Goal: Task Accomplishment & Management: Complete application form

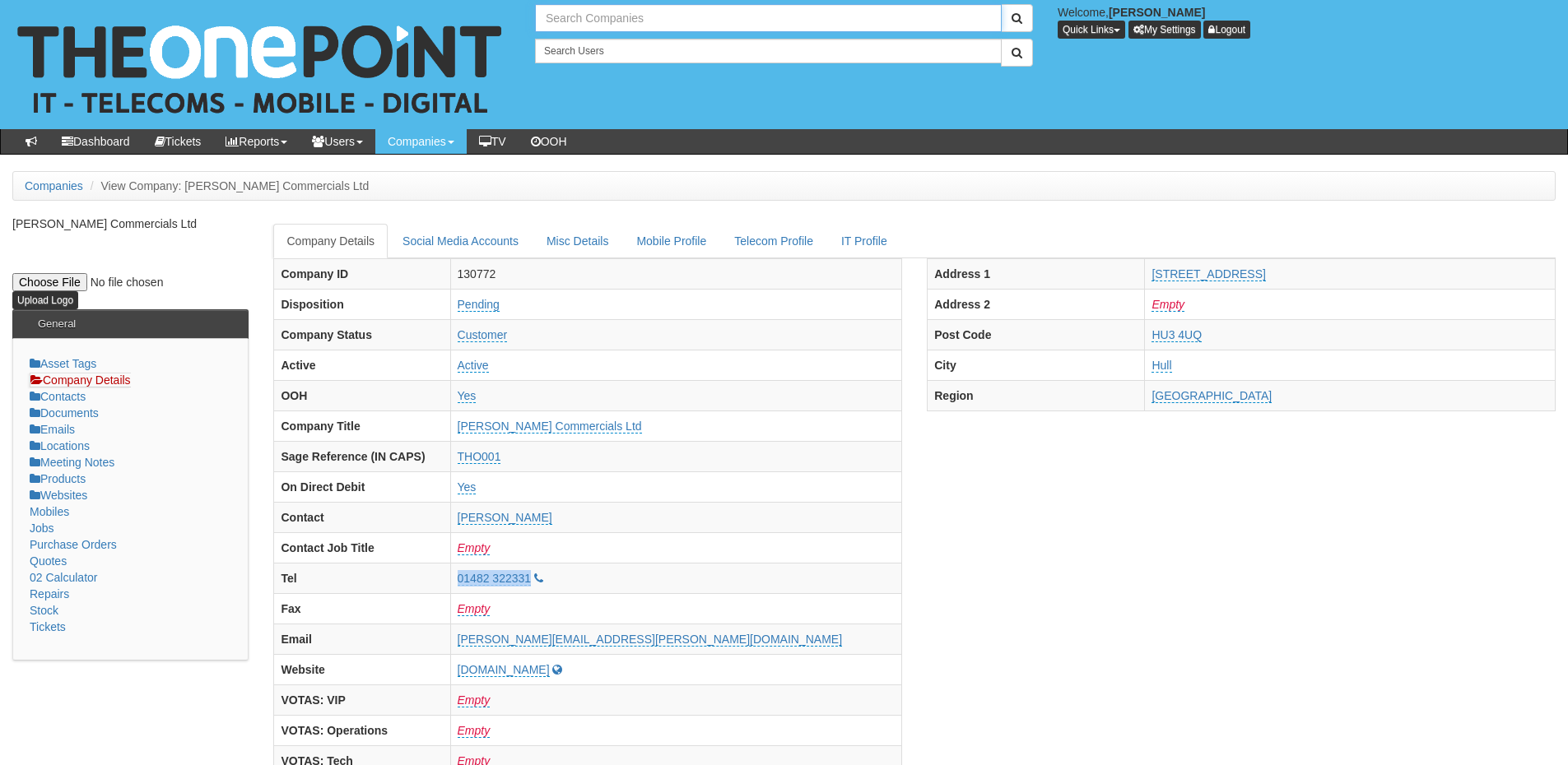
click at [575, 18] on input "text" at bounding box center [768, 19] width 467 height 28
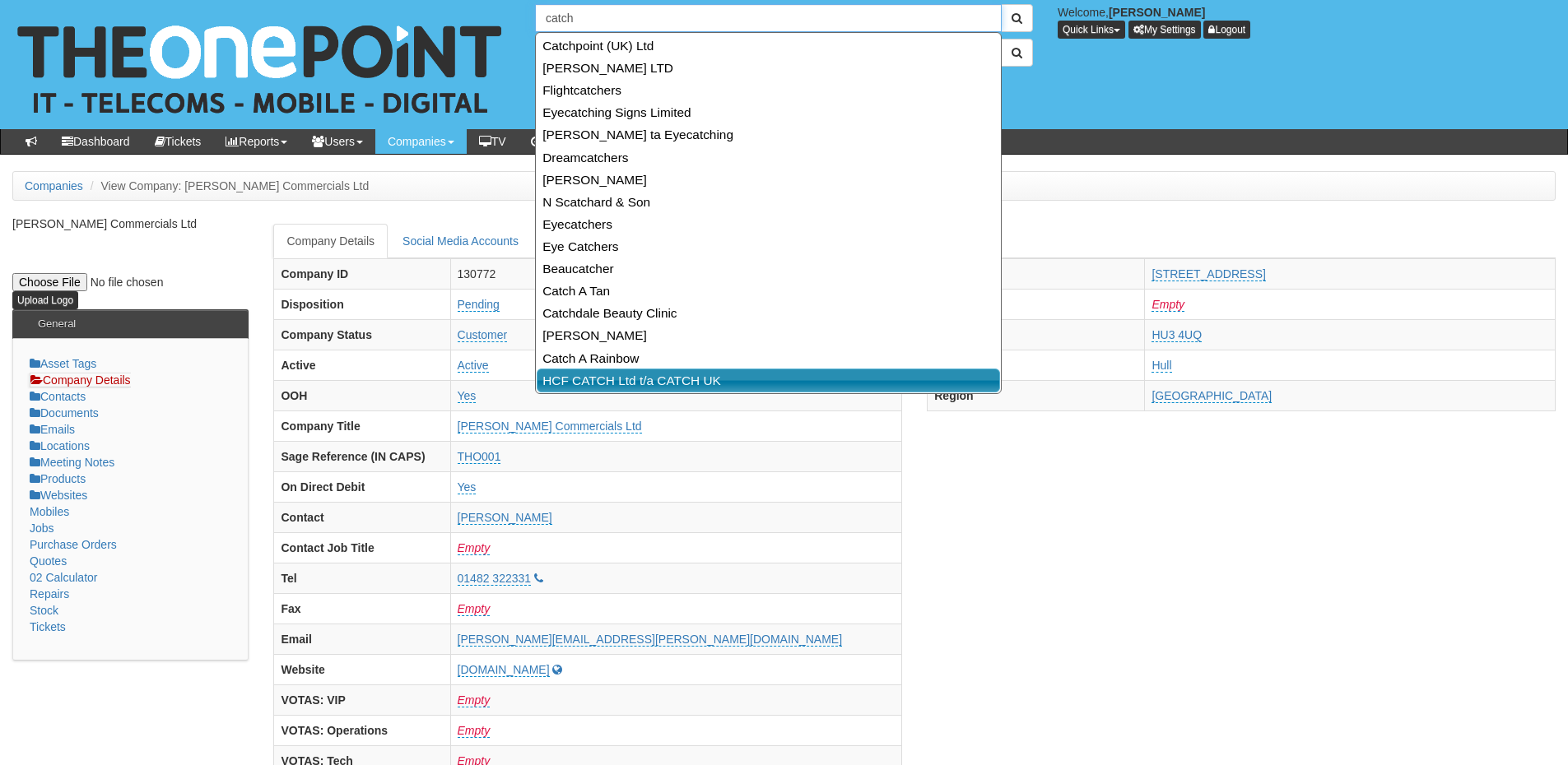
click at [612, 379] on link "HCF CATCH Ltd t/a CATCH UK" at bounding box center [769, 380] width 464 height 24
type input "HCF CATCH Ltd t/a CATCH UK"
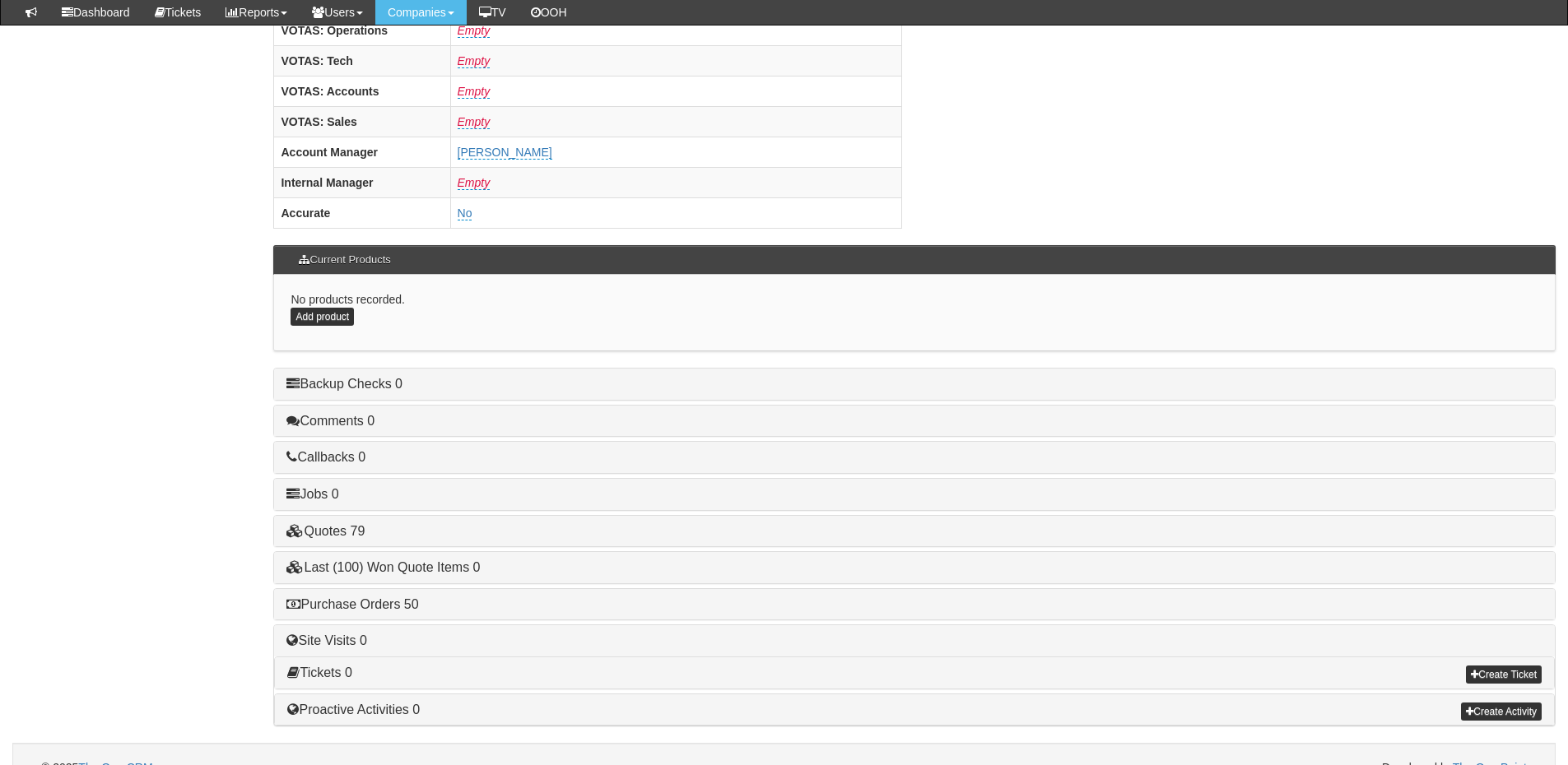
scroll to position [686, 0]
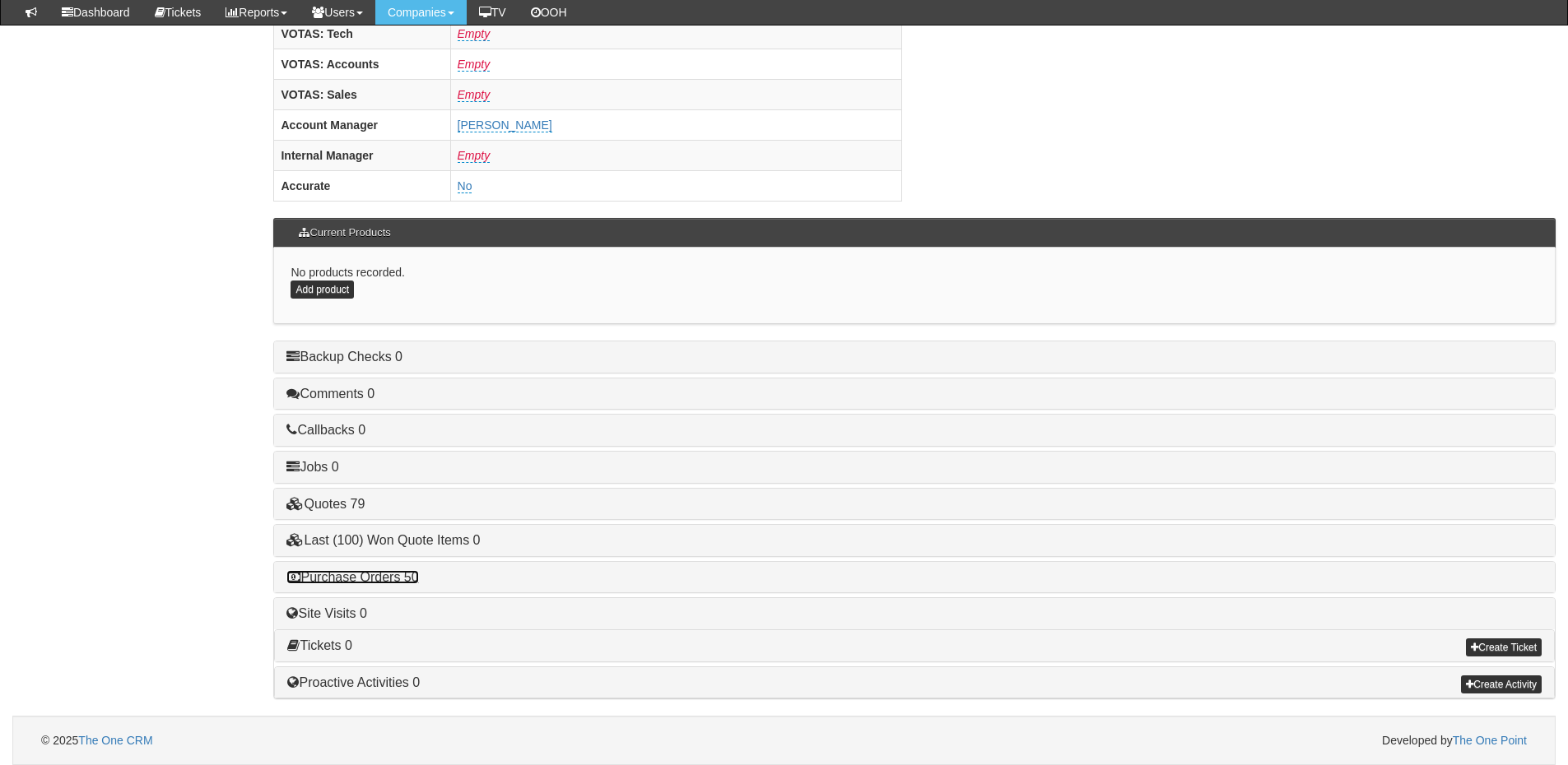
click at [372, 575] on link "Purchase Orders 50" at bounding box center [352, 577] width 131 height 14
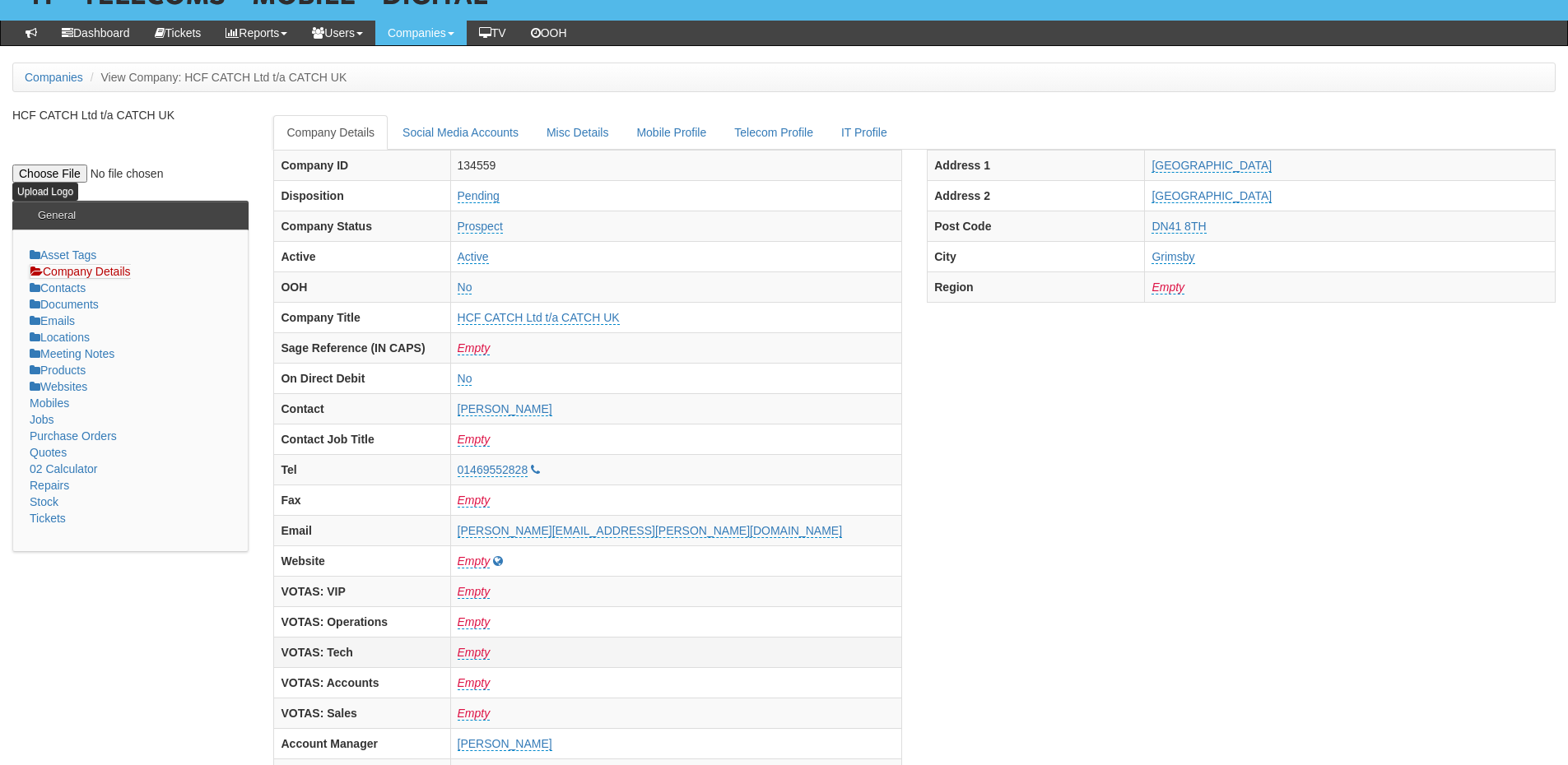
scroll to position [0, 0]
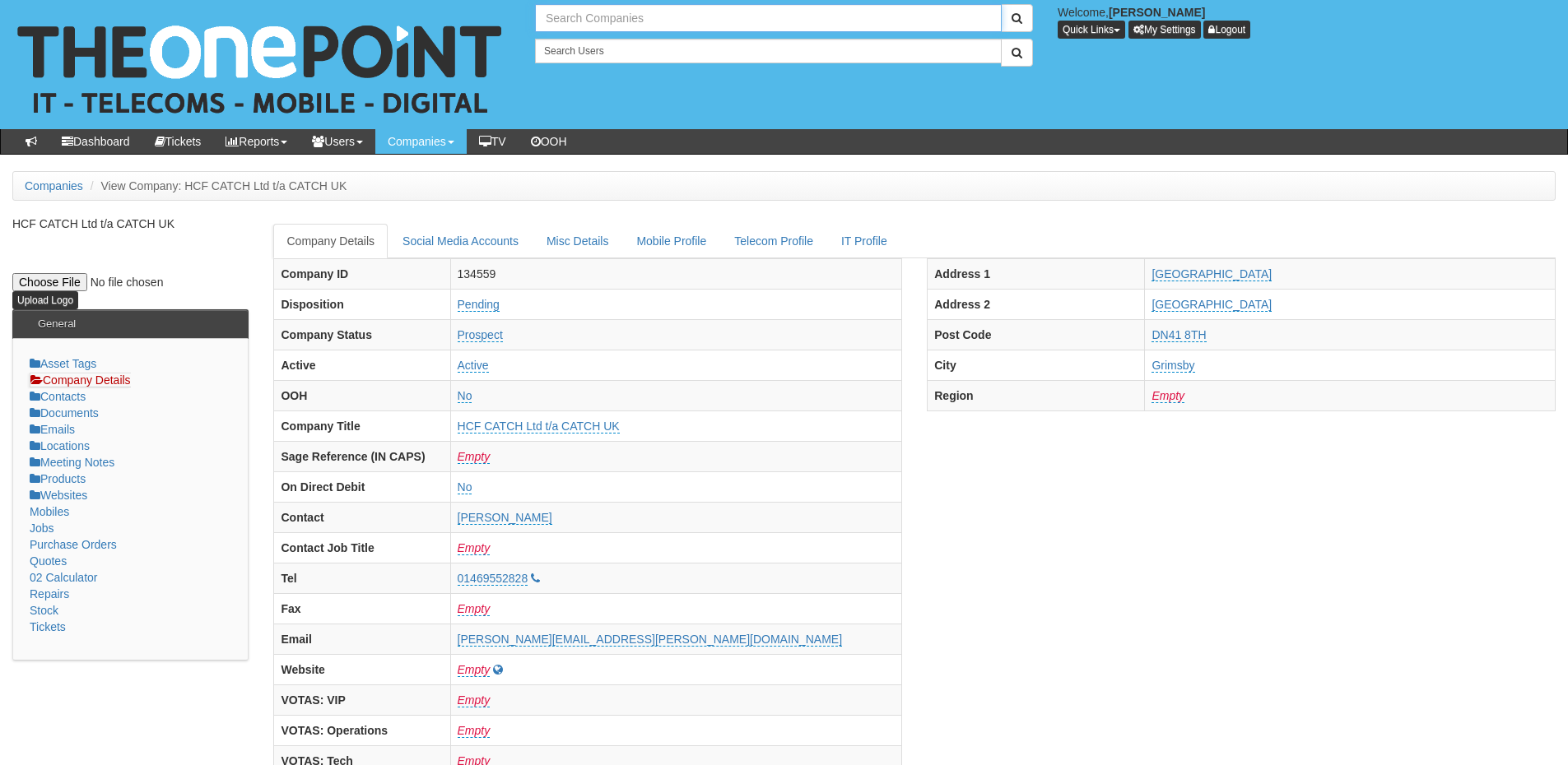
click at [589, 19] on input "text" at bounding box center [768, 19] width 467 height 28
click at [582, 41] on link "House of Light" at bounding box center [769, 45] width 464 height 24
type input "House of Light"
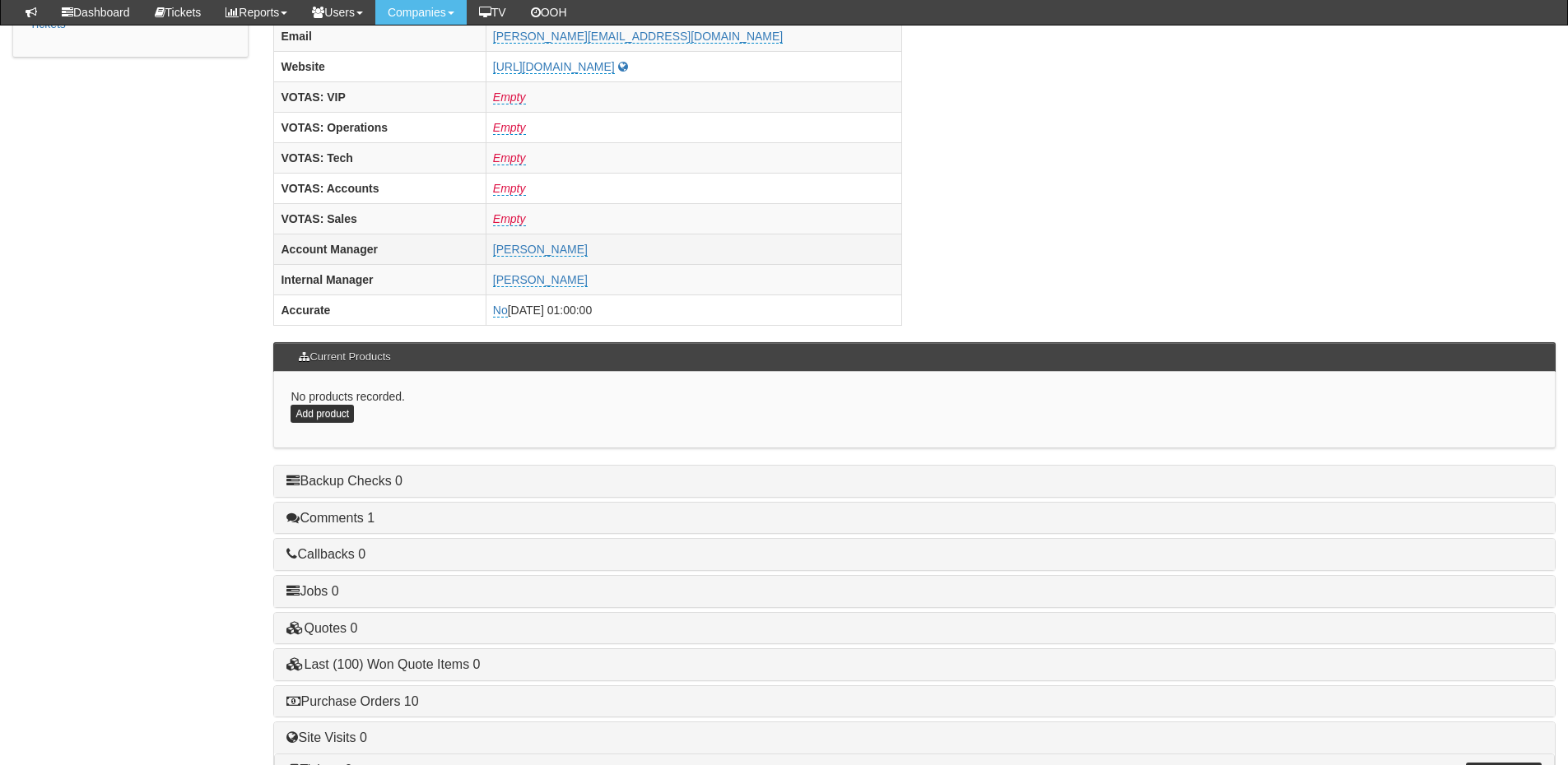
scroll to position [686, 0]
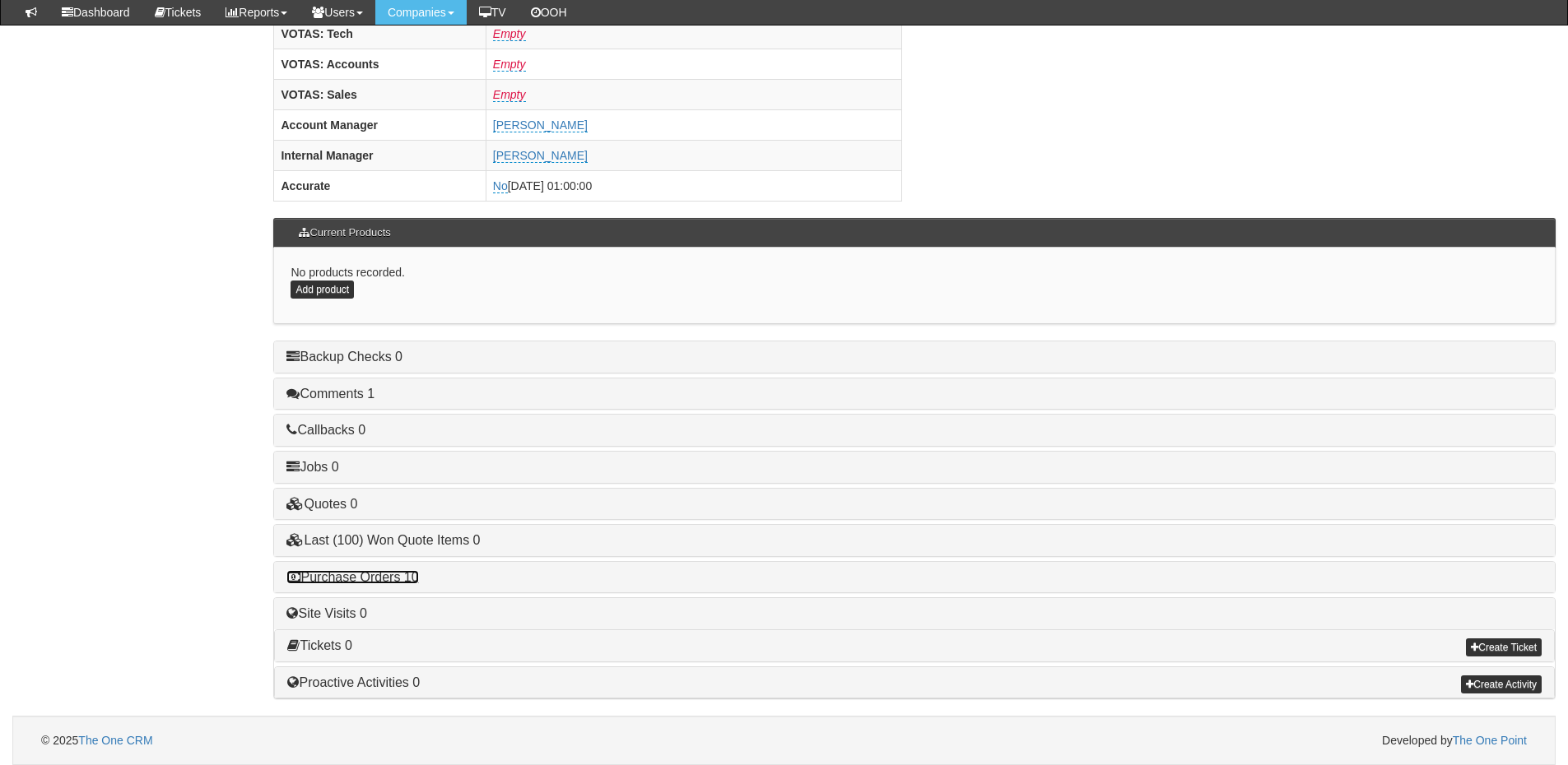
drag, startPoint x: 387, startPoint y: 575, endPoint x: 439, endPoint y: 563, distance: 53.4
click at [386, 575] on link "Purchase Orders 10" at bounding box center [352, 577] width 131 height 14
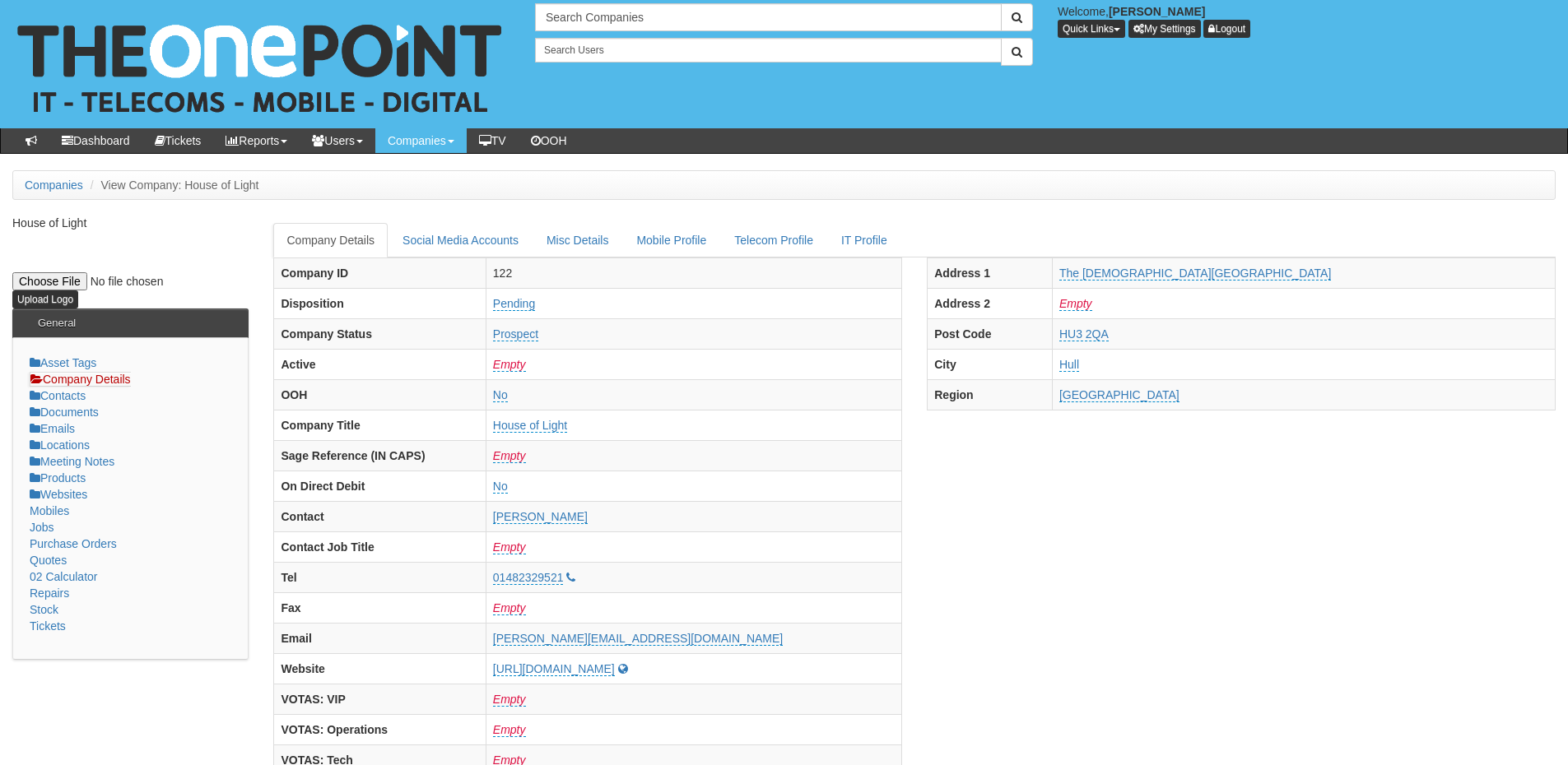
scroll to position [0, 0]
click at [586, 1] on div "Search Companies Welcome, James Kaye Quick Links Add Appointment Appointments A…" at bounding box center [784, 64] width 1593 height 130
click at [580, 24] on input "text" at bounding box center [768, 19] width 467 height 28
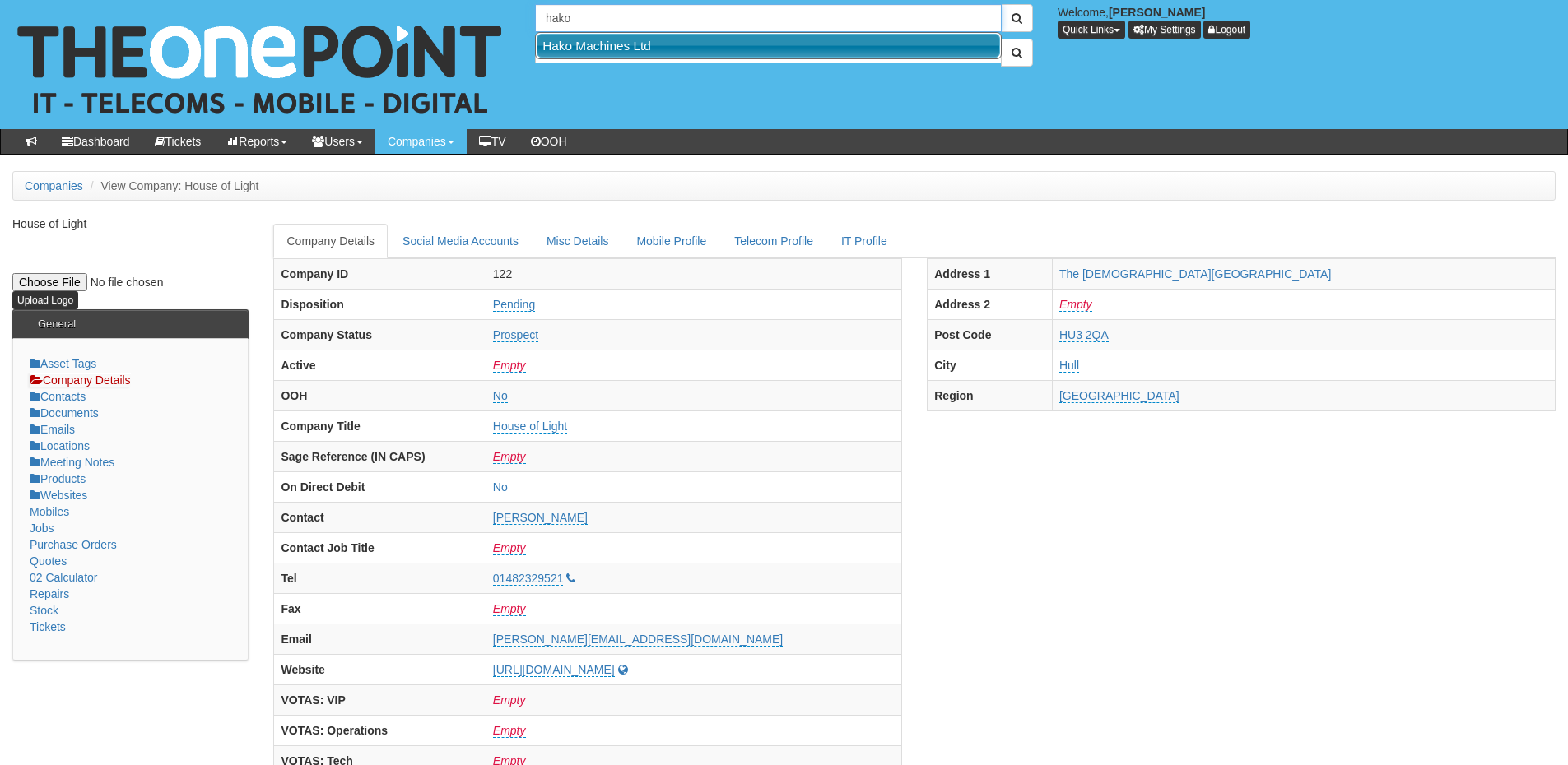
click at [580, 34] on link "Hako Machines Ltd" at bounding box center [769, 45] width 464 height 24
type input "Hako Machines Ltd"
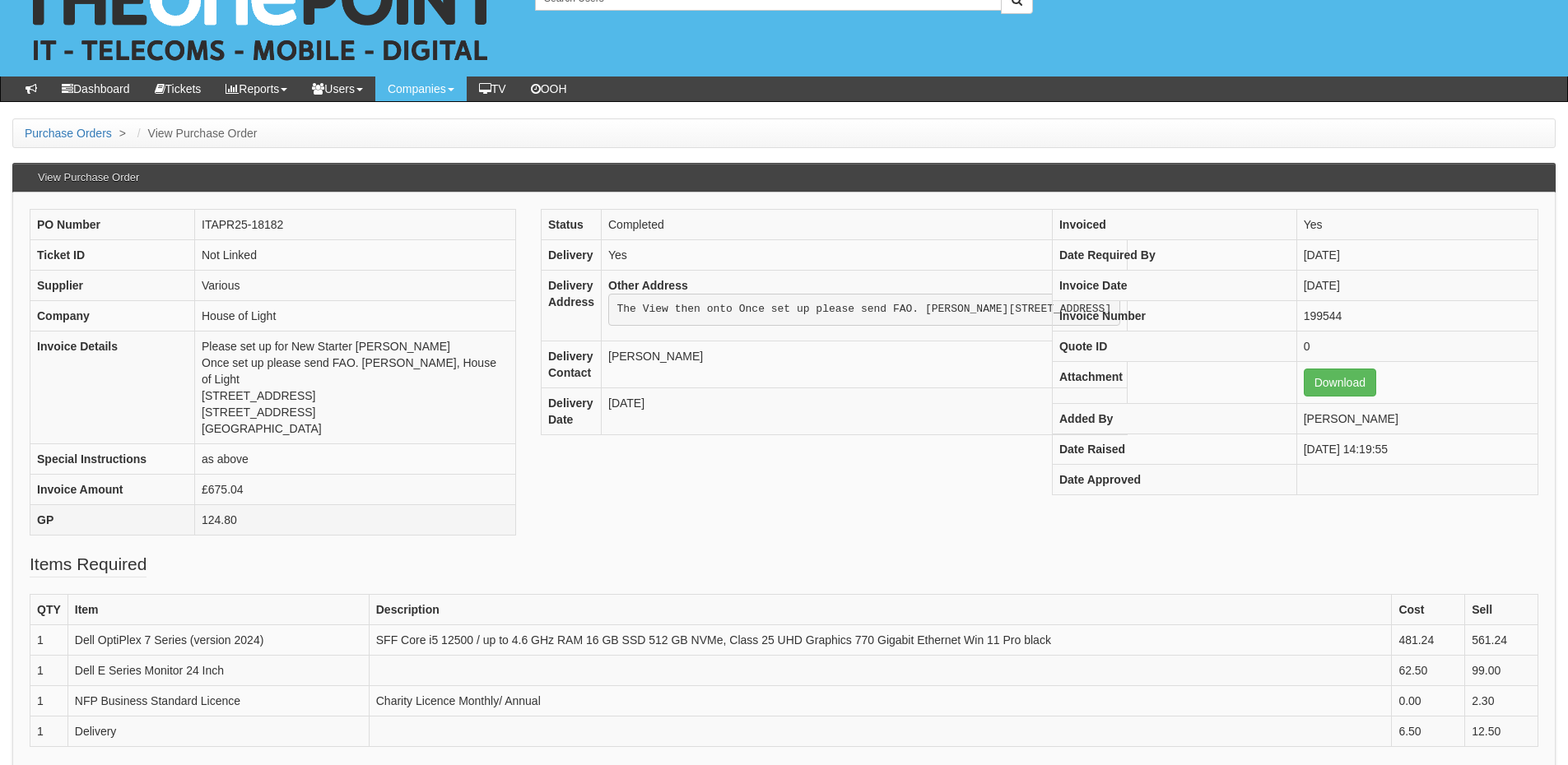
scroll to position [82, 0]
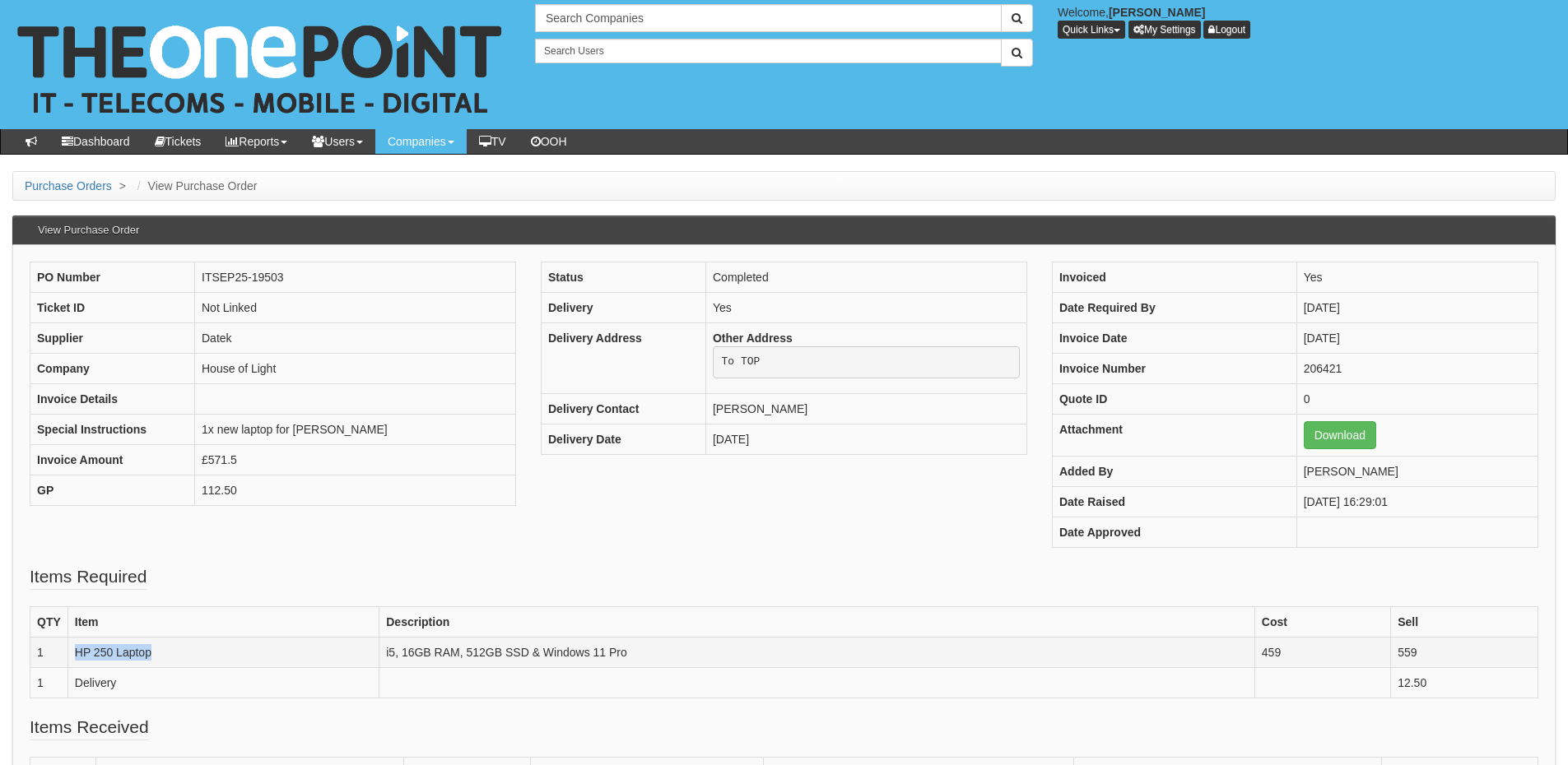
drag, startPoint x: 156, startPoint y: 649, endPoint x: 75, endPoint y: 653, distance: 81.1
click at [75, 653] on td "HP 250 Laptop" at bounding box center [223, 651] width 311 height 31
copy td "HP 250 Laptop"
drag, startPoint x: 384, startPoint y: 650, endPoint x: 654, endPoint y: 650, distance: 270.0
click at [654, 650] on td "i5, 16GB RAM, 512GB SSD & Windows 11 Pro" at bounding box center [817, 651] width 876 height 31
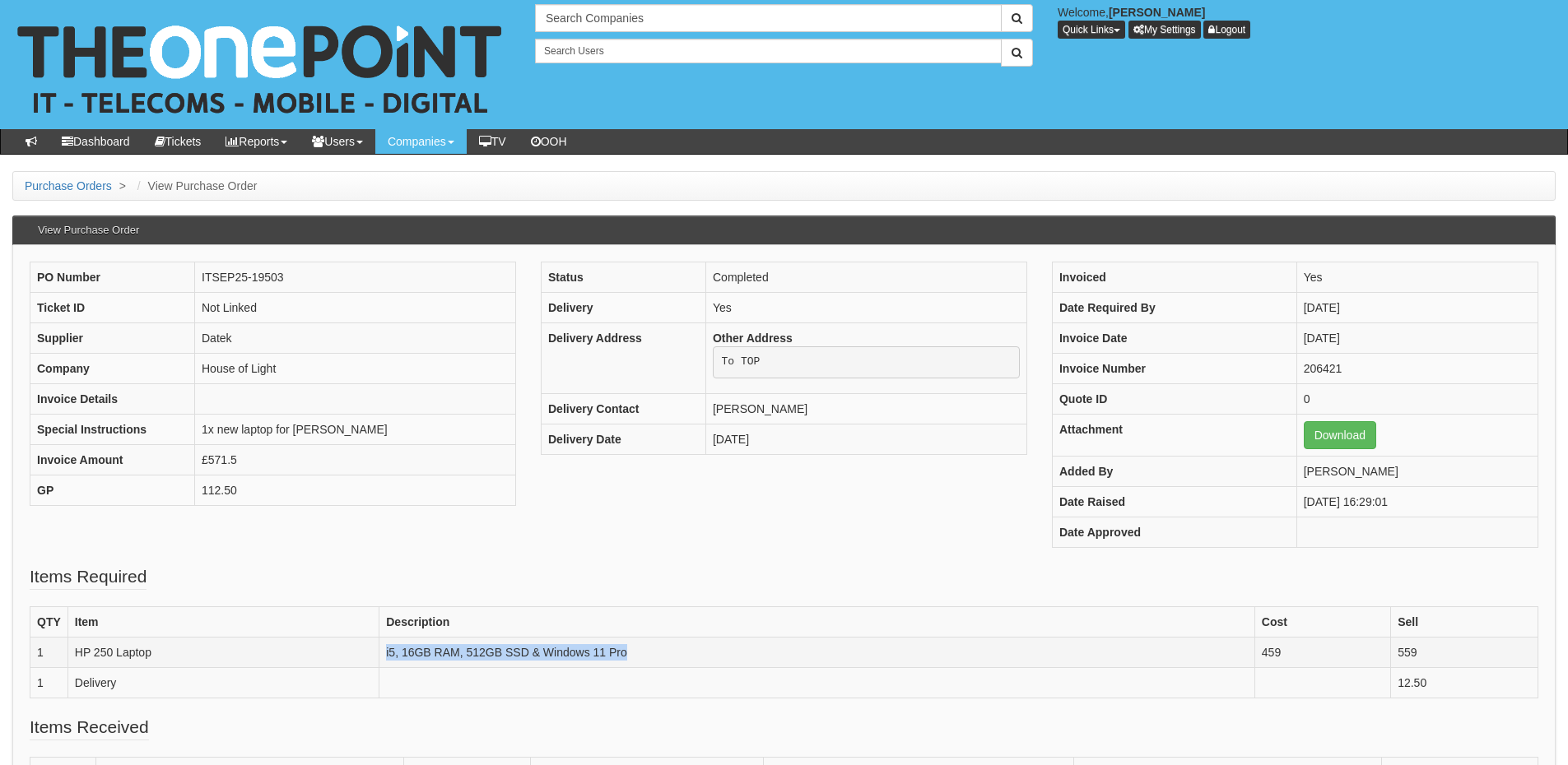
copy td "i5, 16GB RAM, 512GB SSD & Windows 11 Pro"
drag, startPoint x: 1431, startPoint y: 649, endPoint x: 1385, endPoint y: 651, distance: 46.0
click at [1385, 651] on tr "1 HP 250 Laptop i5, 16GB RAM, 512GB SSD & Windows 11 Pro 459 559" at bounding box center [785, 651] width 1508 height 31
copy tr "559"
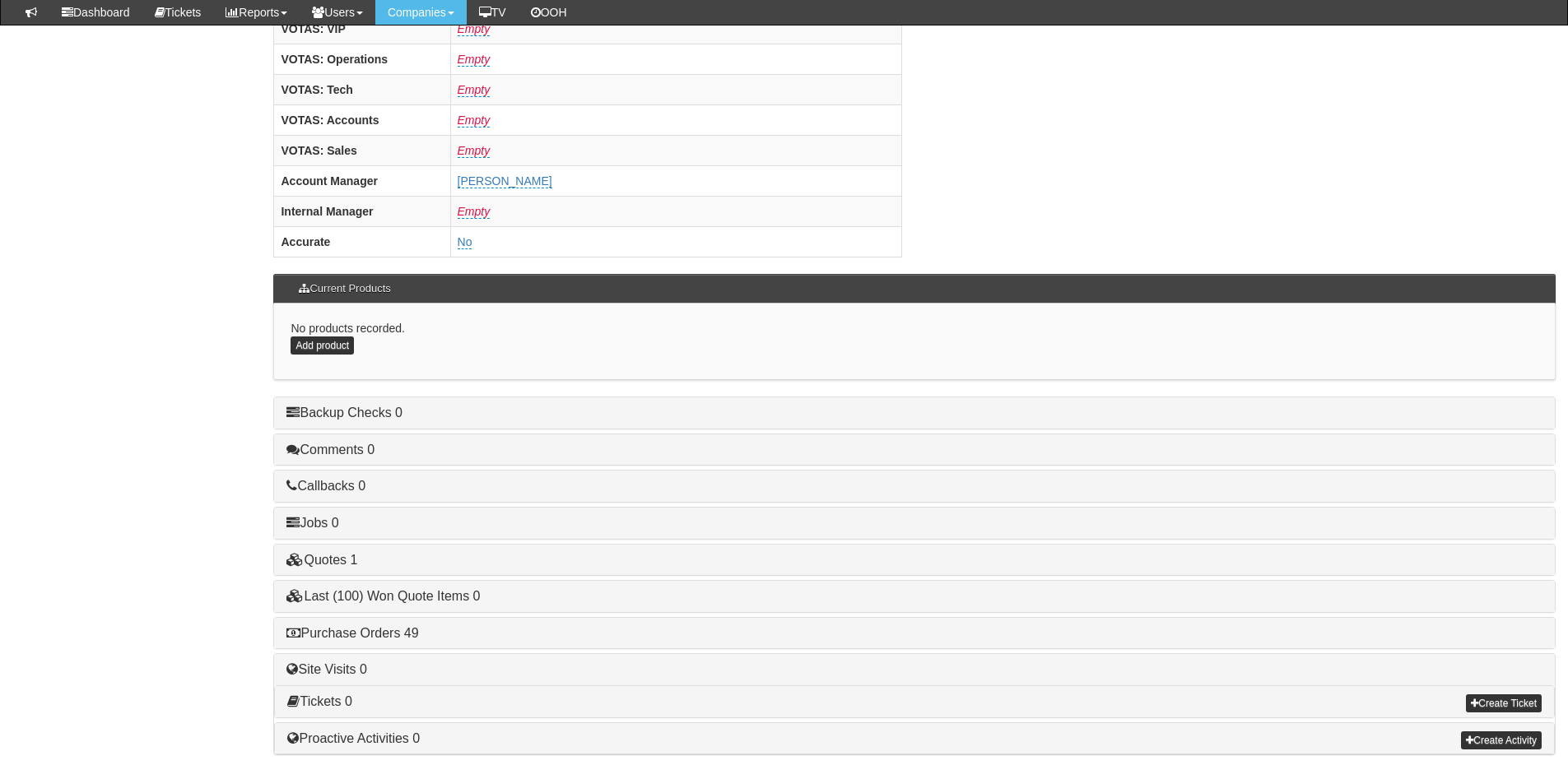
scroll to position [686, 0]
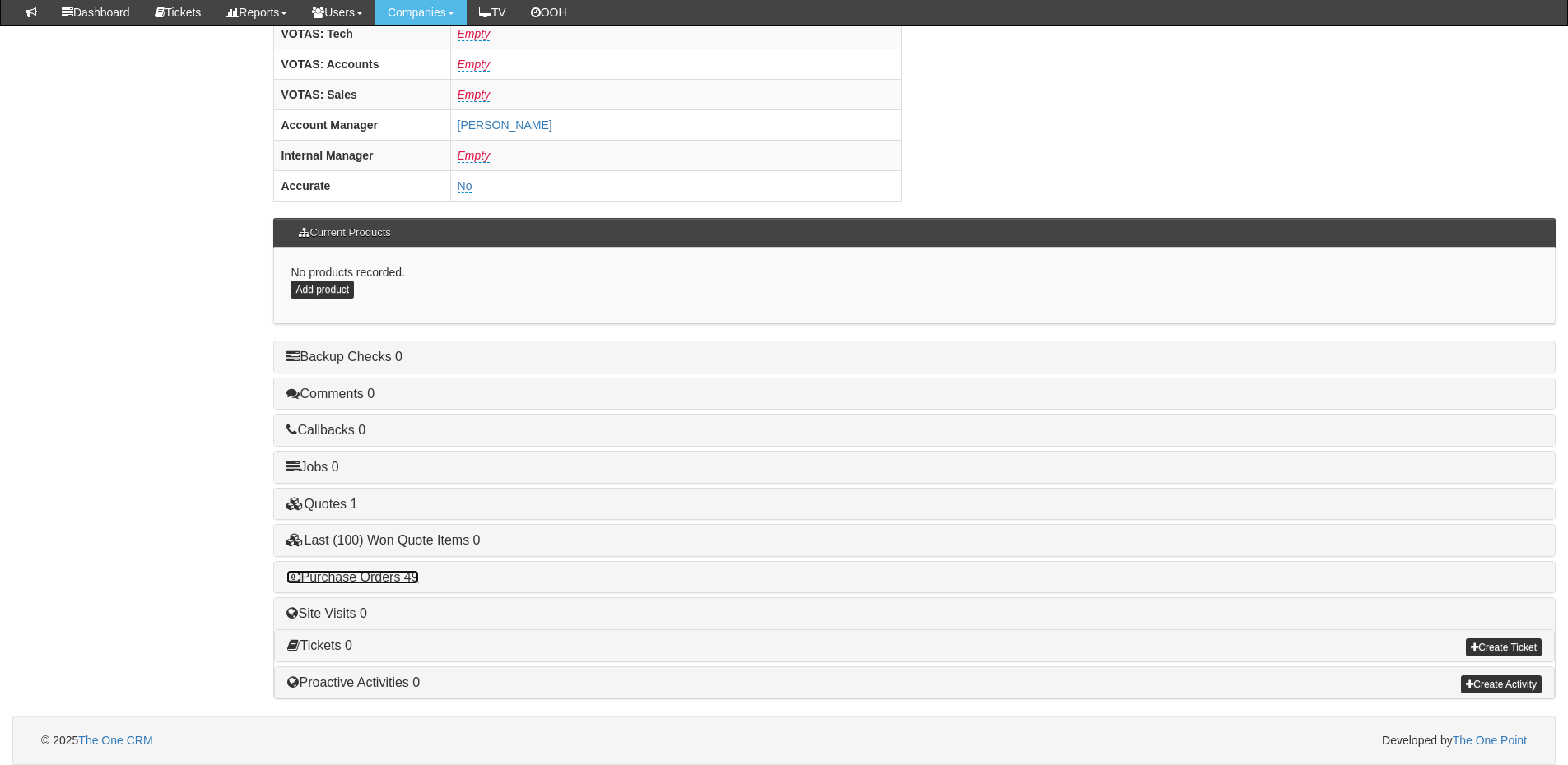
drag, startPoint x: 387, startPoint y: 575, endPoint x: 394, endPoint y: 568, distance: 9.9
click at [387, 575] on link "Purchase Orders 49" at bounding box center [352, 577] width 131 height 14
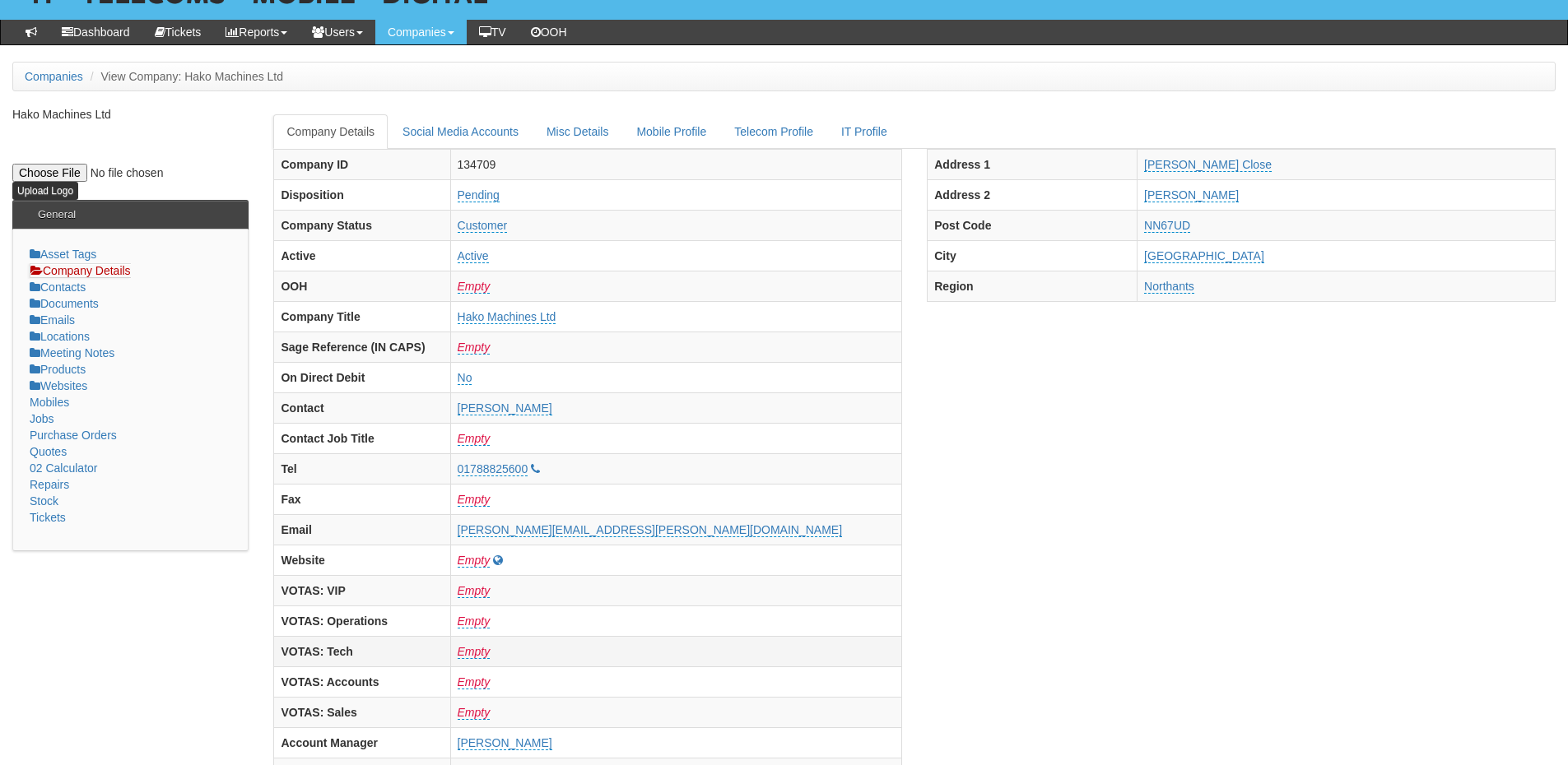
scroll to position [0, 0]
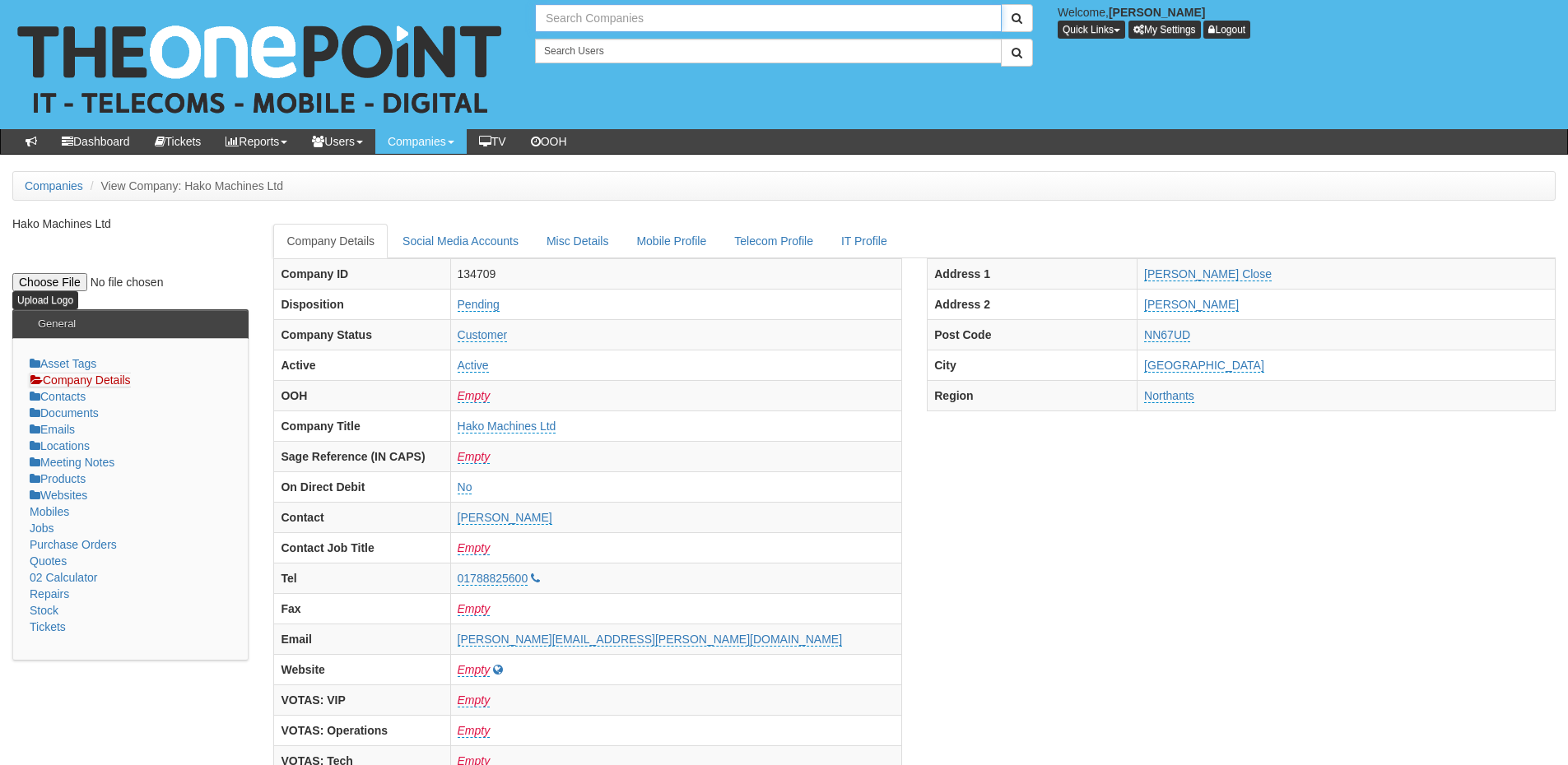
click at [566, 24] on input "text" at bounding box center [768, 19] width 467 height 28
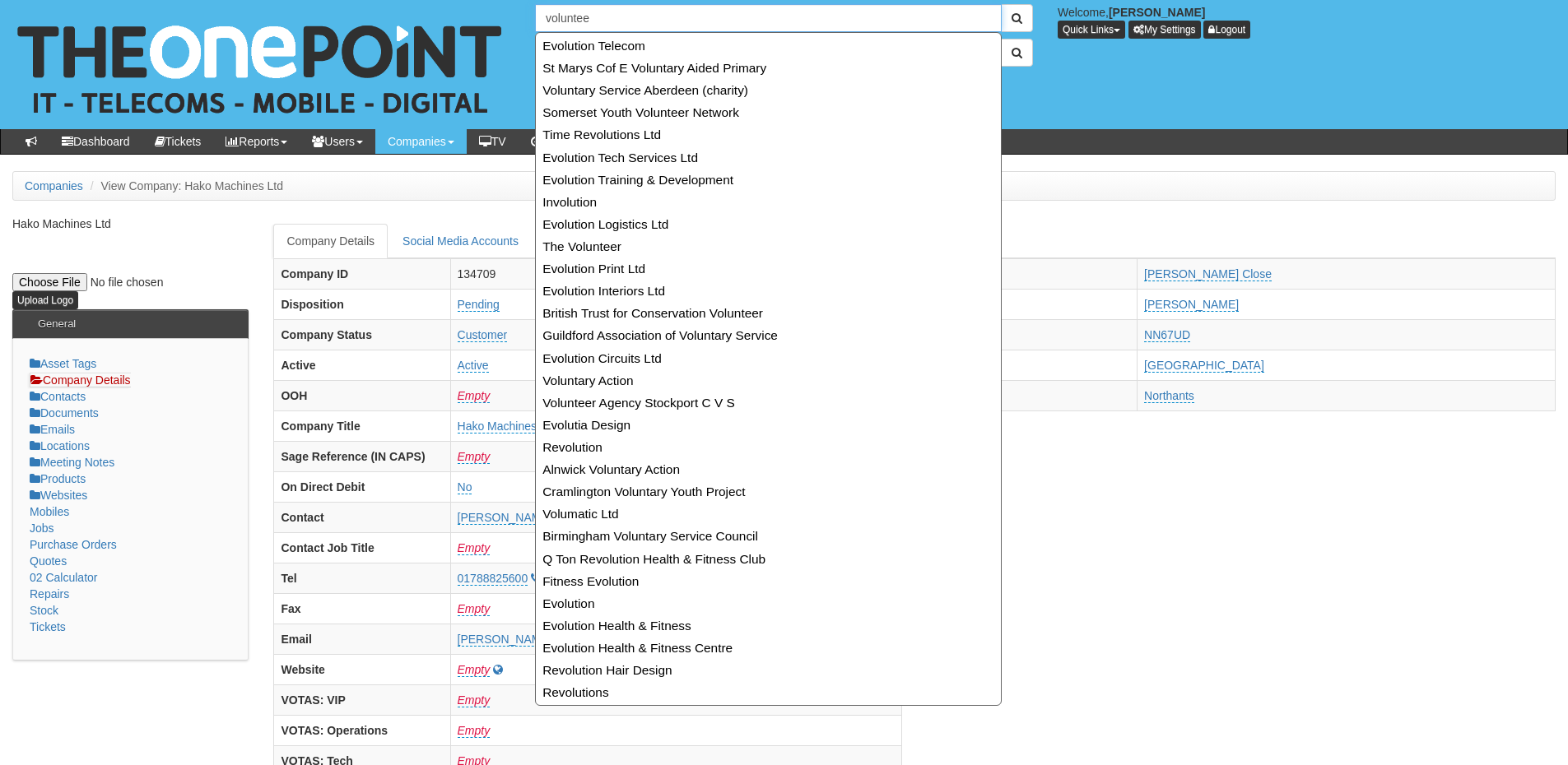
type input "volunteer"
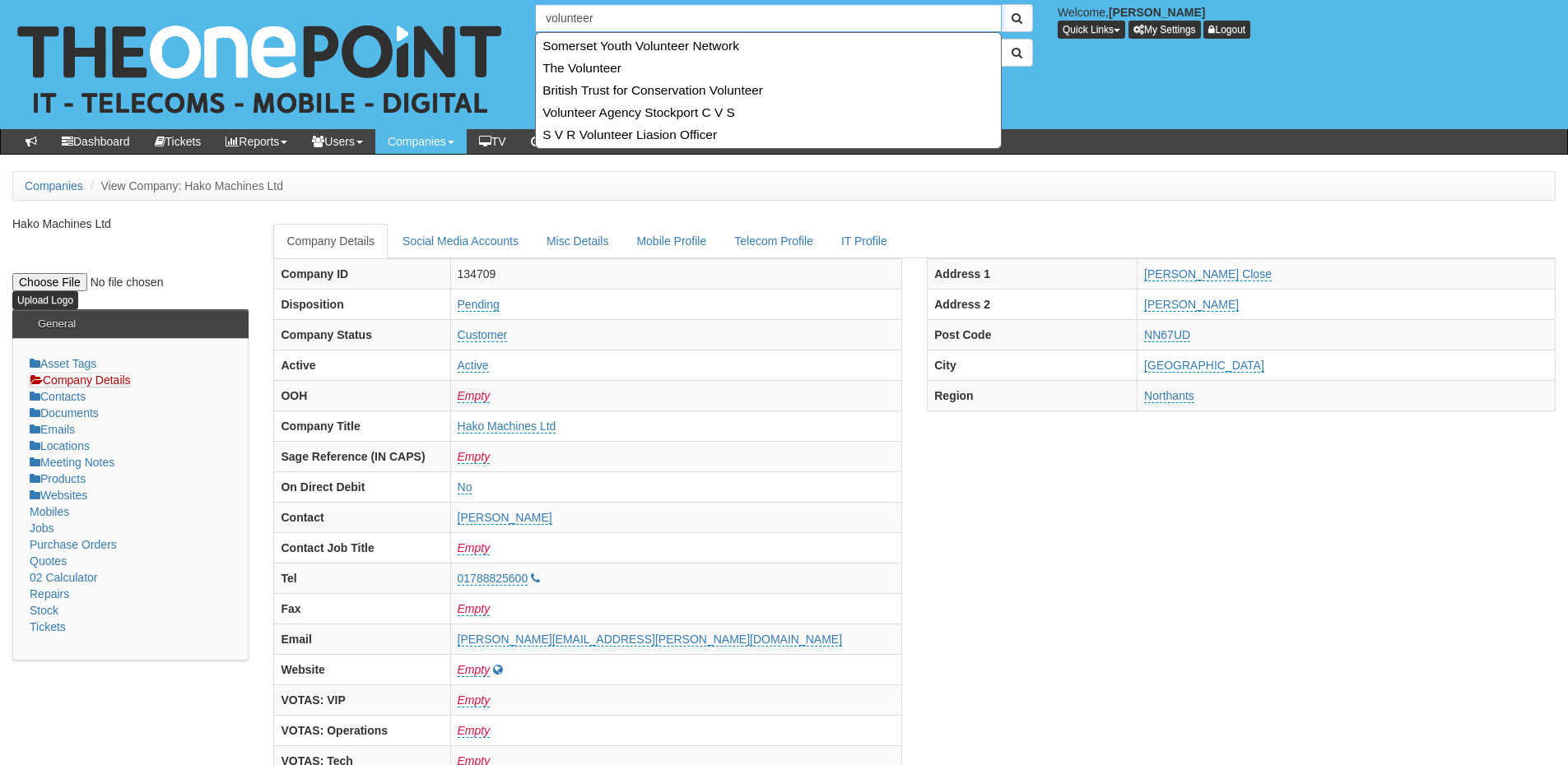
drag, startPoint x: 534, startPoint y: 24, endPoint x: 490, endPoint y: 25, distance: 44.0
click at [490, 25] on div "5 results are available, use up and down arrow keys to navigate. volunteer Welc…" at bounding box center [784, 64] width 1593 height 130
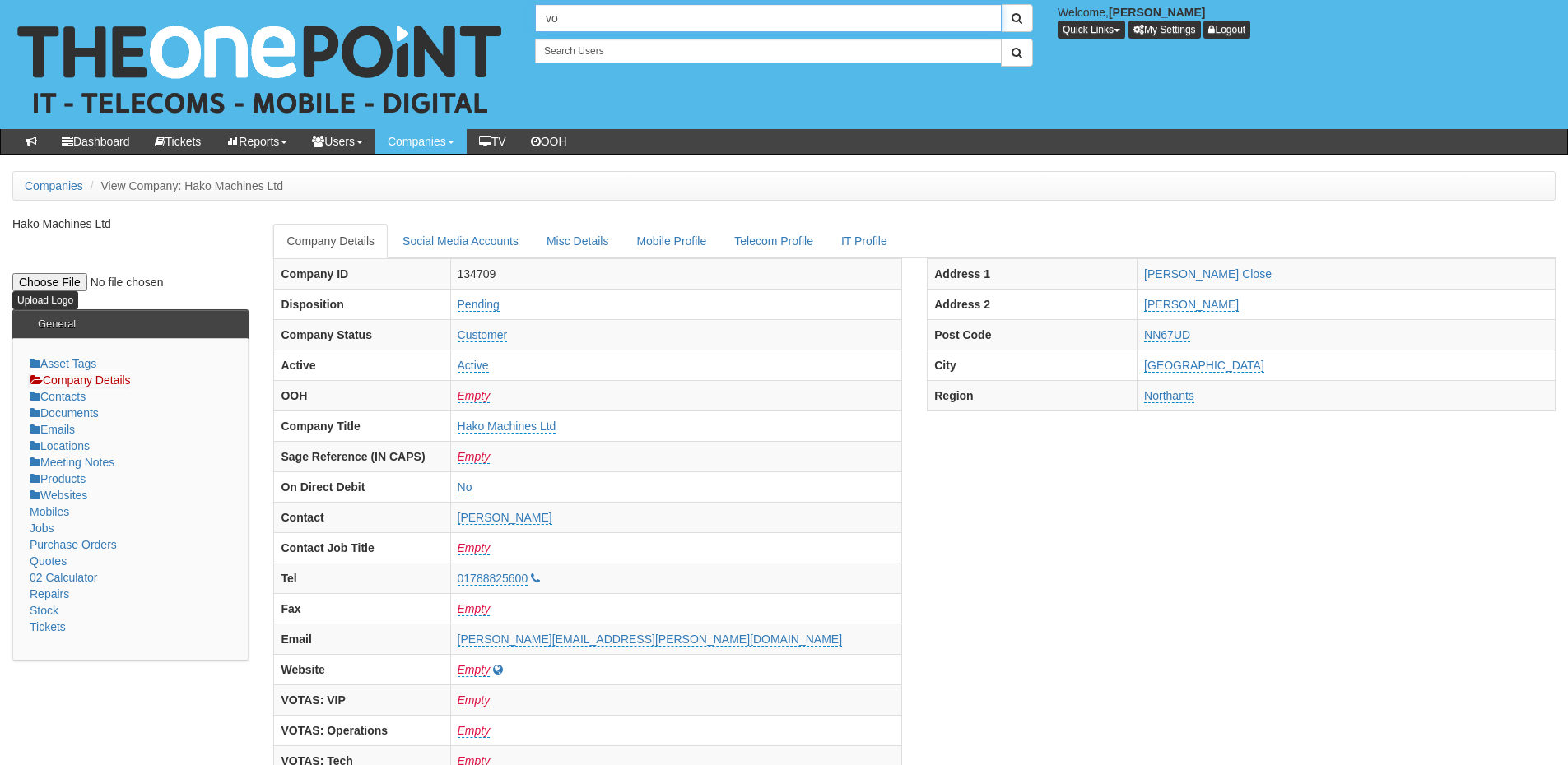
type input "v"
type input "hub"
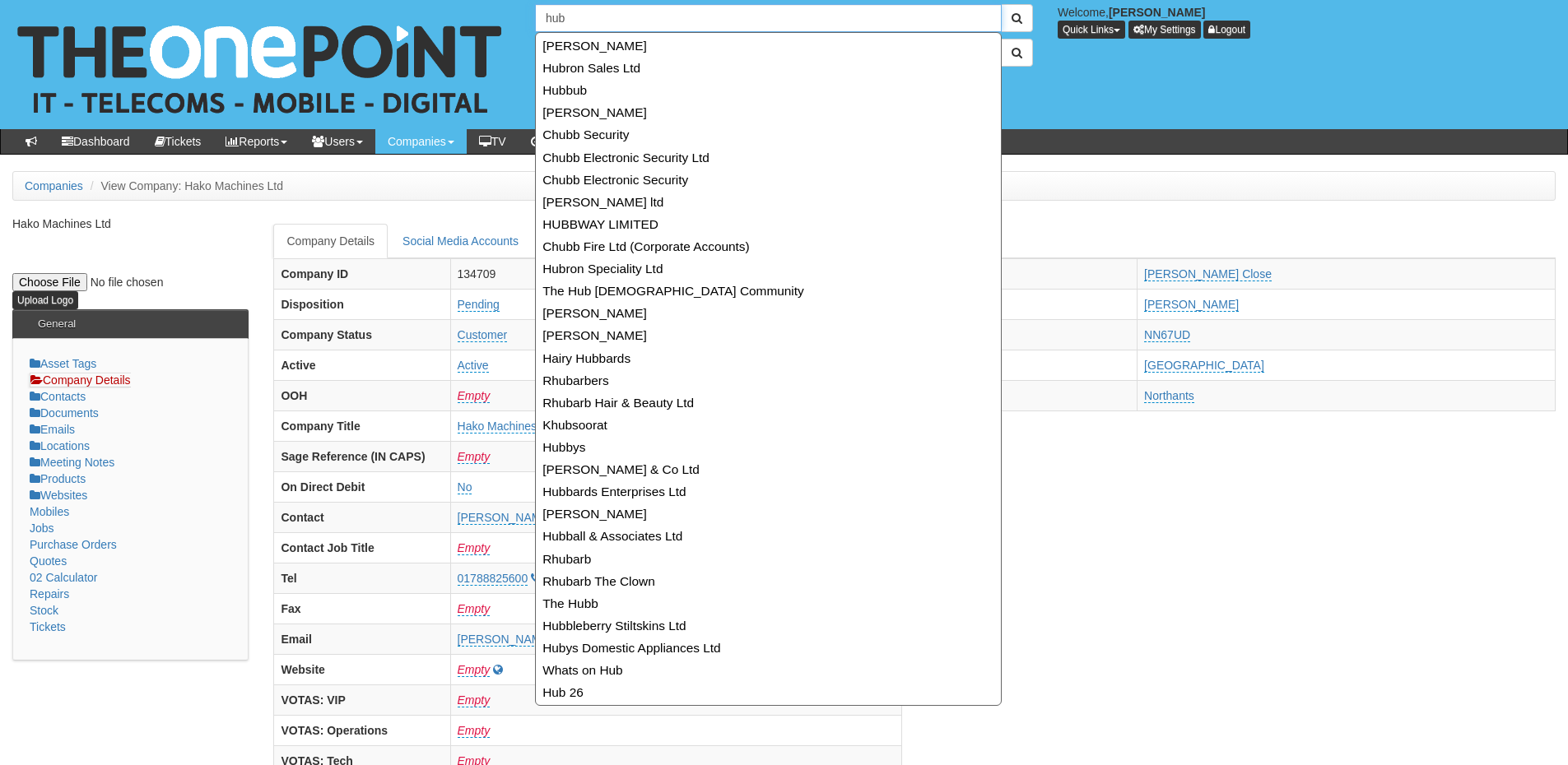
drag, startPoint x: 594, startPoint y: 10, endPoint x: 526, endPoint y: 11, distance: 68.0
click at [526, 11] on div "30 results are available, use up and down arrow keys to navigate. hub" at bounding box center [784, 19] width 523 height 28
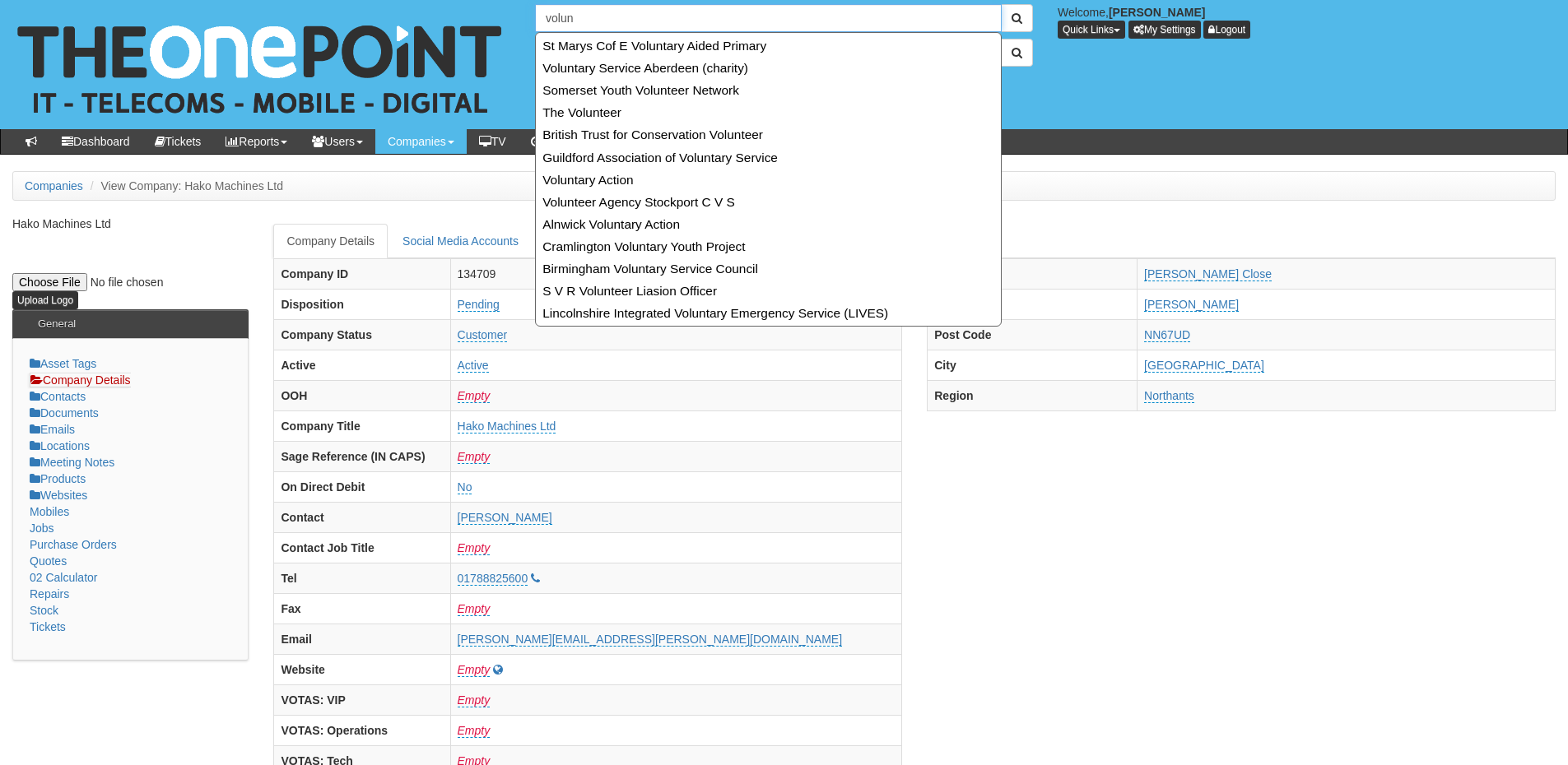
drag, startPoint x: 594, startPoint y: 22, endPoint x: 488, endPoint y: 20, distance: 106.0
click at [488, 20] on div "13 results are available, use up and down arrow keys to navigate. volun Welcome…" at bounding box center [784, 64] width 1593 height 130
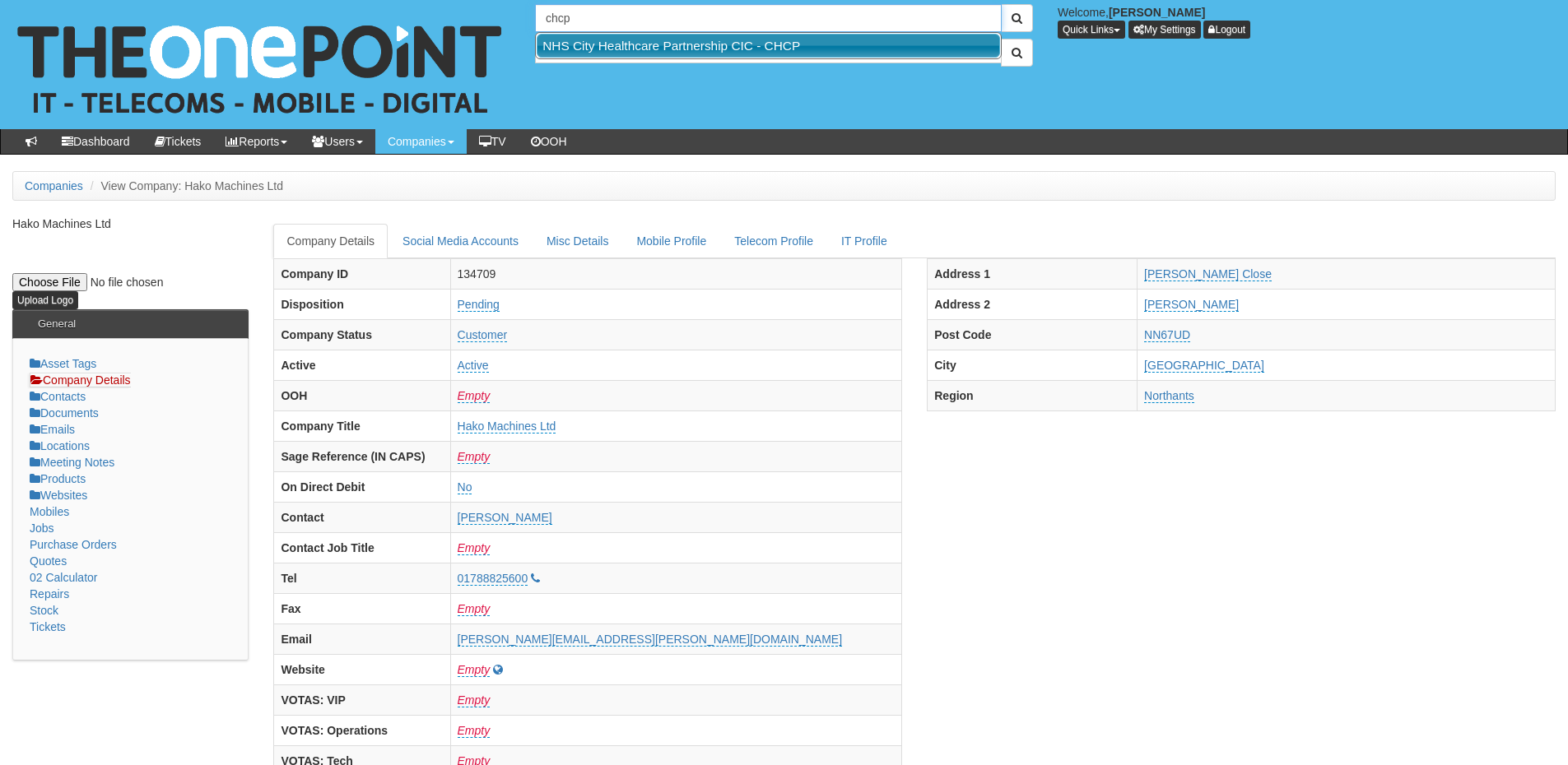
click at [567, 41] on link "NHS City Healthcare Partnership CIC - CHCP" at bounding box center [769, 45] width 464 height 24
type input "NHS City Healthcare Partnership CIC - CHCP"
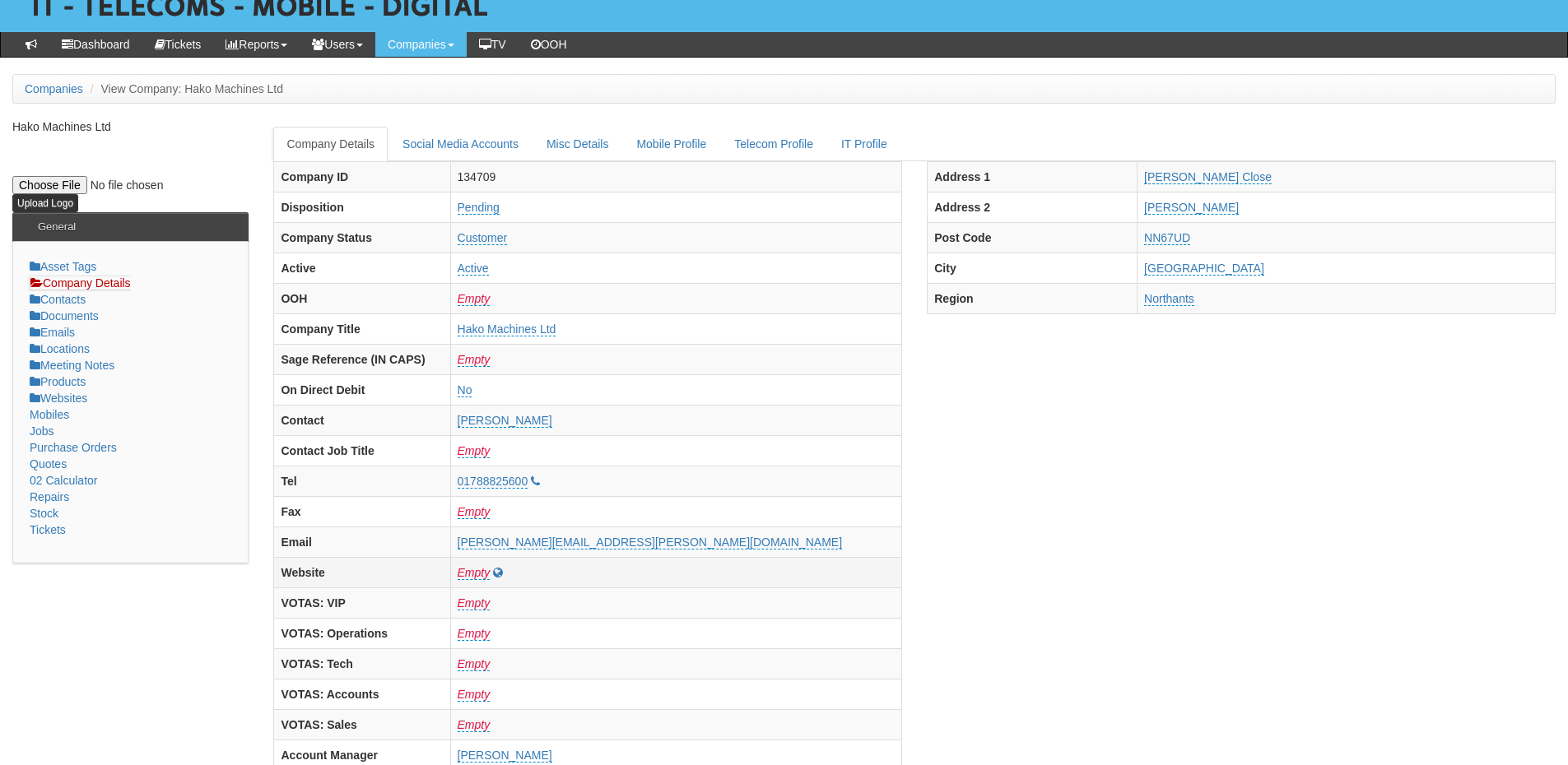
scroll to position [82, 0]
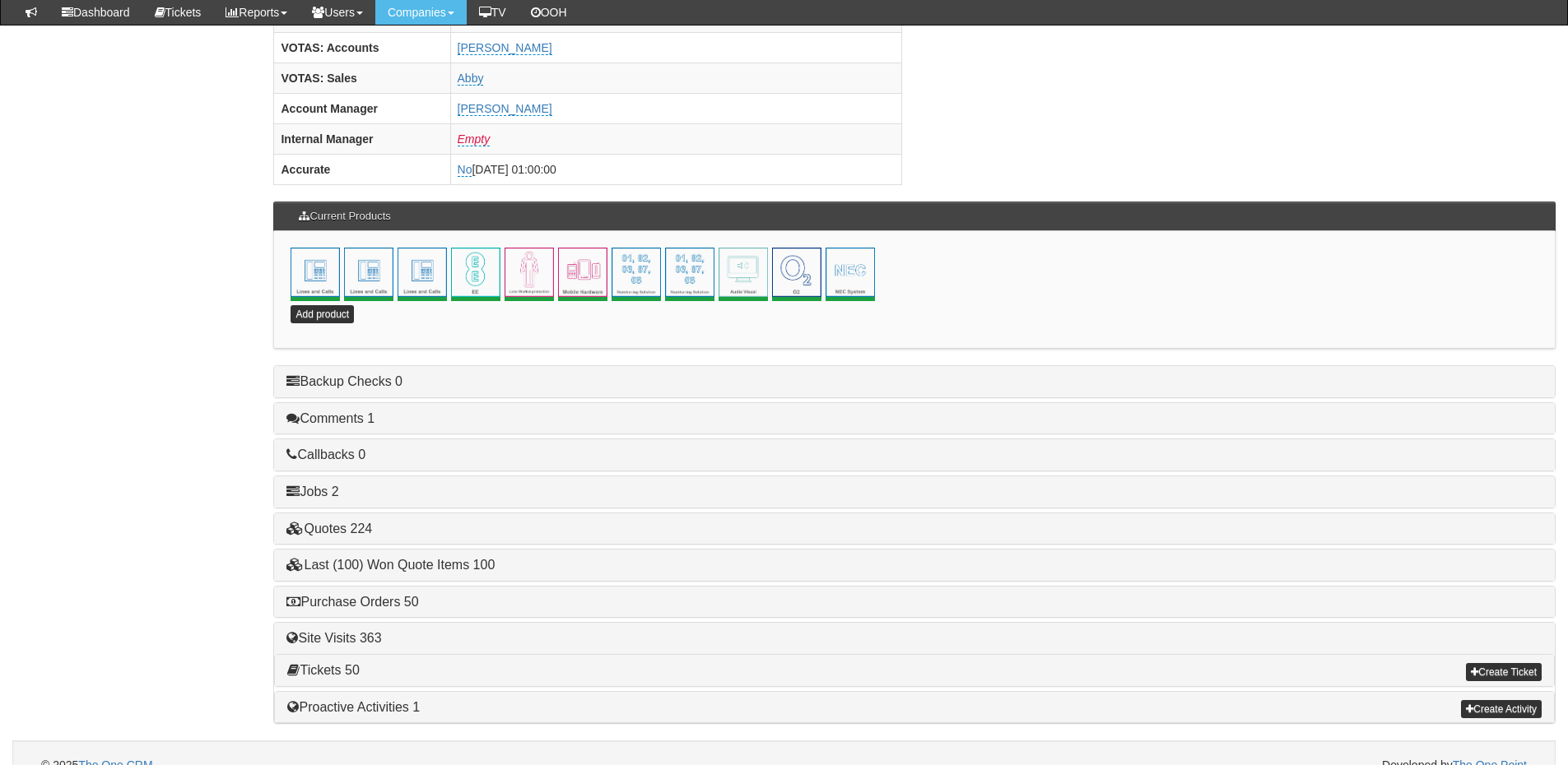
scroll to position [726, 0]
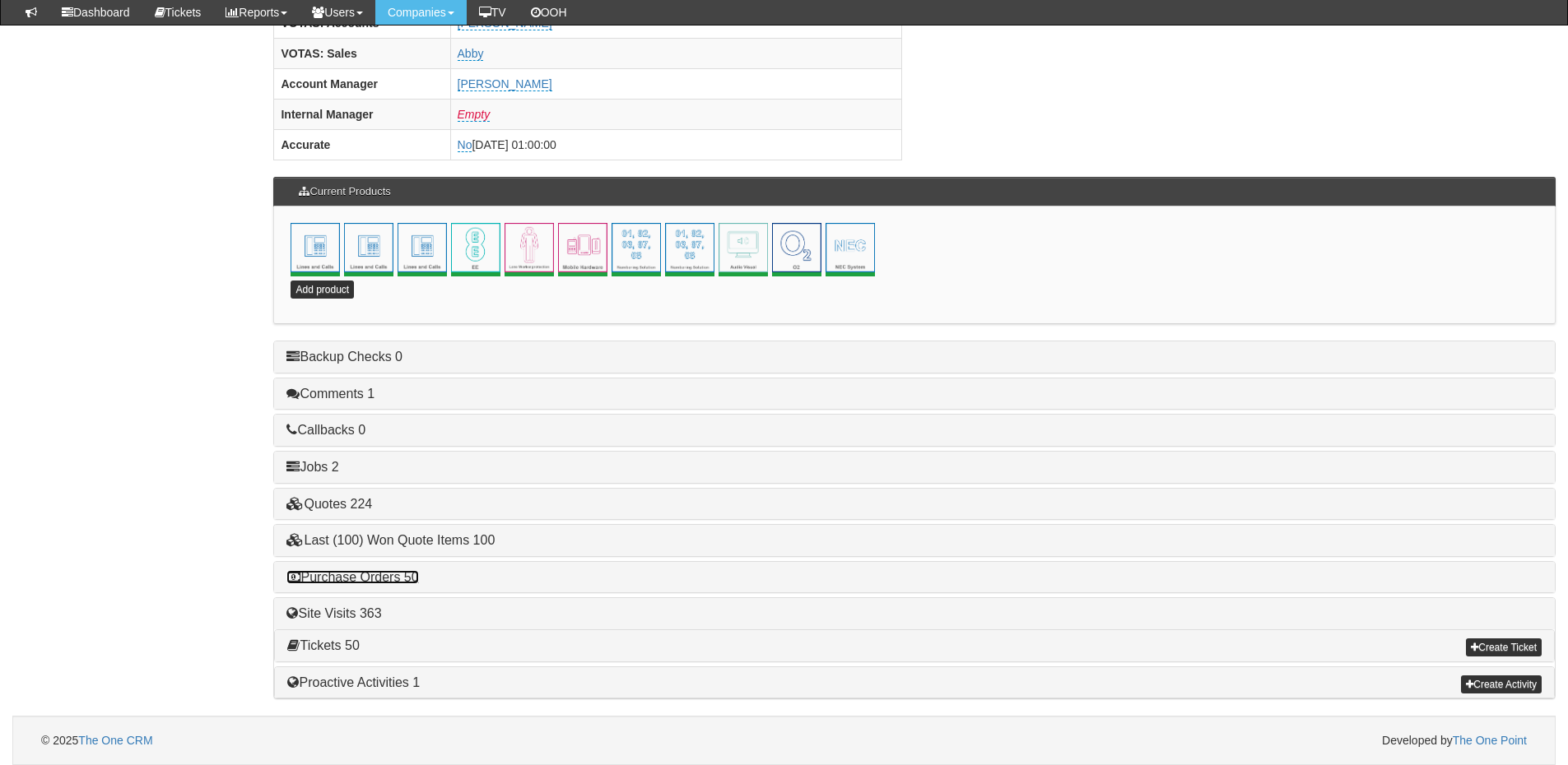
click at [387, 579] on link "Purchase Orders 50" at bounding box center [352, 577] width 131 height 14
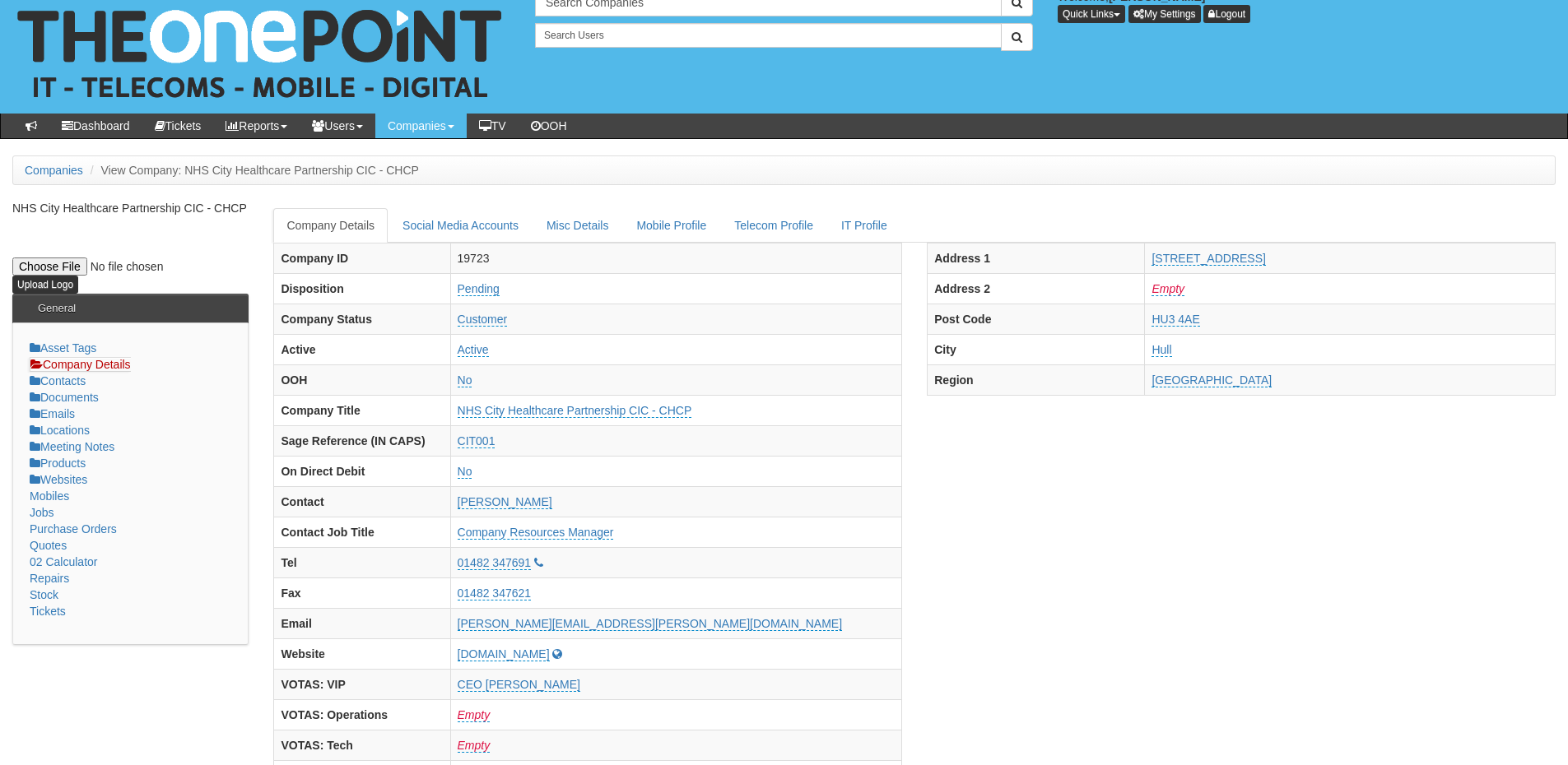
scroll to position [0, 0]
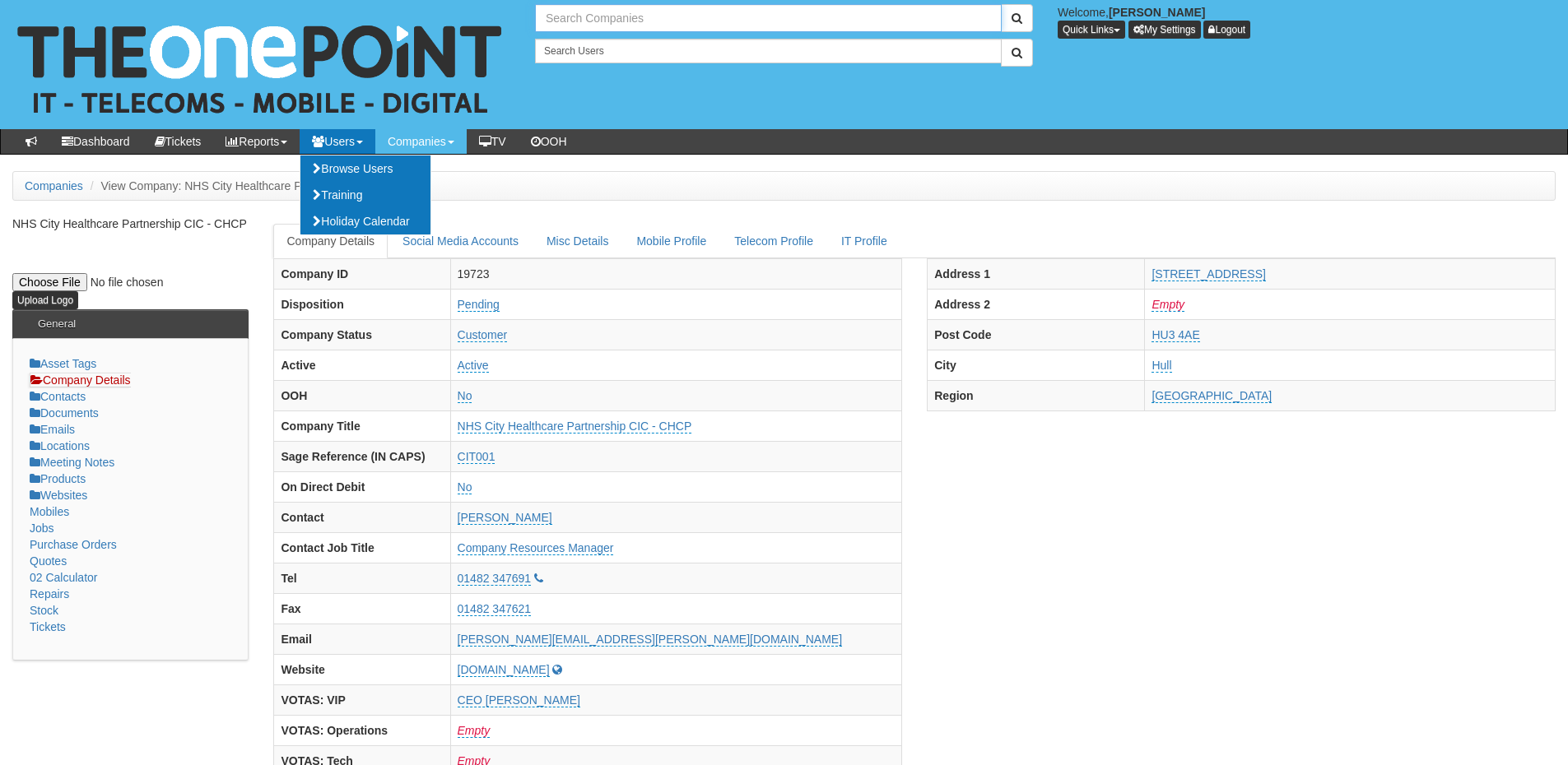
click at [575, 16] on input "text" at bounding box center [768, 19] width 467 height 28
click at [564, 19] on input "autolog" at bounding box center [768, 19] width 467 height 28
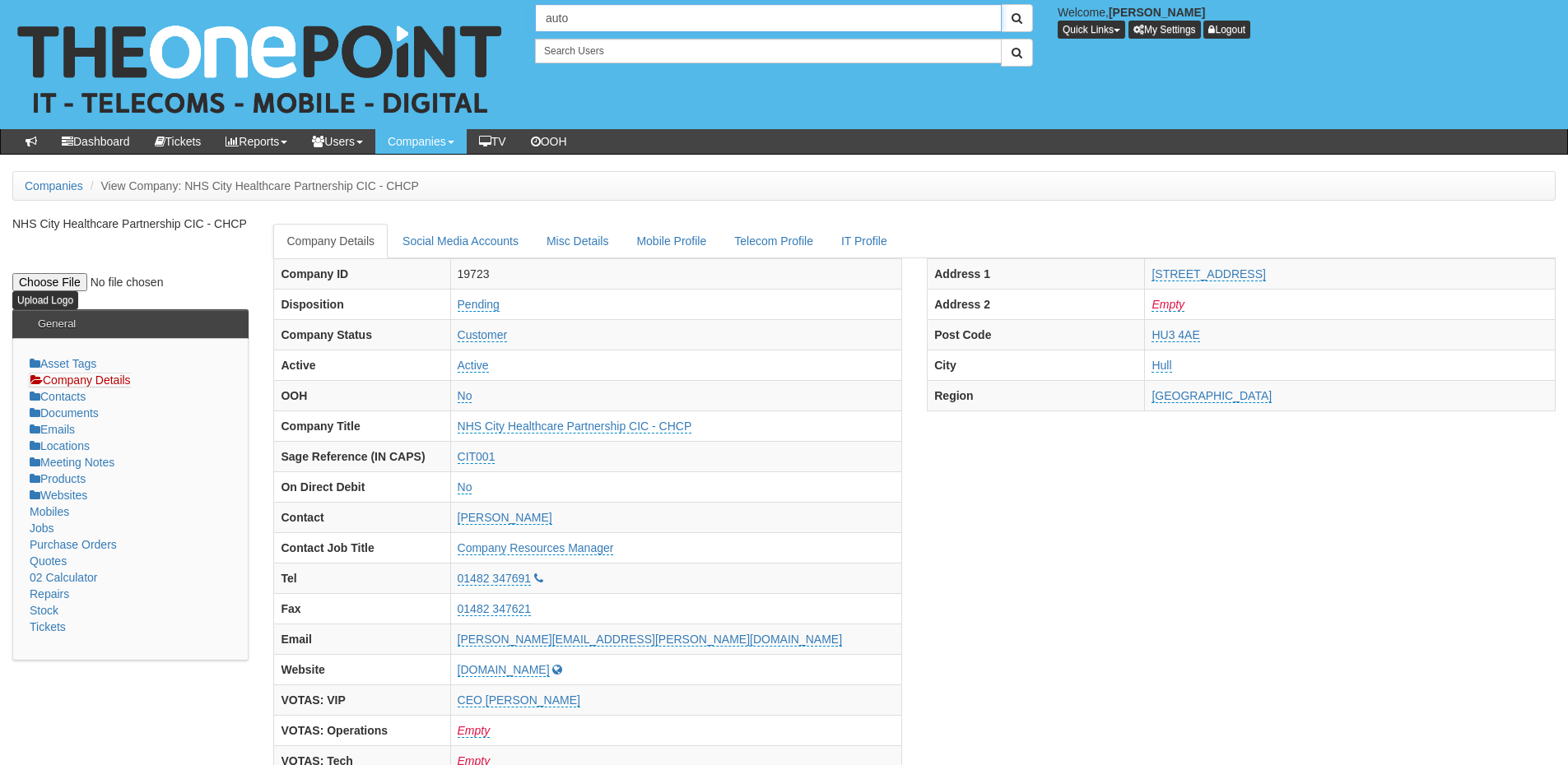
drag, startPoint x: 591, startPoint y: 22, endPoint x: 422, endPoint y: 21, distance: 169.0
click at [422, 21] on div "auto Welcome, James Kaye Quick Links Add Appointment Appointments Add Company A…" at bounding box center [784, 64] width 1593 height 130
drag, startPoint x: 599, startPoint y: 17, endPoint x: 517, endPoint y: 8, distance: 82.5
click at [517, 8] on div "auto Welcome, James Kaye Quick Links Add Appointment Appointments Add Company A…" at bounding box center [784, 64] width 1593 height 130
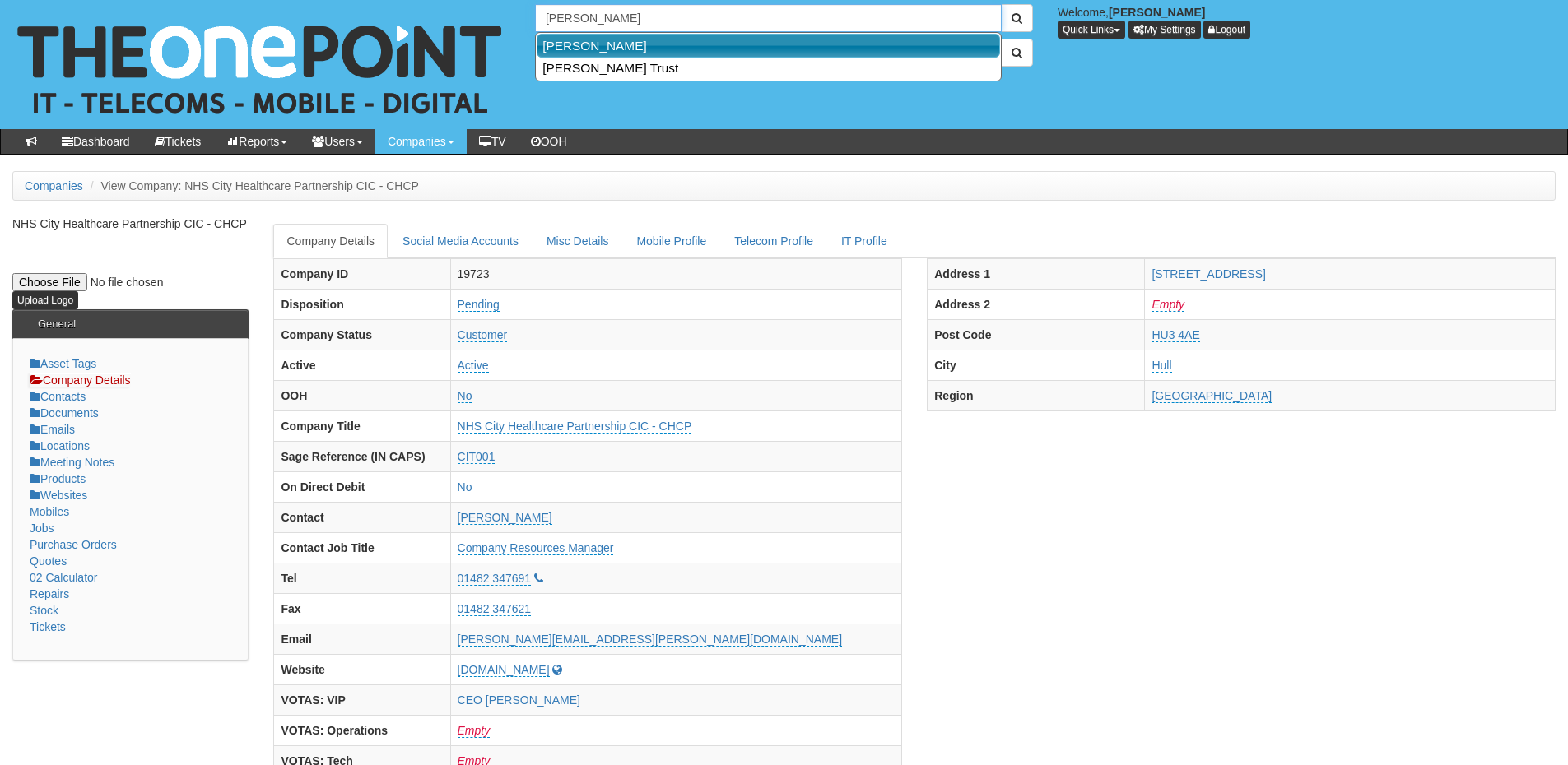
click at [577, 45] on link "Hull KR" at bounding box center [769, 45] width 464 height 24
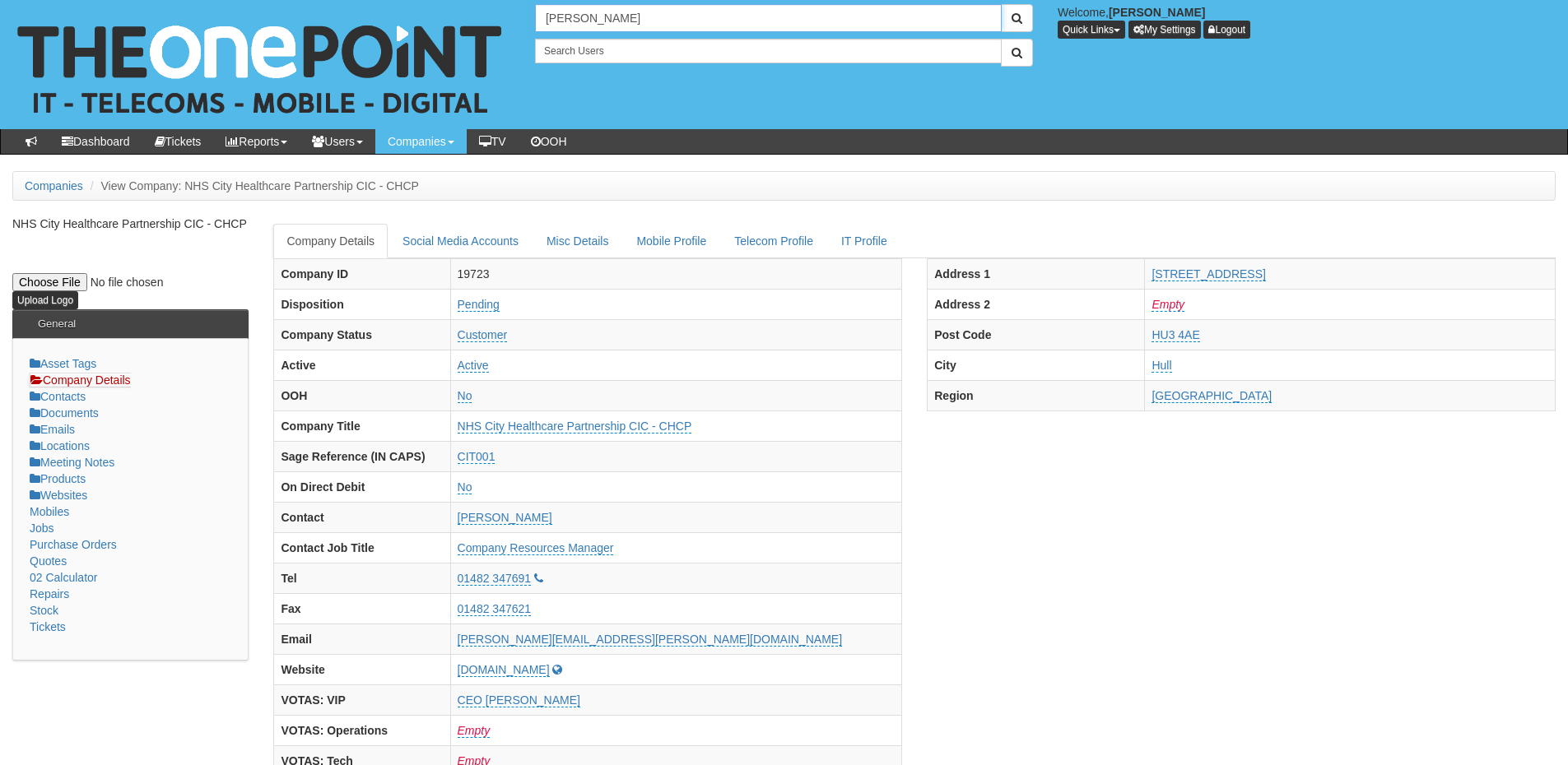
type input "Hull KR"
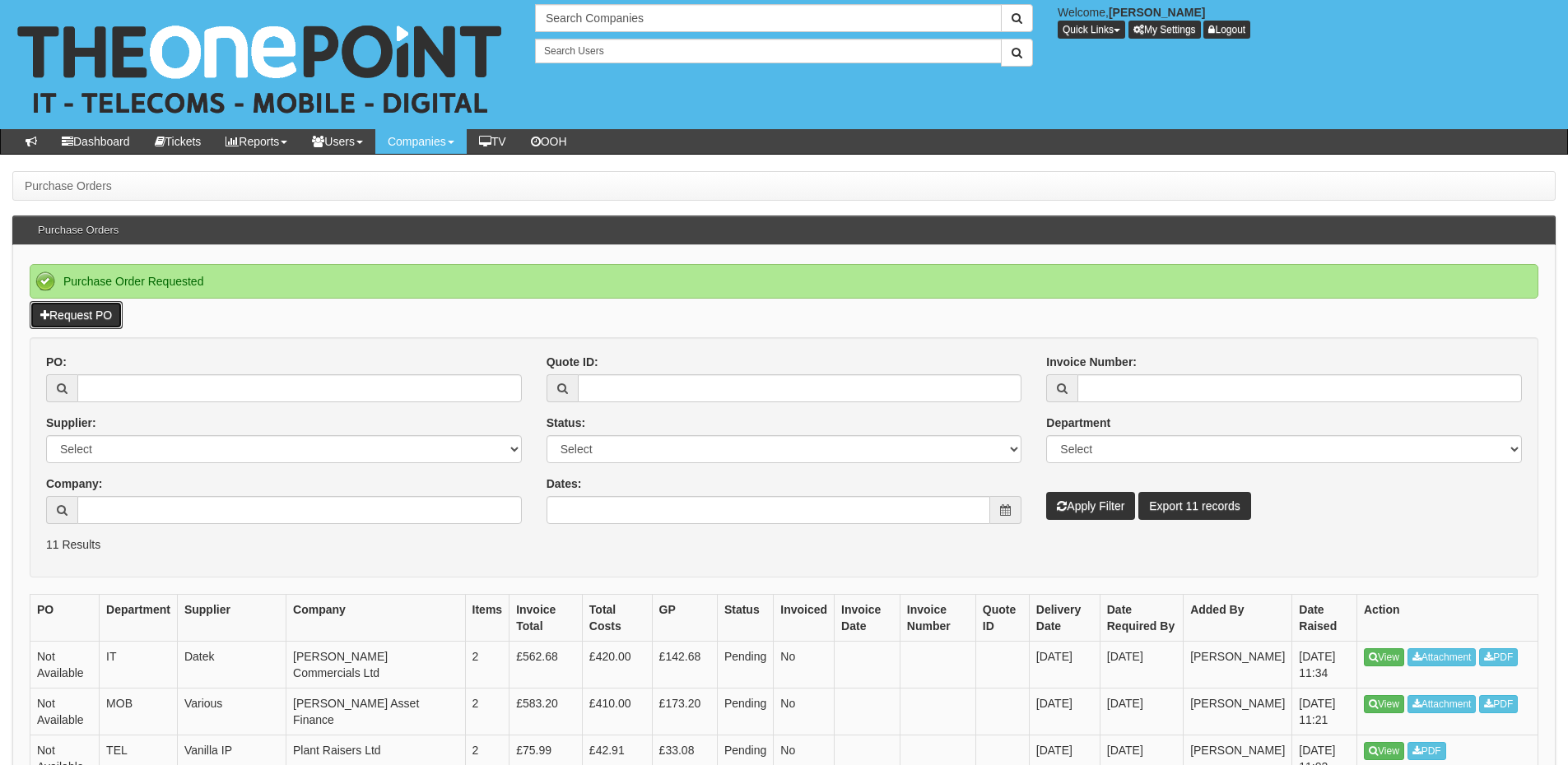
click at [78, 322] on link "Request PO" at bounding box center [76, 316] width 93 height 28
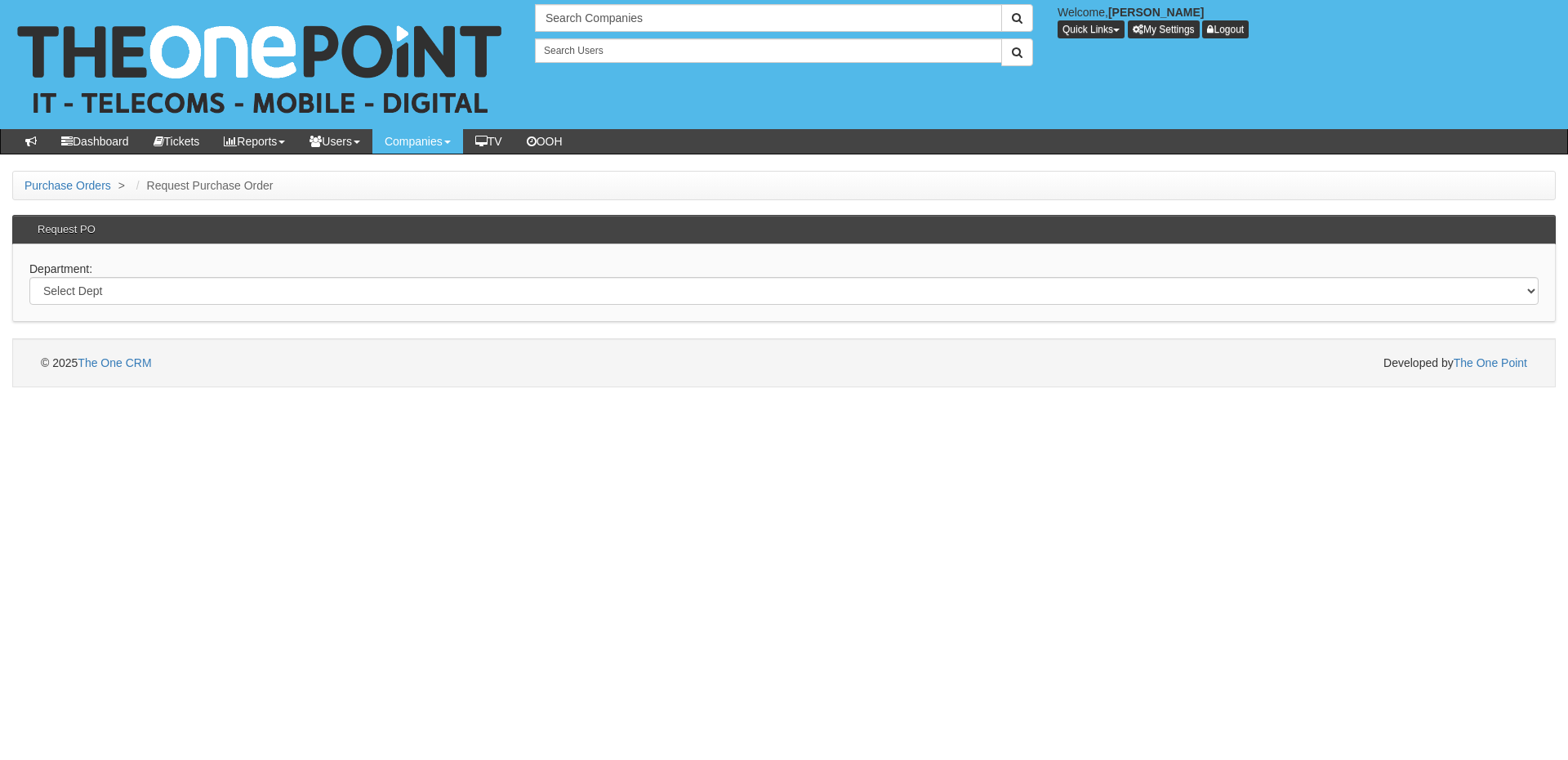
click at [158, 306] on div "Department: Select Dept Digital Internal IT Mobiles Marketing Telecoms" at bounding box center [784, 283] width 1544 height 78
click at [172, 297] on select "Select Dept Digital Internal IT Mobiles Marketing Telecoms" at bounding box center [784, 291] width 1509 height 28
select select "?pipeID=&dept=IT"
click at [30, 277] on select "Select Dept Digital Internal IT Mobiles Marketing Telecoms" at bounding box center [784, 291] width 1509 height 28
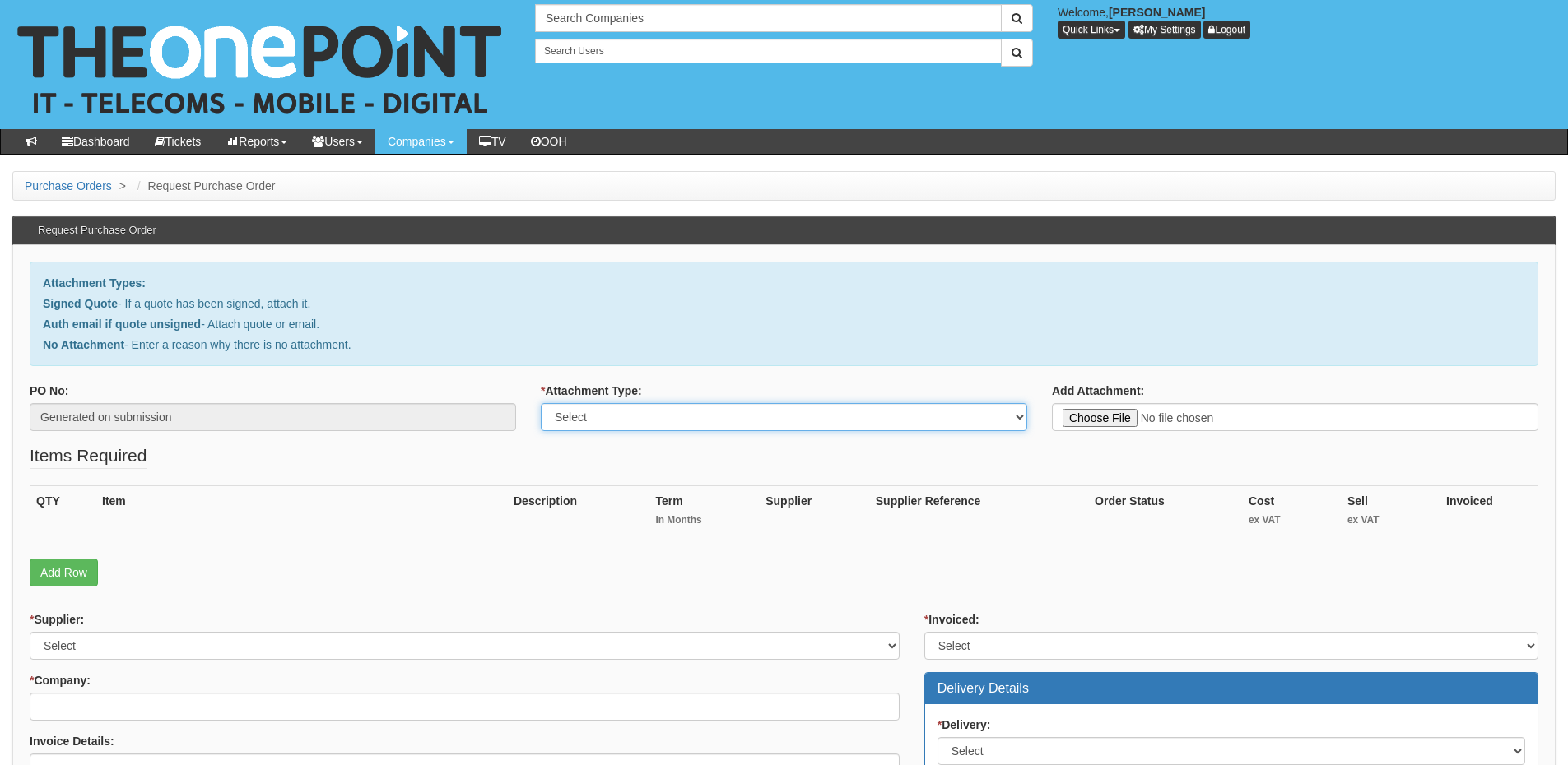
click at [600, 426] on select "Select Signed Quote Auth email with quote if unsigned No Attachment" at bounding box center [784, 417] width 487 height 28
select select "No Attachment"
click at [541, 403] on select "Select Signed Quote Auth email with quote if unsigned No Attachment" at bounding box center [784, 417] width 487 height 28
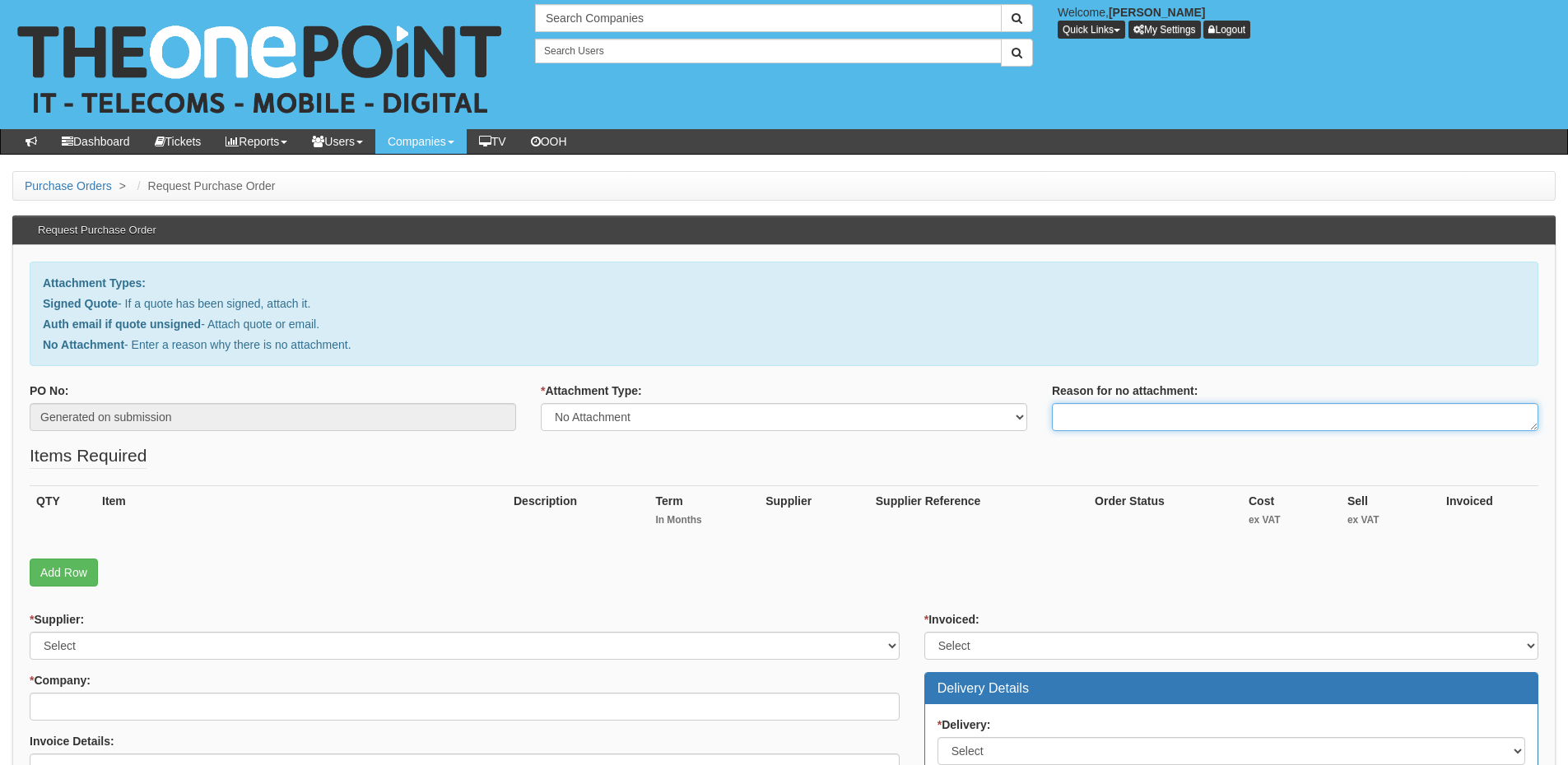
click at [1109, 417] on textarea "Reason for no attachment:" at bounding box center [1295, 417] width 487 height 28
click at [1217, 414] on textarea "Linked to ticket 433943" at bounding box center [1295, 417] width 487 height 28
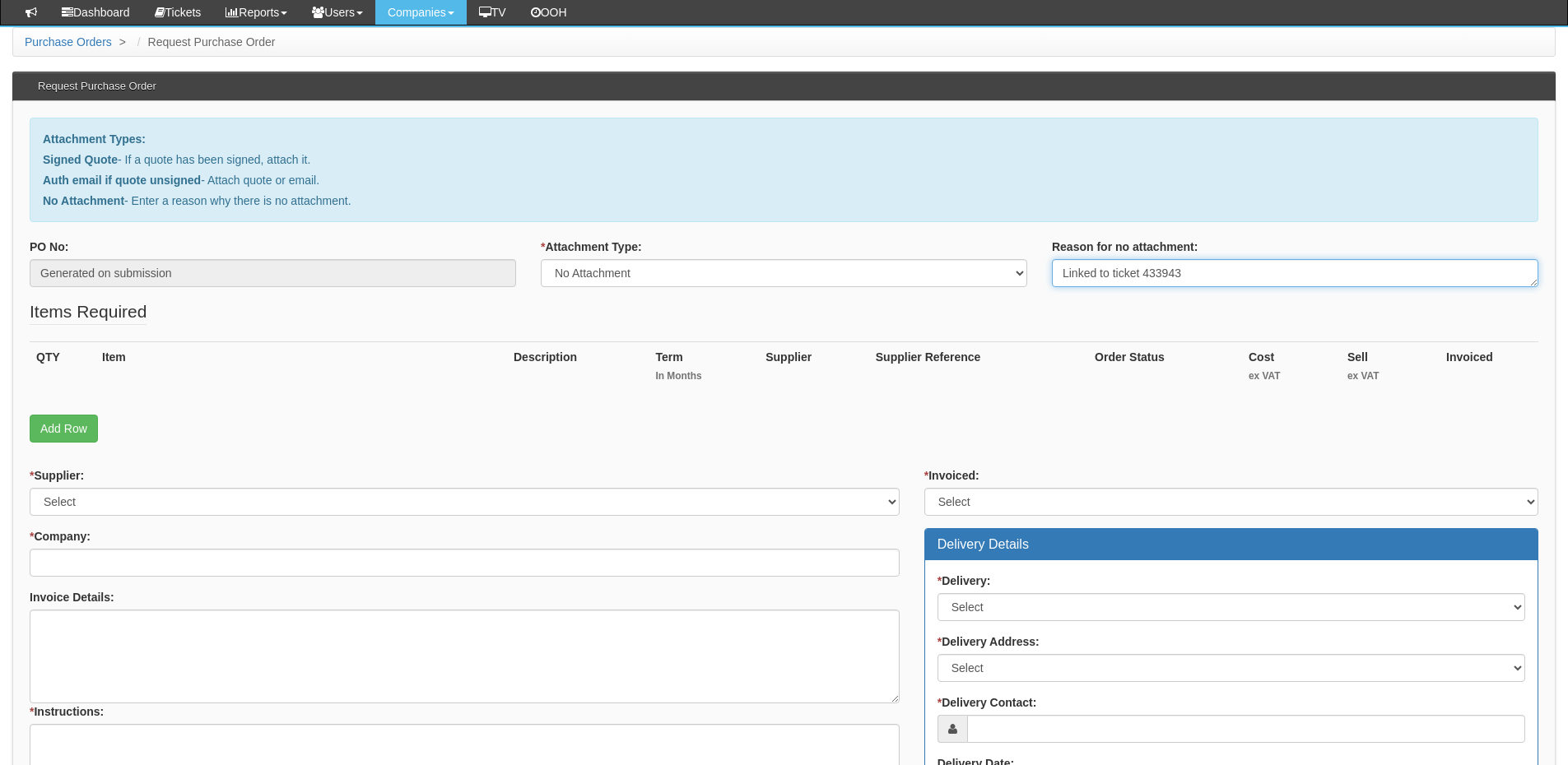
scroll to position [247, 0]
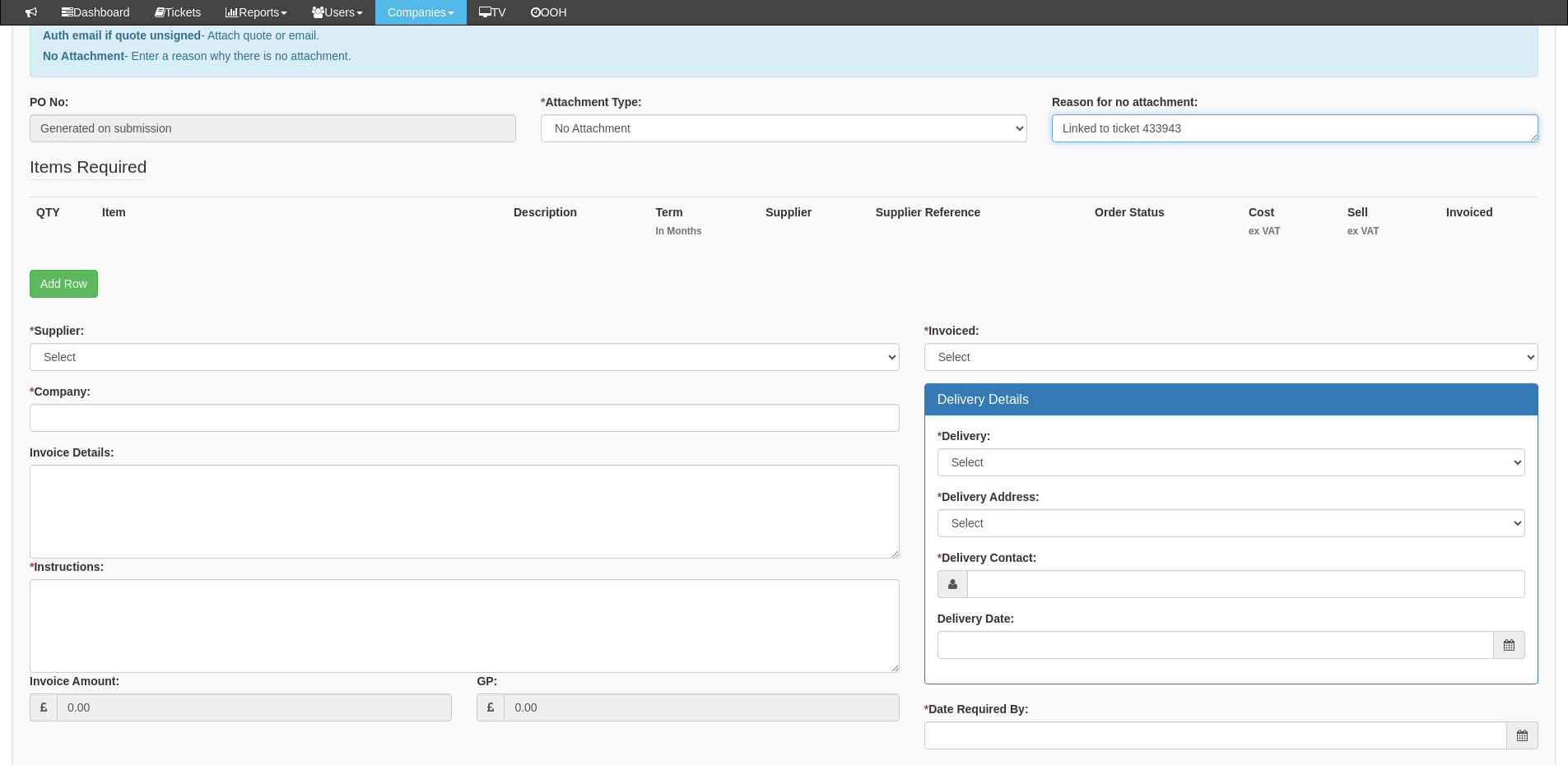
type textarea "Linked to ticket 433943"
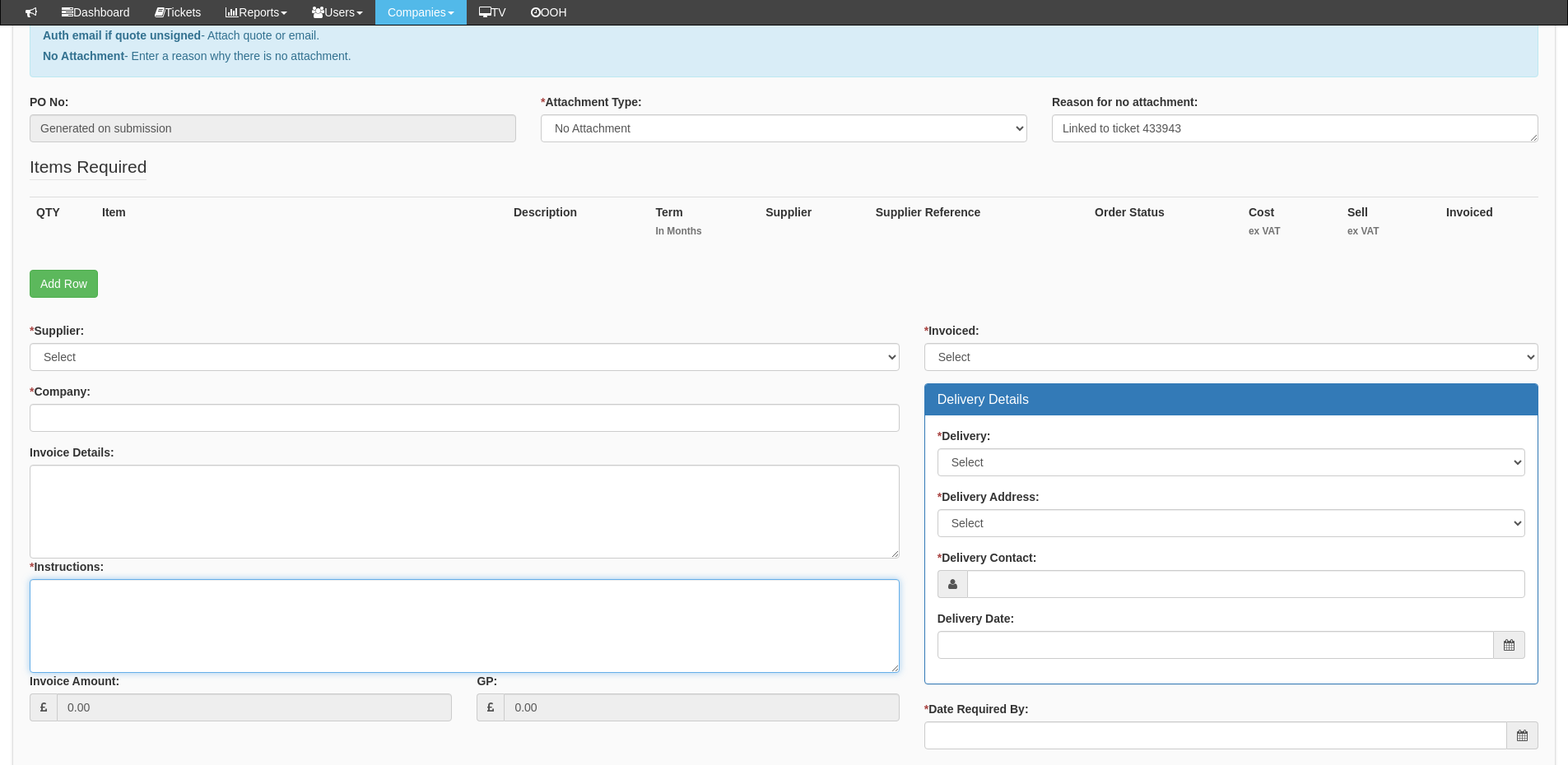
click at [230, 630] on textarea "* Instructions:" at bounding box center [465, 626] width 870 height 93
paste textarea "Linked to ticket 433943"
type textarea "Linked to ticket 433943"
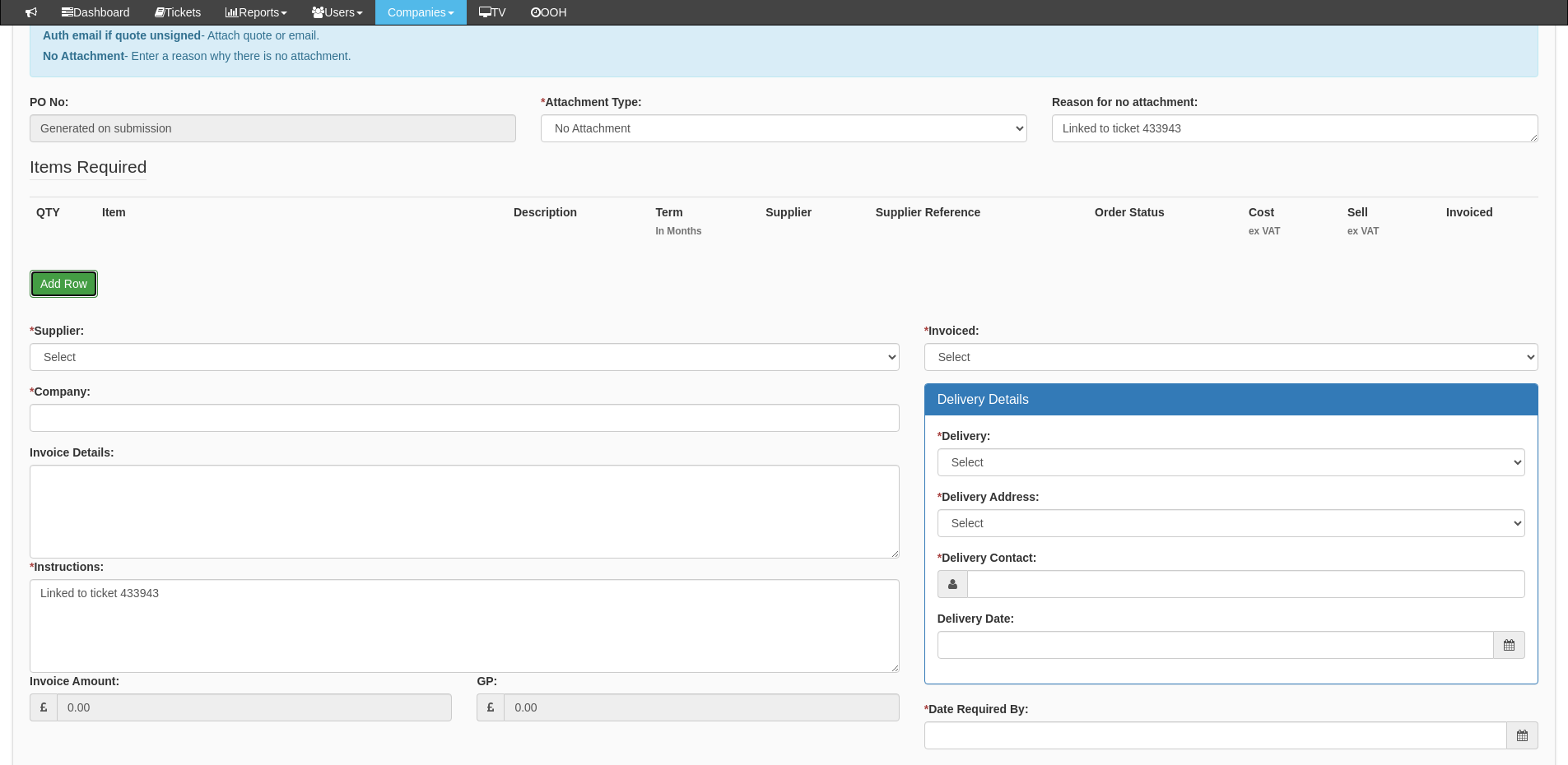
click at [77, 284] on link "Add Row" at bounding box center [63, 284] width 68 height 28
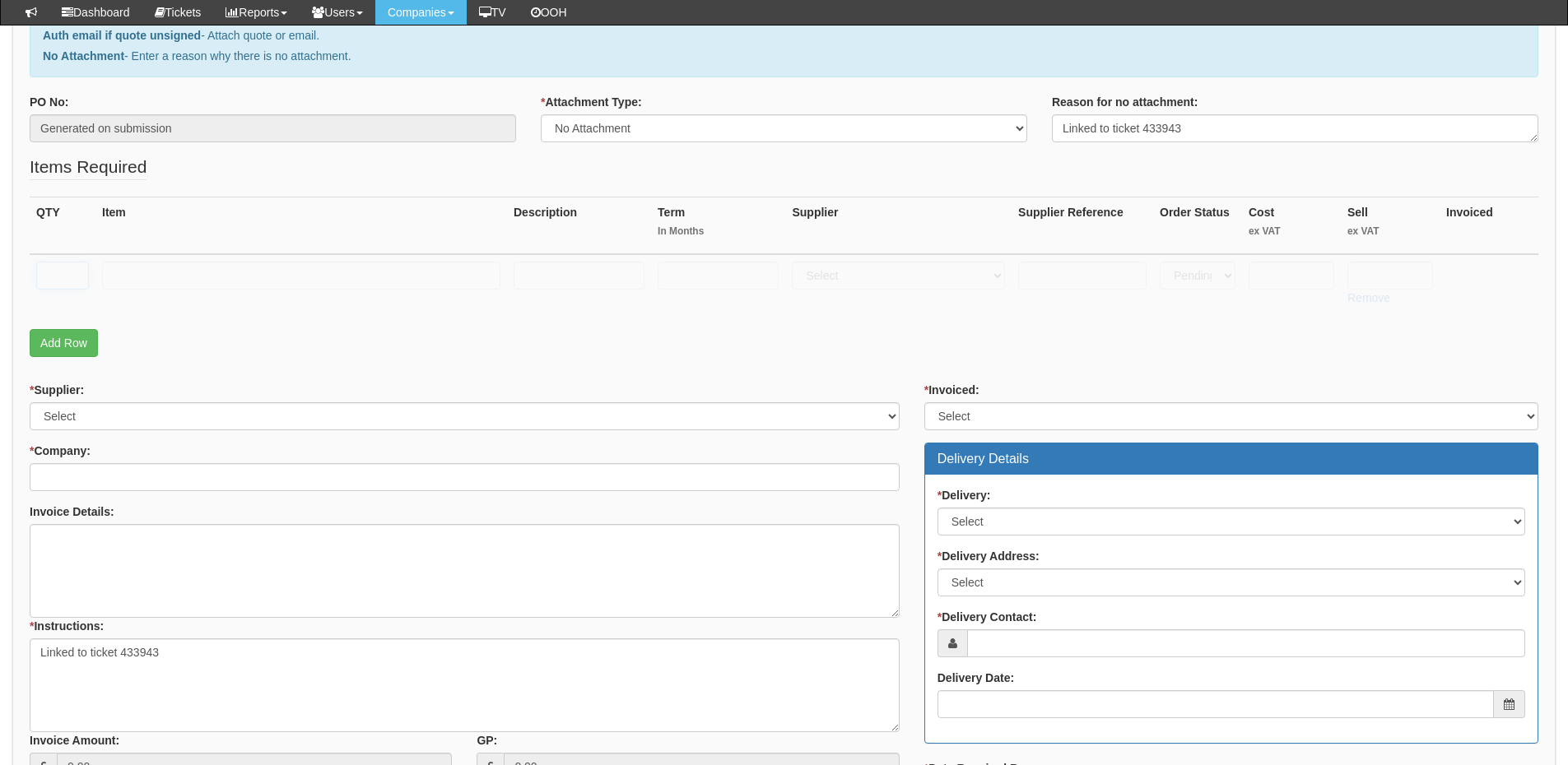
click at [63, 271] on input "text" at bounding box center [63, 276] width 53 height 28
type input "1"
click at [80, 336] on link "Add Row" at bounding box center [63, 343] width 68 height 28
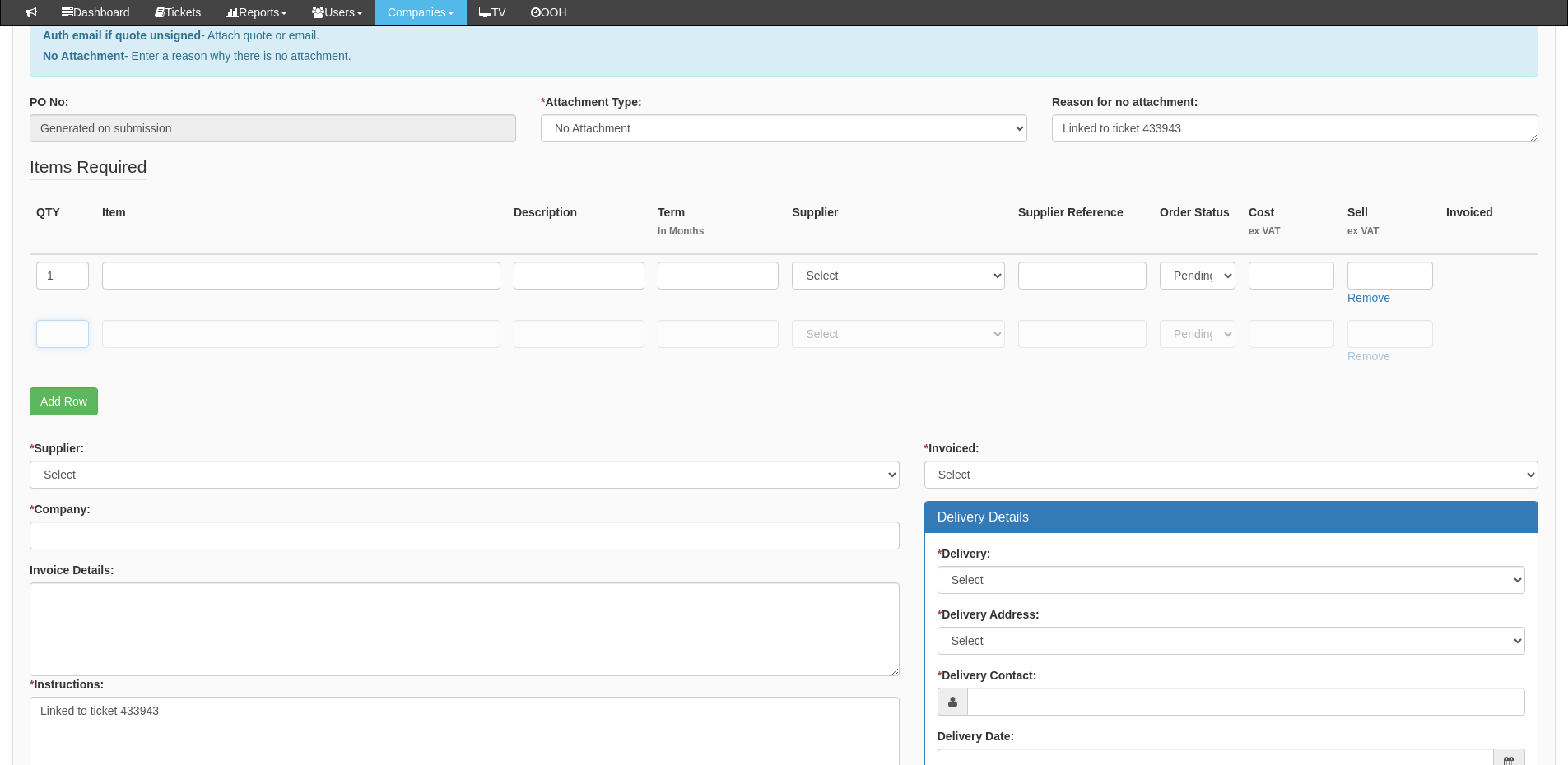
click at [58, 338] on input "text" at bounding box center [63, 334] width 53 height 28
type input "1"
click at [123, 334] on input "text" at bounding box center [302, 334] width 399 height 28
type input "Delivery"
click at [140, 271] on input "text" at bounding box center [302, 276] width 399 height 28
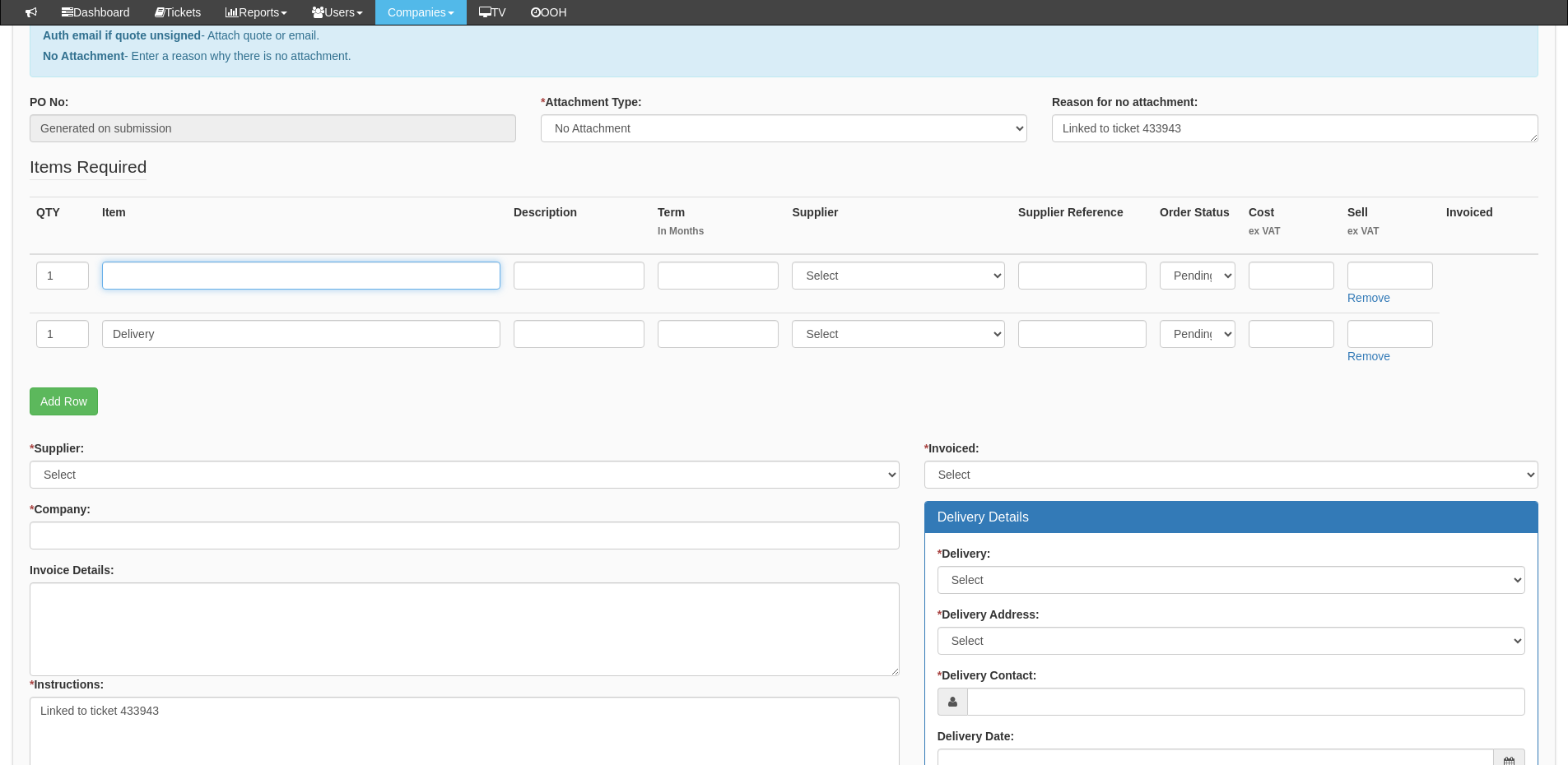
paste input "Microsoft Surface Laptop"
type input "Microsoft Surface Laptop"
click at [1278, 270] on input "text" at bounding box center [1291, 276] width 86 height 28
type input "799.47"
click at [1366, 278] on input "text" at bounding box center [1390, 276] width 86 height 28
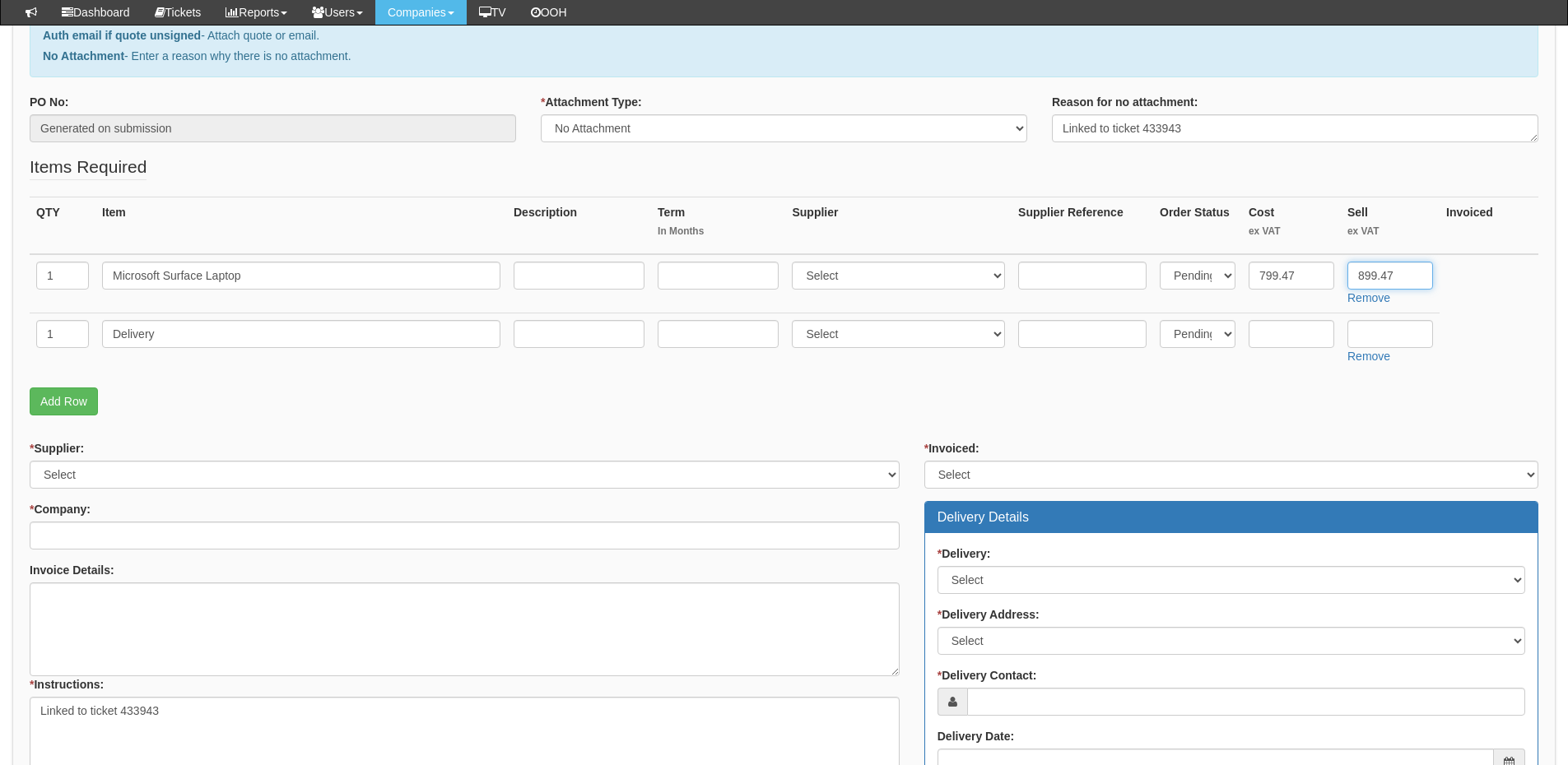
type input "899.47"
click at [867, 271] on select "Select 123 REG.co.uk 1Password 3 4Gon AA Jones Electric Ltd Abzorb Access Group…" at bounding box center [899, 276] width 213 height 28
select select "19"
click at [796, 262] on select "Select 123 REG.co.uk 1Password 3 4Gon AA Jones Electric Ltd Abzorb Access Group…" at bounding box center [899, 276] width 213 height 28
click at [1073, 277] on input "text" at bounding box center [1083, 276] width 129 height 28
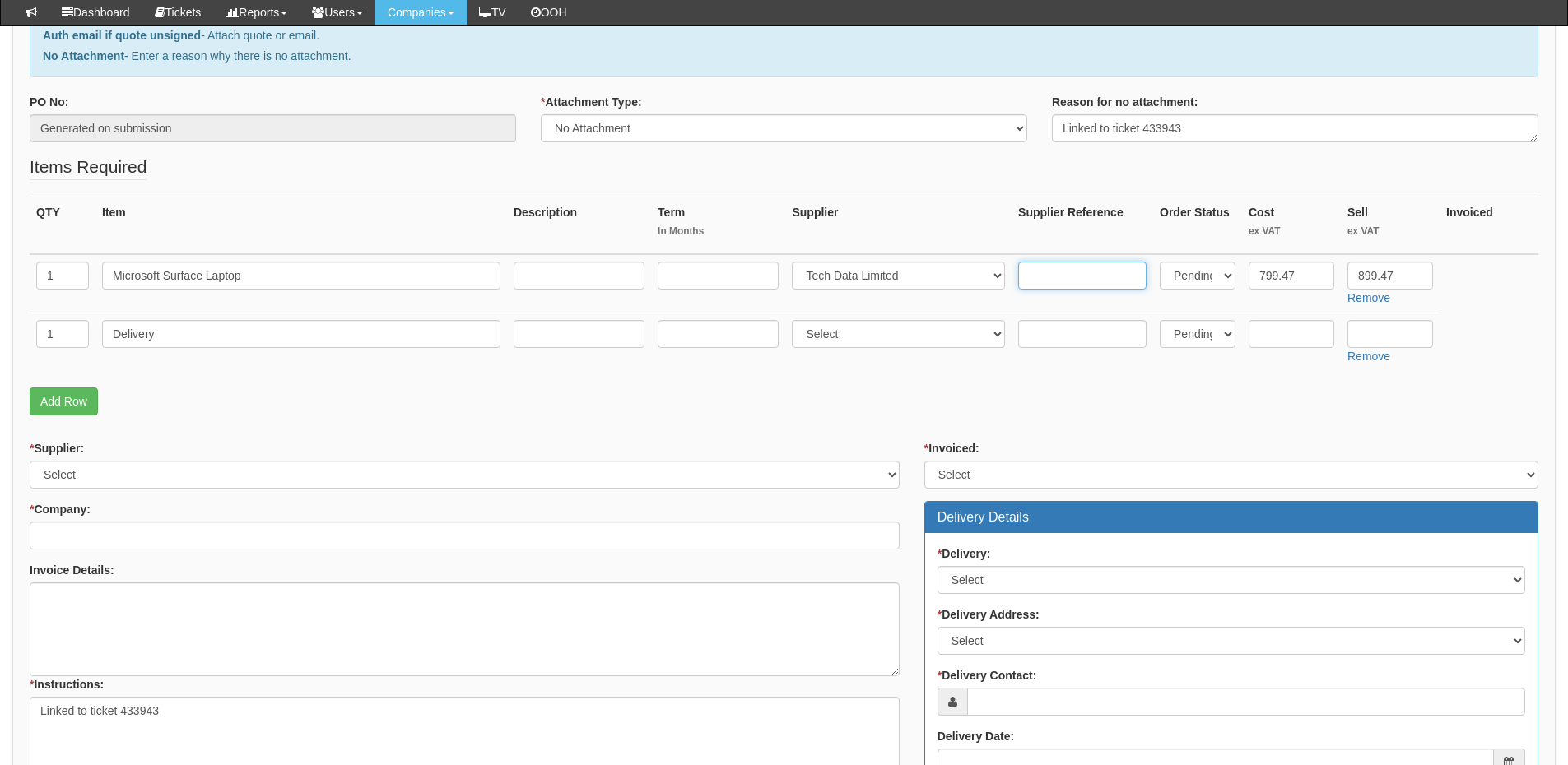
paste input "10233369"
type input "10233369"
click at [993, 477] on select "Select Yes No N/A STB (part of order)" at bounding box center [1231, 475] width 614 height 28
select select "2"
click at [924, 461] on select "Select Yes No N/A STB (part of order)" at bounding box center [1231, 475] width 614 height 28
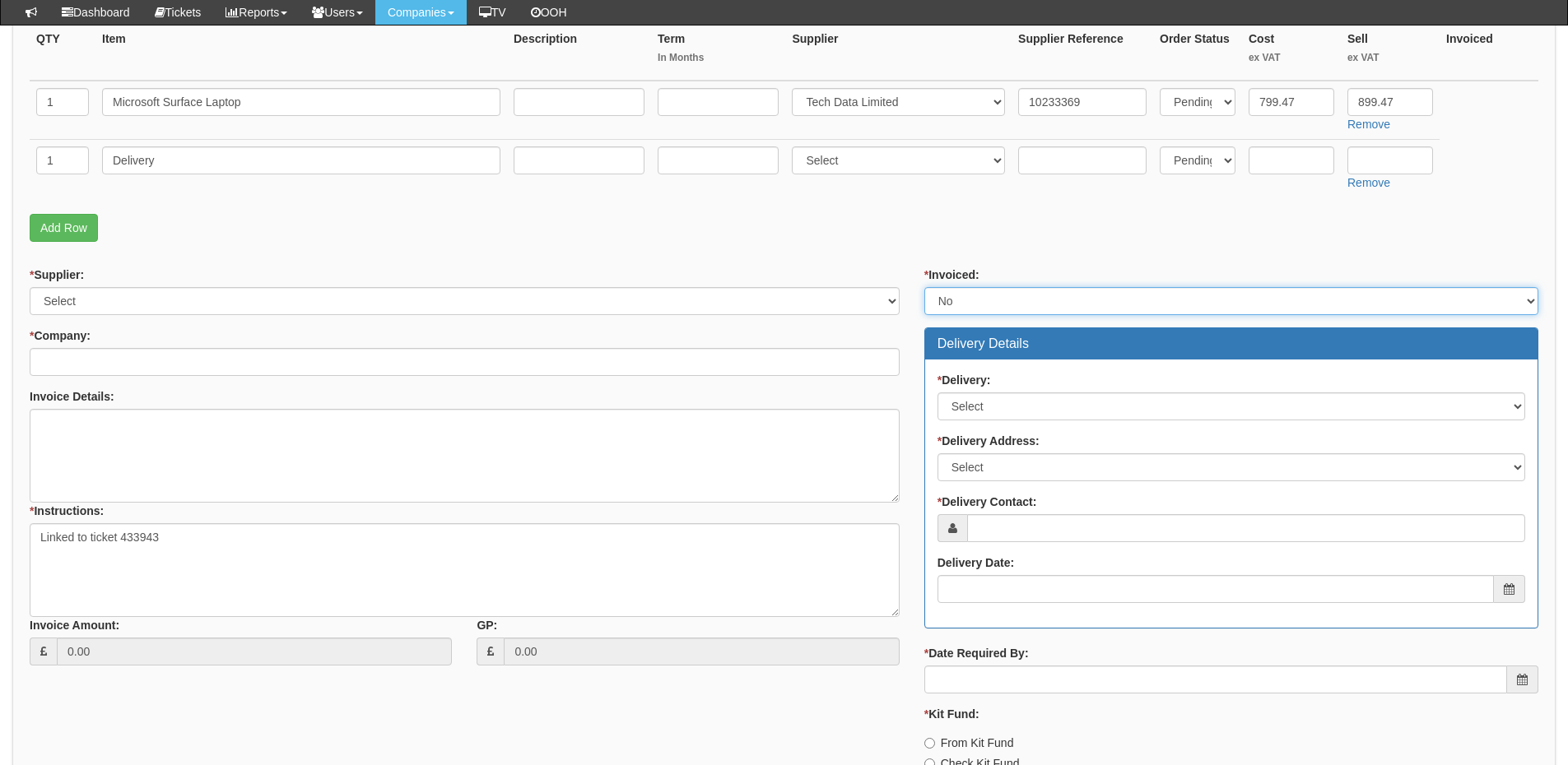
scroll to position [576, 0]
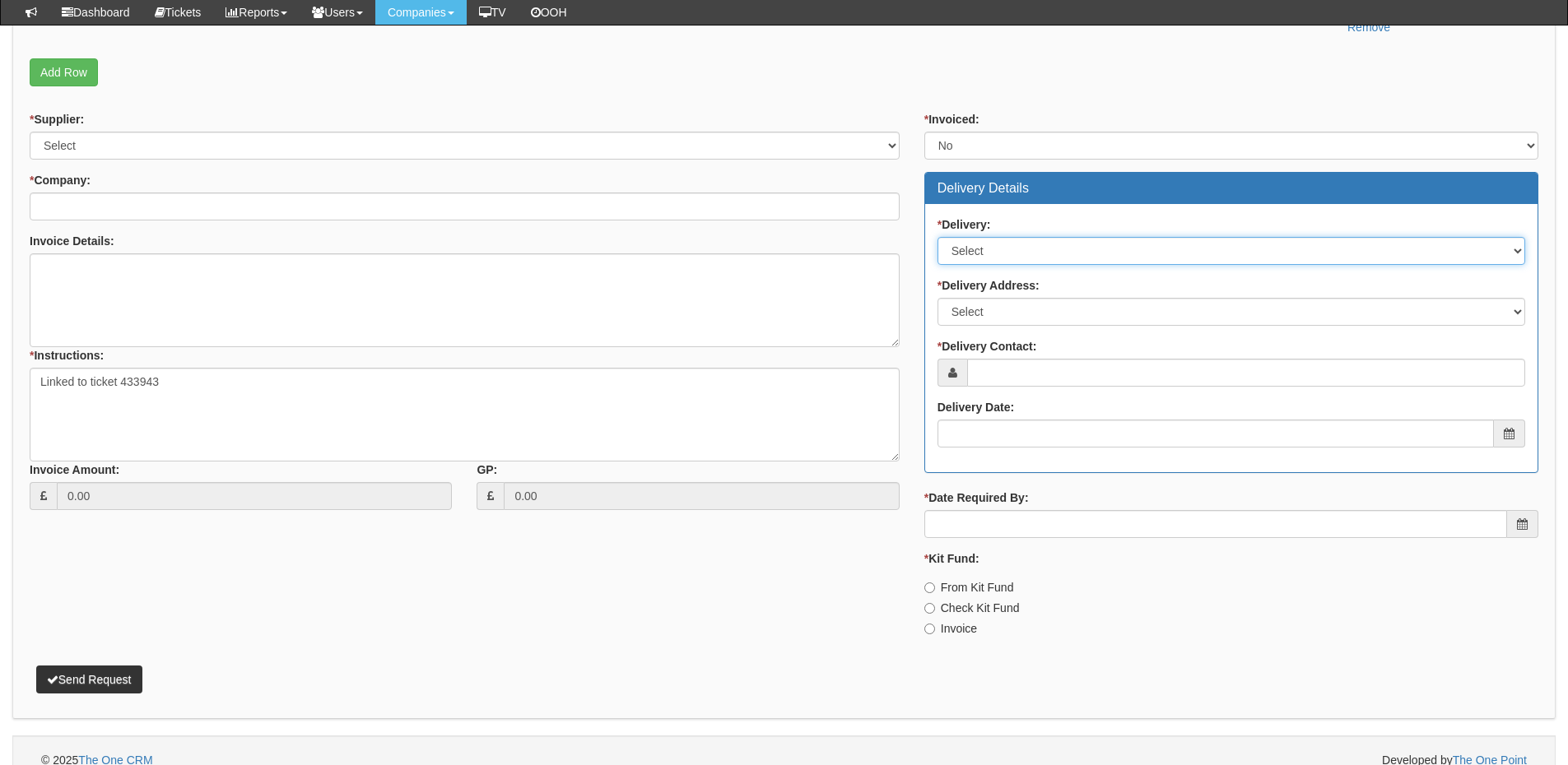
drag, startPoint x: 974, startPoint y: 250, endPoint x: 974, endPoint y: 262, distance: 12.0
click at [974, 250] on select "Select No Not Applicable Yes" at bounding box center [1231, 251] width 587 height 28
select select "1"
click at [937, 237] on select "Select No Not Applicable Yes" at bounding box center [1231, 251] width 587 height 28
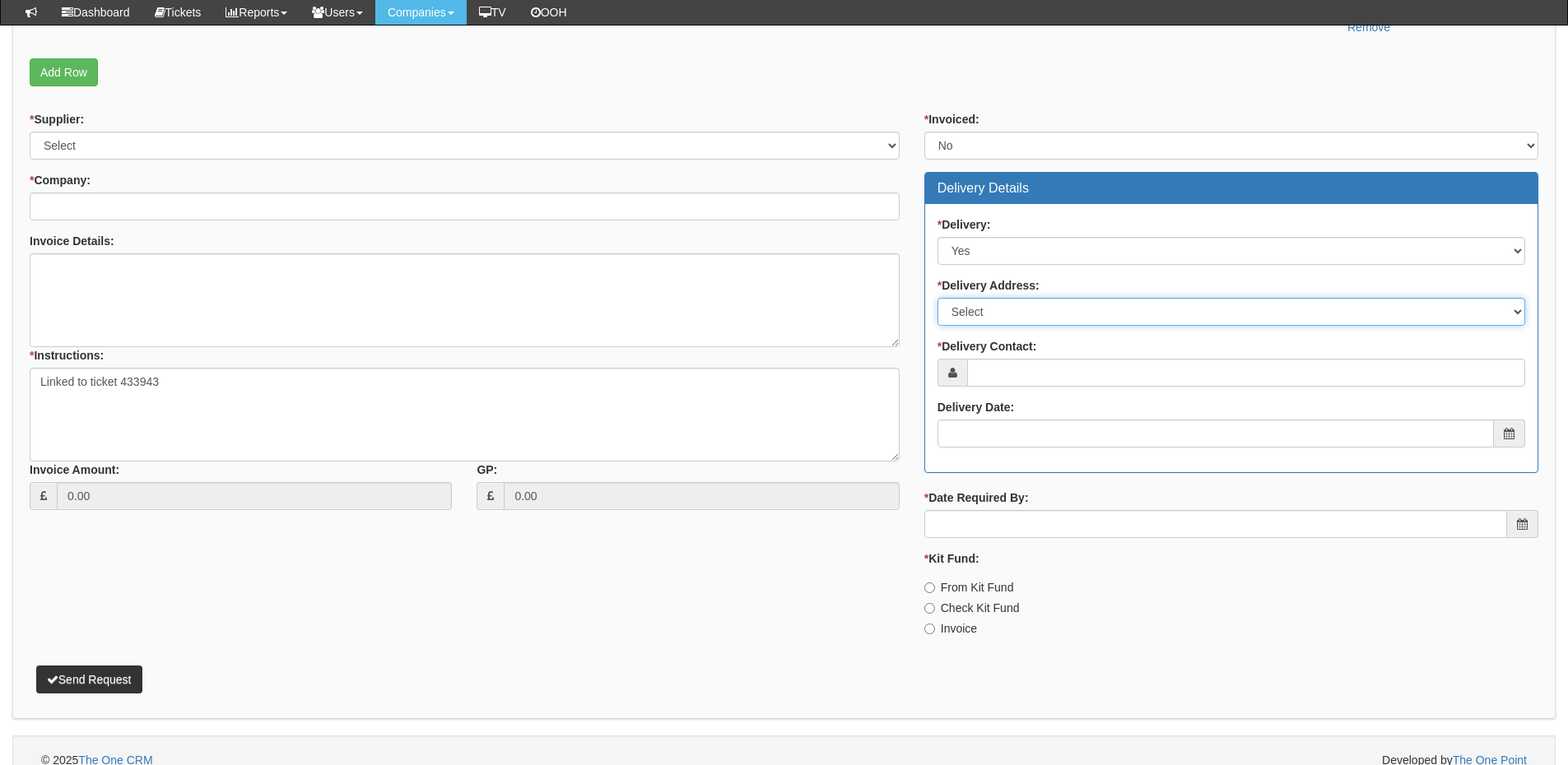
drag, startPoint x: 977, startPoint y: 310, endPoint x: 977, endPoint y: 324, distance: 14.0
click at [977, 310] on select "Select Not Applicable Other" at bounding box center [1231, 312] width 587 height 28
select select "other"
click at [937, 298] on select "Select Not Applicable Other" at bounding box center [1231, 312] width 587 height 28
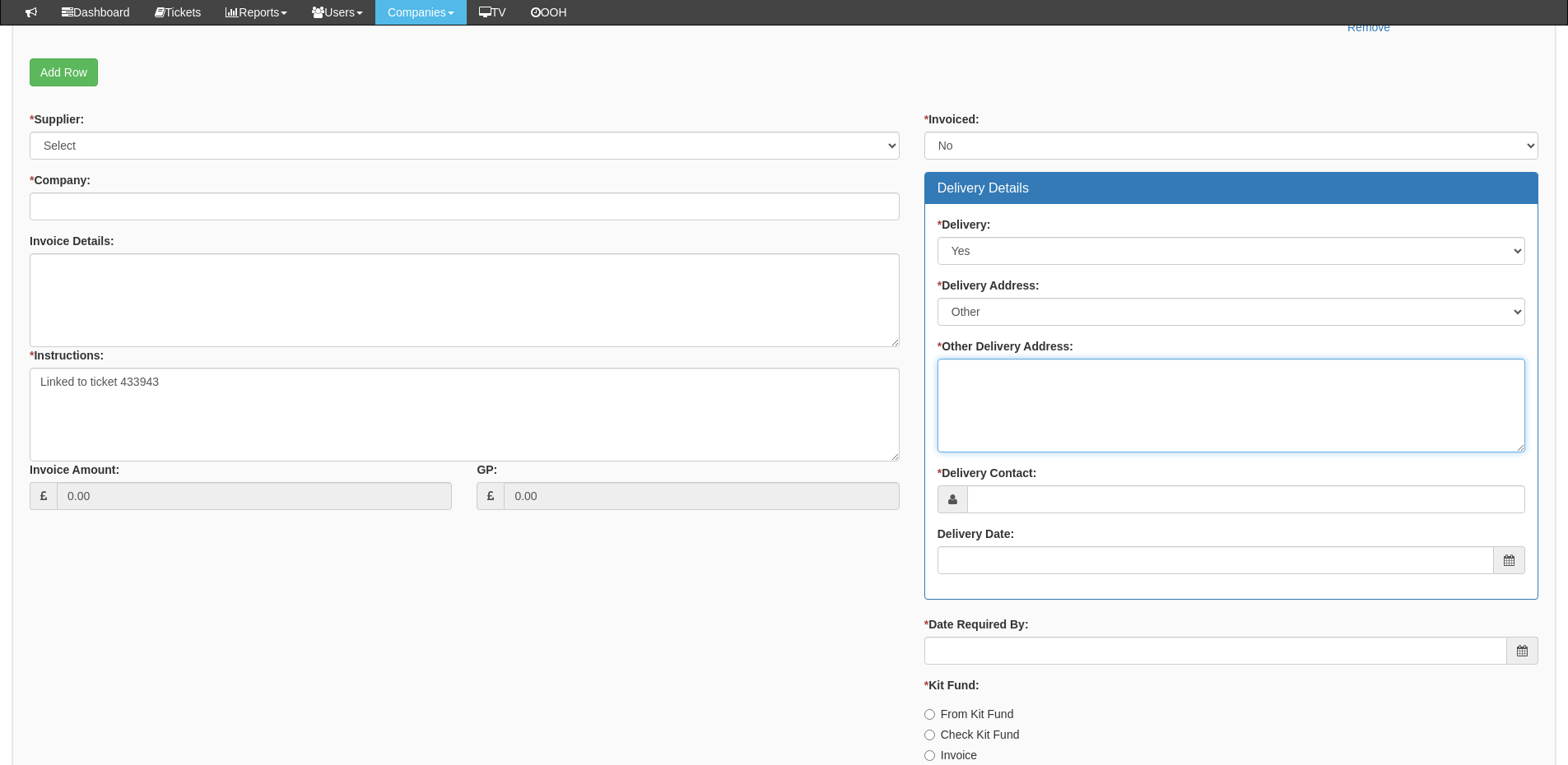
click at [988, 384] on textarea "* Other Delivery Address:" at bounding box center [1231, 405] width 587 height 93
type textarea "To TOP"
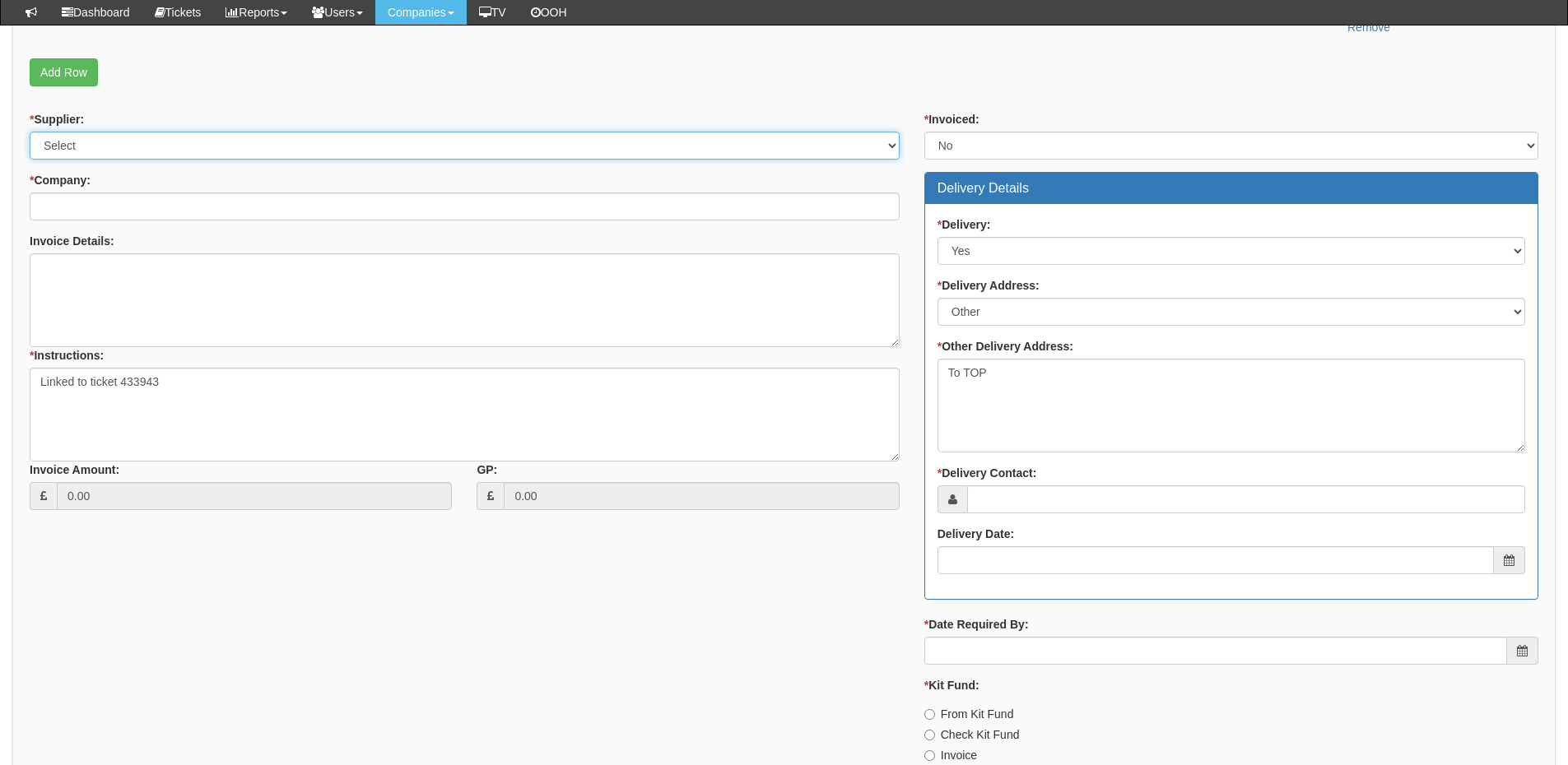
click at [78, 142] on select "Select 123 [DOMAIN_NAME] 1Password 3 4Gon [PERSON_NAME] Electric Ltd Abzorb Acc…" at bounding box center [465, 145] width 870 height 28
select select "19"
click at [30, 131] on select "Select 123 [DOMAIN_NAME] 1Password 3 4Gon [PERSON_NAME] Electric Ltd Abzorb Acc…" at bounding box center [465, 145] width 870 height 28
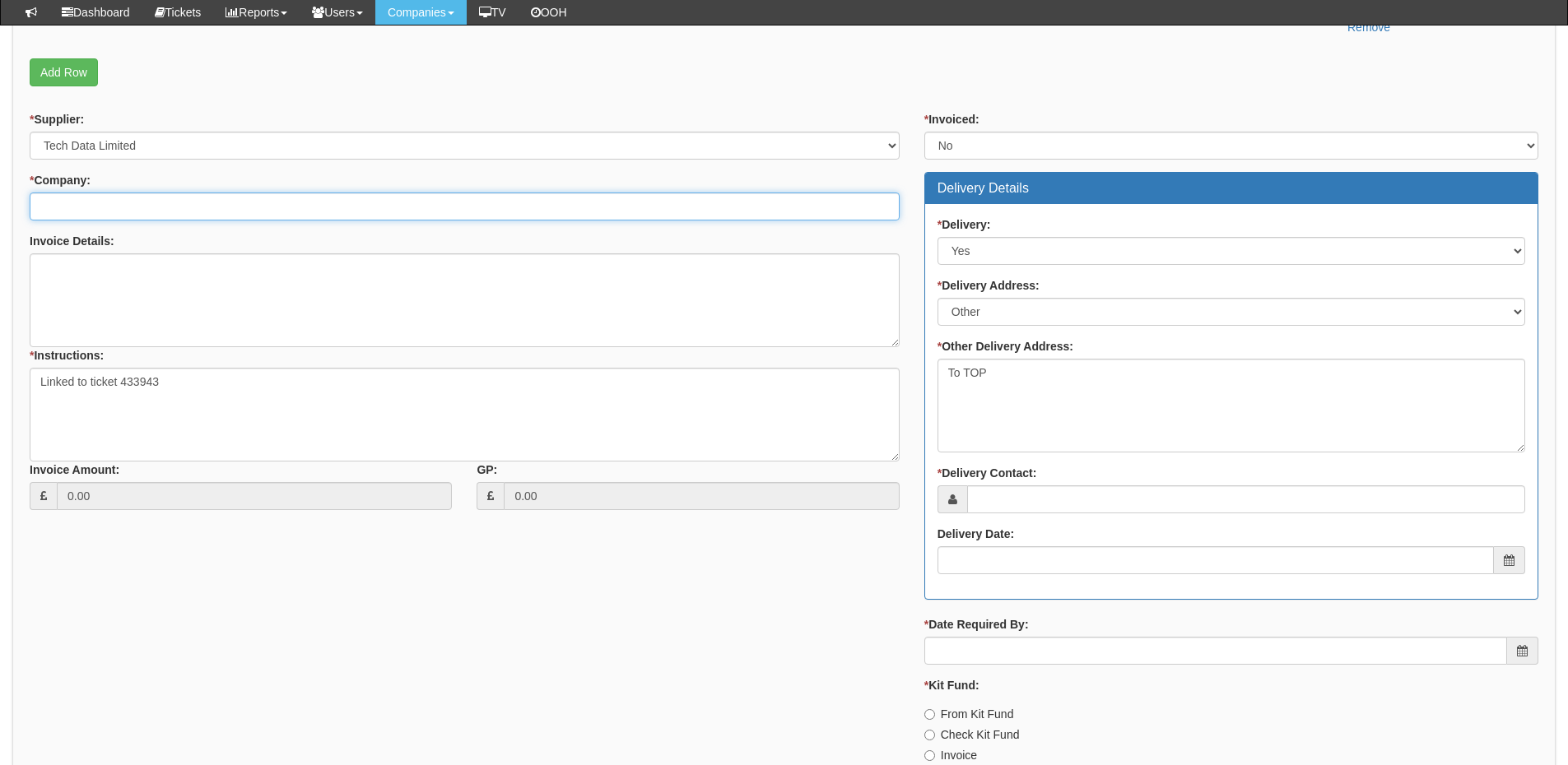
click at [111, 200] on input "* Company:" at bounding box center [465, 206] width 870 height 28
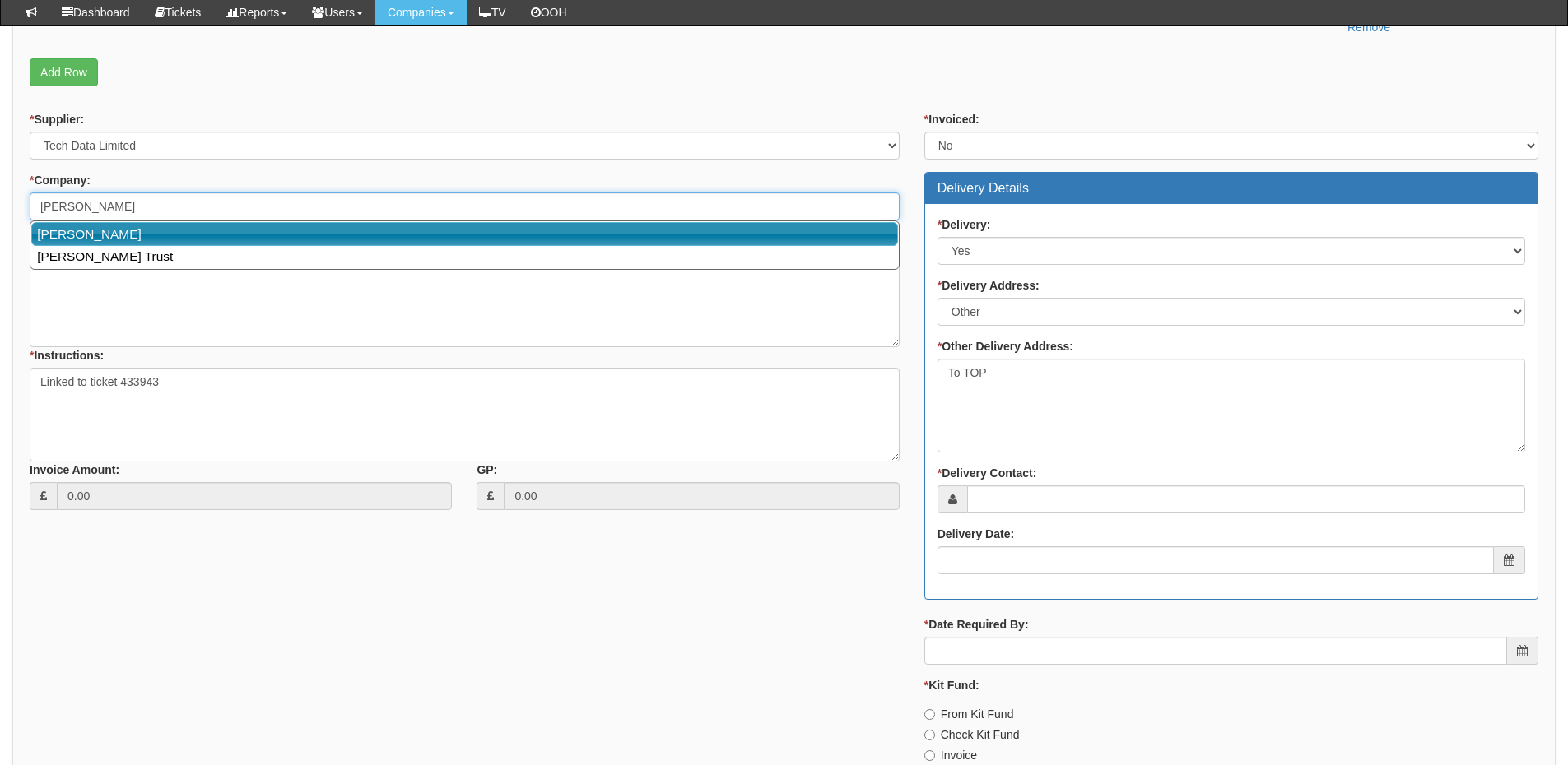
click at [74, 240] on link "[PERSON_NAME]" at bounding box center [464, 234] width 867 height 24
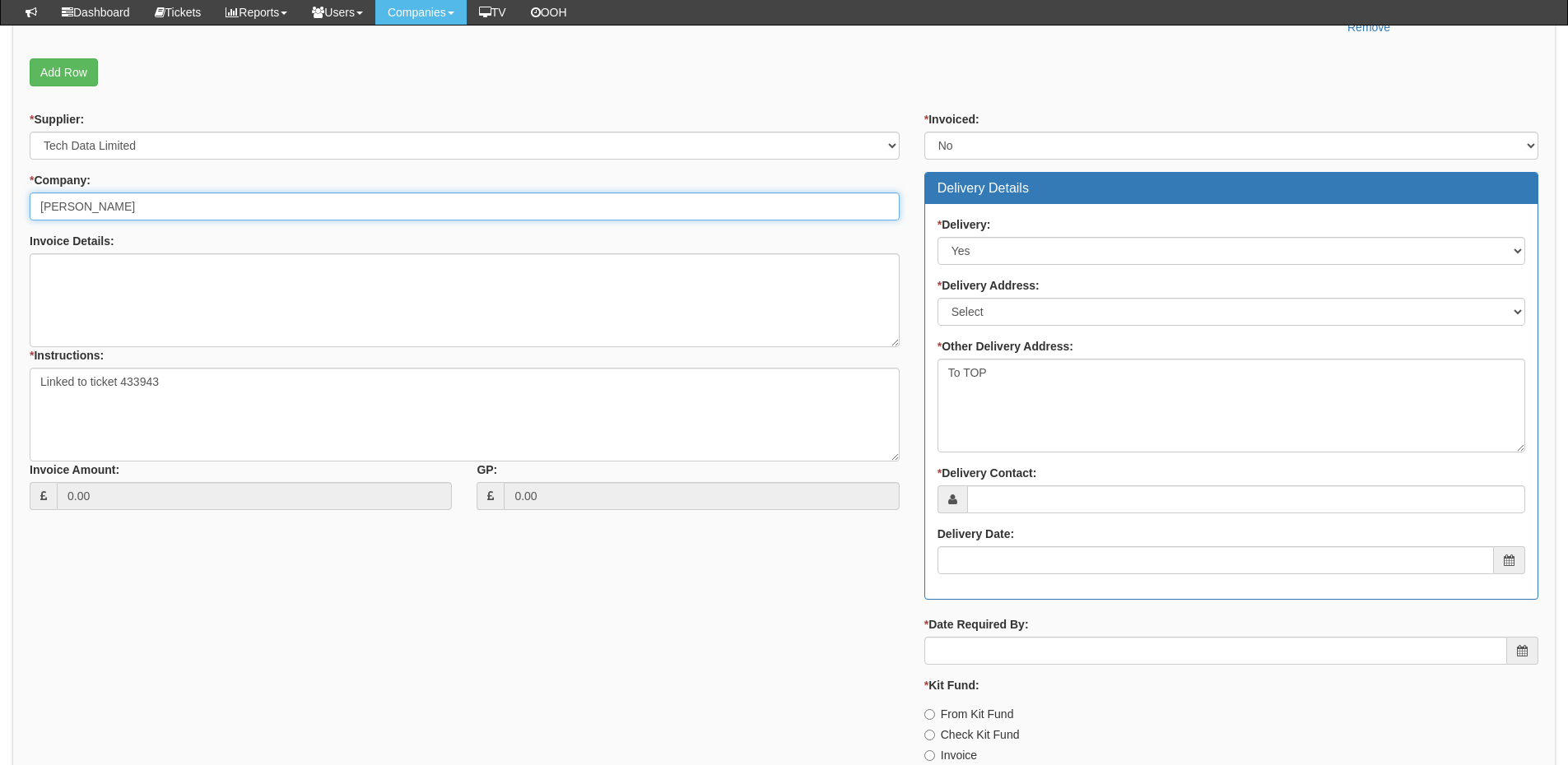
type input "[PERSON_NAME]"
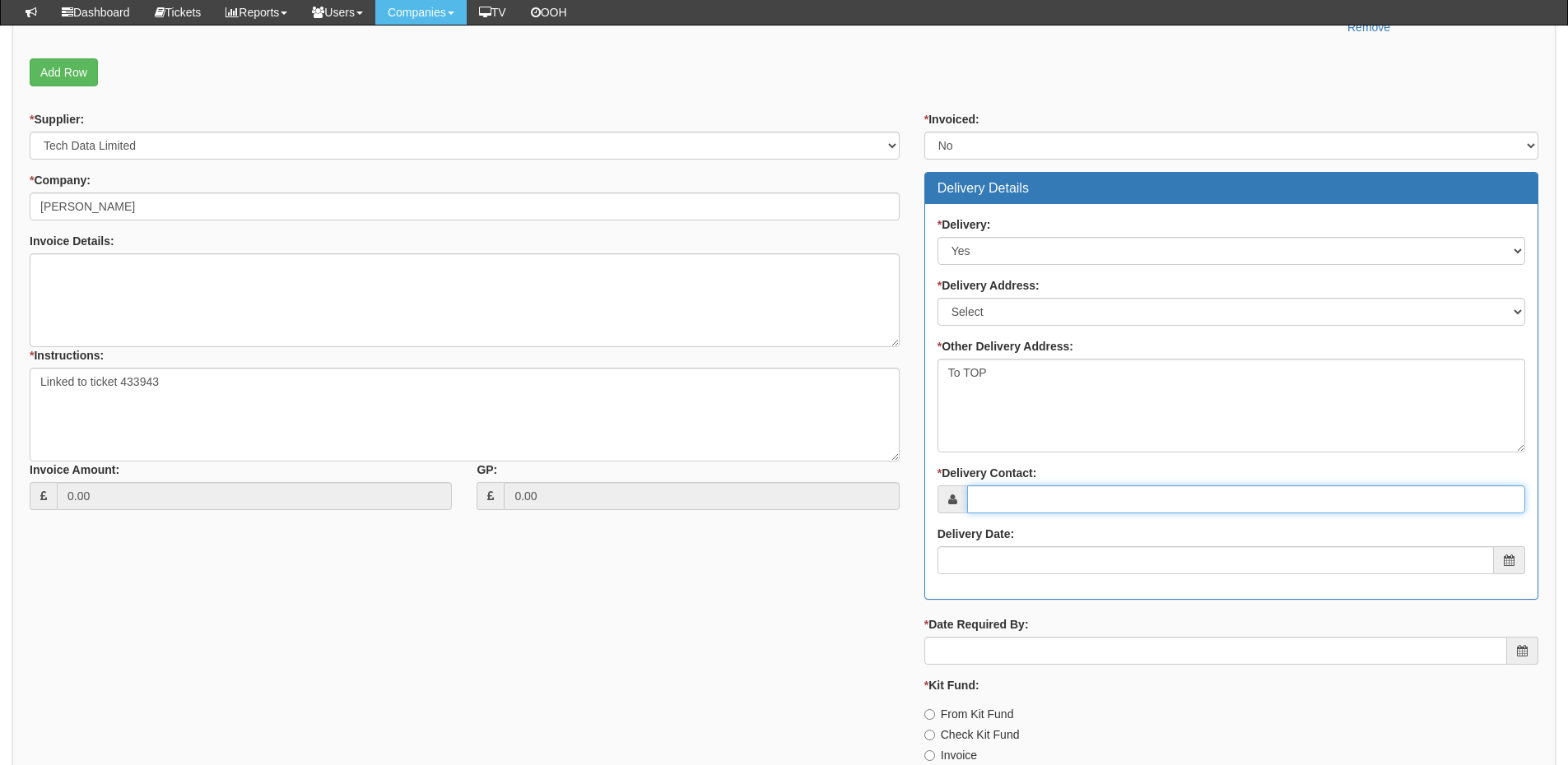
click at [1012, 504] on input "* Delivery Contact:" at bounding box center [1246, 500] width 558 height 28
type input "T"
type input "Tanya Simpson"
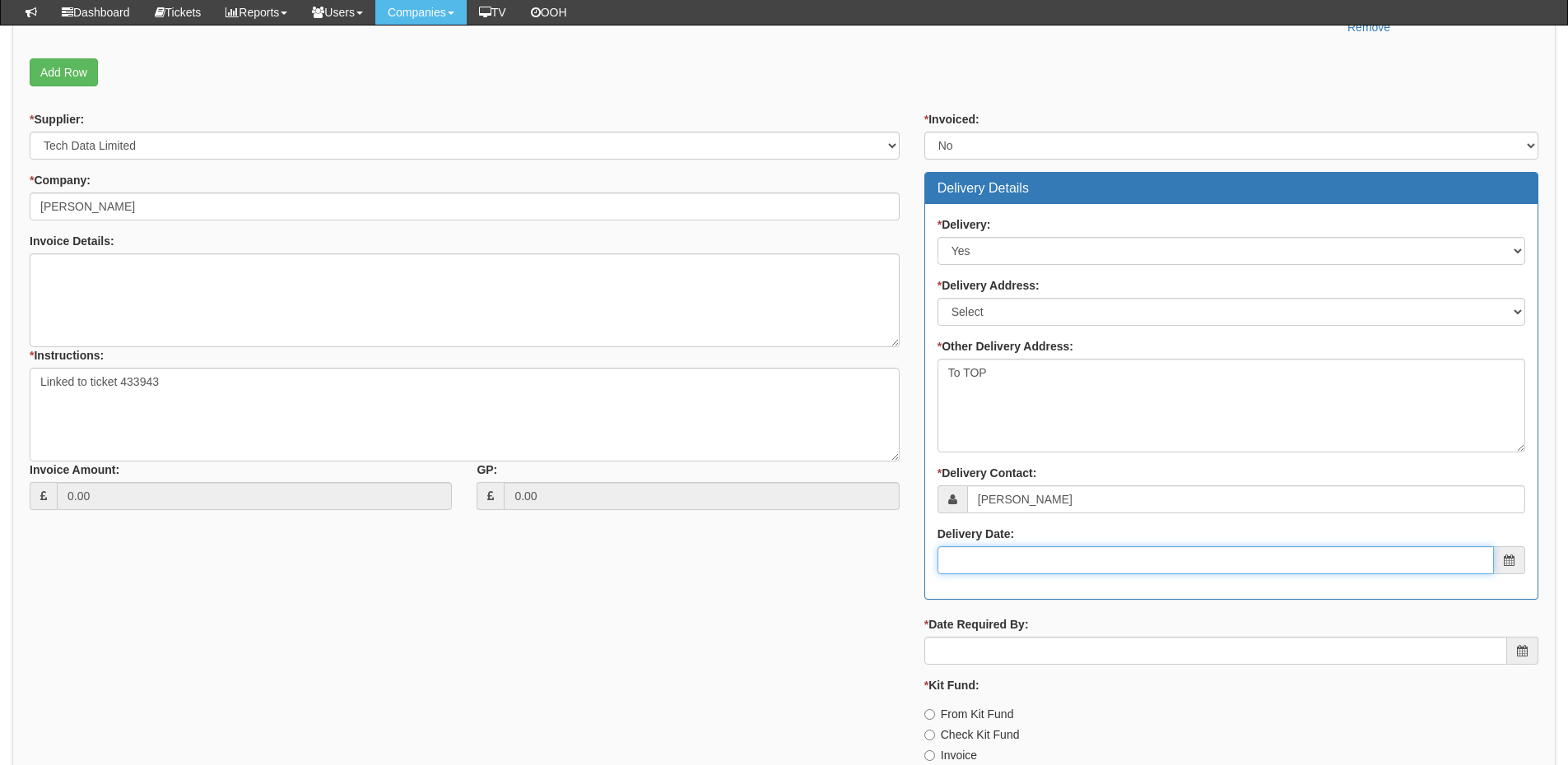
click at [1008, 560] on input "Delivery Date:" at bounding box center [1215, 561] width 556 height 28
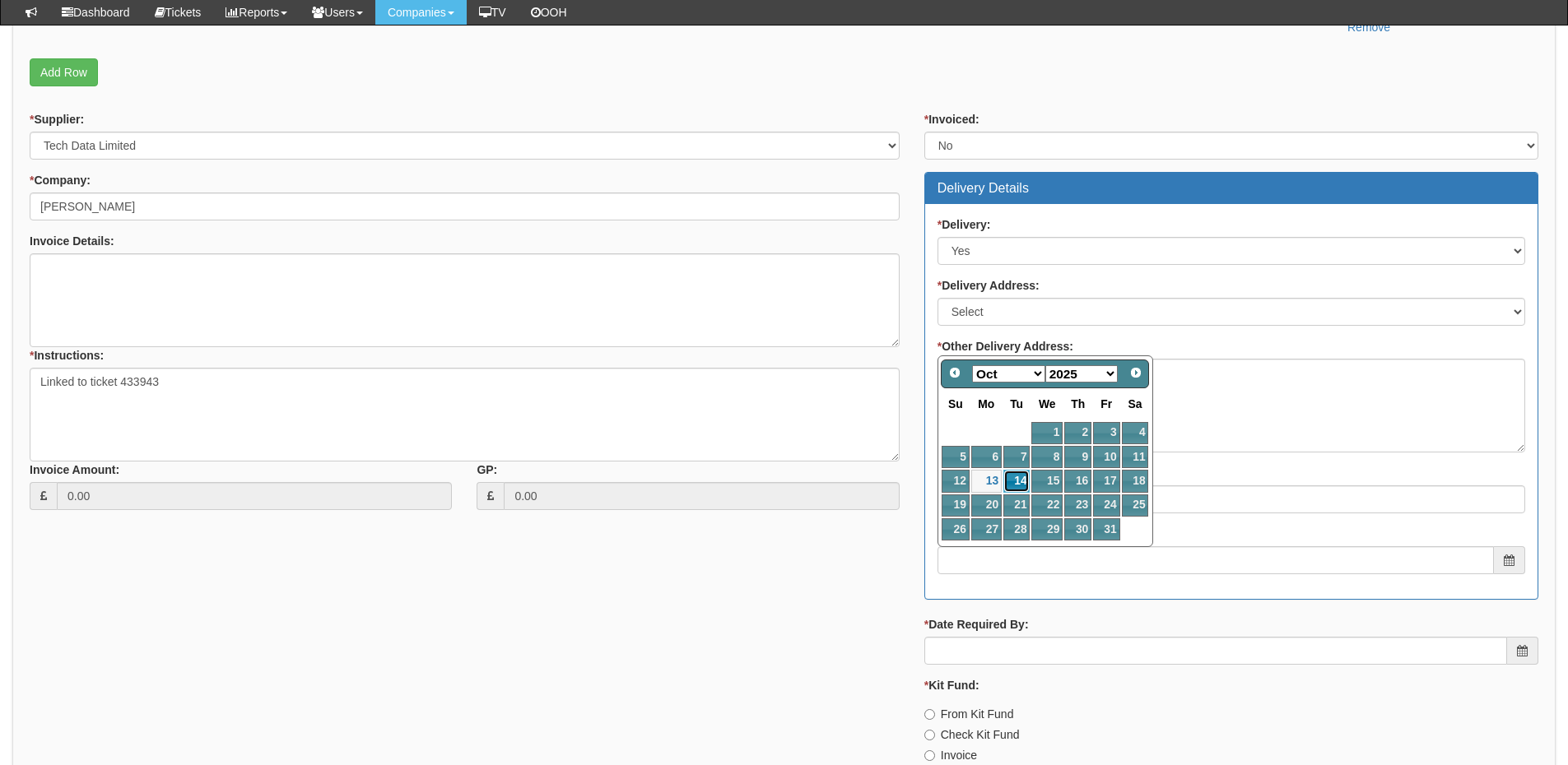
click at [1019, 479] on link "14" at bounding box center [1017, 480] width 26 height 22
type input "2025-10-14"
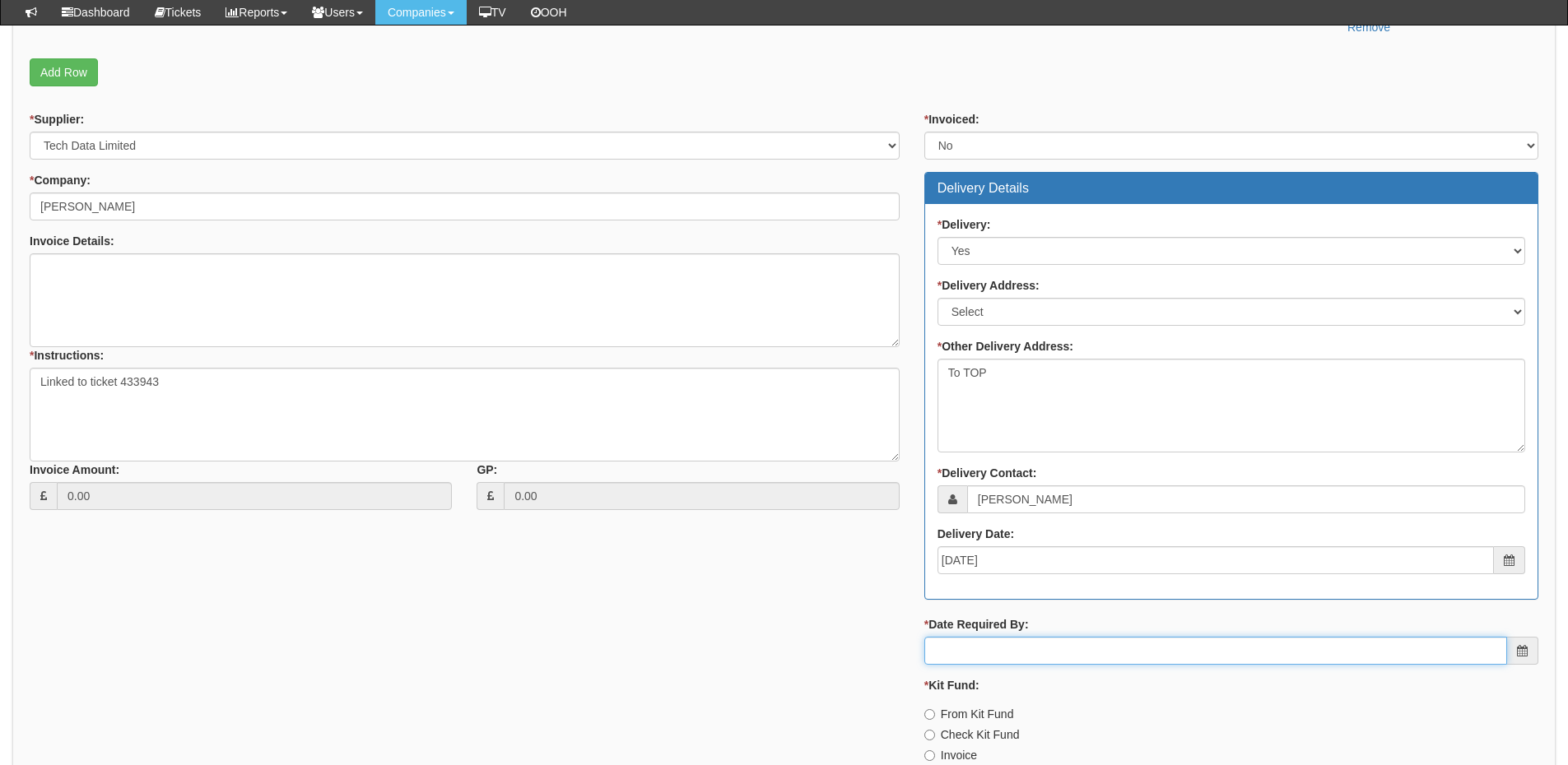
click at [1032, 654] on input "* Date Required By:" at bounding box center [1215, 650] width 583 height 28
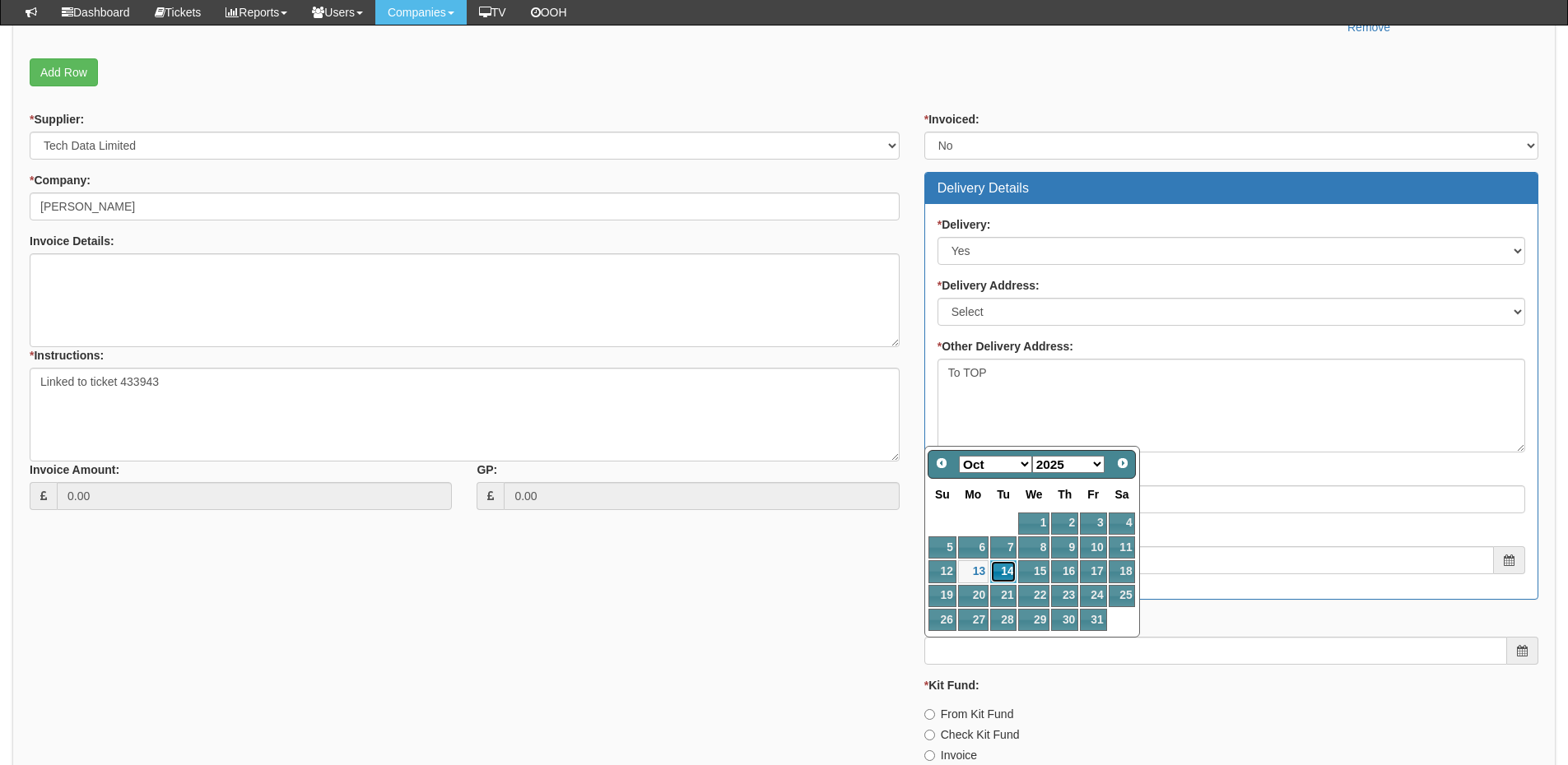
click at [1009, 568] on link "14" at bounding box center [1004, 571] width 26 height 22
type input "2025-10-14"
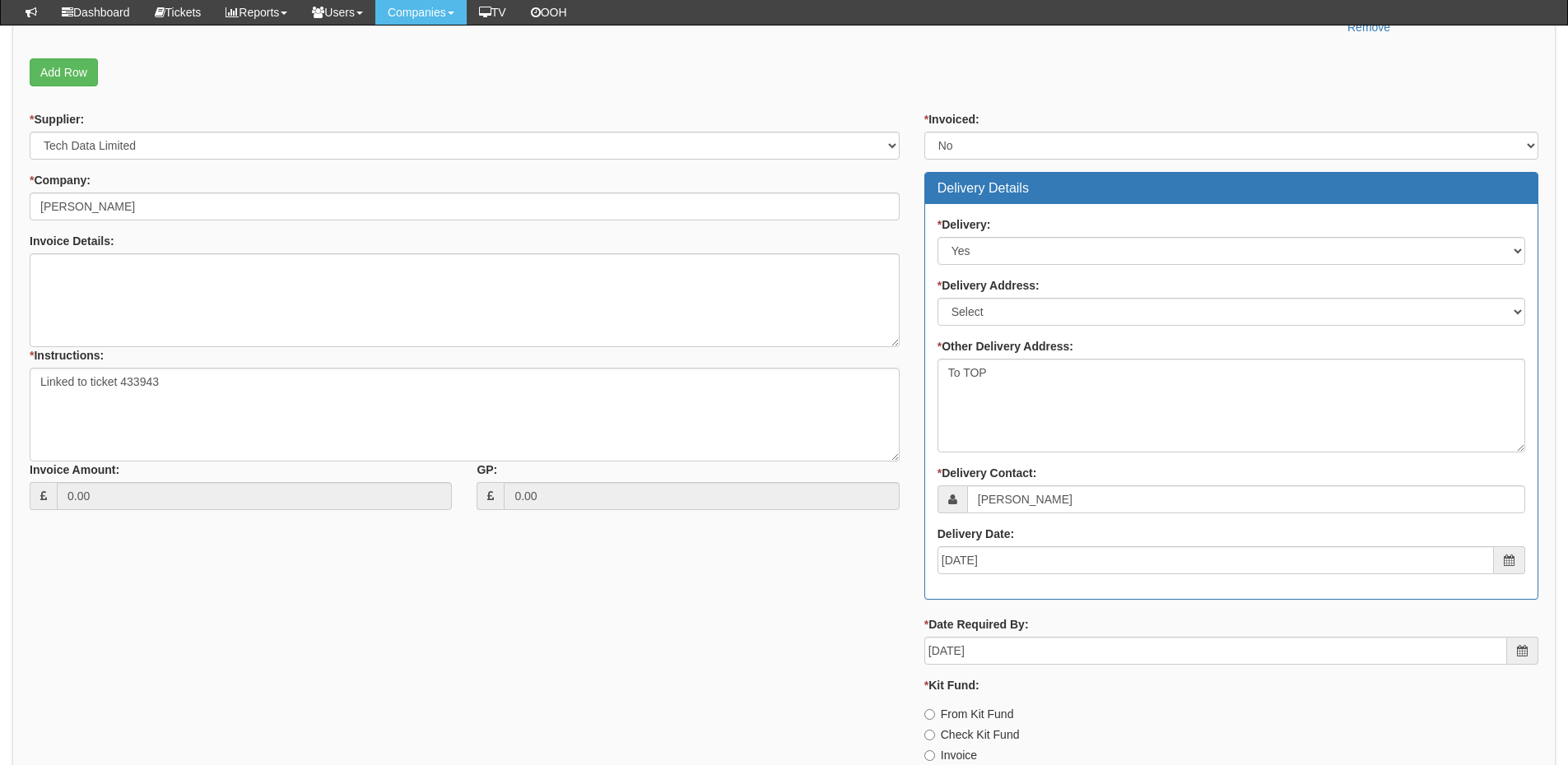
click at [954, 759] on label "Invoice" at bounding box center [951, 755] width 53 height 17
click at [935, 759] on input "Invoice" at bounding box center [930, 755] width 11 height 11
radio input "true"
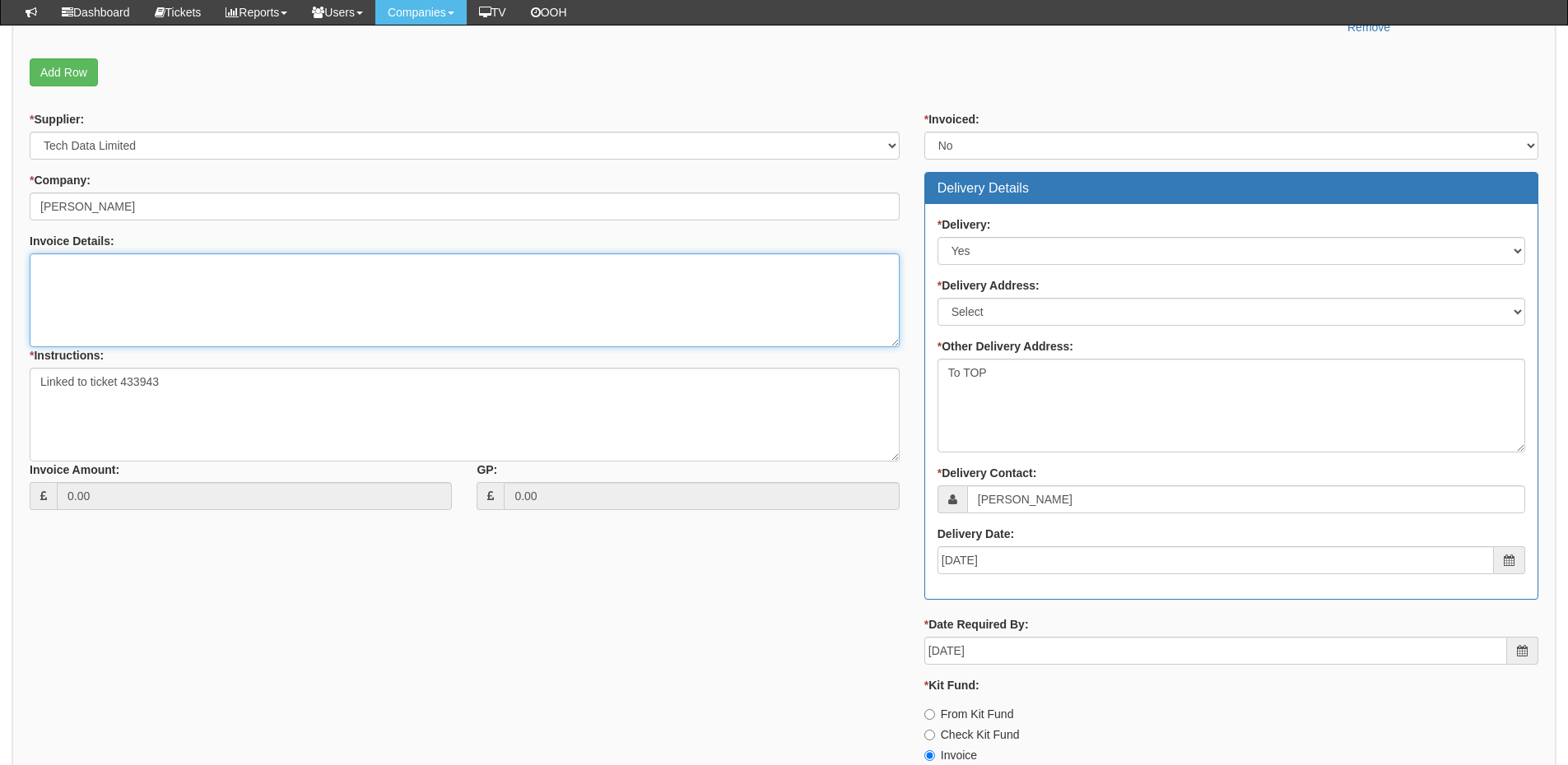
click at [235, 302] on textarea "Invoice Details:" at bounding box center [465, 300] width 870 height 93
click at [347, 278] on textarea "Customer wishes to return the Chromebook from" at bounding box center [465, 300] width 870 height 93
paste textarea "19508"
click at [559, 273] on textarea "Customer wishes to return the Chromebook from PO 19508 as its still sealed and …" at bounding box center [465, 300] width 870 height 93
click at [695, 263] on textarea "Customer wishes to return the Chromebook from PO 19508 as its still sealed and …" at bounding box center [465, 300] width 870 height 93
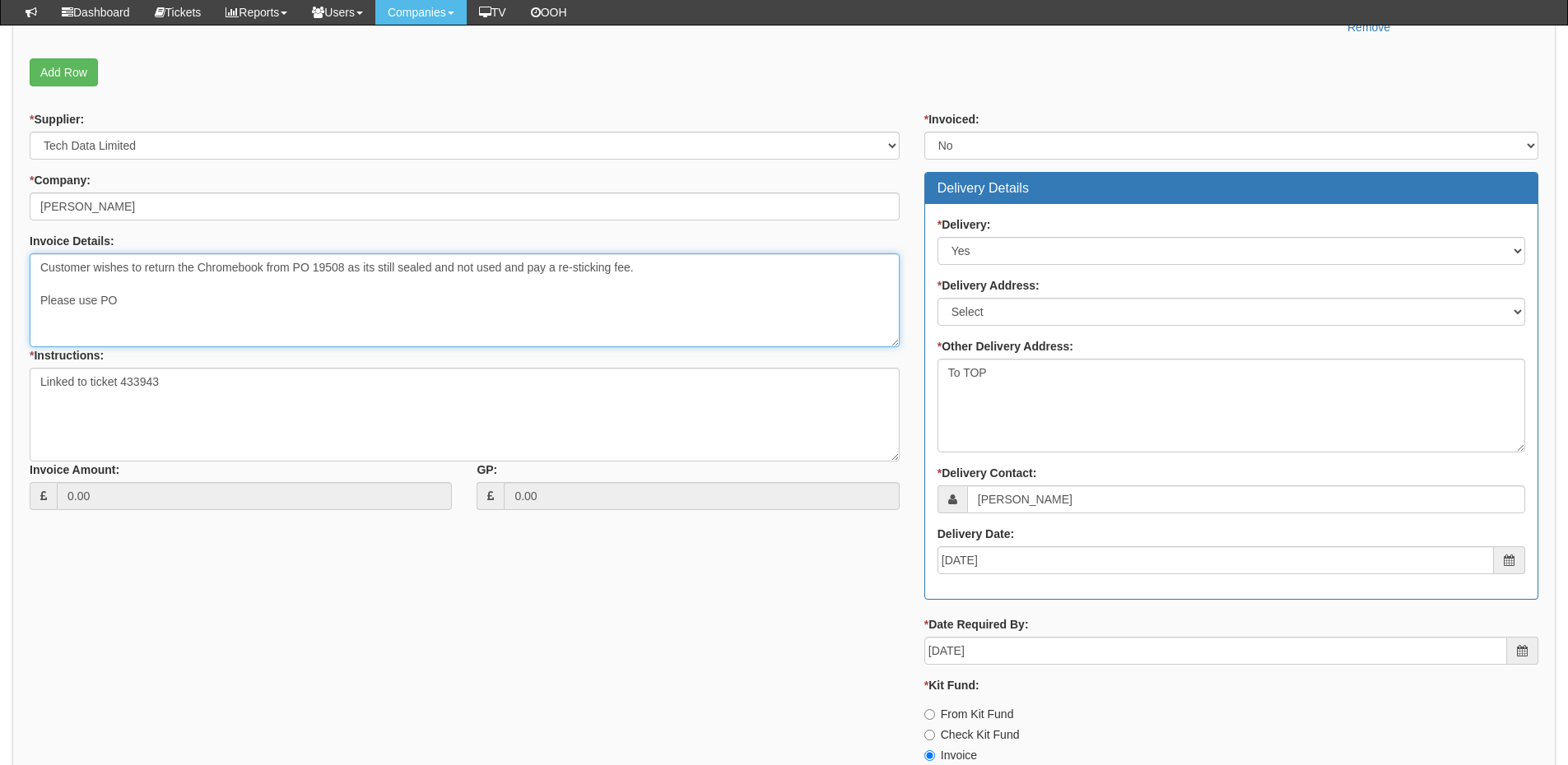
paste textarea "PO-0232"
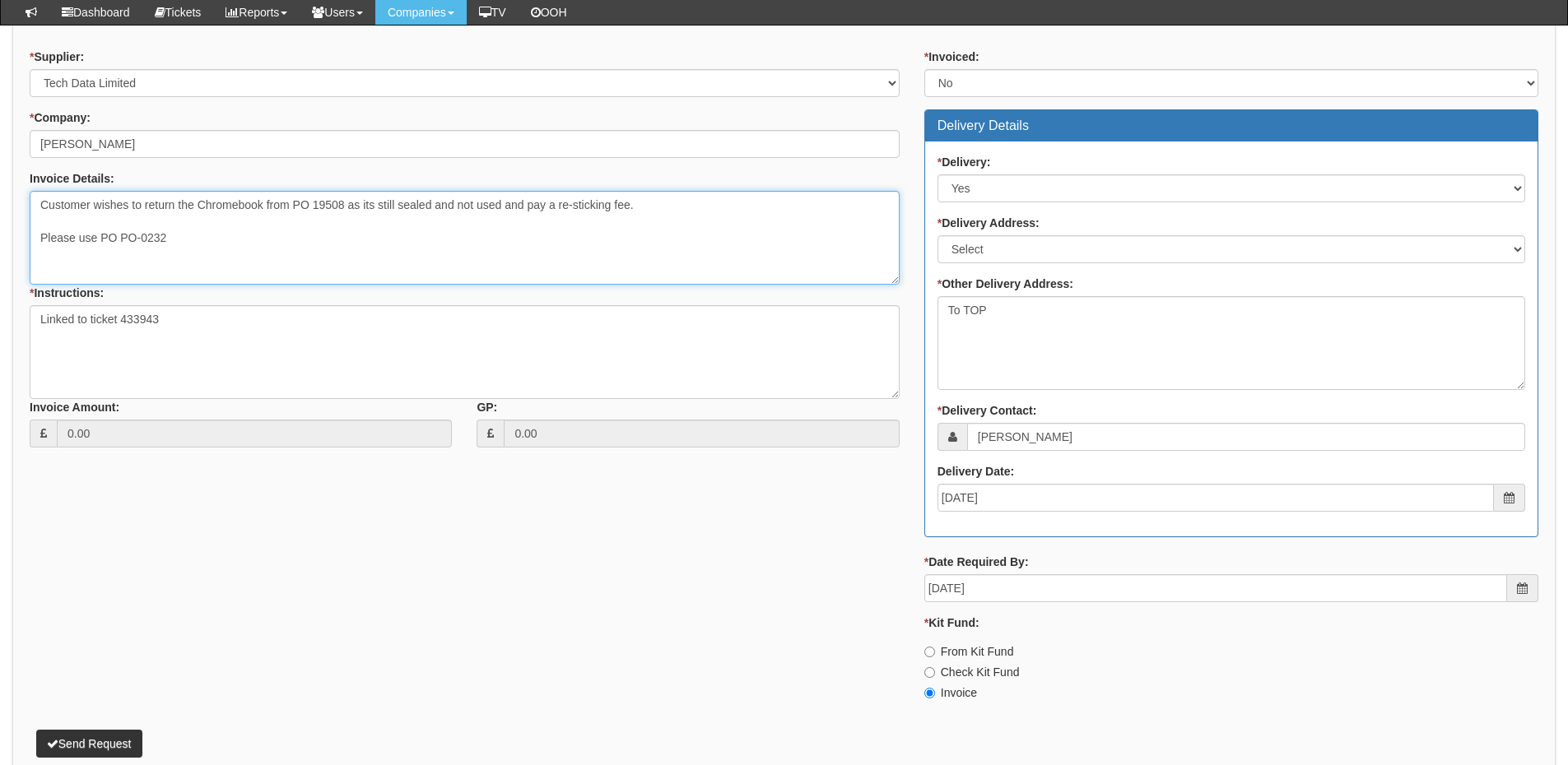
scroll to position [723, 0]
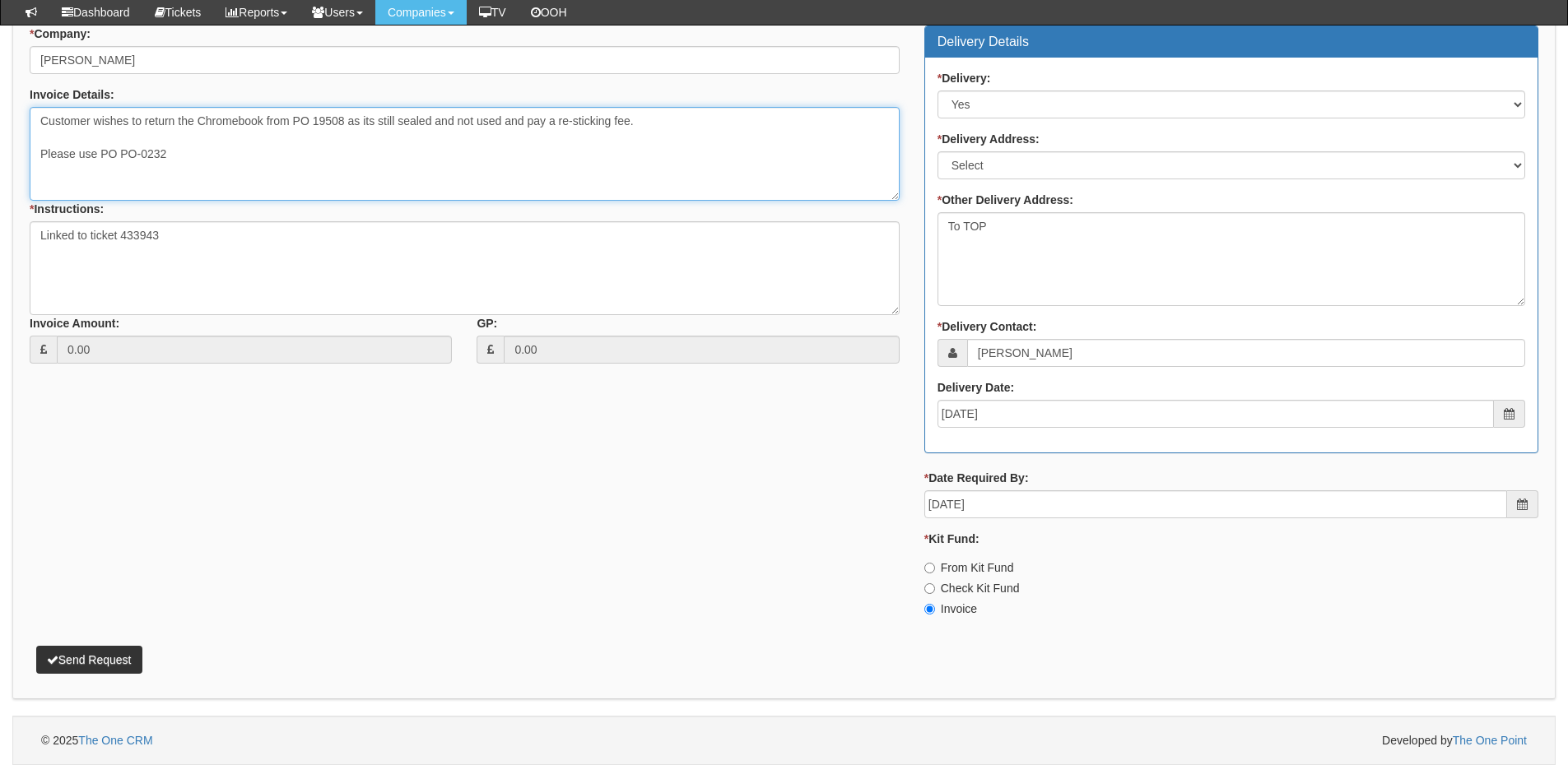
type textarea "Customer wishes to return the Chromebook from PO 19508 as its still sealed and …"
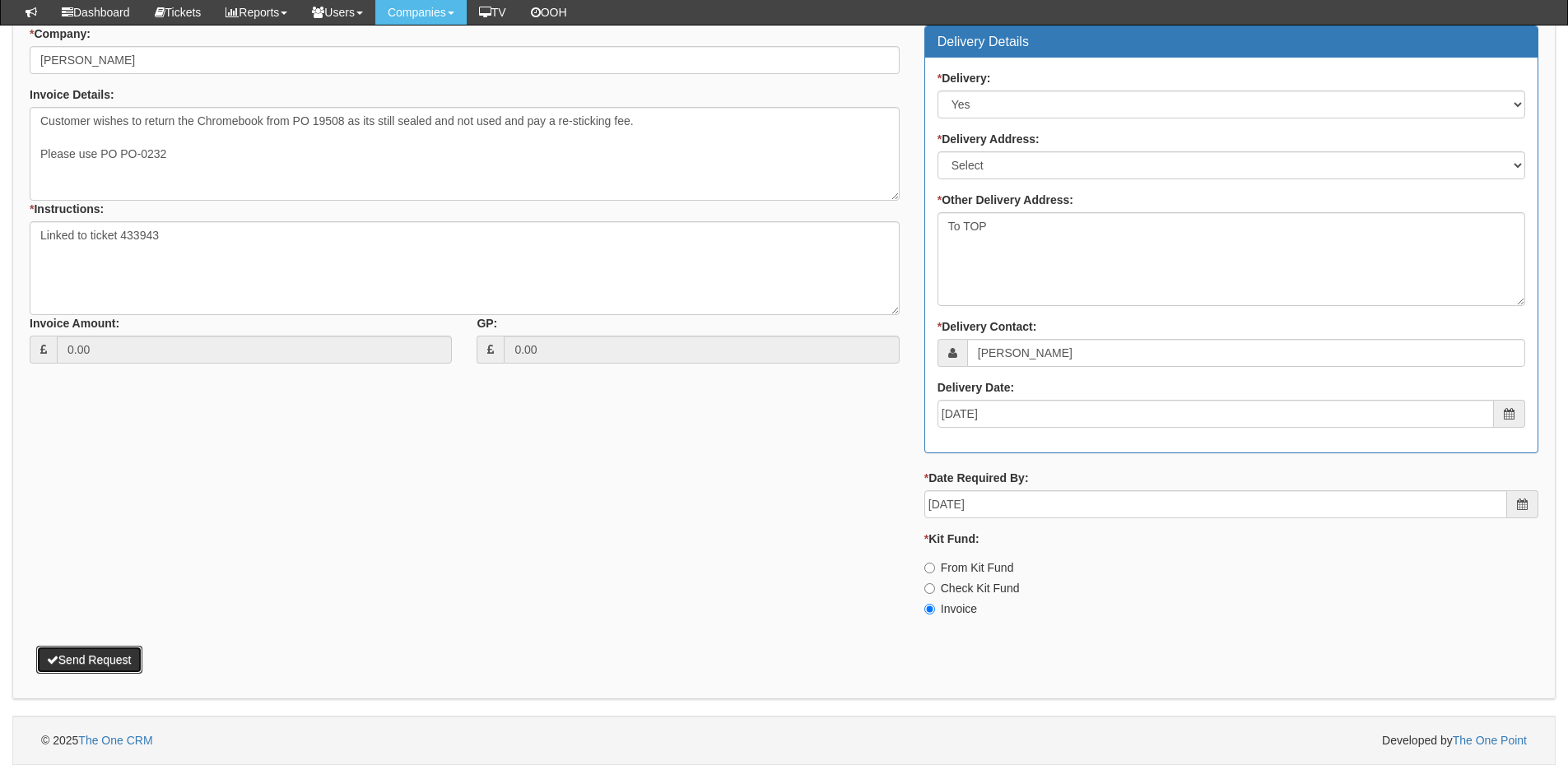
click at [130, 661] on button "Send Request" at bounding box center [89, 660] width 106 height 28
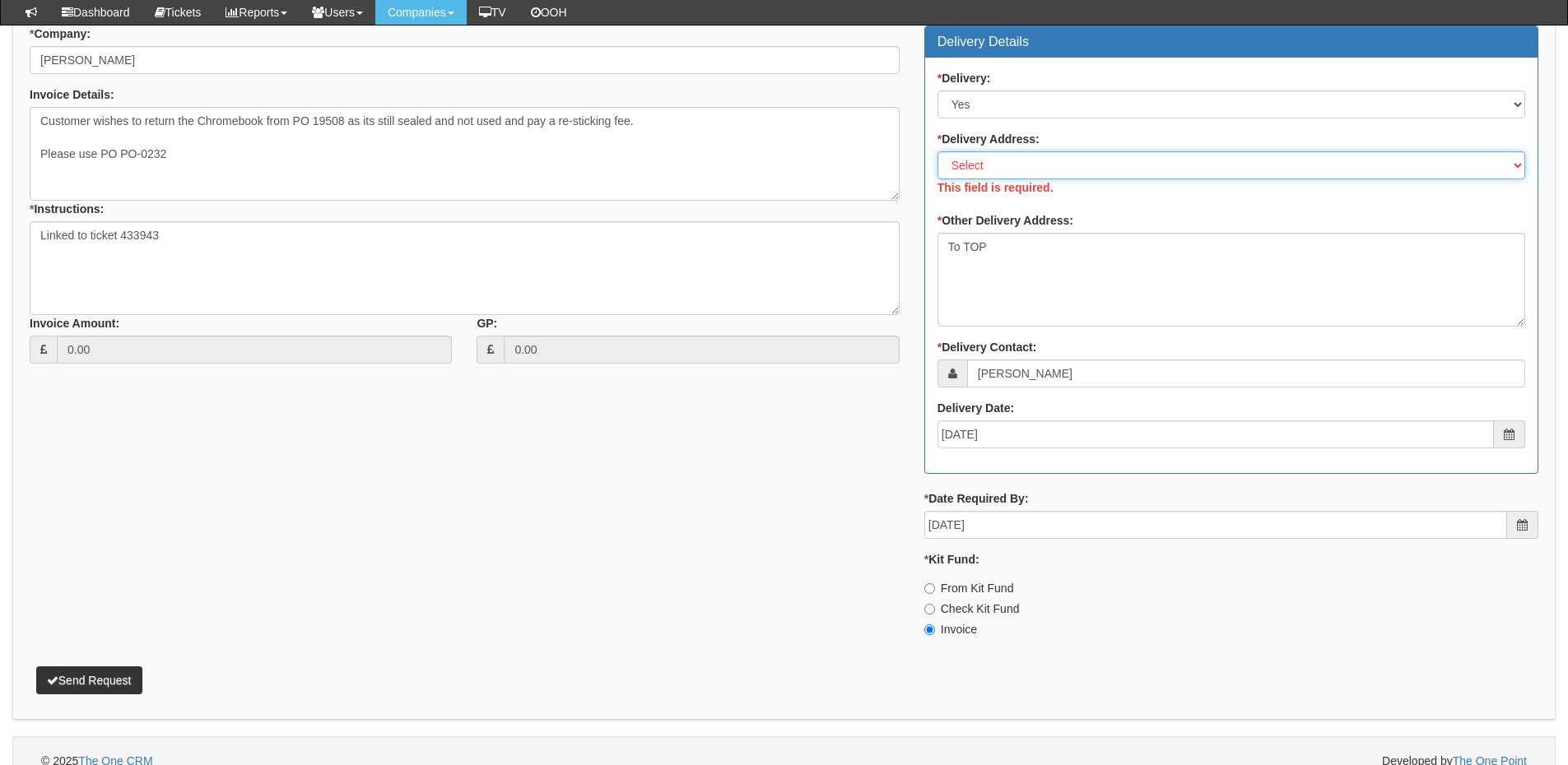
click at [1016, 160] on select "Select Not Applicable Main Address - HU9 5HE Other" at bounding box center [1231, 166] width 587 height 28
select select "other"
click at [937, 152] on select "Select Not Applicable Main Address - HU9 5HE Other" at bounding box center [1231, 166] width 587 height 28
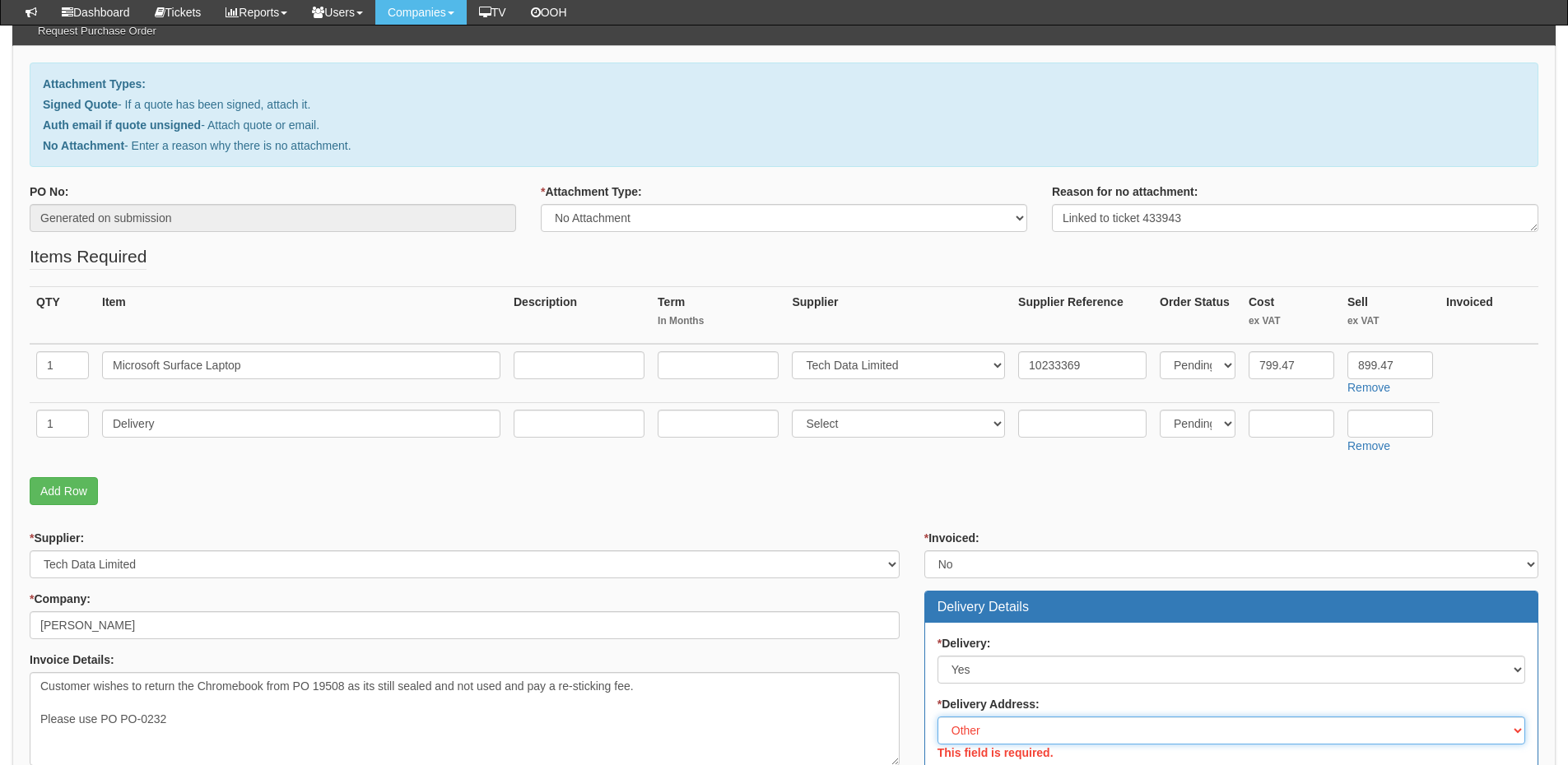
scroll to position [146, 0]
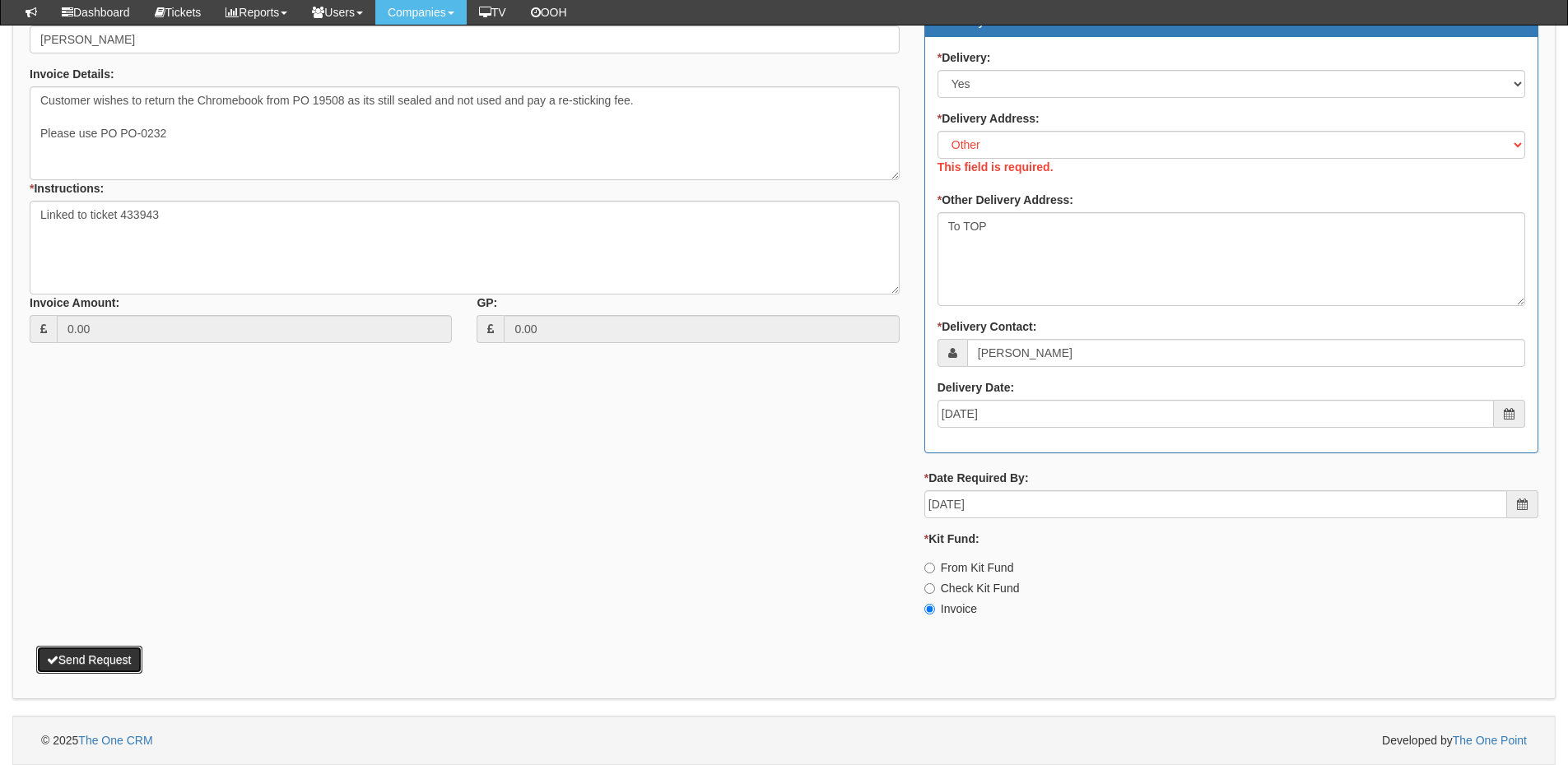
click at [136, 668] on button "Send Request" at bounding box center [89, 660] width 106 height 28
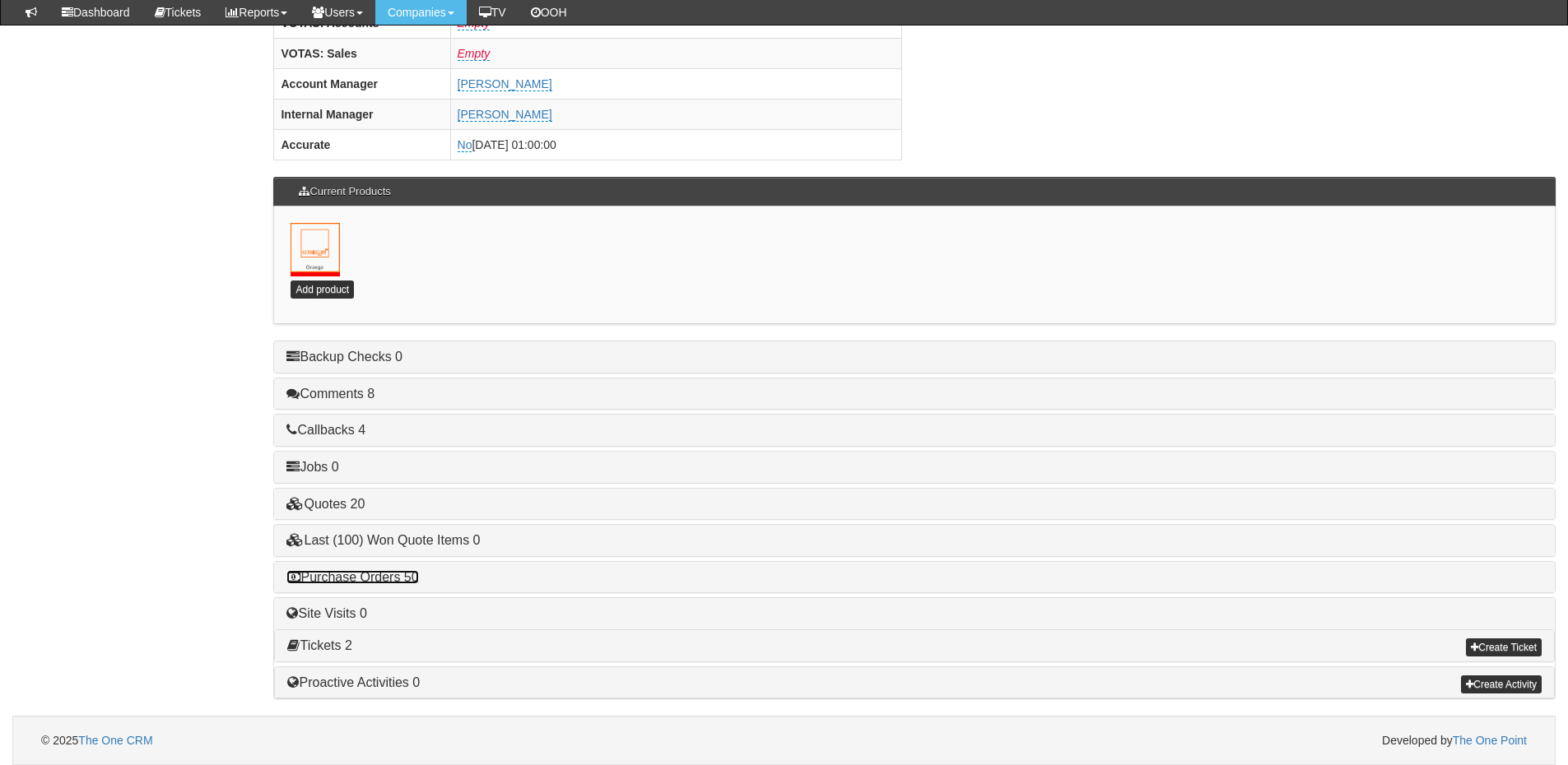
click at [352, 576] on link "Purchase Orders 50" at bounding box center [352, 577] width 131 height 14
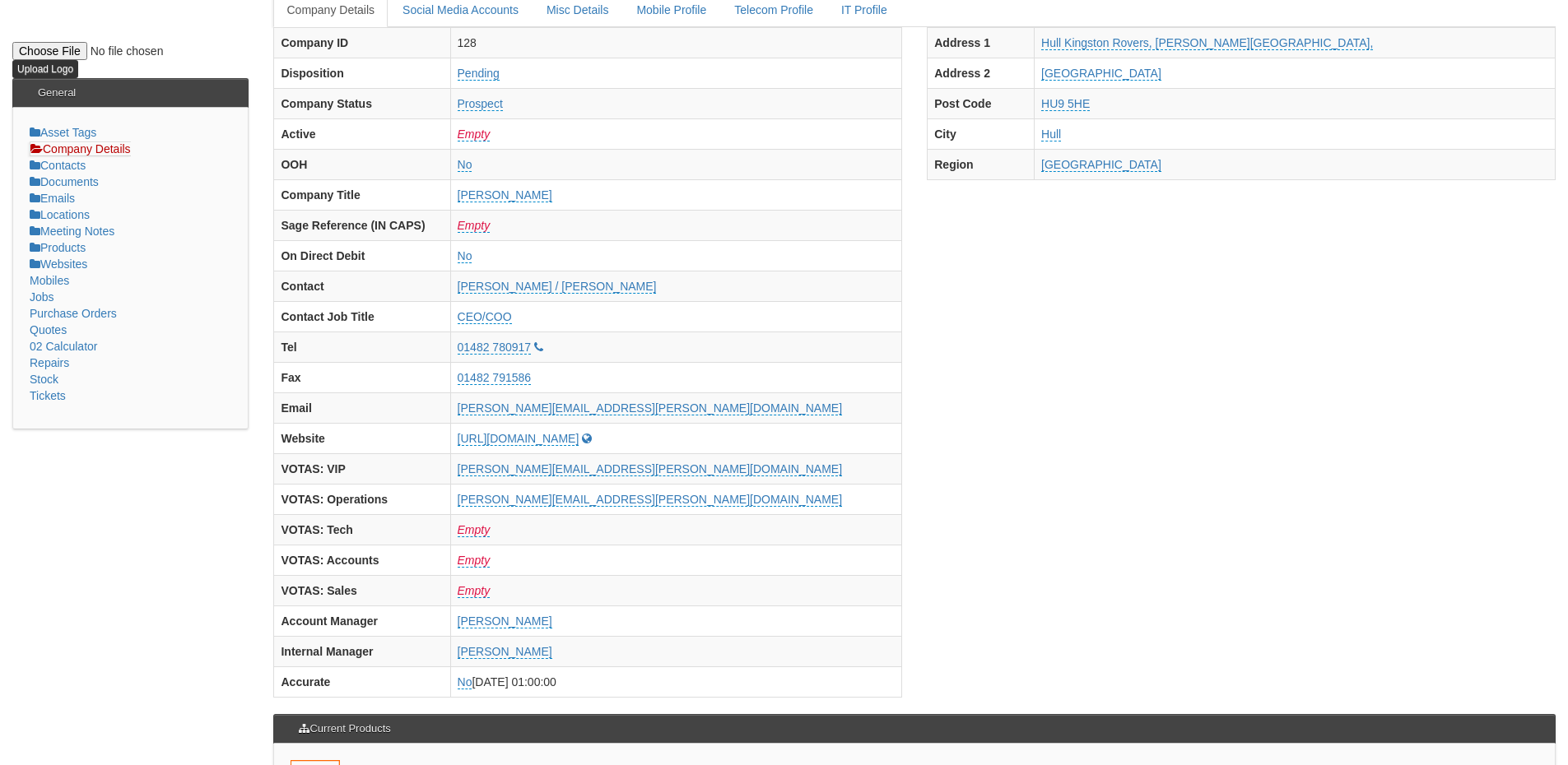
scroll to position [68, 0]
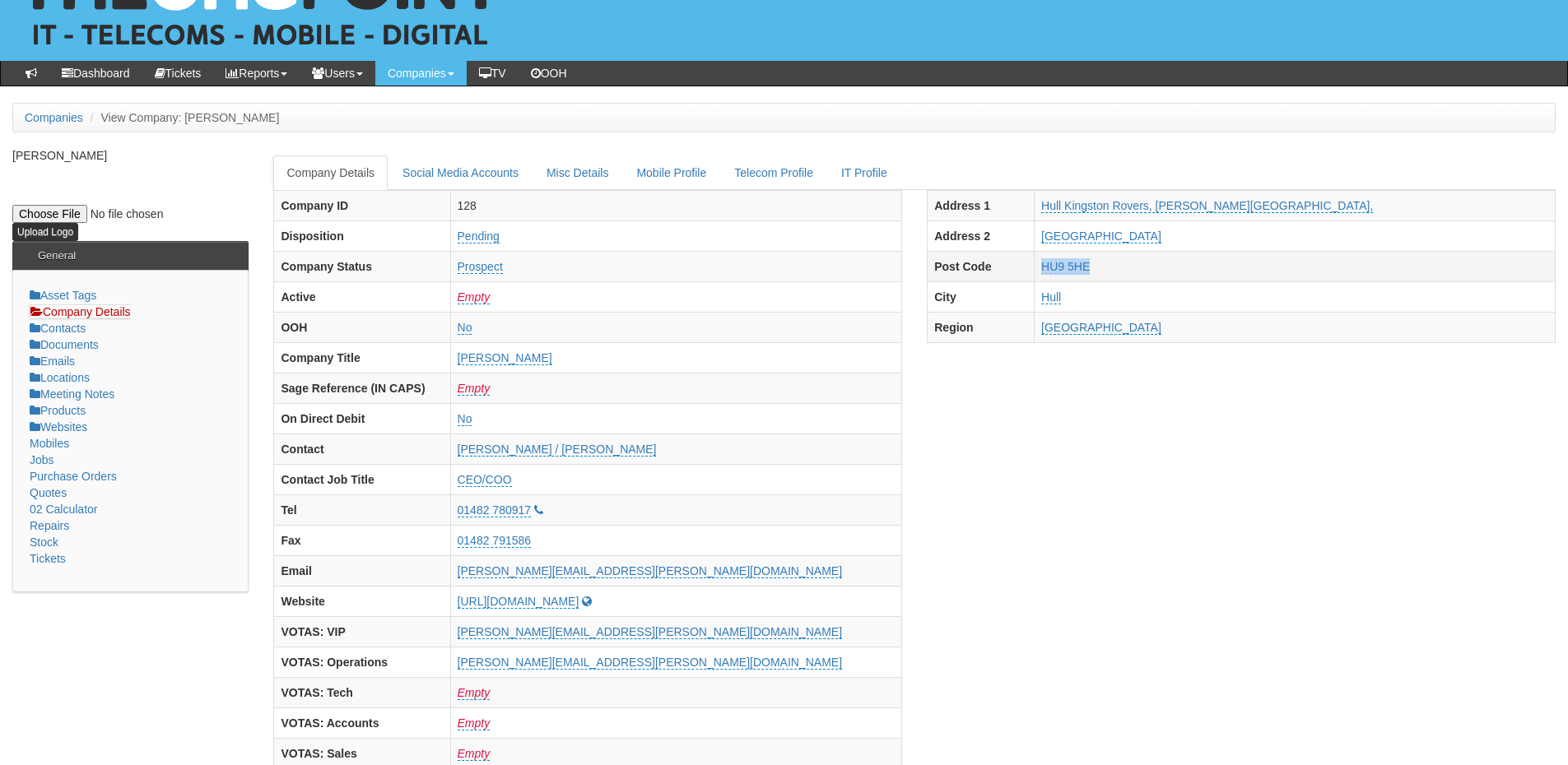
drag, startPoint x: 1165, startPoint y: 268, endPoint x: 1050, endPoint y: 269, distance: 115.0
click at [1050, 269] on tr "Post Code HU9 5HE" at bounding box center [1242, 266] width 628 height 31
copy tr "HU9 5HE"
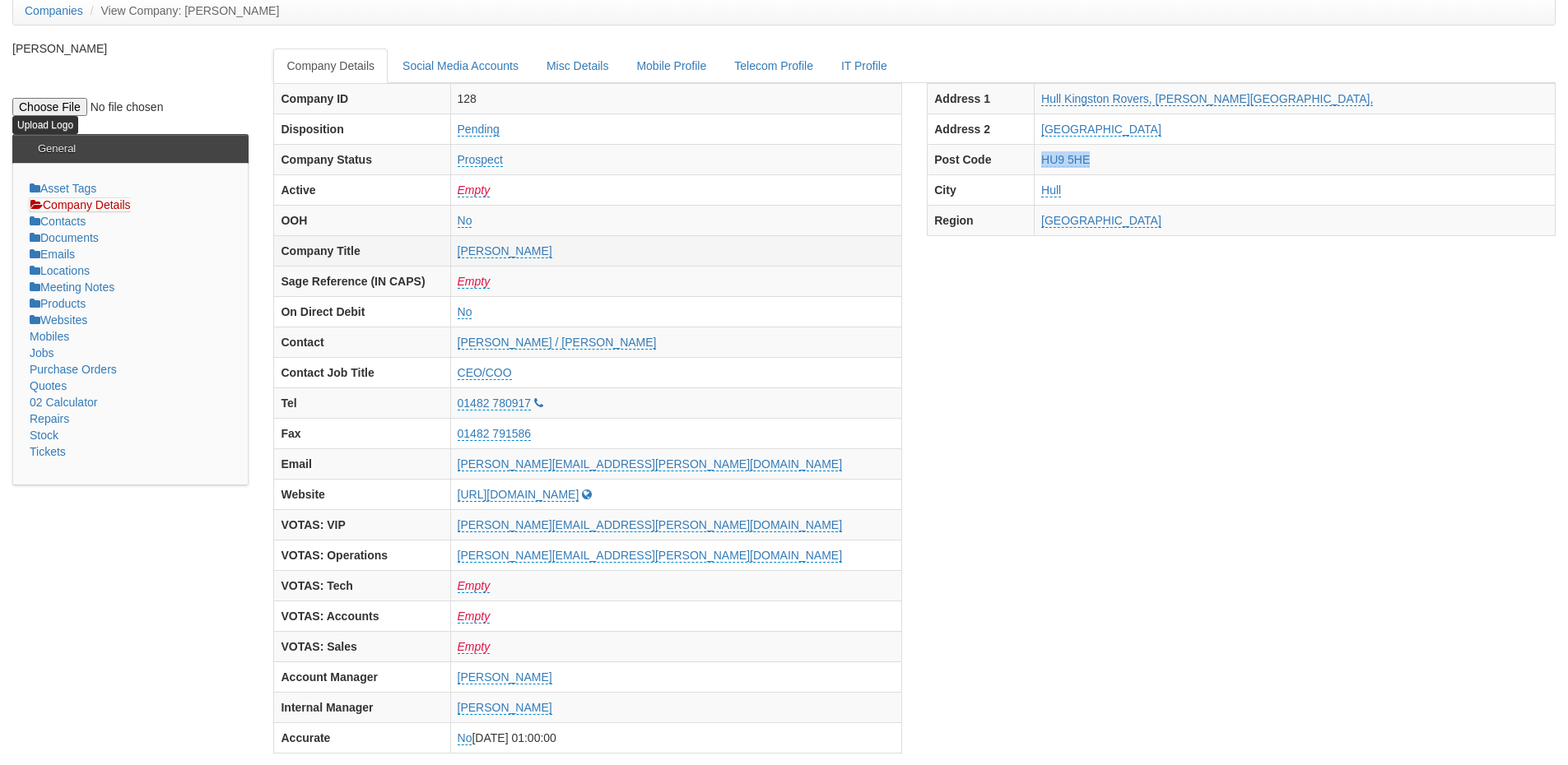
scroll to position [316, 0]
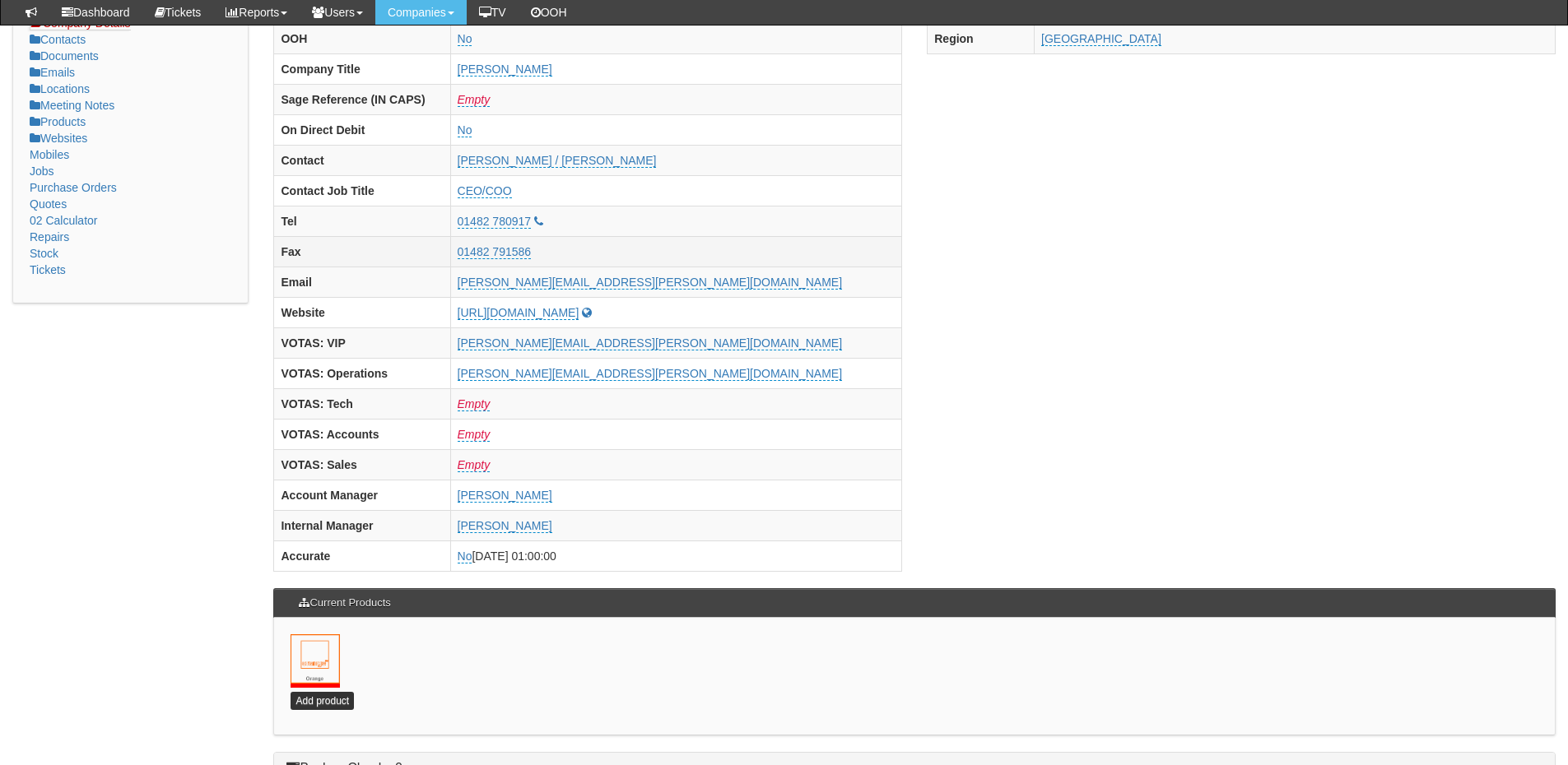
click at [451, 250] on th "Fax" at bounding box center [362, 251] width 176 height 31
drag, startPoint x: 575, startPoint y: 220, endPoint x: 659, endPoint y: 226, distance: 84.2
click at [659, 226] on tr "Tel 01482 780917" at bounding box center [588, 220] width 628 height 31
copy tr "01482 780917"
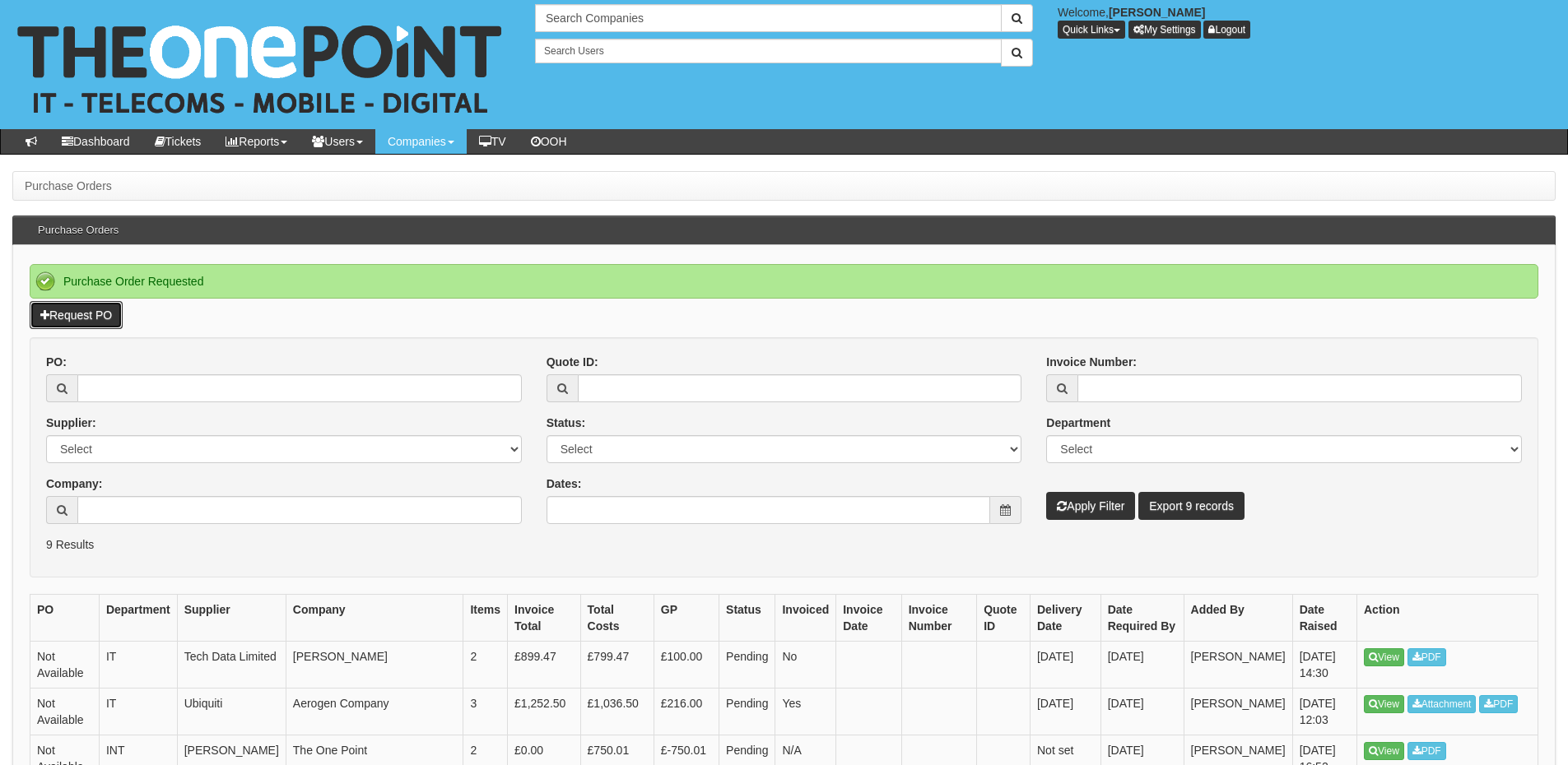
drag, startPoint x: 104, startPoint y: 316, endPoint x: 101, endPoint y: 324, distance: 8.5
click at [104, 316] on link "Request PO" at bounding box center [76, 316] width 93 height 28
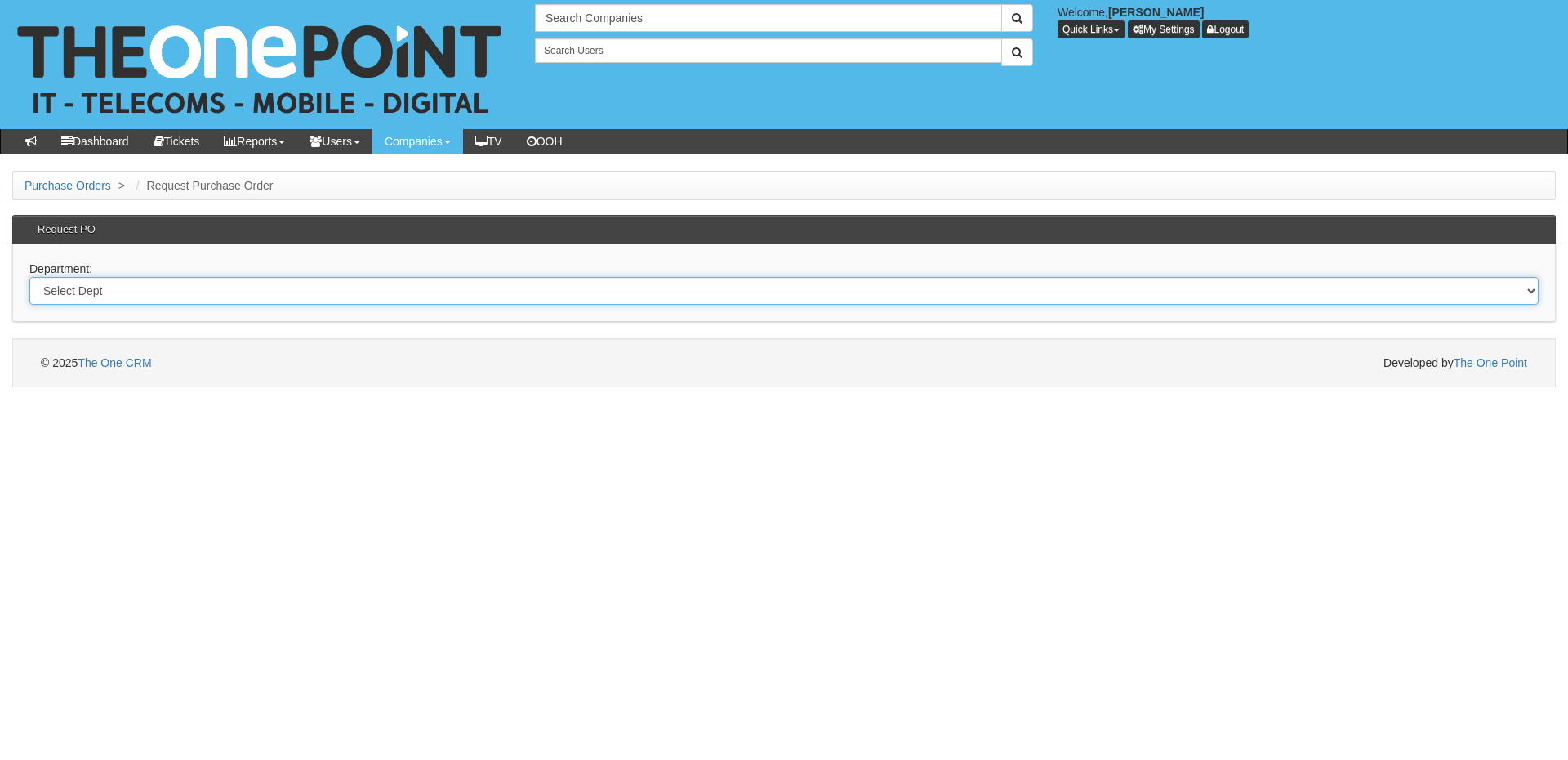
click at [346, 297] on select "Select Dept Digital Internal IT Mobiles Marketing Telecoms" at bounding box center [784, 291] width 1509 height 28
select select "?pipeID=&dept=MOB"
click at [30, 277] on select "Select Dept Digital Internal IT Mobiles Marketing Telecoms" at bounding box center [784, 291] width 1509 height 28
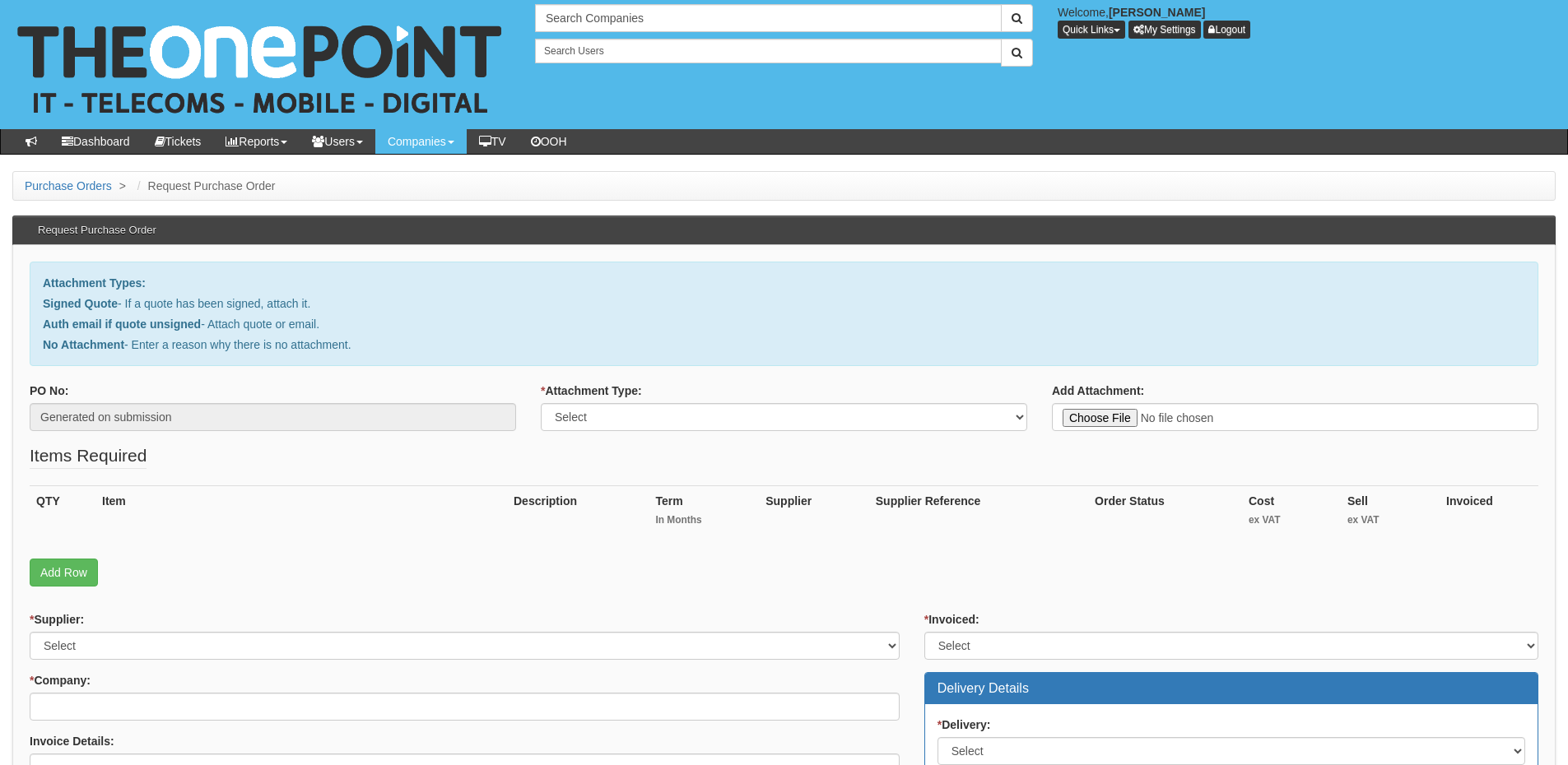
type input "C:\fakepath\Bureau Technical Services - DB iPad.pdf"
drag, startPoint x: 722, startPoint y: 417, endPoint x: 715, endPoint y: 423, distance: 9.2
click at [722, 417] on select "Select Signed Quote Auth email with quote if unsigned No Attachment" at bounding box center [784, 417] width 487 height 28
select select "Signed Quote"
click at [541, 403] on select "Select Signed Quote Auth email with quote if unsigned No Attachment" at bounding box center [784, 417] width 487 height 28
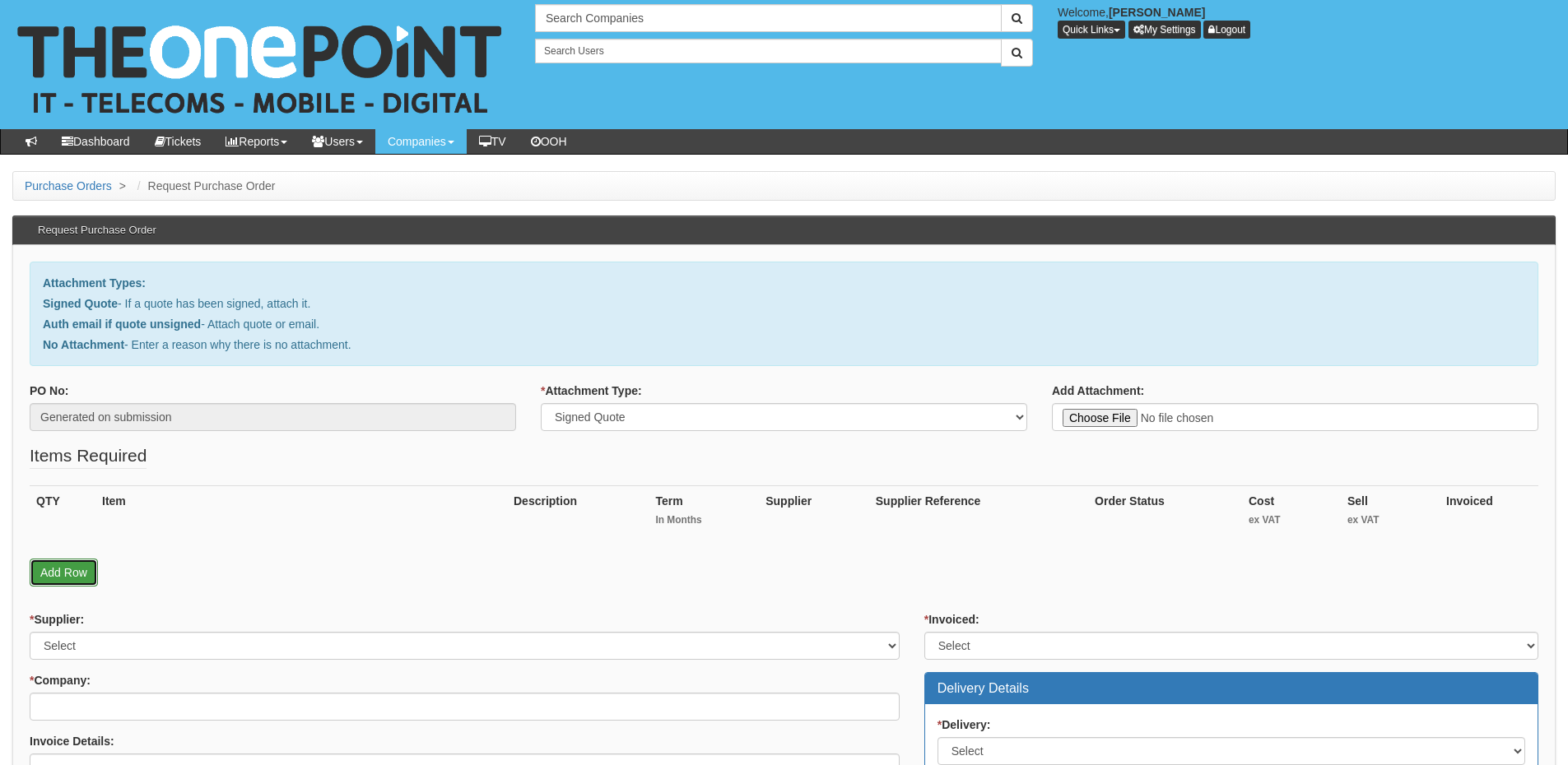
click at [58, 583] on link "Add Row" at bounding box center [63, 573] width 68 height 28
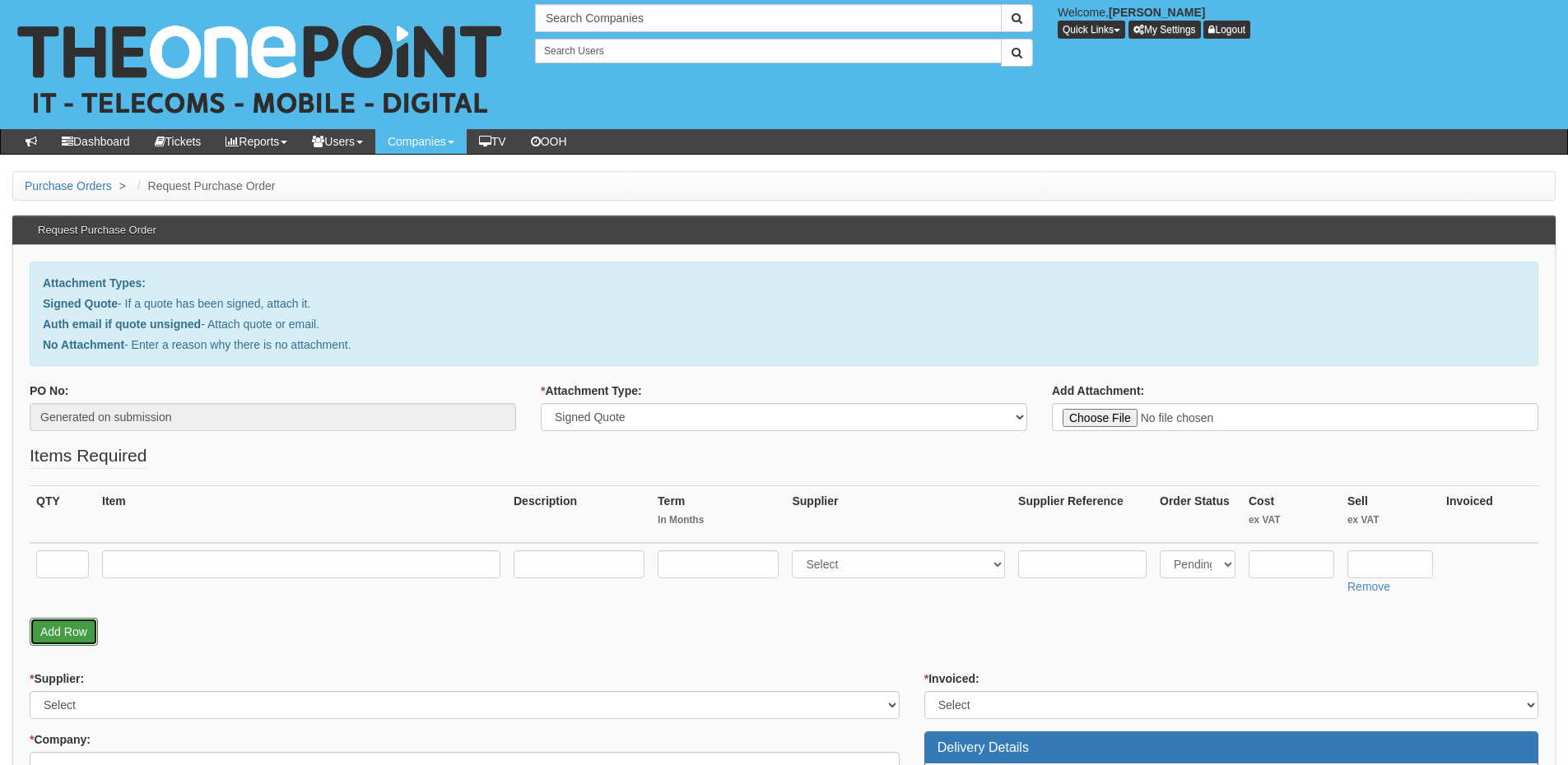
click at [80, 630] on link "Add Row" at bounding box center [63, 632] width 68 height 28
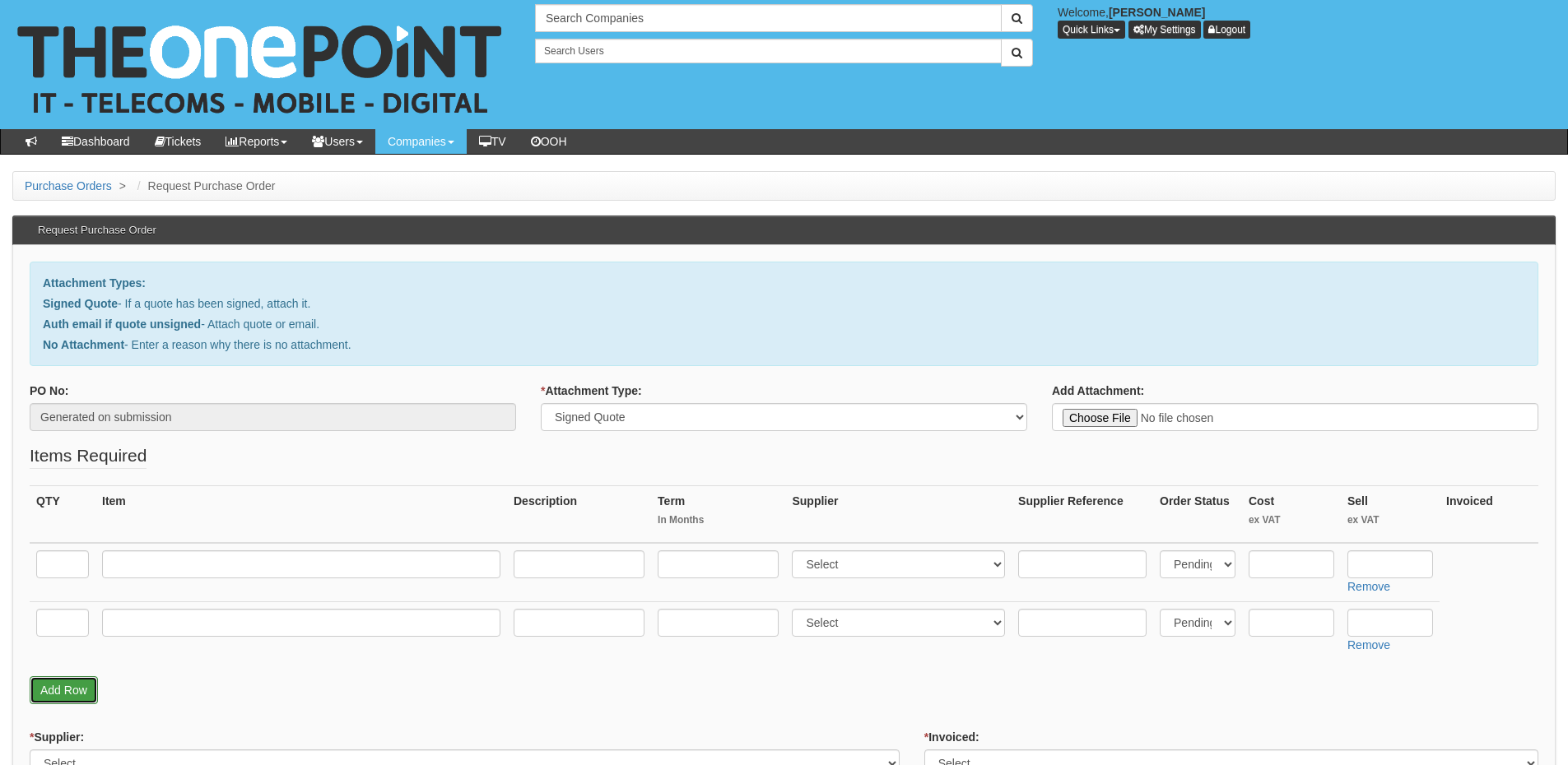
click at [71, 687] on link "Add Row" at bounding box center [63, 690] width 68 height 28
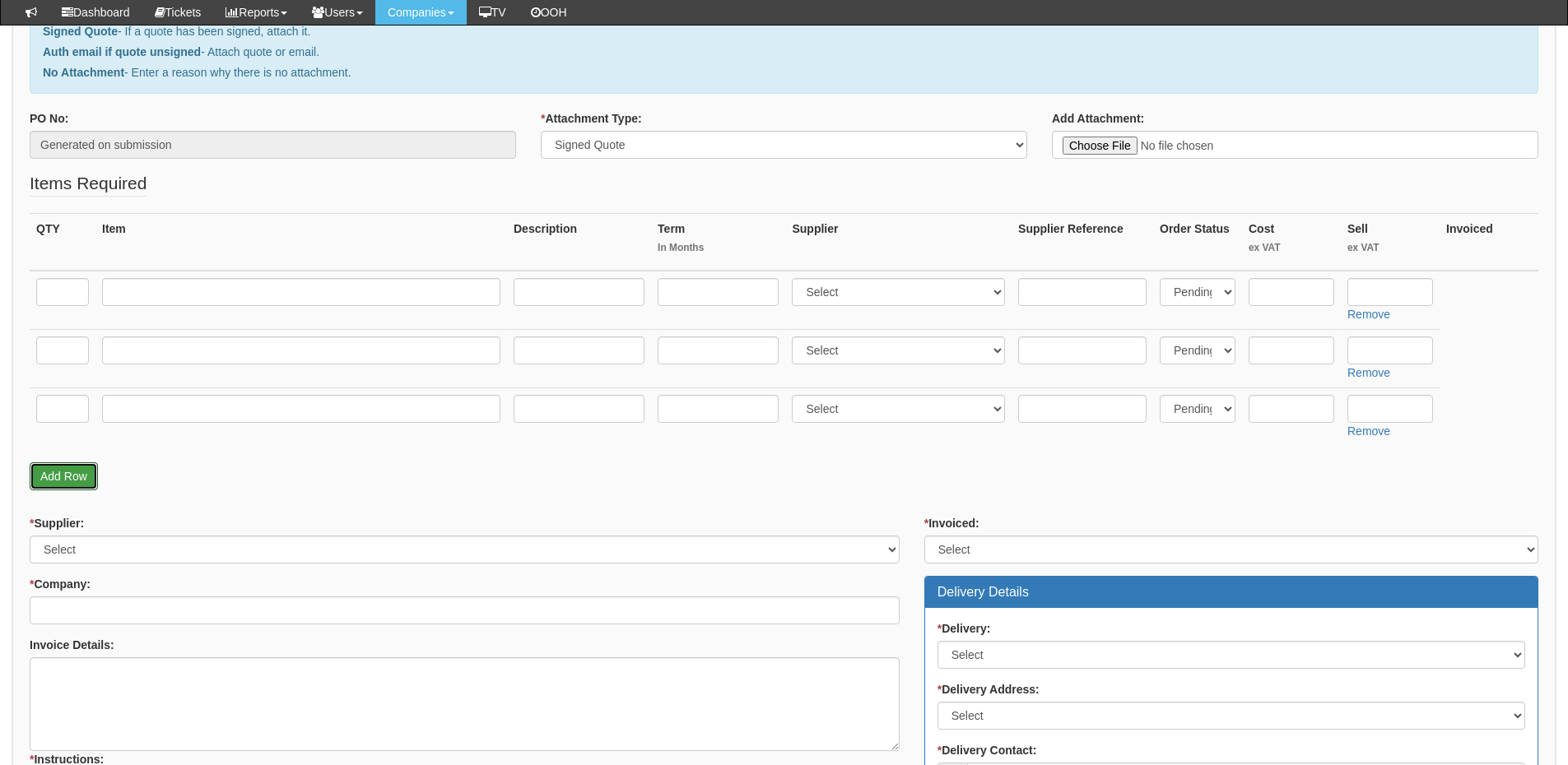
scroll to position [247, 0]
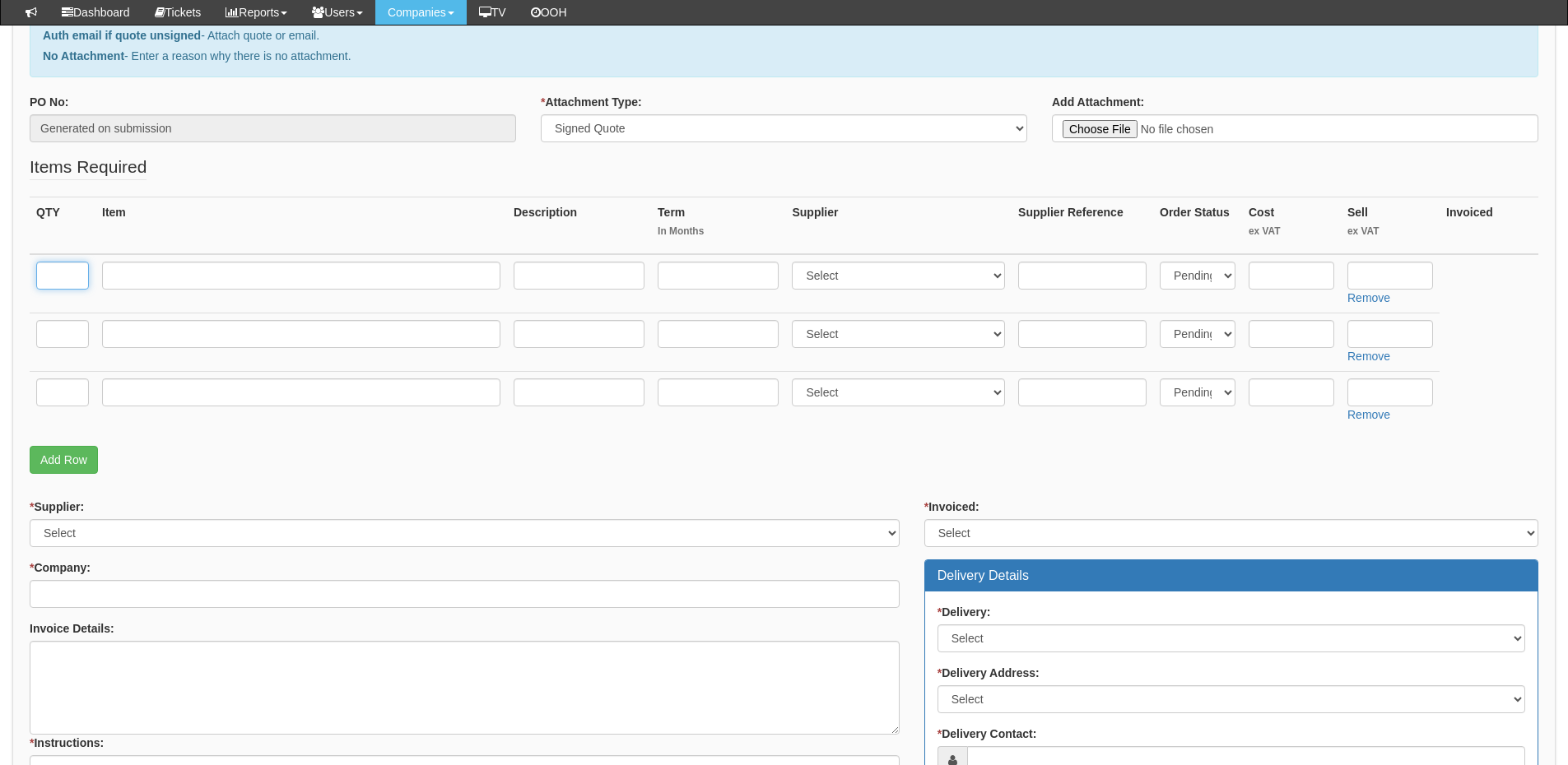
click at [71, 279] on input "text" at bounding box center [63, 276] width 53 height 28
type input "1"
click at [56, 331] on input "text" at bounding box center [63, 334] width 53 height 28
type input "1"
click at [59, 394] on input "text" at bounding box center [63, 392] width 53 height 28
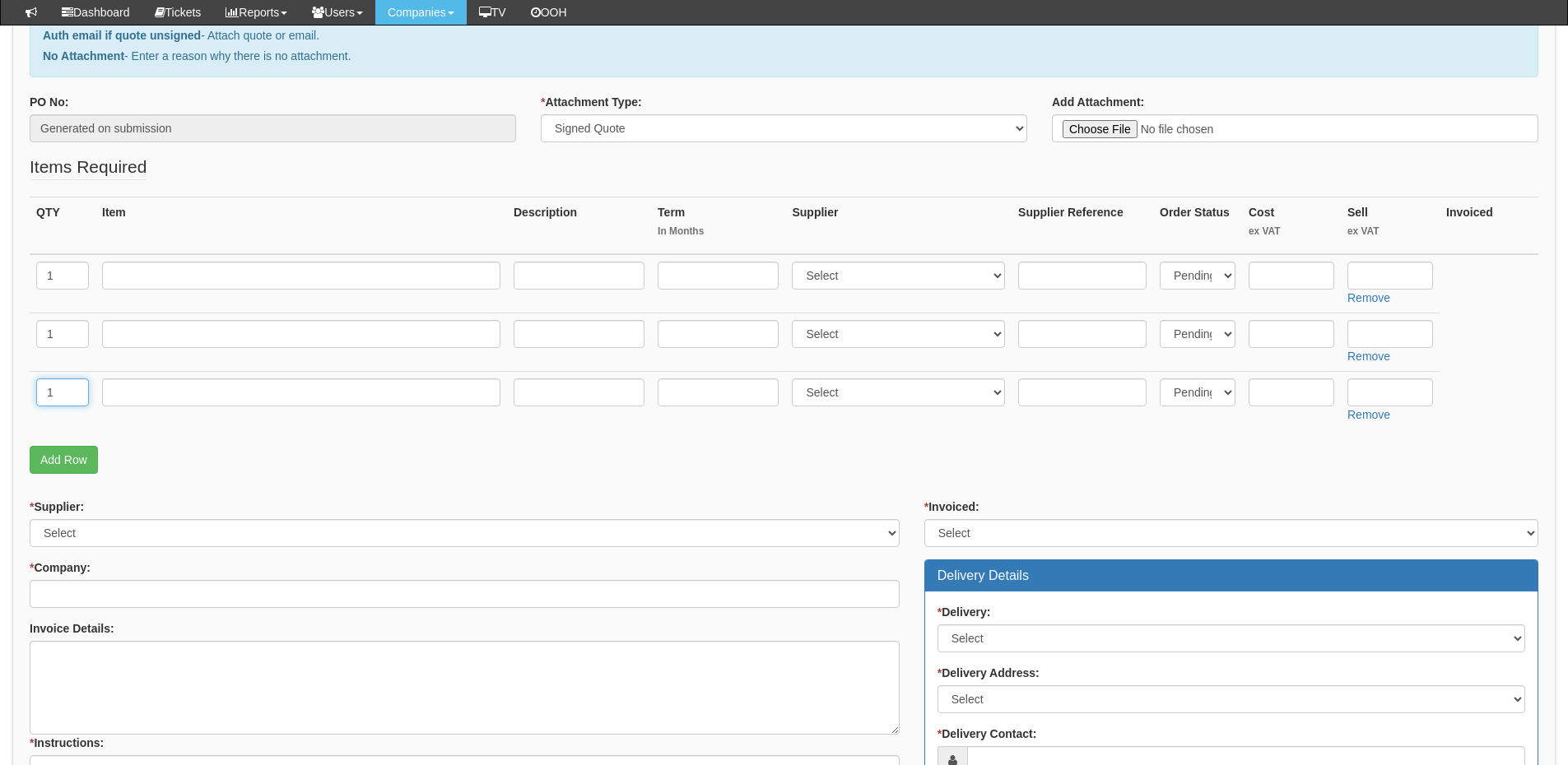
type input "1"
click at [167, 281] on input "text" at bounding box center [302, 276] width 399 height 28
paste input "Apple 13-inch iPad Pro Wi-Fi + Cellular 256GB with standard glass - Space Black"
type input "Apple 13-inch iPad Pro Wi-Fi + Cellular 256GB with standard glass - Space Black"
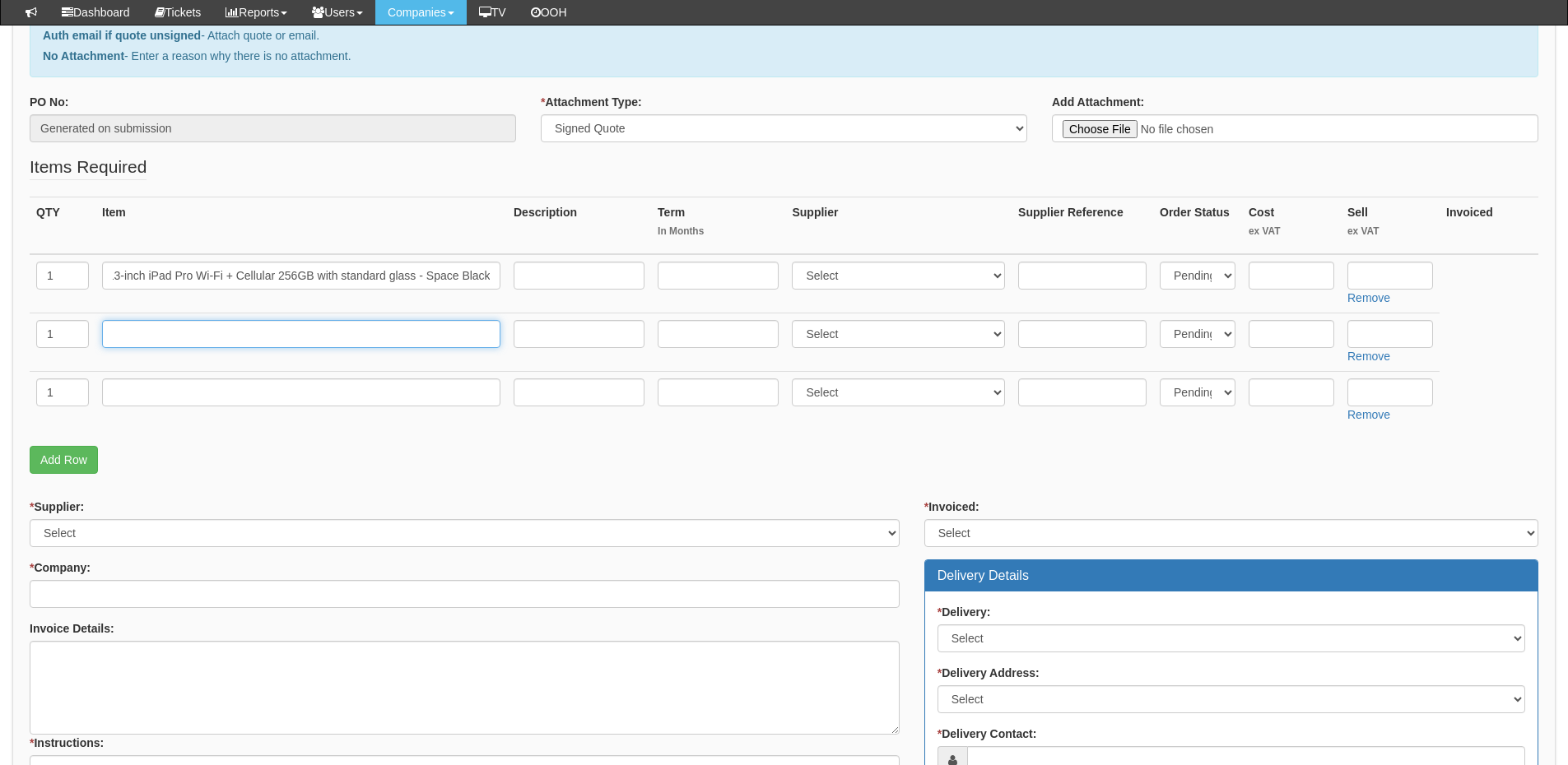
click at [161, 331] on input "text" at bounding box center [302, 334] width 399 height 28
click at [890, 279] on select "Select 123 REG.co.uk 1Password 3 4Gon AA Jones Electric Ltd Abzorb Access Group…" at bounding box center [899, 276] width 213 height 28
click at [796, 262] on select "Select 123 REG.co.uk 1Password 3 4Gon AA Jones Electric Ltd Abzorb Access Group…" at bounding box center [899, 276] width 213 height 28
click at [890, 279] on select "Select 123 REG.co.uk 1Password 3 4Gon AA Jones Electric Ltd Abzorb Access Group…" at bounding box center [899, 276] width 213 height 28
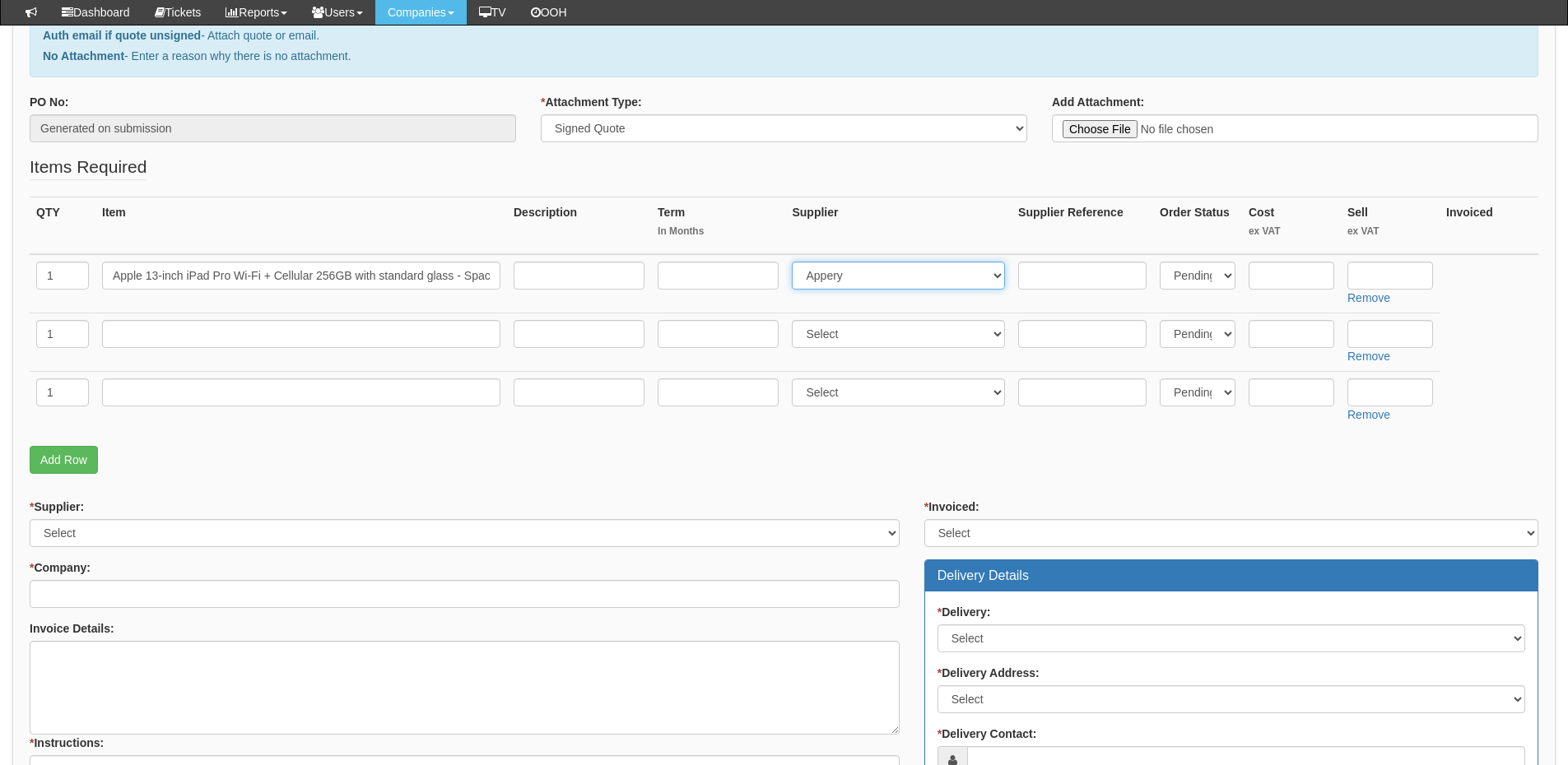
select select "12"
click at [796, 262] on select "Select 123 REG.co.uk 1Password 3 4Gon AA Jones Electric Ltd Abzorb Access Group…" at bounding box center [899, 276] width 213 height 28
click at [548, 276] on input "text" at bounding box center [579, 276] width 131 height 28
paste input "https://www.apple.com/uk/shop/buy-ipad/ipad-pro/13-inch-display-256gb-space-bla…"
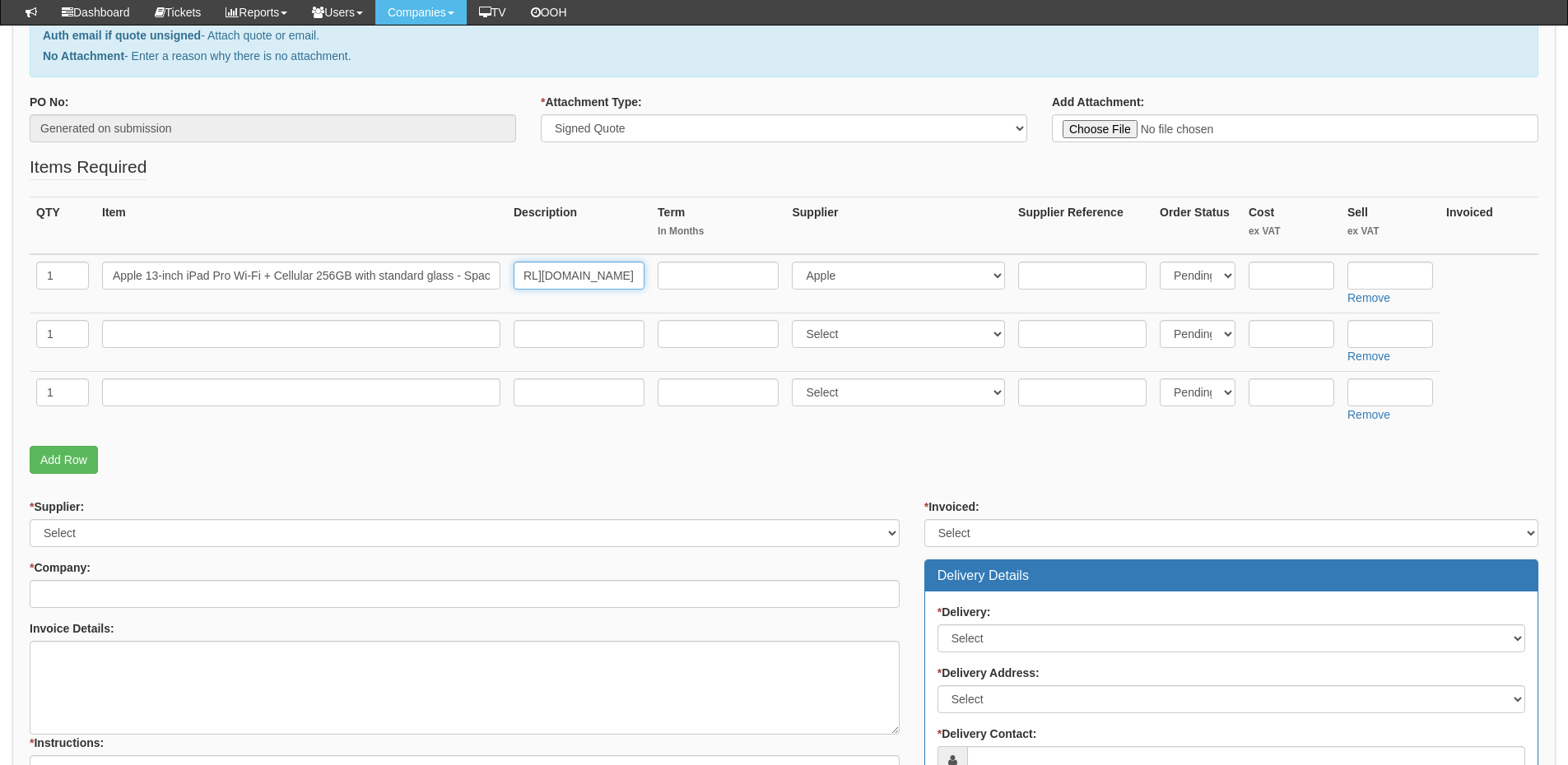
type input "https://www.apple.com/uk/shop/buy-ipad/ipad-pro/13-inch-display-256gb-space-bla…"
click at [1283, 278] on input "text" at bounding box center [1291, 276] width 86 height 28
type input "1249"
click at [170, 341] on input "text" at bounding box center [302, 334] width 399 height 28
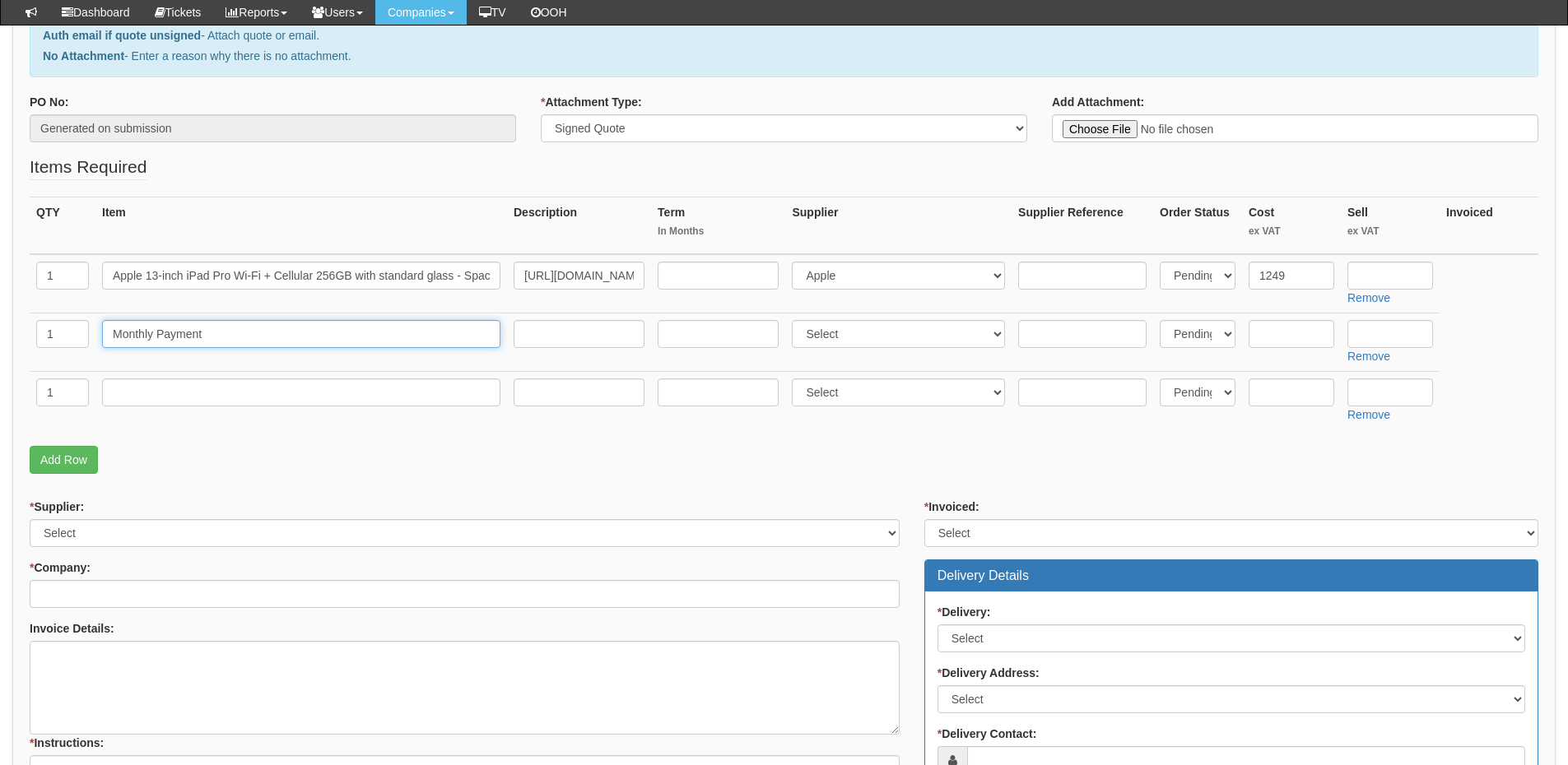
type input "Monthly Payment"
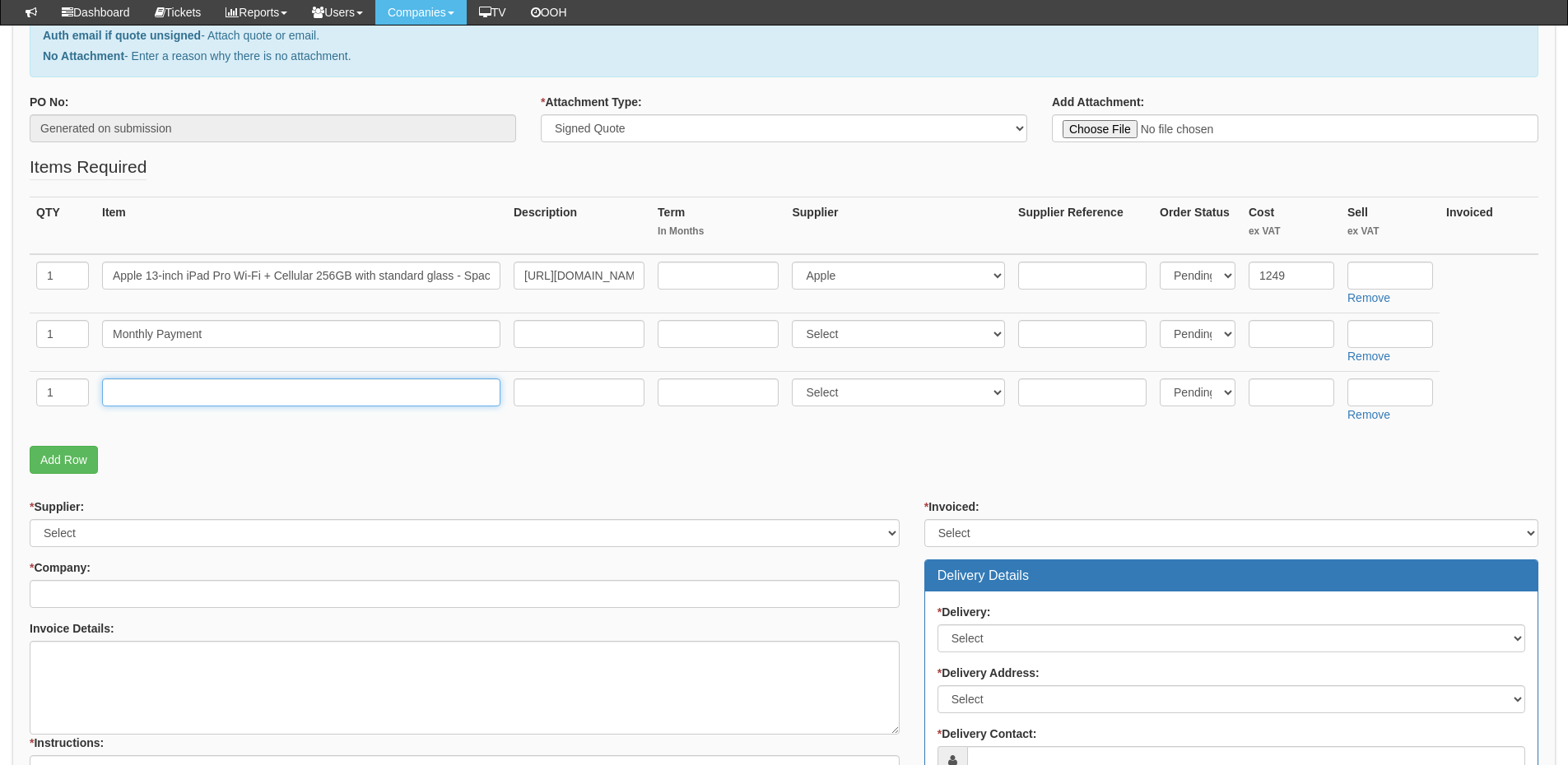
click at [175, 395] on input "text" at bounding box center [302, 392] width 399 height 28
type input "u"
type input "Upfront Payment"
click at [1373, 390] on input "text" at bounding box center [1390, 392] width 86 height 28
type input "60"
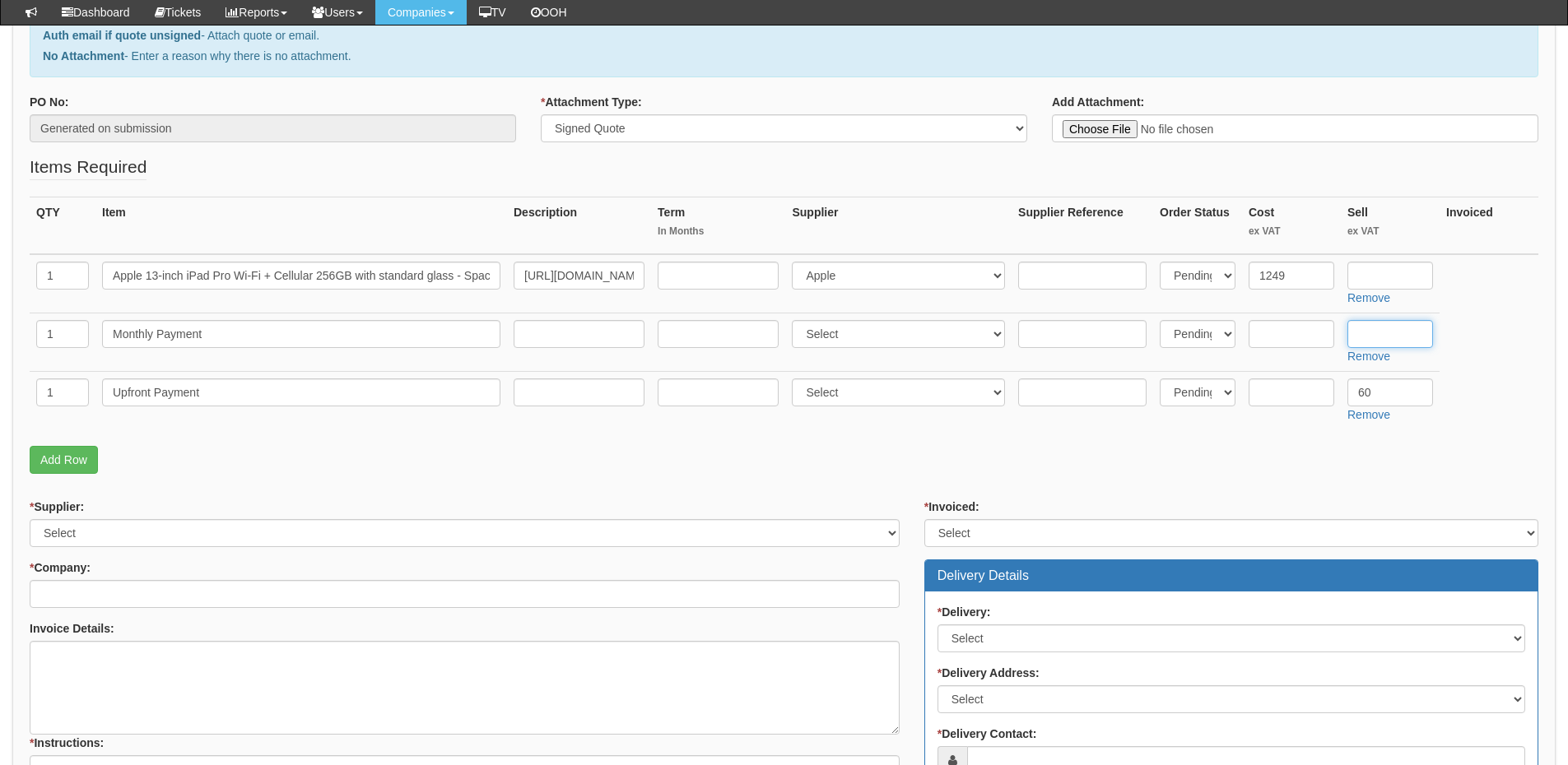
click at [1387, 340] on input "text" at bounding box center [1390, 334] width 86 height 28
type input "38"
click at [73, 453] on link "Add Row" at bounding box center [63, 460] width 68 height 28
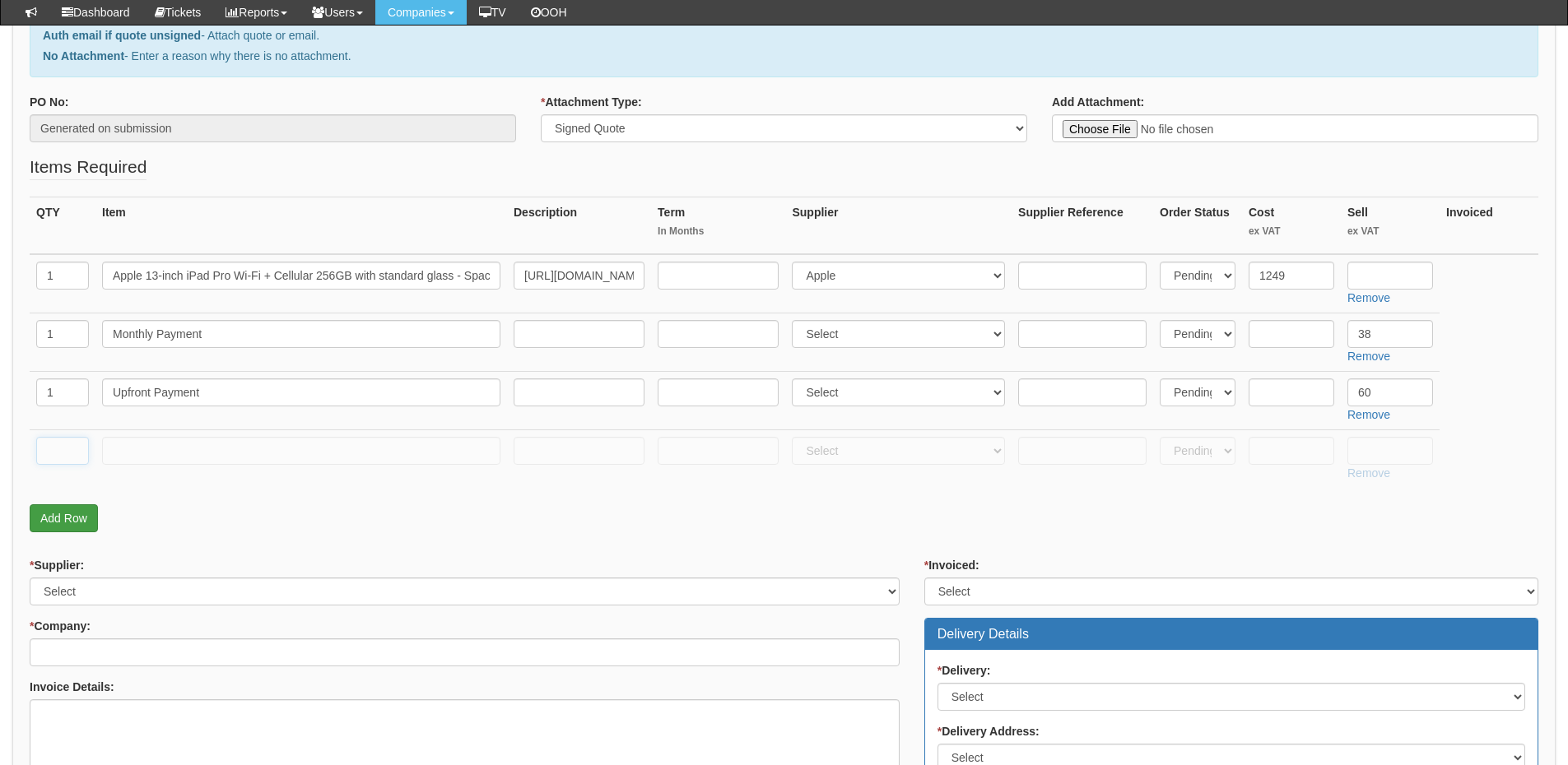
click at [59, 450] on input "text" at bounding box center [63, 451] width 53 height 28
type input "1"
click at [138, 447] on input "text" at bounding box center [302, 451] width 399 height 28
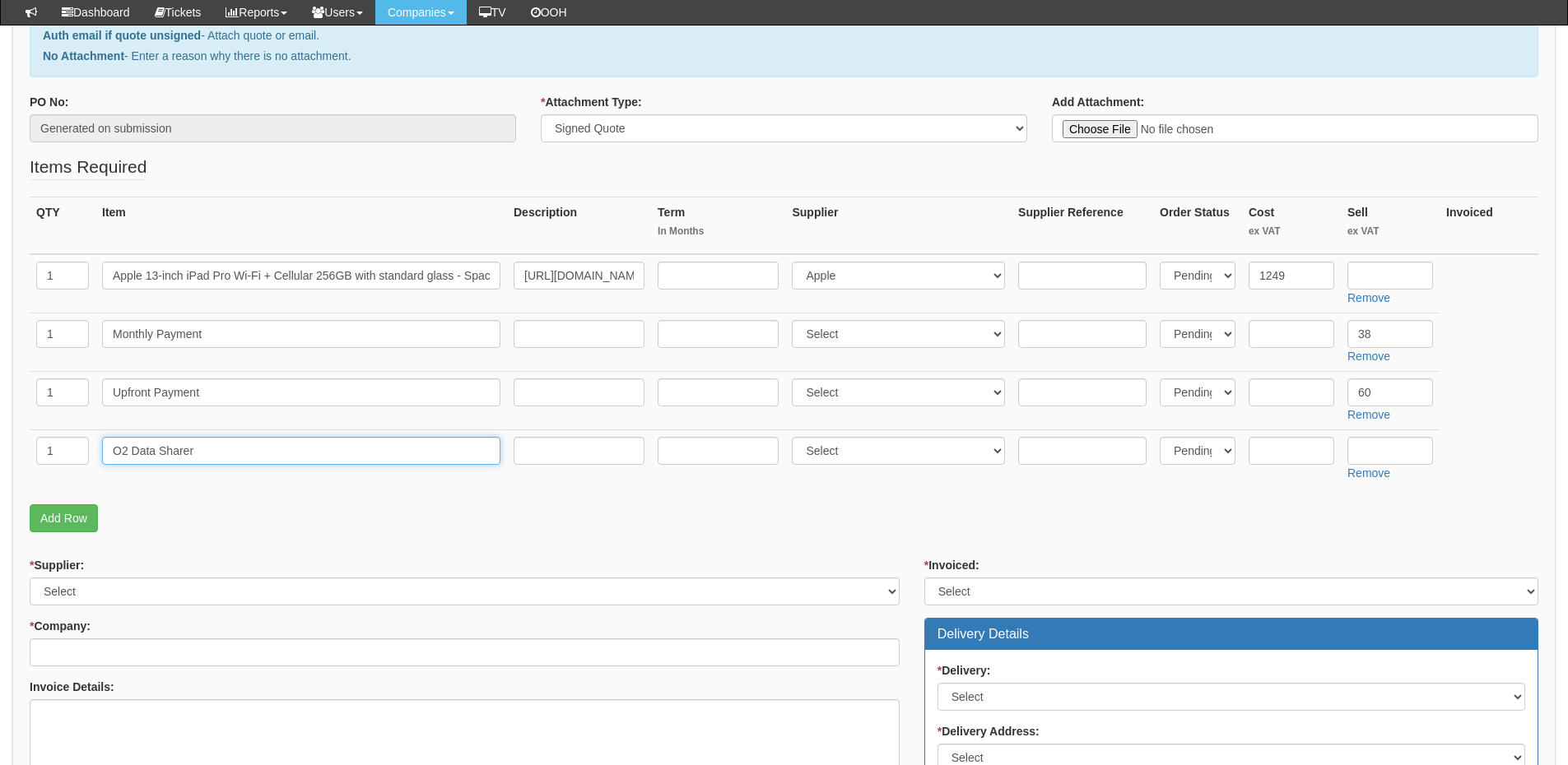
type input "O2 Data Sharer"
click at [1280, 451] on input "text" at bounding box center [1291, 451] width 86 height 28
type input "2"
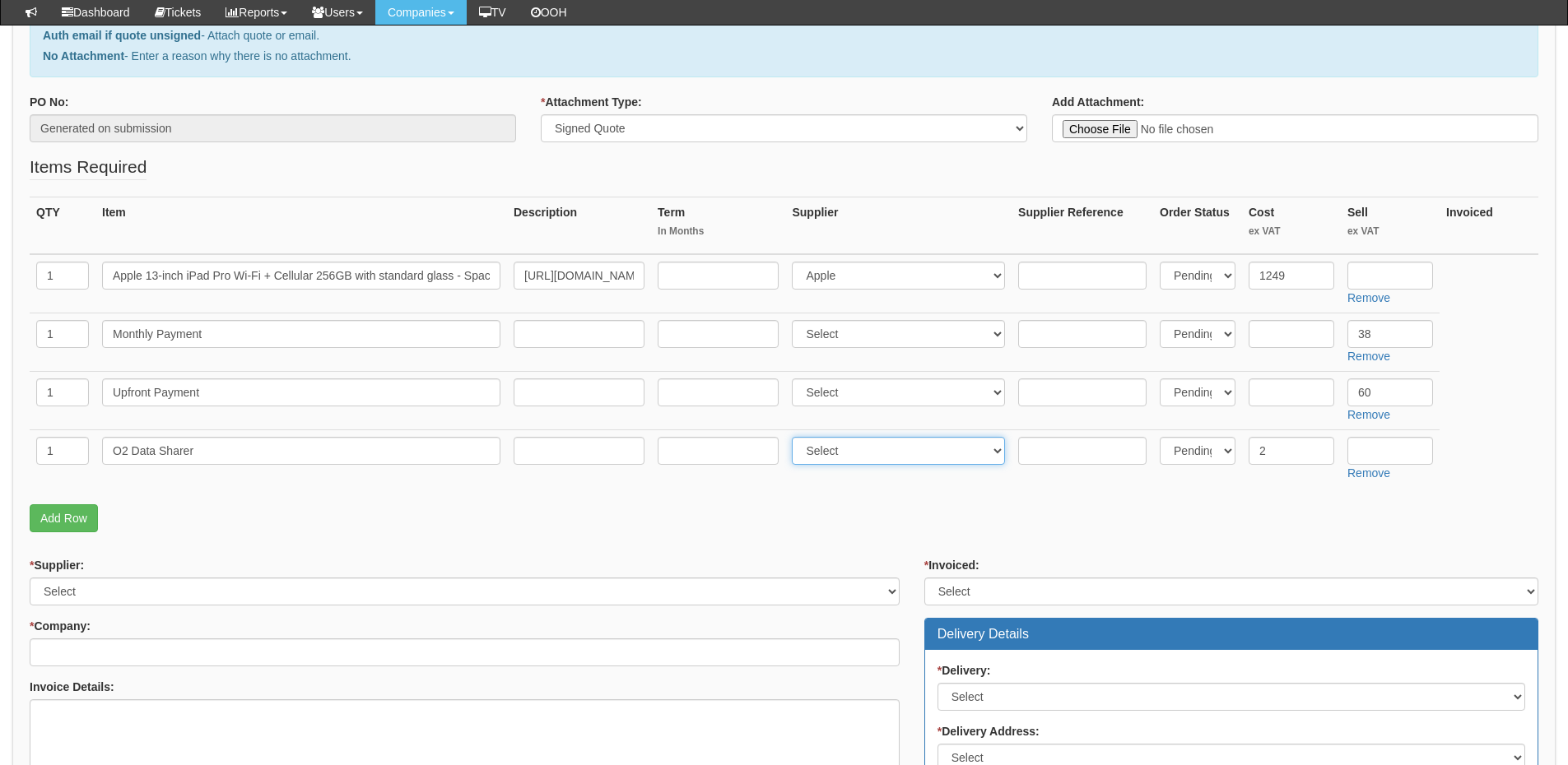
click at [857, 443] on select "Select 123 [DOMAIN_NAME] 1Password 3 4Gon [PERSON_NAME] Electric Ltd Abzorb Acc…" at bounding box center [899, 451] width 213 height 28
select select "54"
click at [796, 437] on select "Select 123 [DOMAIN_NAME] 1Password 3 4Gon [PERSON_NAME] Electric Ltd Abzorb Acc…" at bounding box center [899, 451] width 213 height 28
click at [842, 391] on select "Select 123 [DOMAIN_NAME] 1Password 3 4Gon [PERSON_NAME] Electric Ltd Abzorb Acc…" at bounding box center [899, 392] width 213 height 28
select select "81"
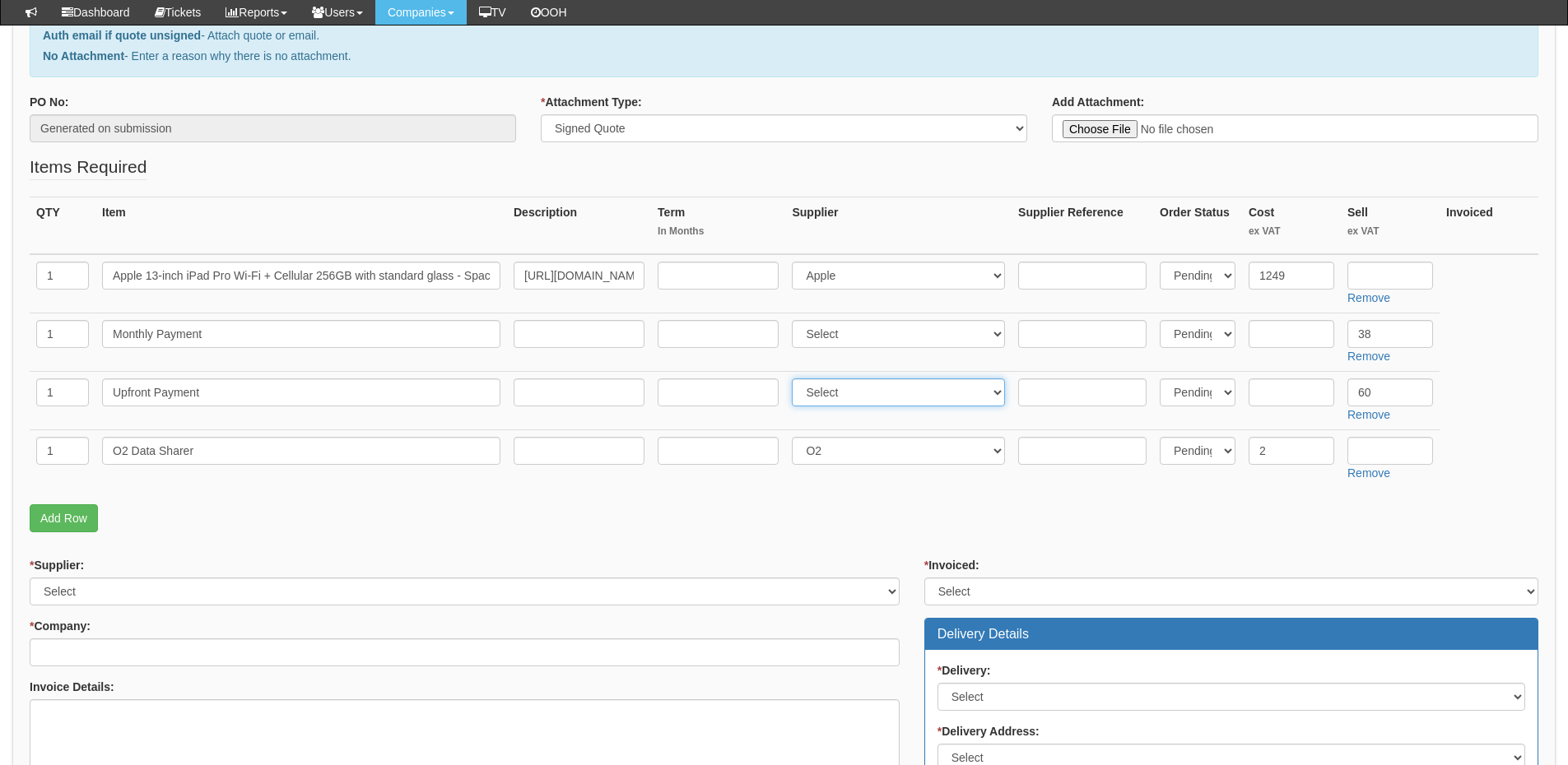
click at [796, 378] on select "Select 123 [DOMAIN_NAME] 1Password 3 4Gon [PERSON_NAME] Electric Ltd Abzorb Acc…" at bounding box center [899, 392] width 213 height 28
click at [836, 336] on select "Select 123 [DOMAIN_NAME] 1Password 3 4Gon [PERSON_NAME] Electric Ltd Abzorb Acc…" at bounding box center [899, 334] width 213 height 28
select select "81"
click at [796, 320] on select "Select 123 [DOMAIN_NAME] 1Password 3 4Gon [PERSON_NAME] Electric Ltd Abzorb Acc…" at bounding box center [899, 334] width 213 height 28
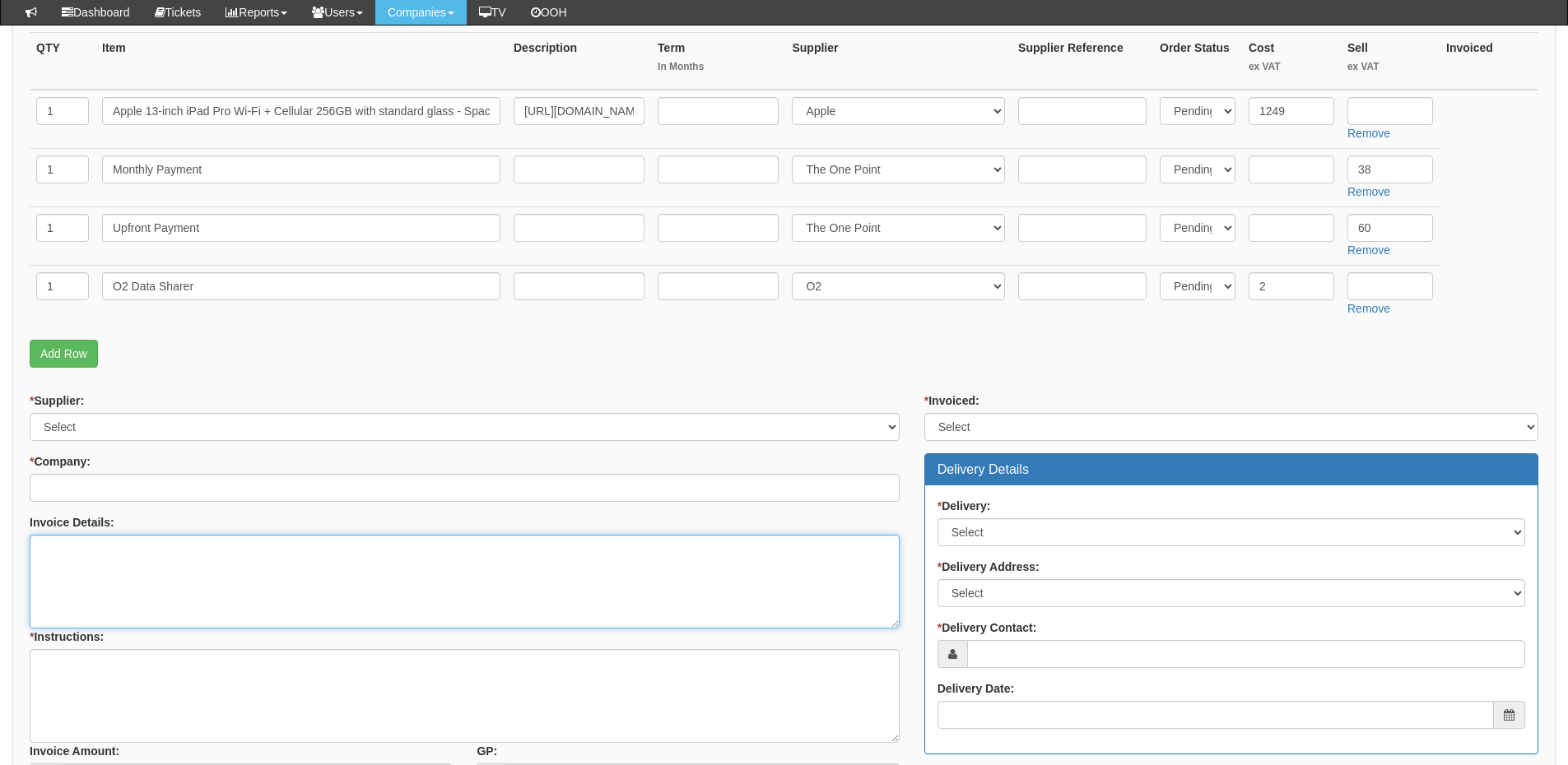
click at [107, 610] on textarea "Invoice Details:" at bounding box center [465, 582] width 870 height 93
type textarea "Please invoice as per the quote"
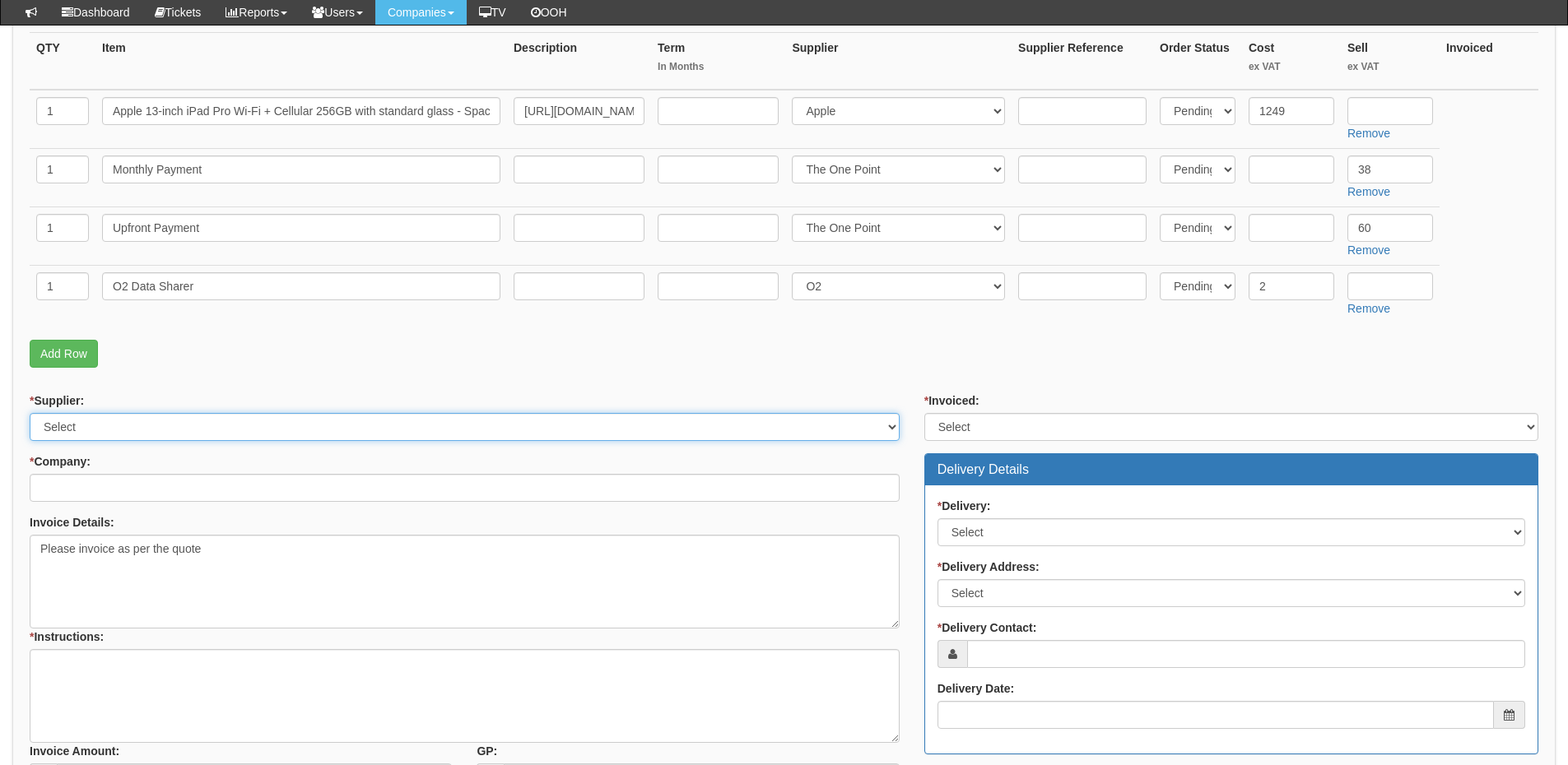
click at [93, 433] on select "Select 123 [DOMAIN_NAME] 1Password 3 4Gon [PERSON_NAME] Electric Ltd Abzorb Acc…" at bounding box center [465, 427] width 870 height 28
select select "124"
click at [30, 413] on select "Select 123 [DOMAIN_NAME] 1Password 3 4Gon [PERSON_NAME] Electric Ltd Abzorb Acc…" at bounding box center [465, 427] width 870 height 28
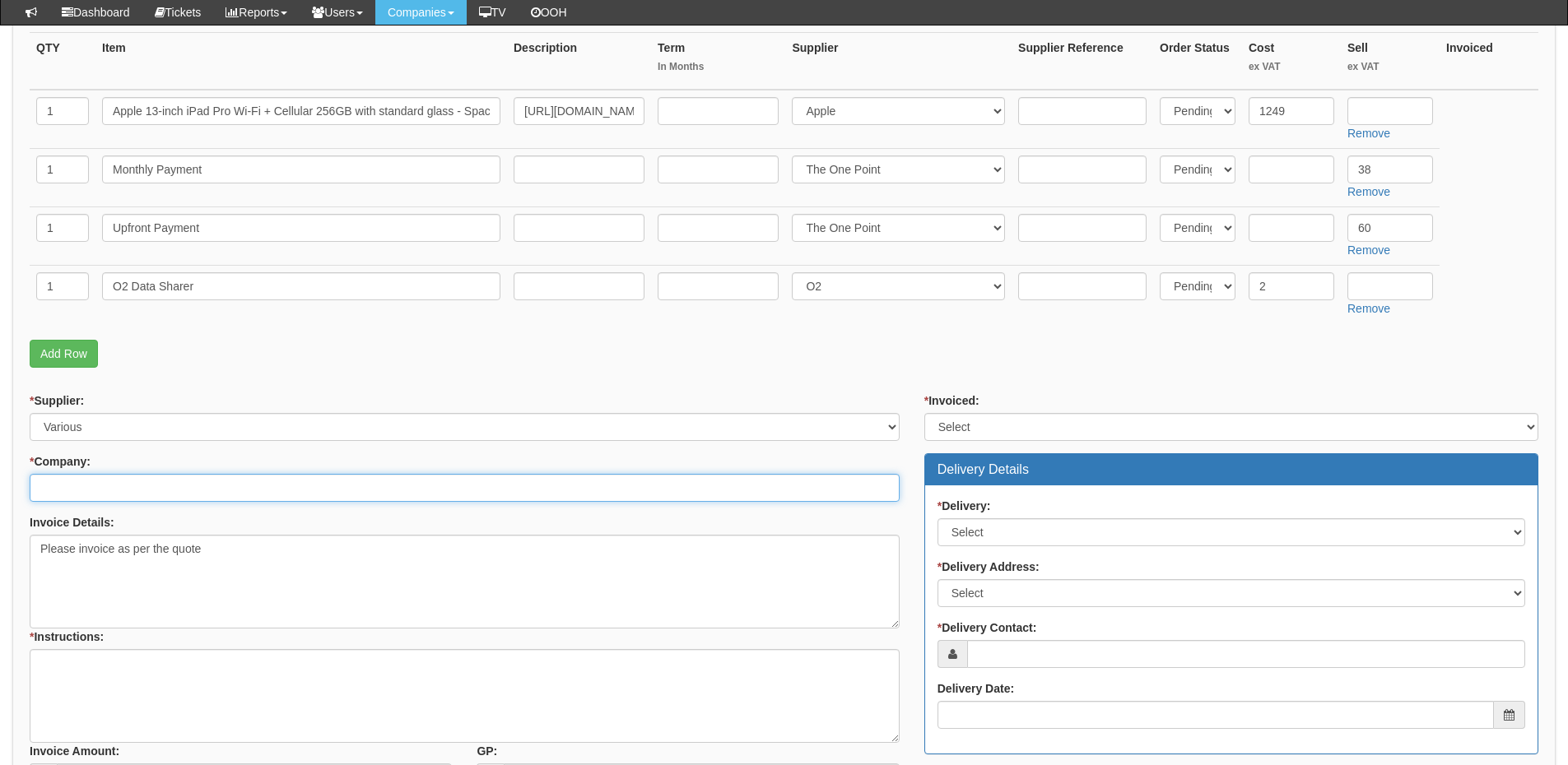
click at [93, 488] on input "* Company:" at bounding box center [465, 488] width 870 height 28
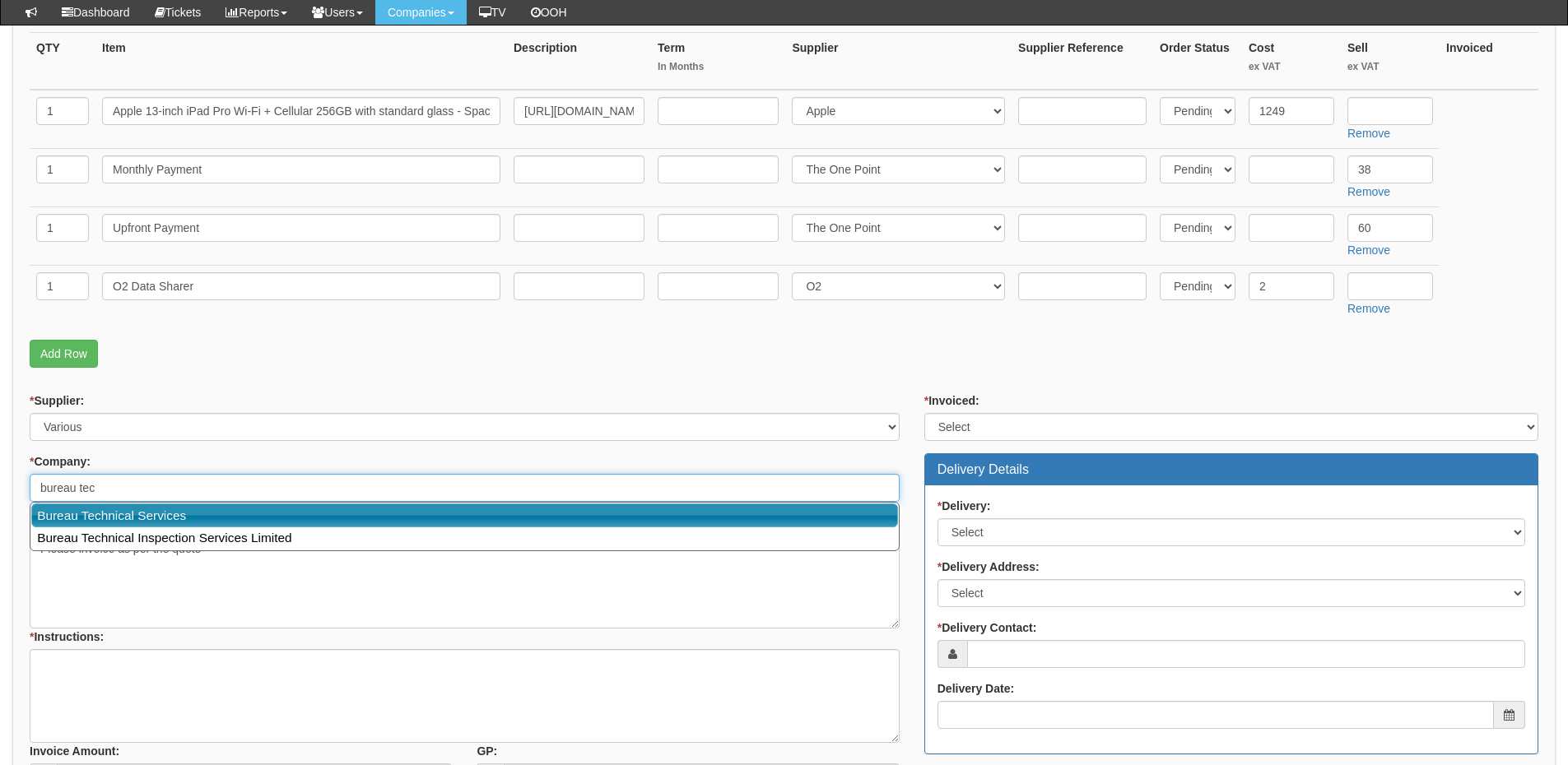
click at [293, 515] on link "Bureau Technical Services" at bounding box center [464, 515] width 867 height 24
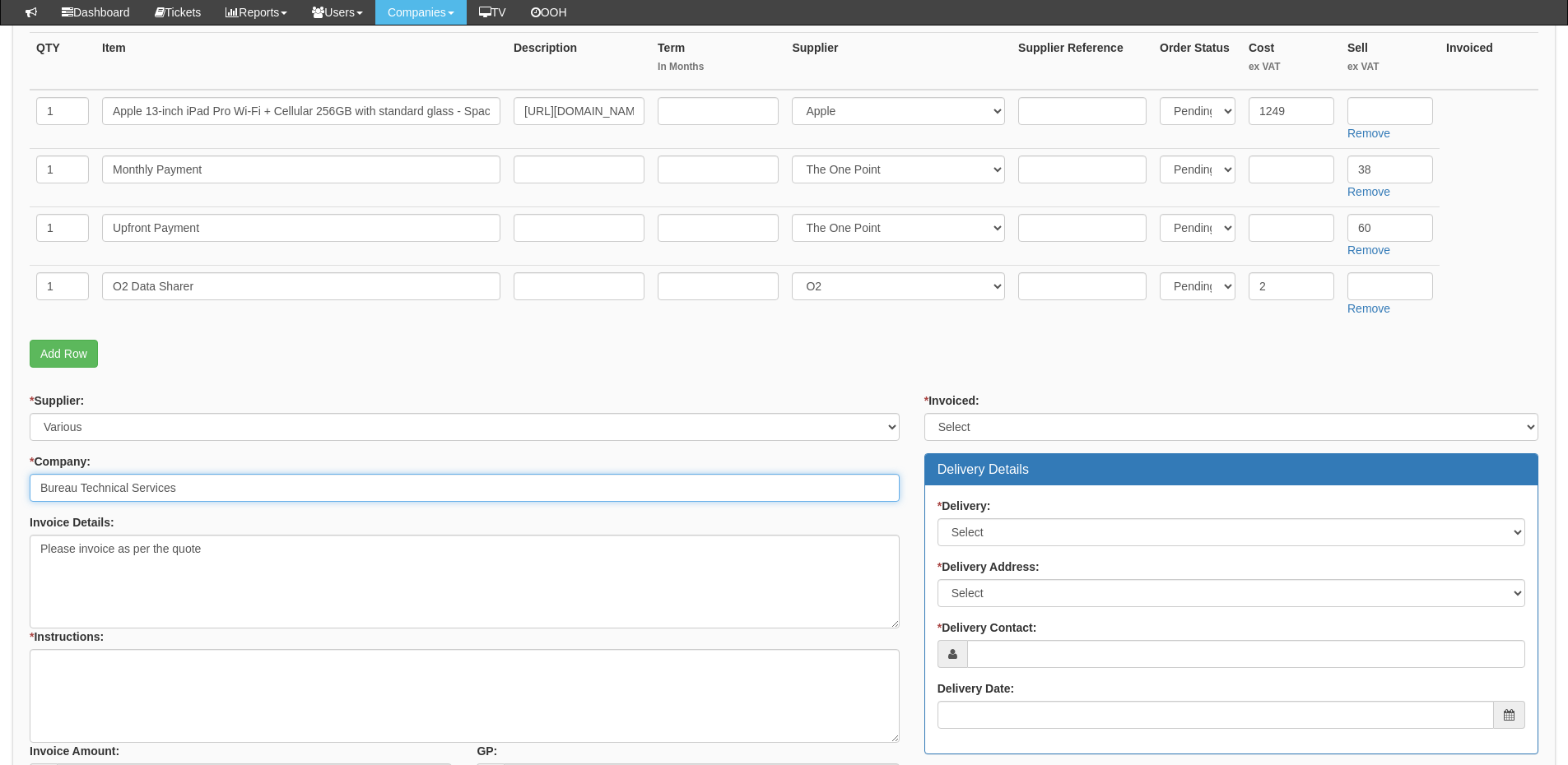
type input "Bureau Technical Services"
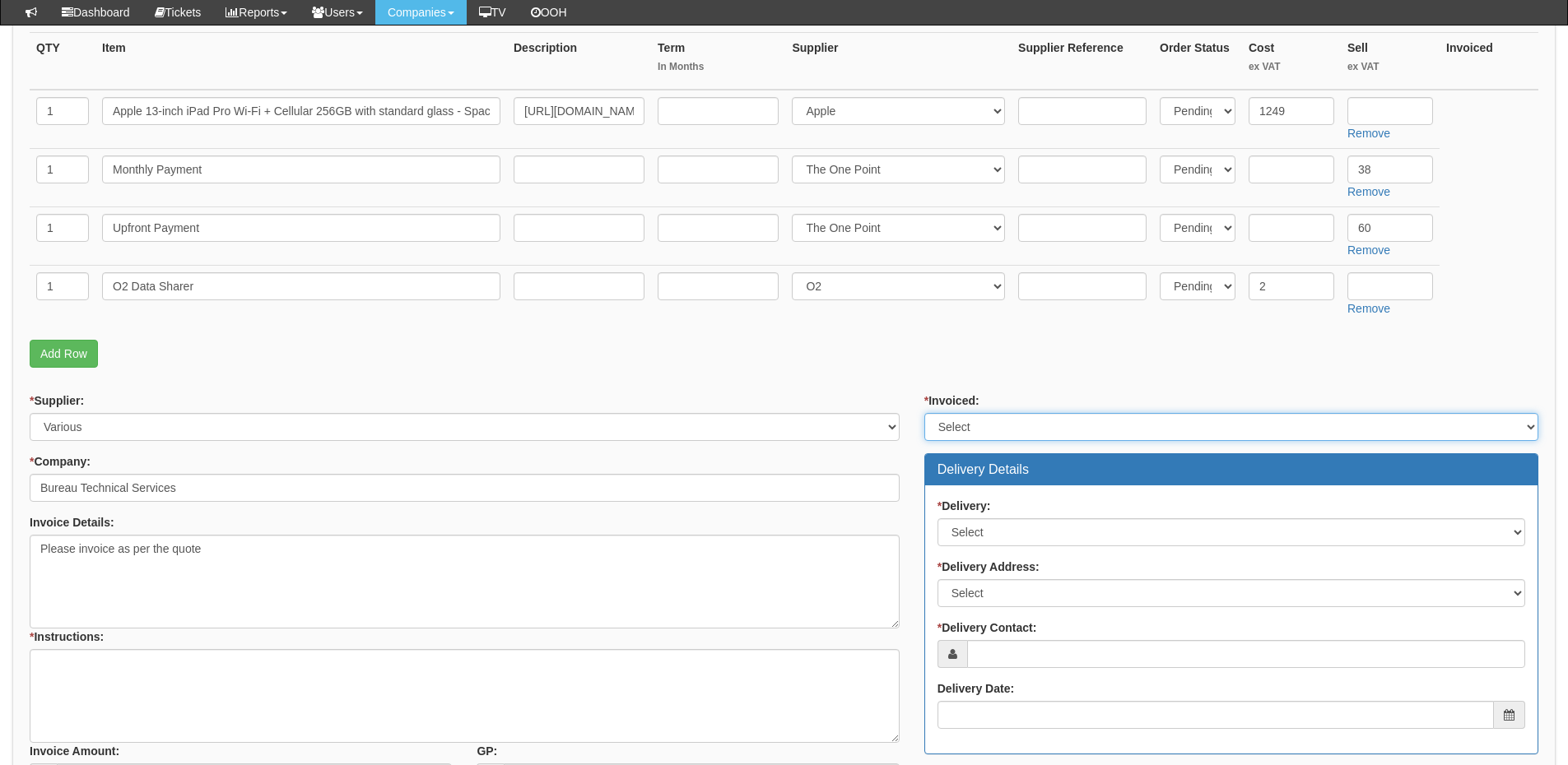
click at [969, 431] on select "Select Yes No N/A STB (part of order)" at bounding box center [1231, 427] width 614 height 28
select select "2"
click at [924, 413] on select "Select Yes No N/A STB (part of order)" at bounding box center [1231, 427] width 614 height 28
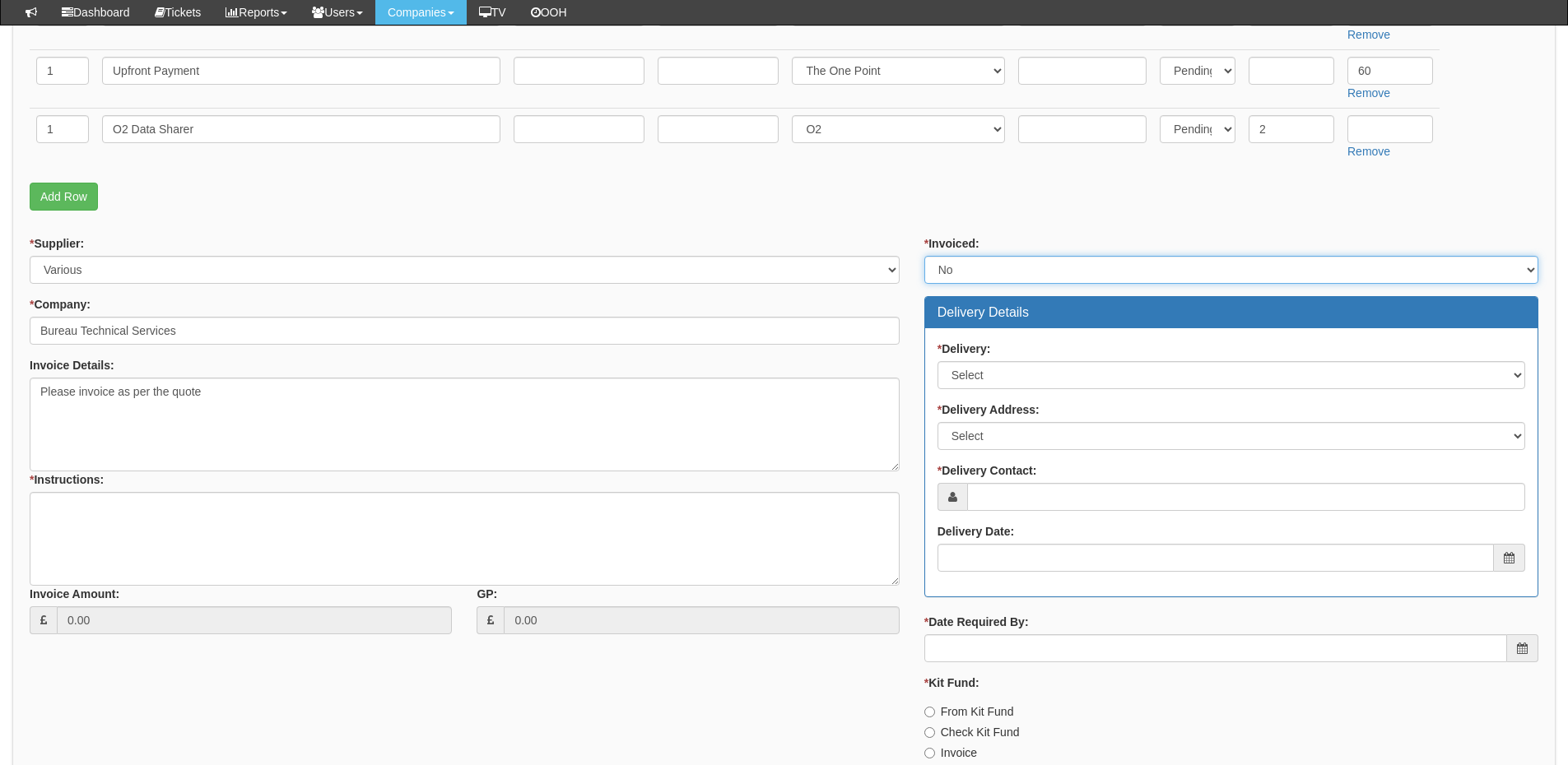
scroll to position [576, 0]
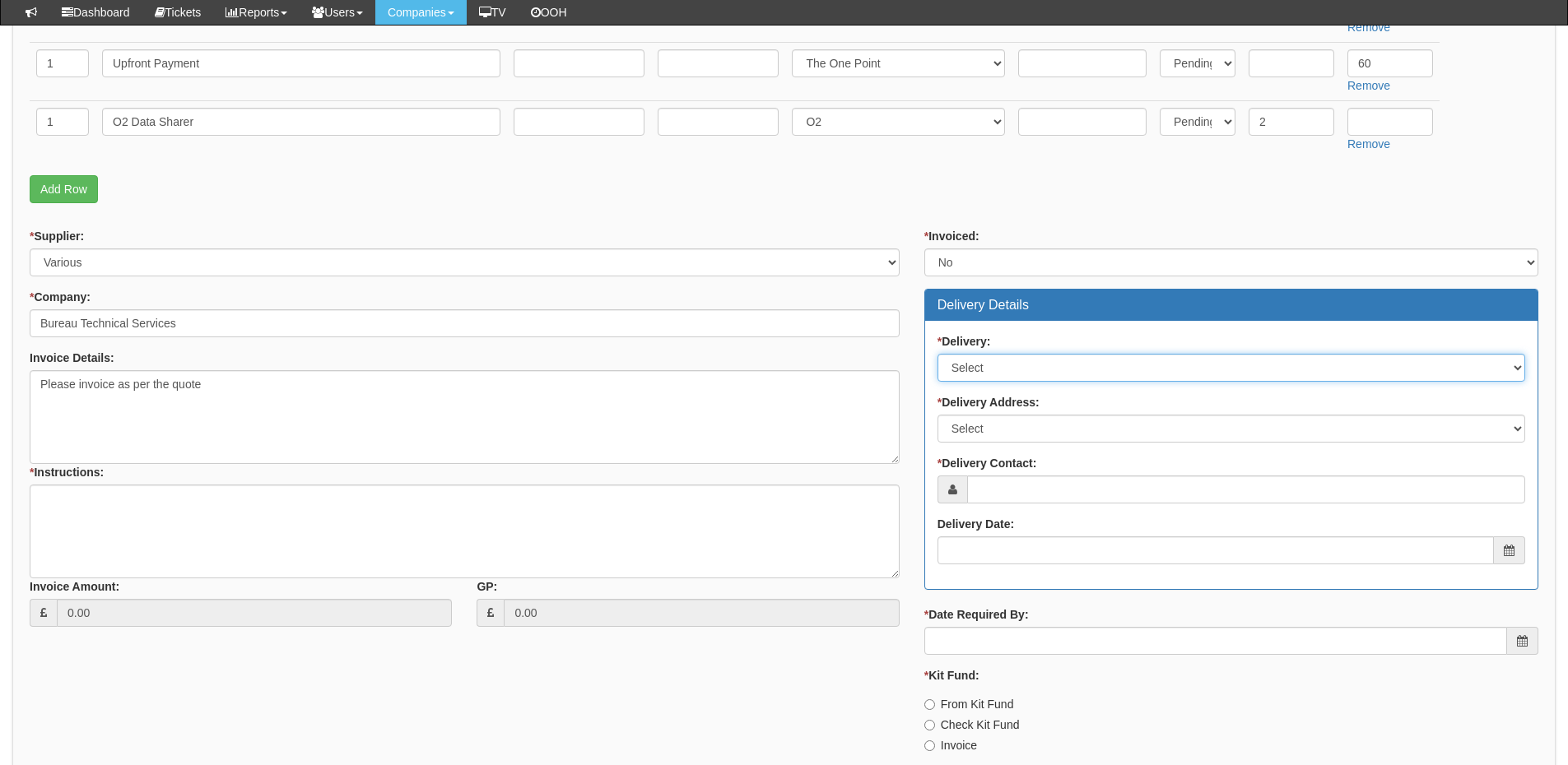
click at [974, 377] on select "Select No Not Applicable Yes" at bounding box center [1231, 368] width 587 height 28
select select "1"
click at [937, 353] on select "Select No Not Applicable Yes" at bounding box center [1231, 368] width 587 height 28
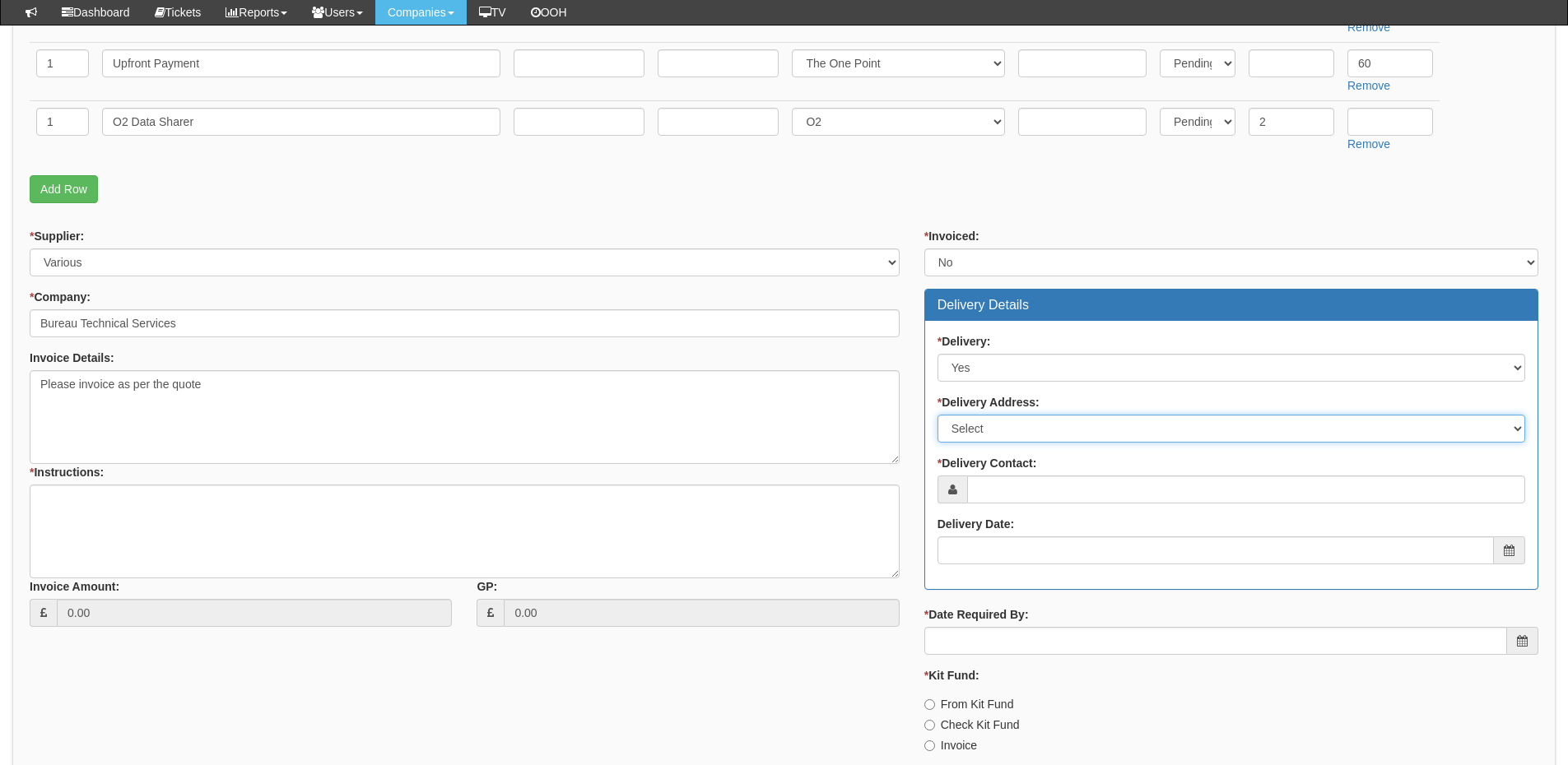
click at [982, 439] on select "Select Not Applicable Main Address - HU13 9PB Other" at bounding box center [1231, 428] width 587 height 28
select select "company_main_address"
click at [937, 414] on select "Select Not Applicable Main Address - HU13 9PB Other" at bounding box center [1231, 428] width 587 height 28
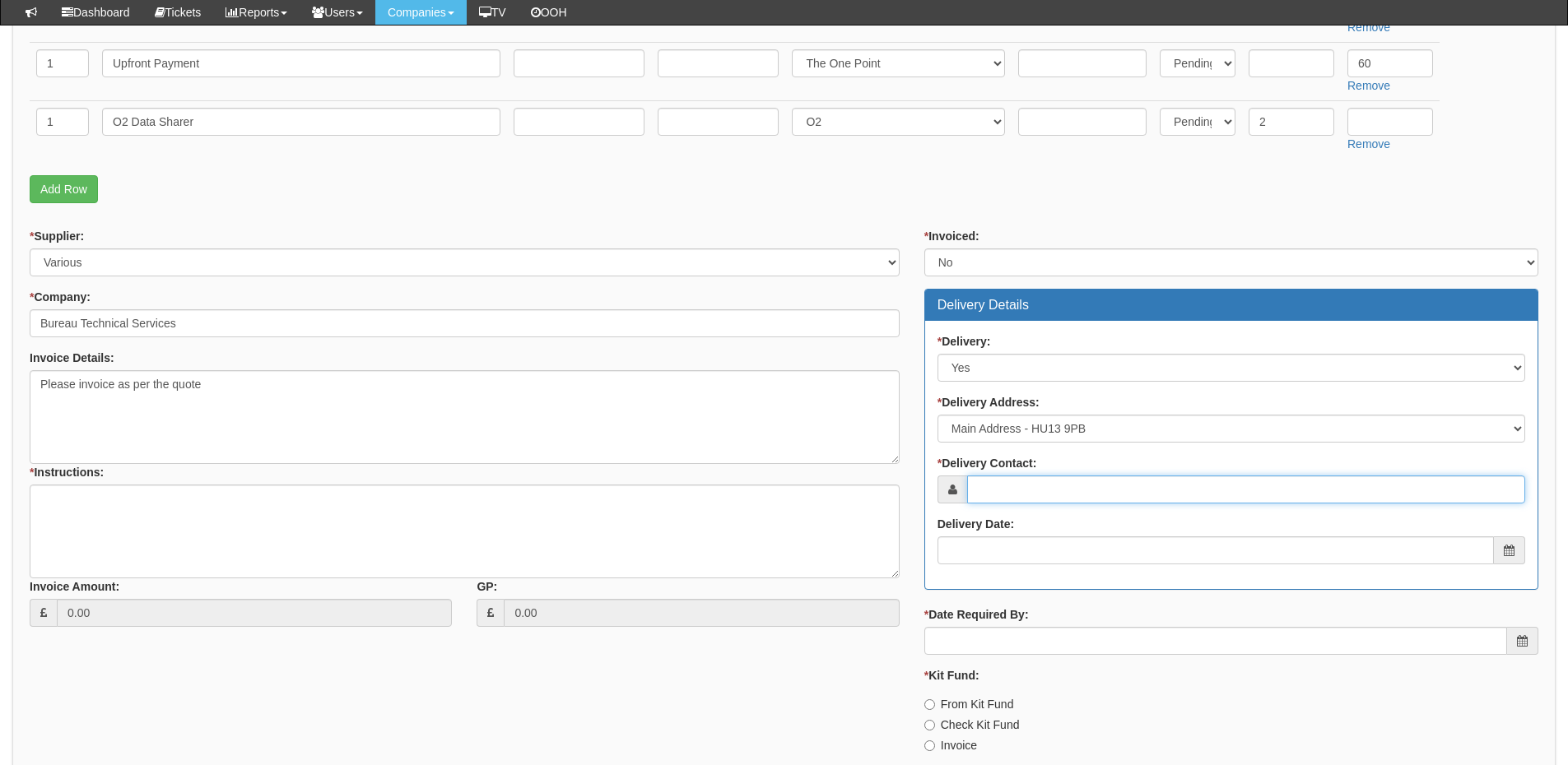
click at [987, 490] on input "* Delivery Contact:" at bounding box center [1246, 490] width 558 height 28
type input "Dave Blanchard"
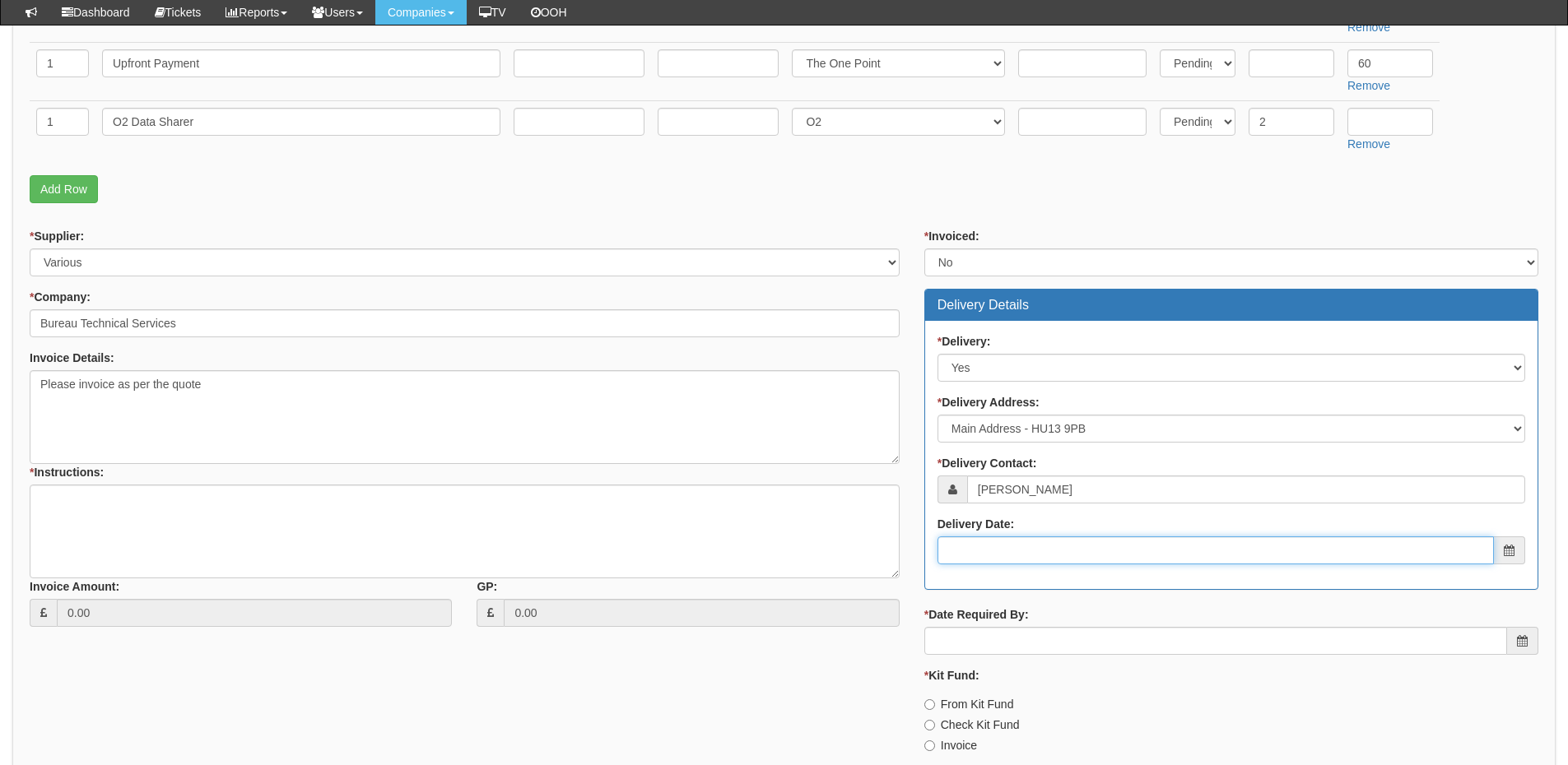
click at [1039, 546] on input "Delivery Date:" at bounding box center [1215, 551] width 556 height 28
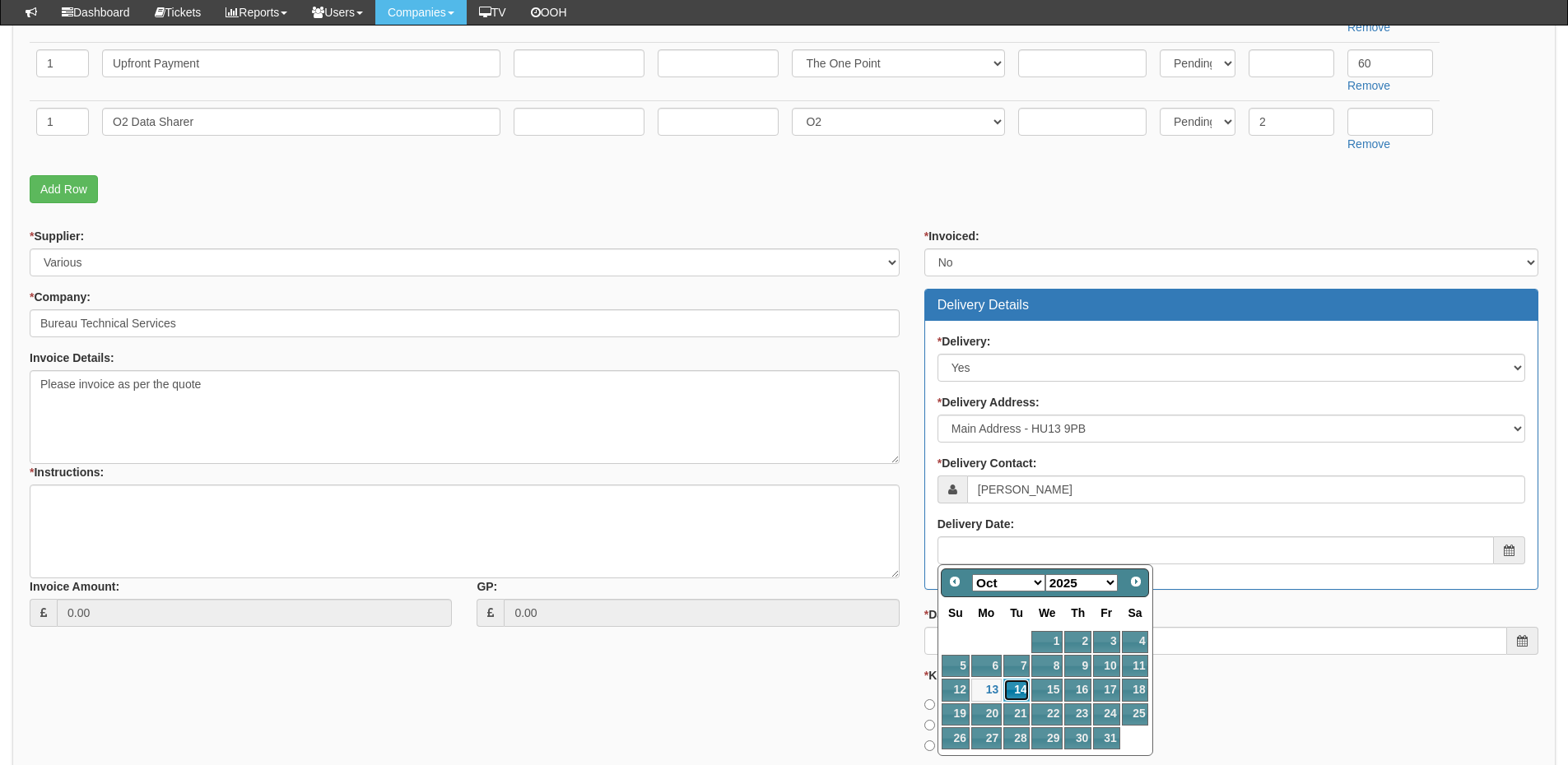
click at [1019, 685] on link "14" at bounding box center [1017, 689] width 26 height 22
type input "2025-10-14"
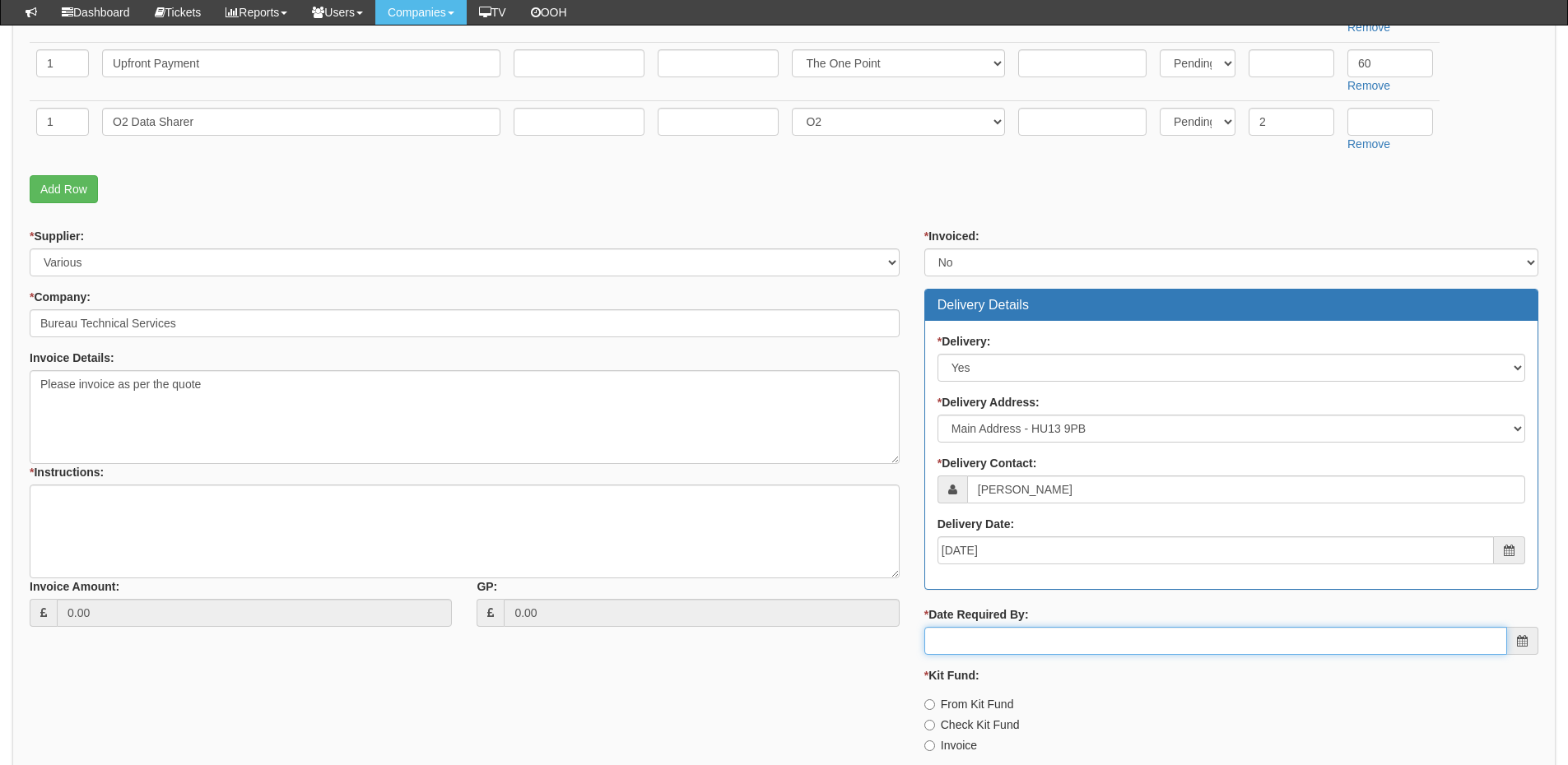
click at [1017, 644] on input "* Date Required By:" at bounding box center [1215, 641] width 583 height 28
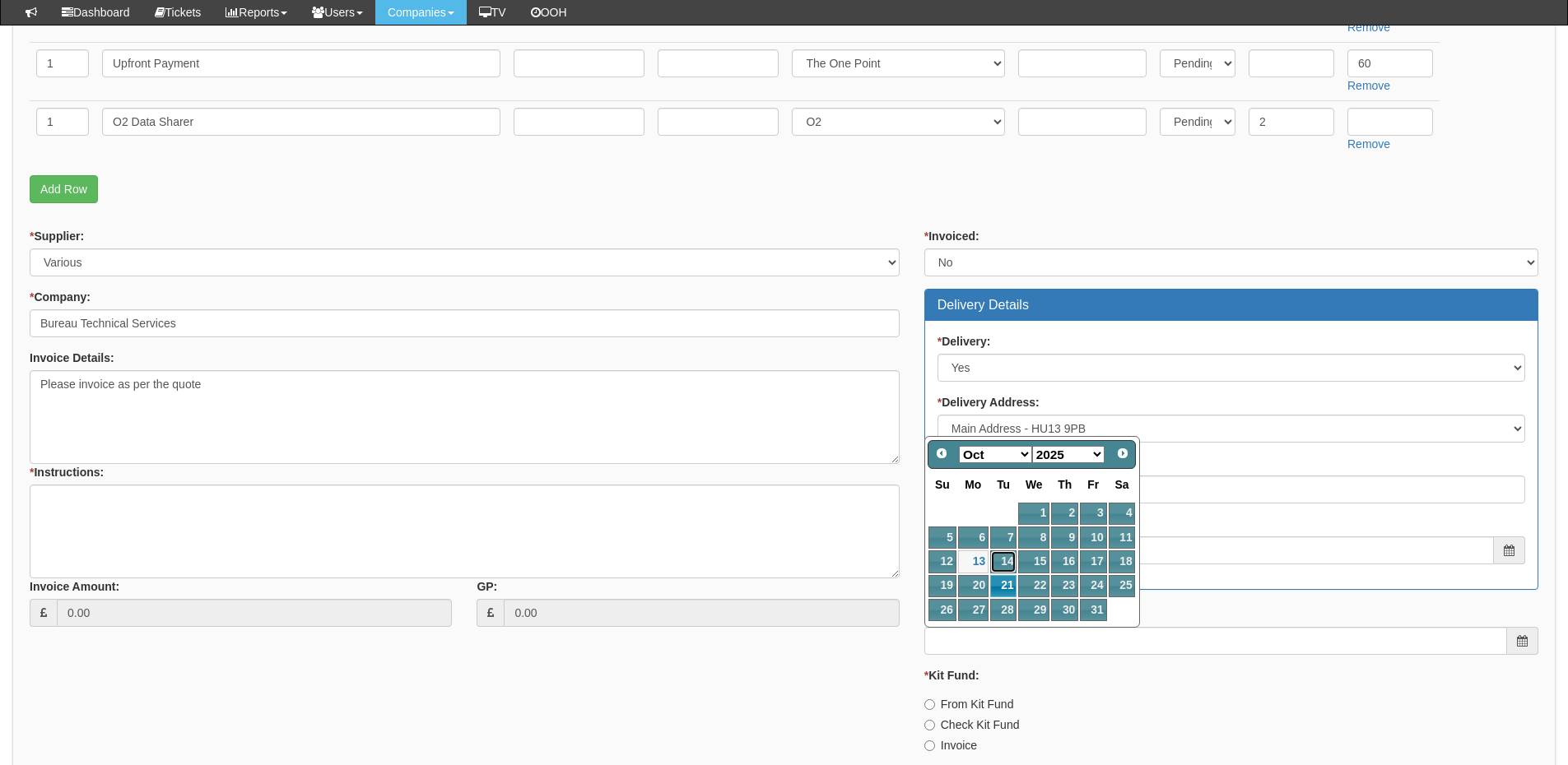
click at [1004, 563] on link "14" at bounding box center [1004, 561] width 26 height 22
type input "2025-10-14"
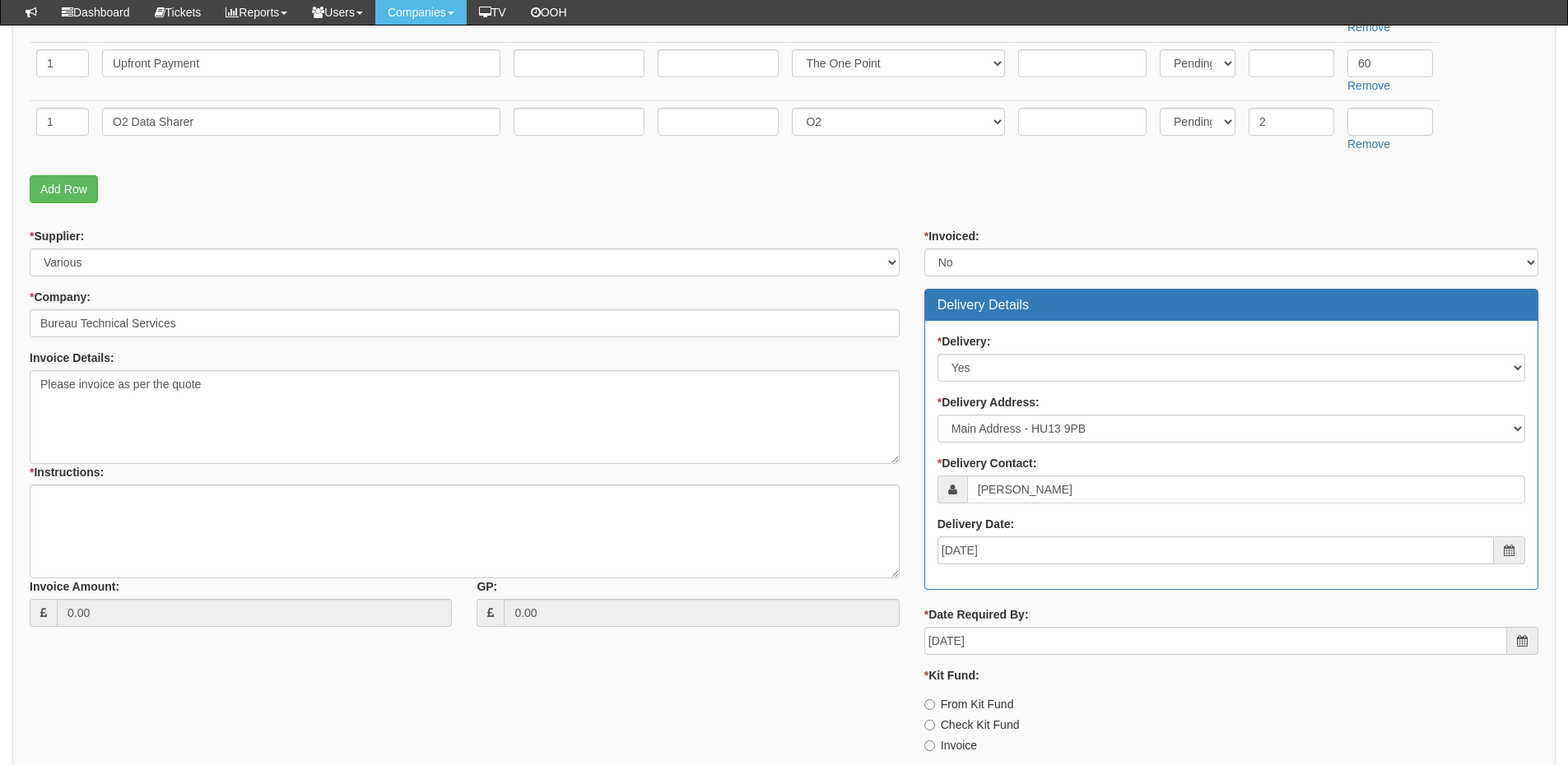
click at [961, 743] on label "Invoice" at bounding box center [951, 745] width 53 height 17
click at [935, 743] on input "Invoice" at bounding box center [930, 746] width 11 height 11
radio input "true"
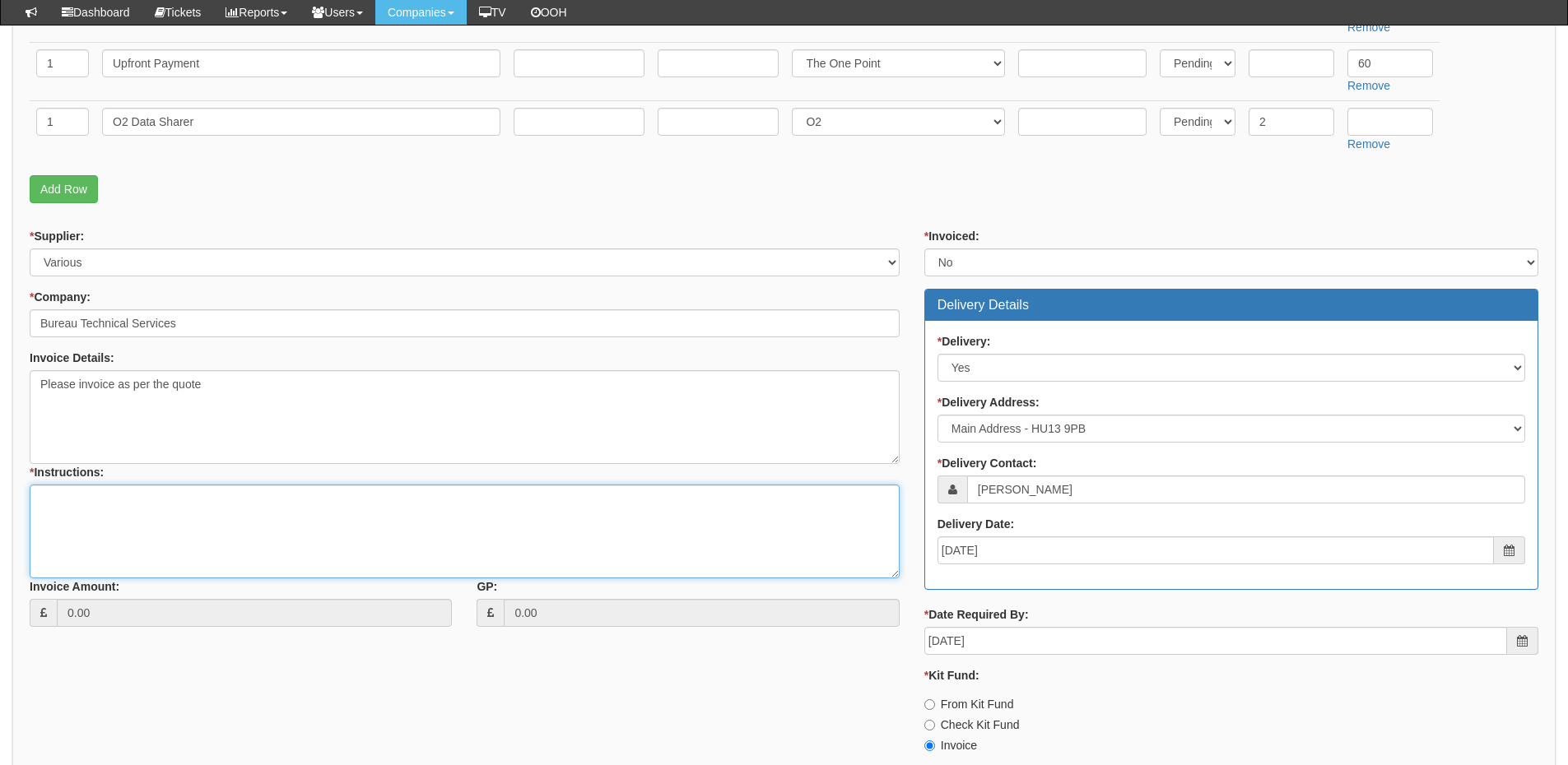
click at [228, 552] on textarea "* Instructions:" at bounding box center [465, 531] width 870 height 93
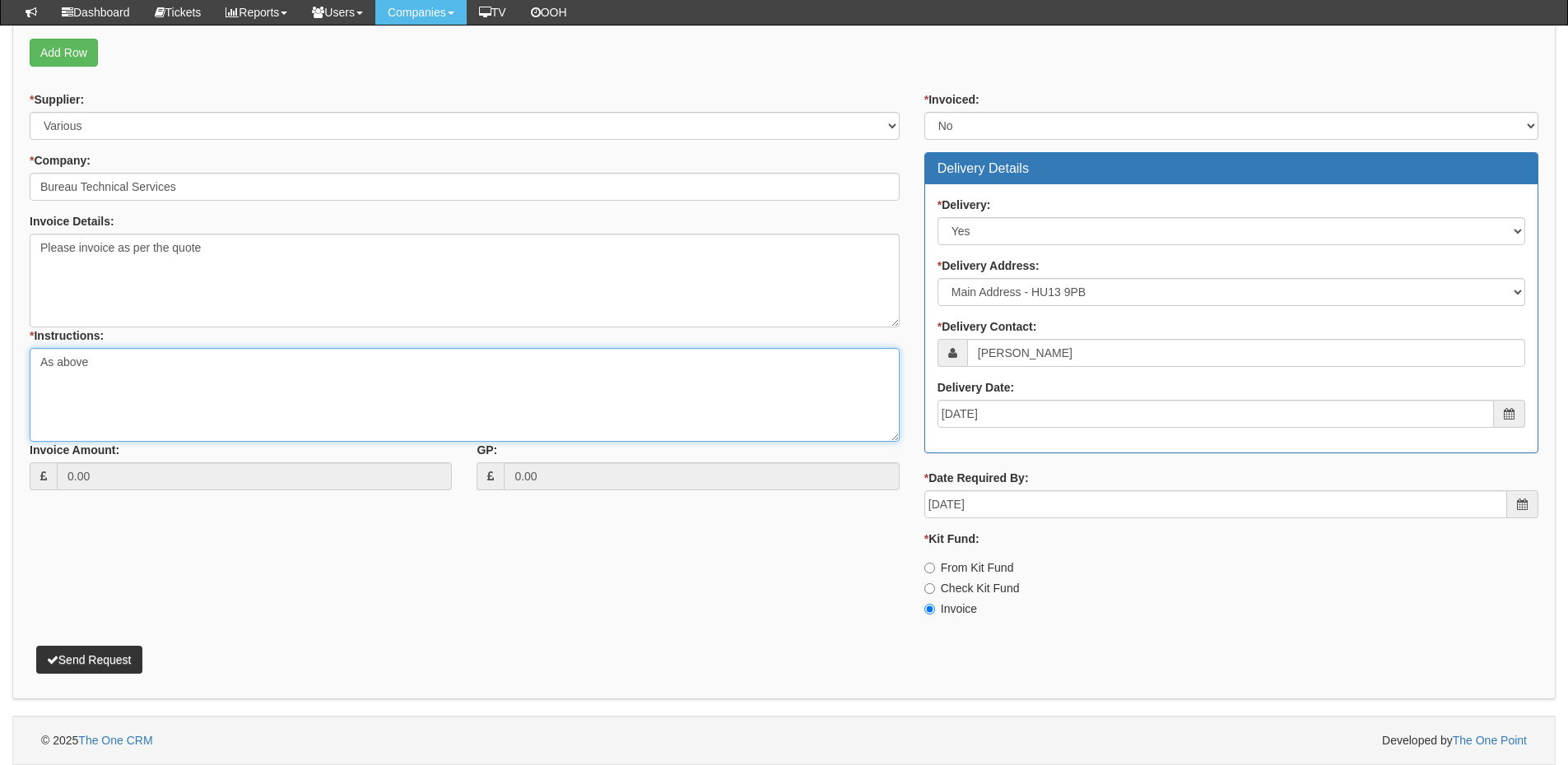
type textarea "As above"
click at [127, 653] on button "Send Request" at bounding box center [89, 660] width 106 height 28
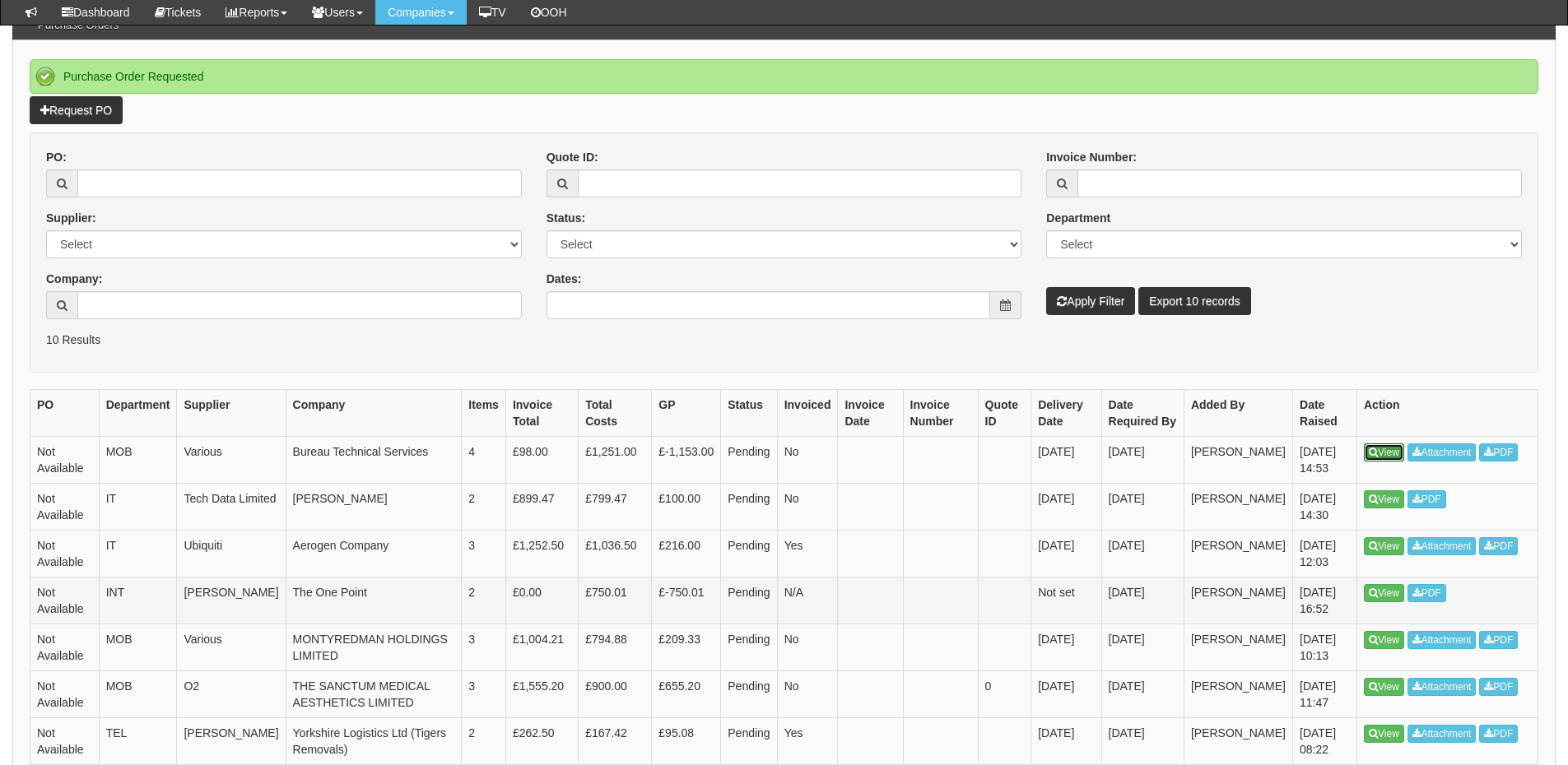
scroll to position [165, 0]
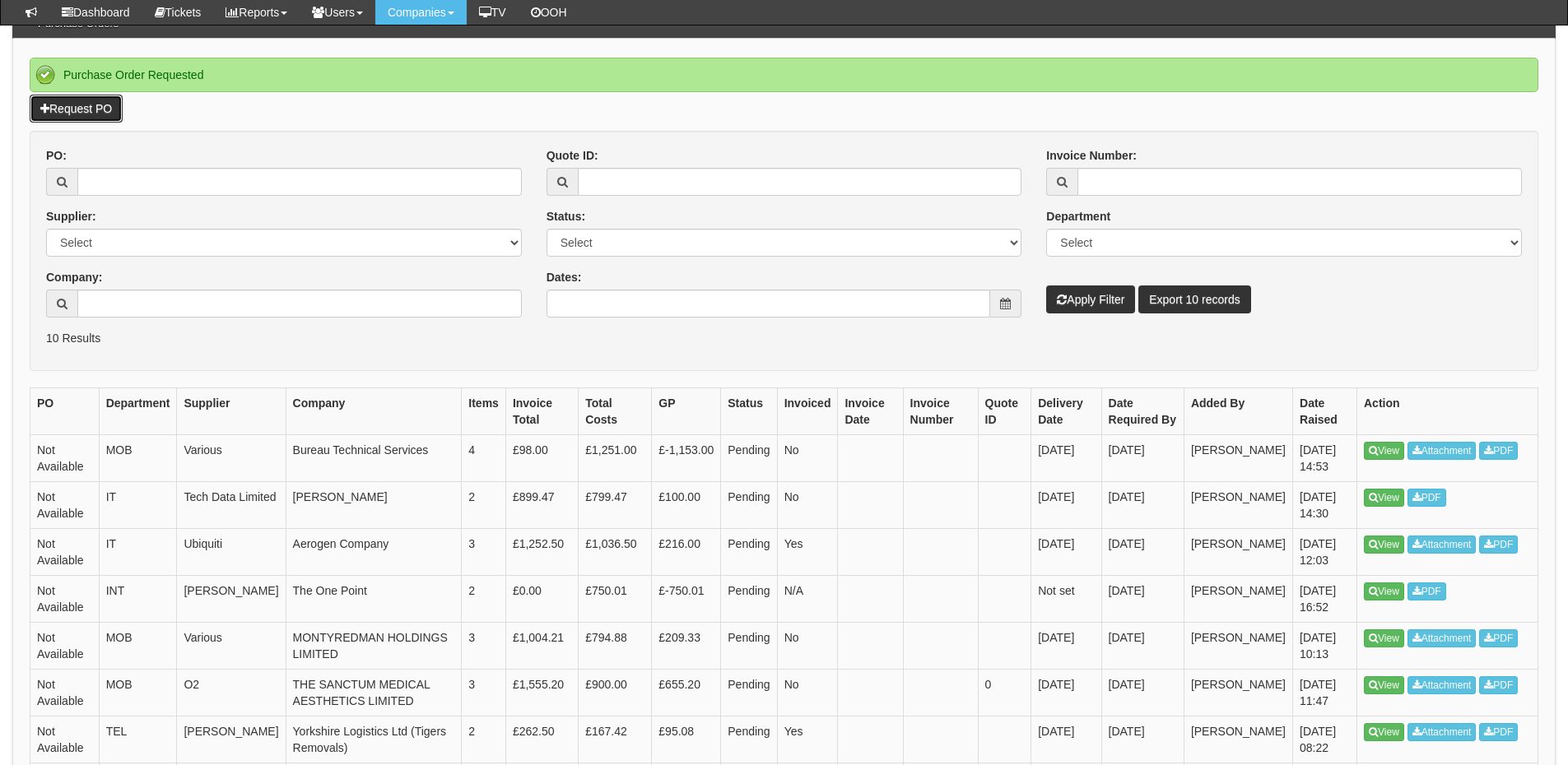
click at [100, 99] on link "Request PO" at bounding box center [76, 108] width 93 height 28
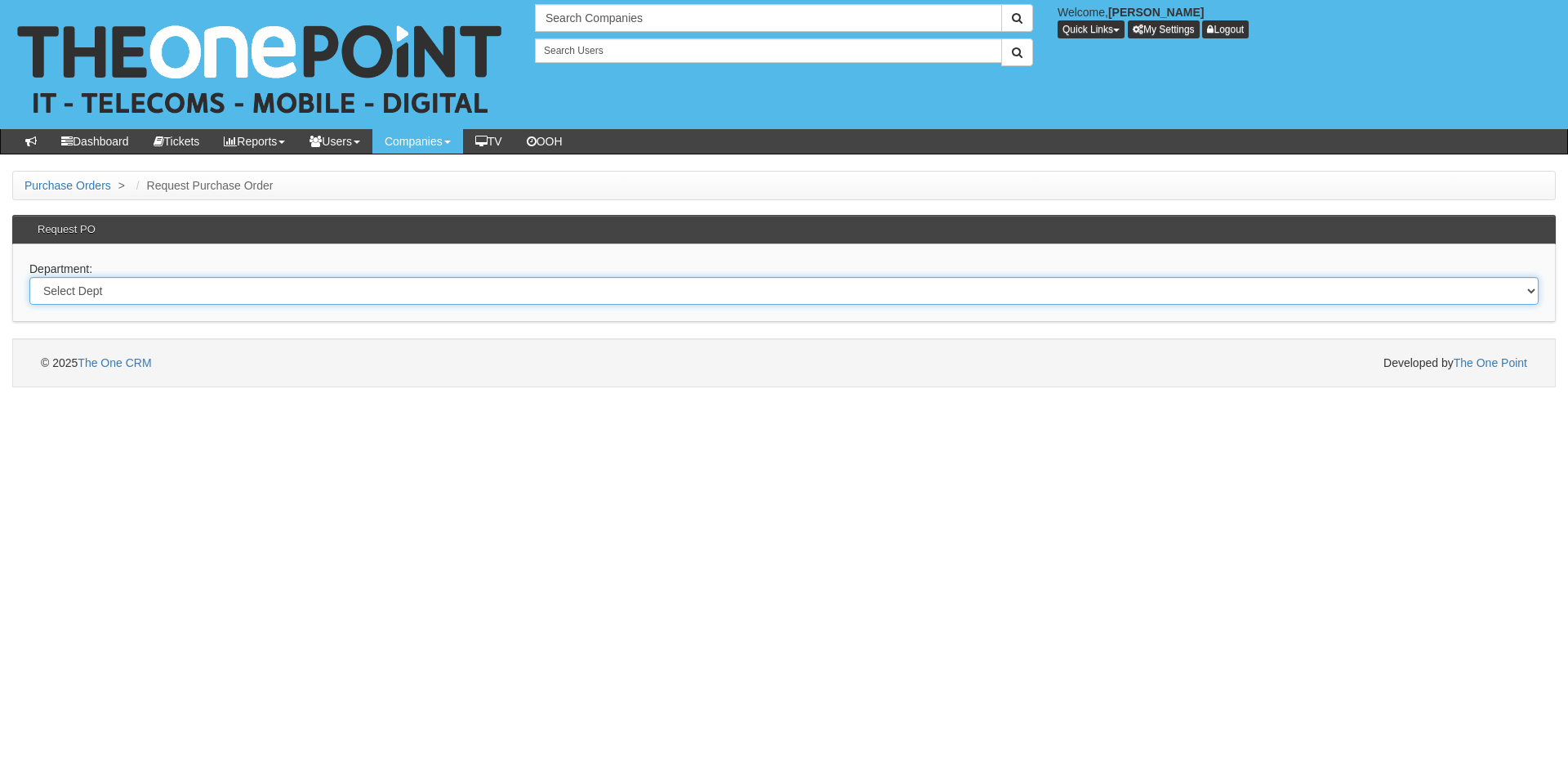
click at [296, 285] on select "Select Dept Digital Internal IT Mobiles Marketing Telecoms" at bounding box center [784, 291] width 1509 height 28
select select "?pipeID=&dept=IT"
click at [30, 277] on select "Select Dept Digital Internal IT Mobiles Marketing Telecoms" at bounding box center [784, 291] width 1509 height 28
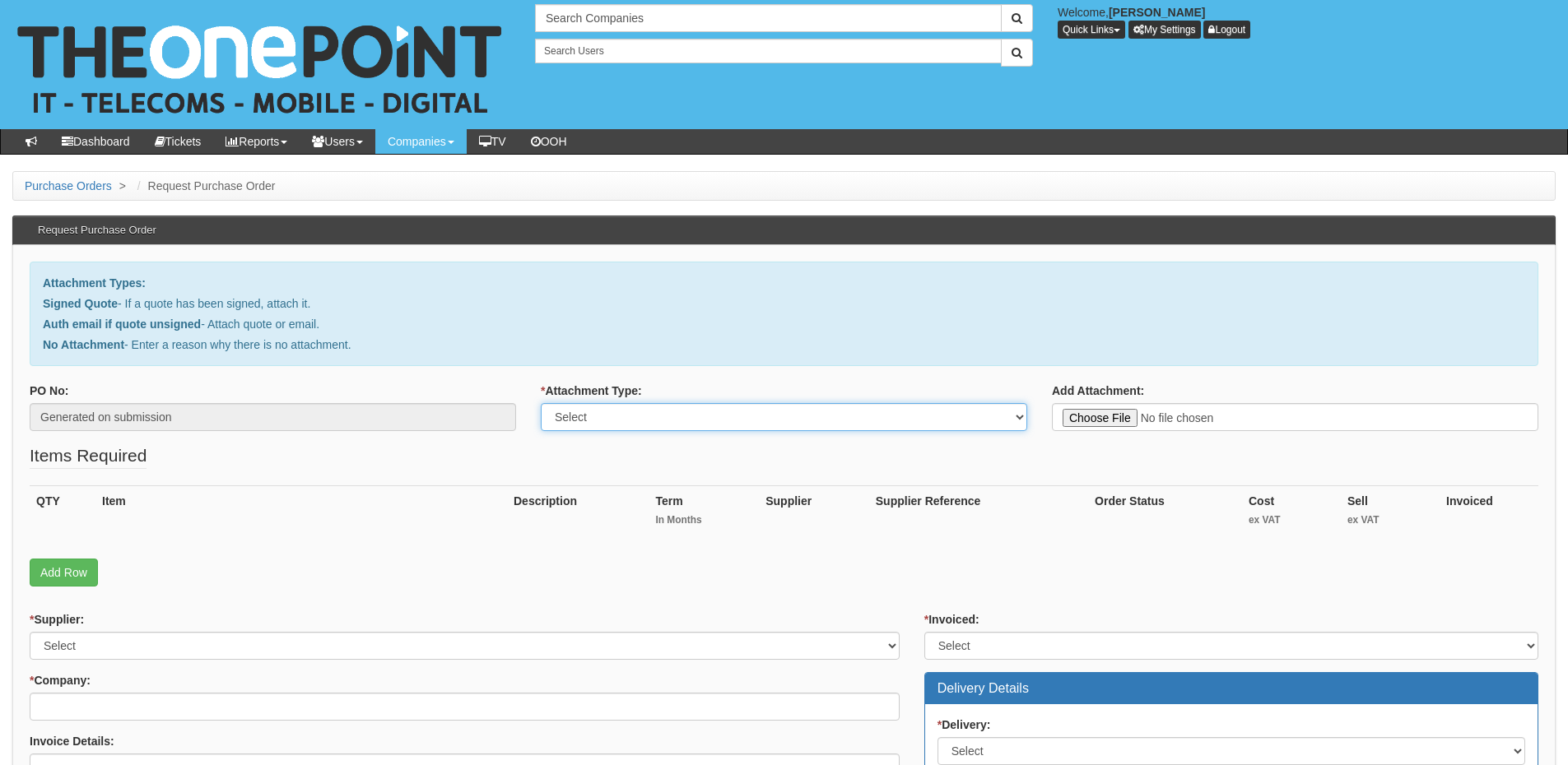
click at [626, 426] on select "Select Signed Quote Auth email with quote if unsigned No Attachment" at bounding box center [784, 417] width 487 height 28
select select "No Attachment"
click at [541, 403] on select "Select Signed Quote Auth email with quote if unsigned No Attachment" at bounding box center [784, 417] width 487 height 28
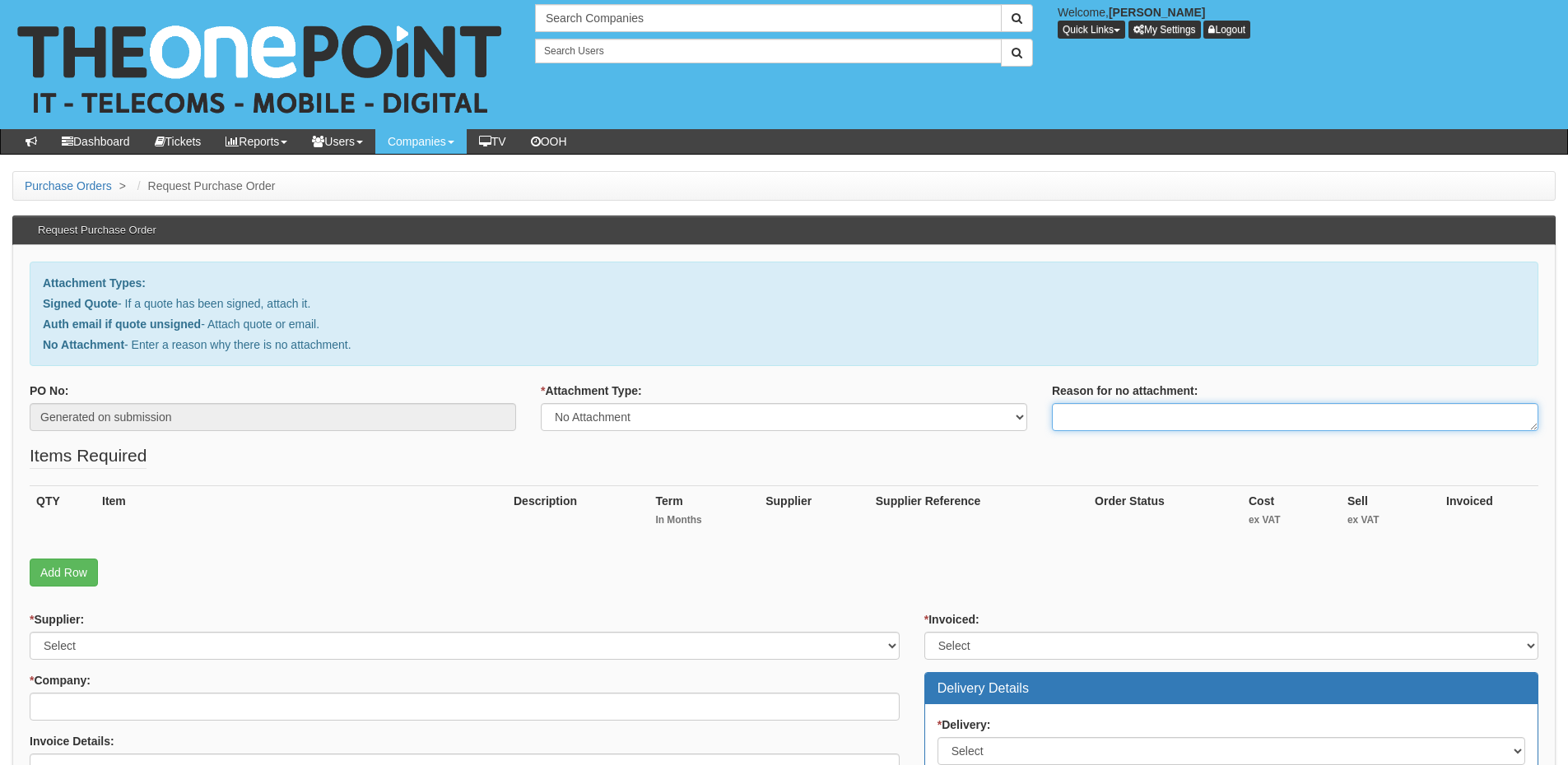
click at [1073, 412] on textarea "Reason for no attachment:" at bounding box center [1295, 417] width 487 height 28
type textarea "?"
click at [1193, 419] on textarea "Linked to ticket 443678" at bounding box center [1295, 417] width 487 height 28
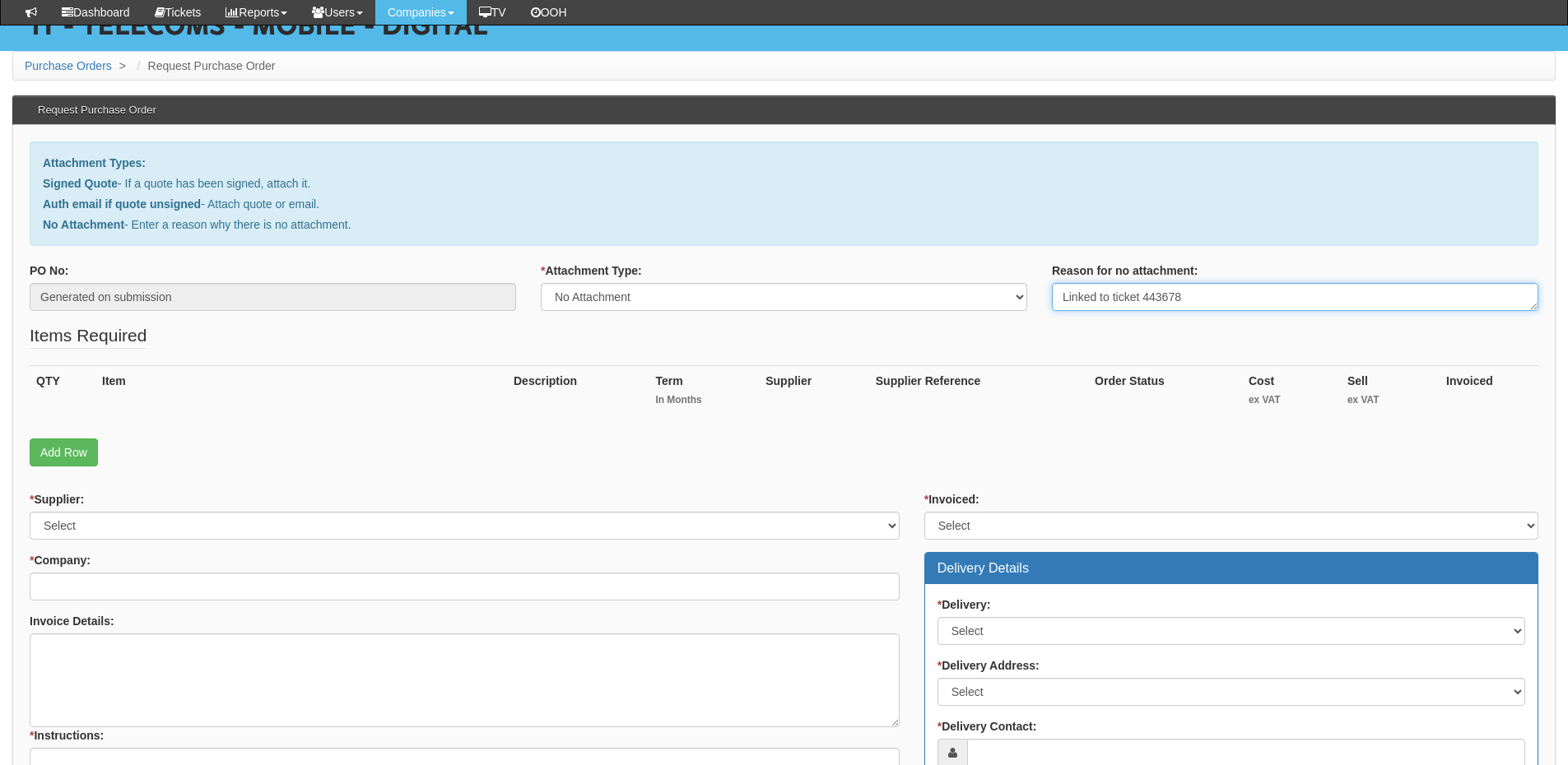
scroll to position [165, 0]
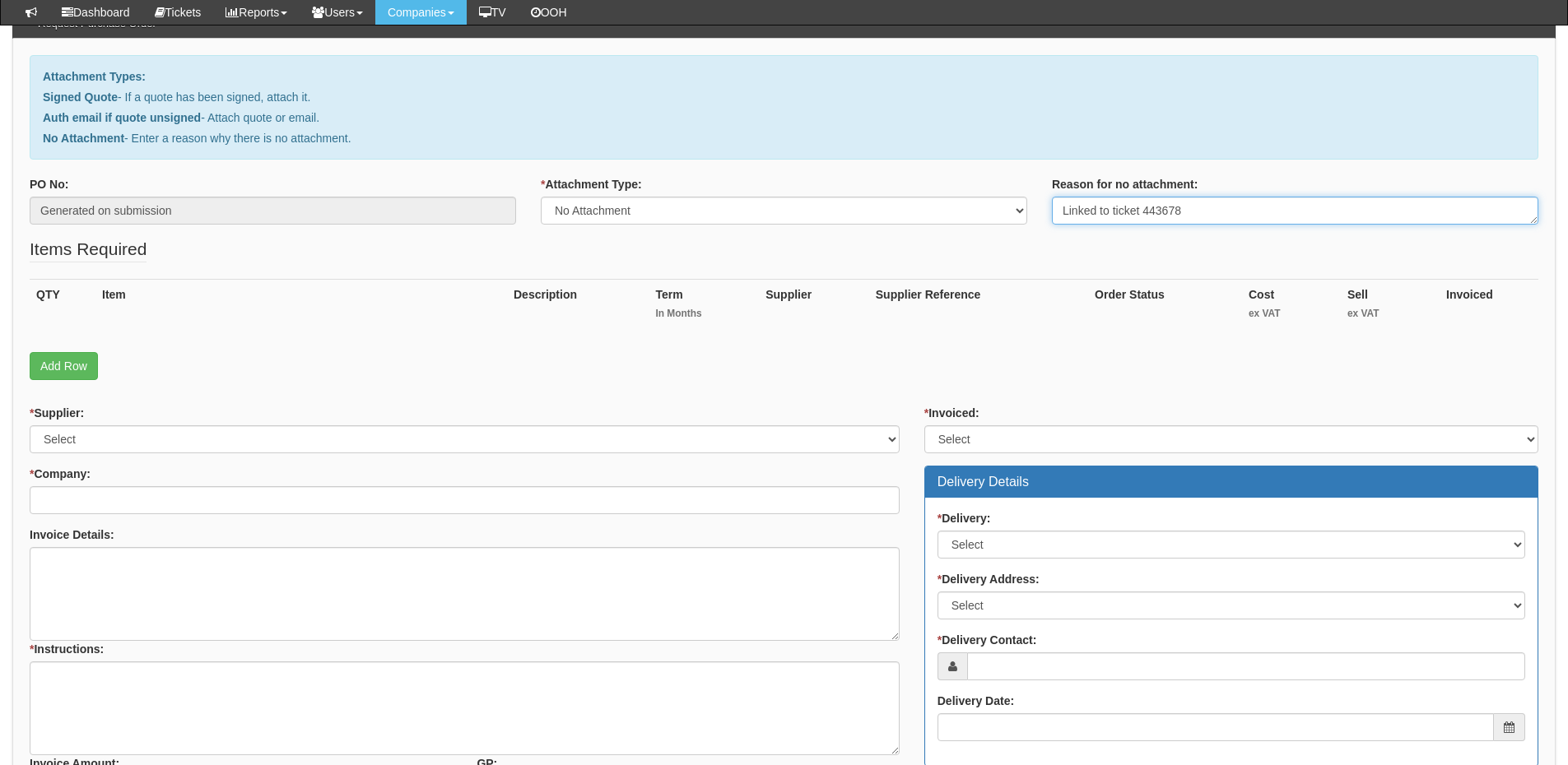
type textarea "Linked to ticket 443678"
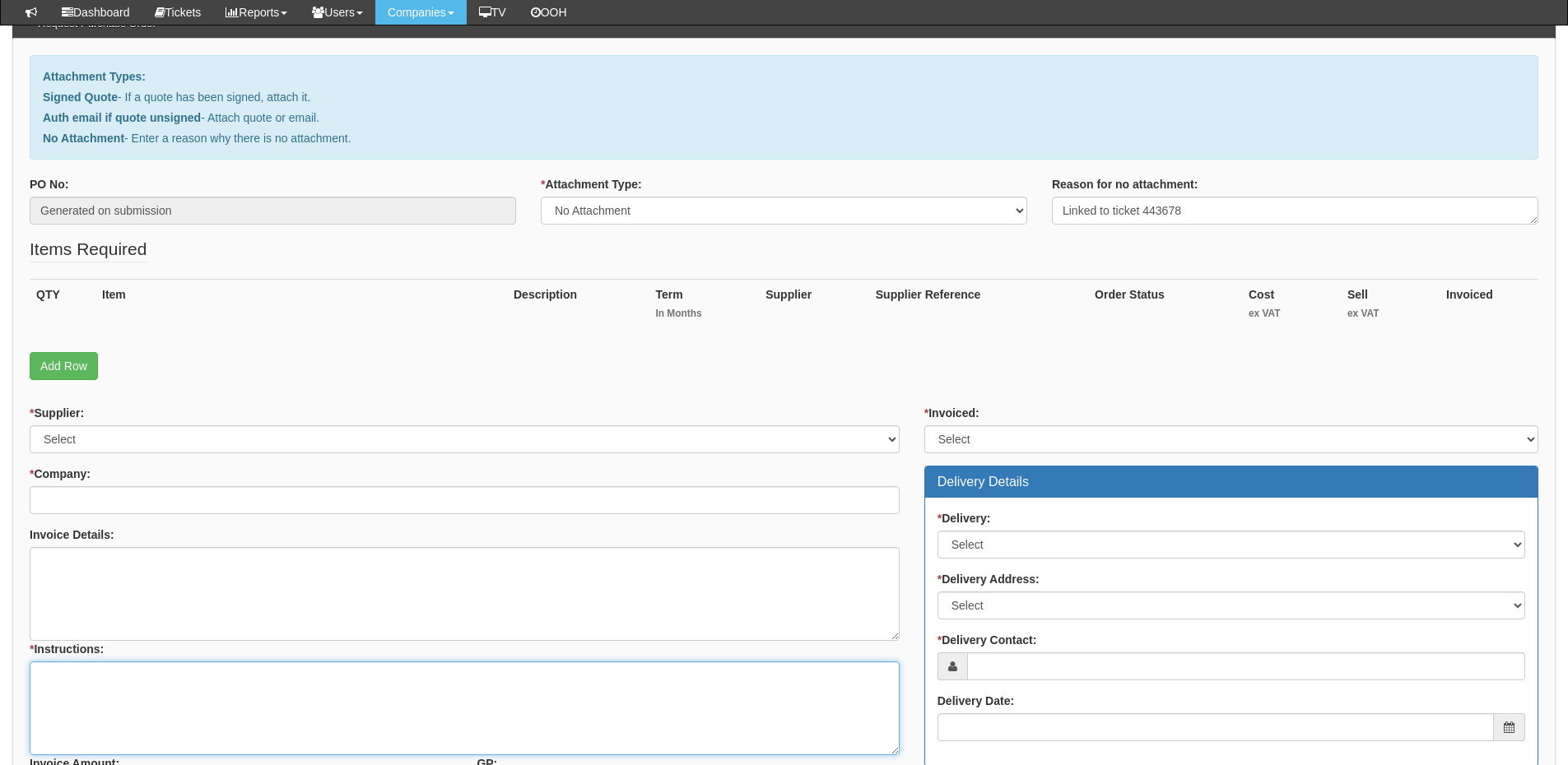
click at [181, 686] on textarea "* Instructions:" at bounding box center [465, 708] width 870 height 93
paste textarea "Linked to ticket 443678"
type textarea "Linked to ticket 443678"
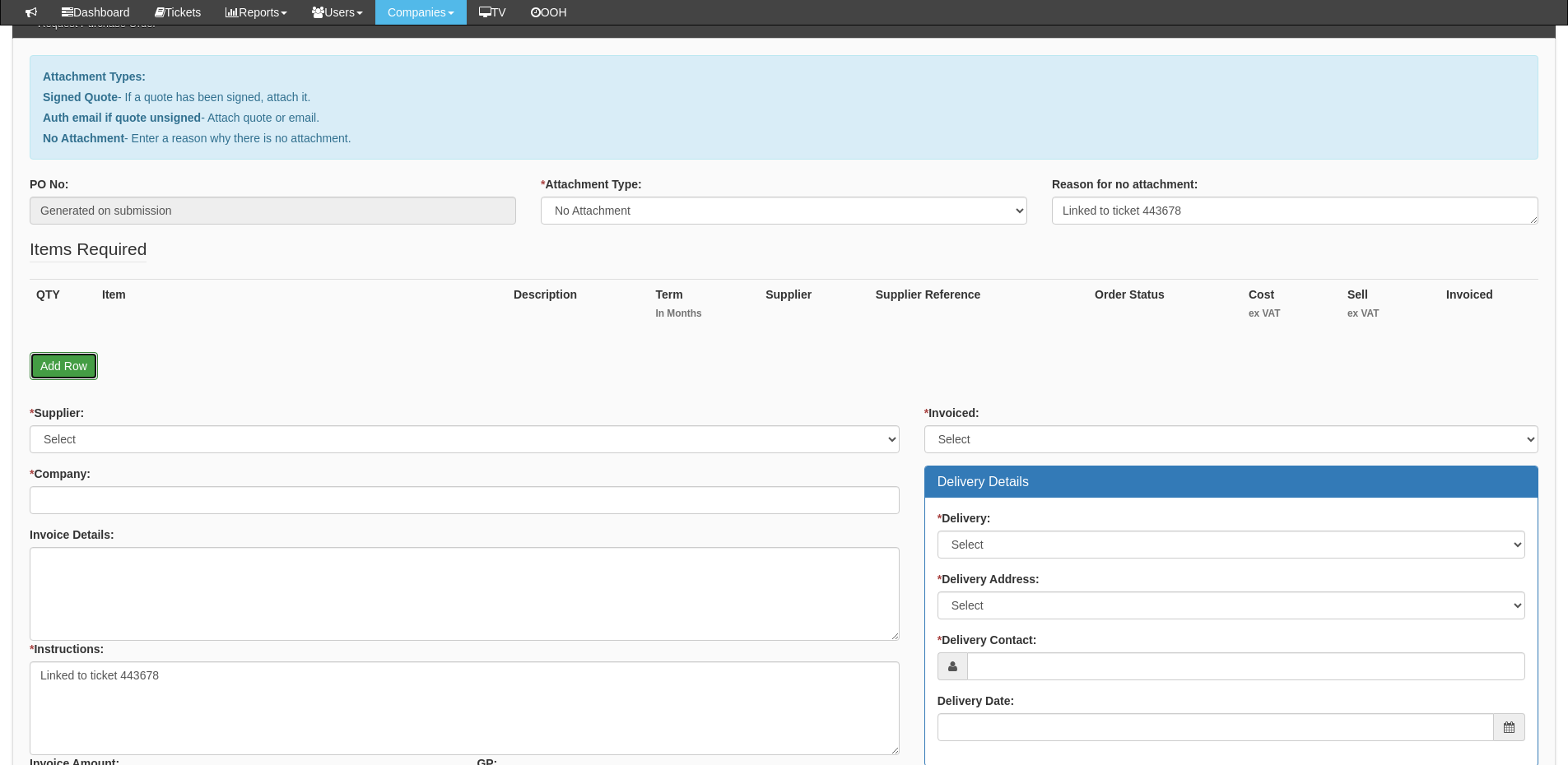
click at [80, 368] on link "Add Row" at bounding box center [63, 367] width 68 height 28
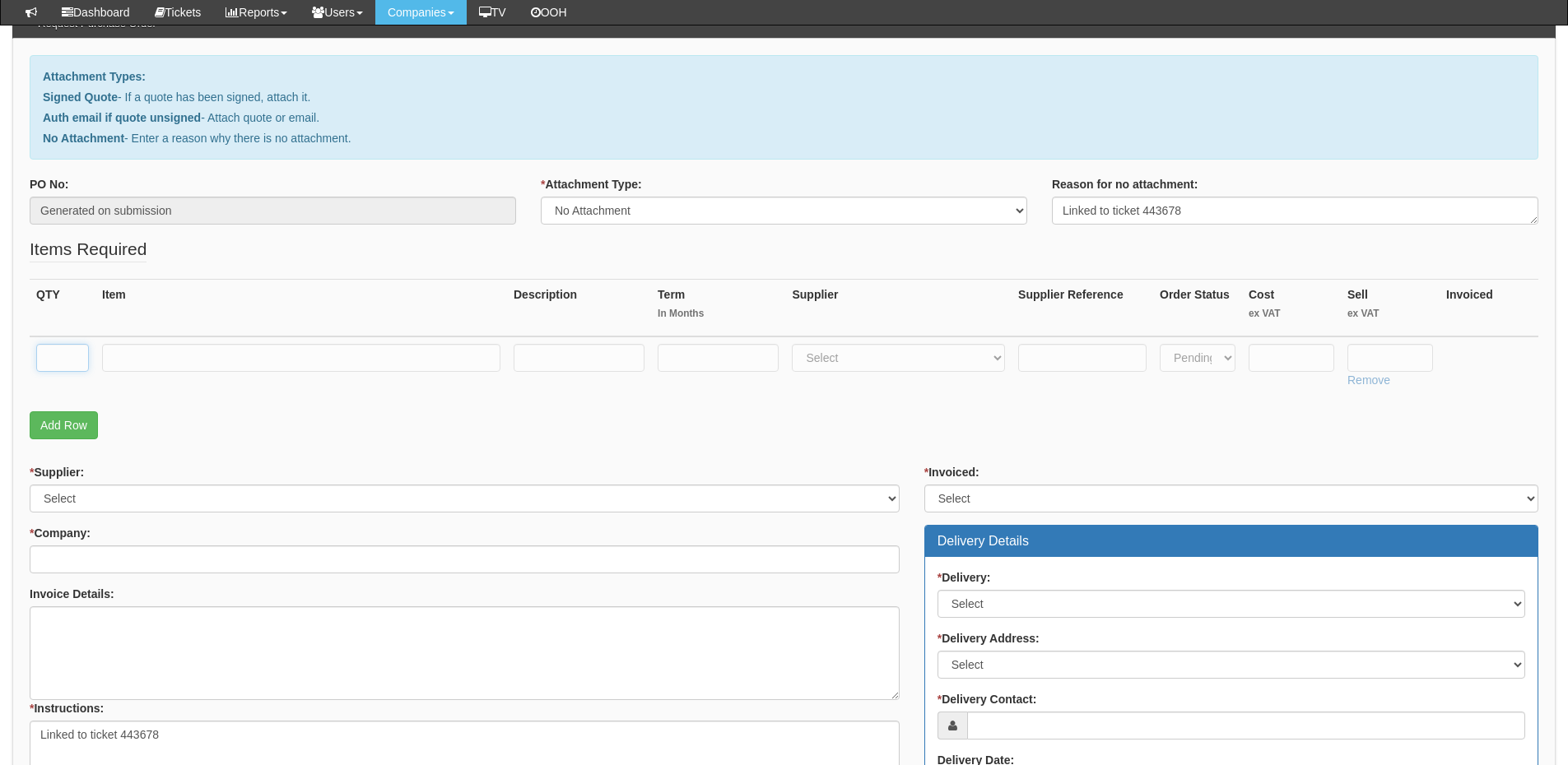
click at [65, 354] on input "text" at bounding box center [63, 358] width 53 height 28
type input "1"
click at [153, 353] on input "text" at bounding box center [302, 358] width 399 height 28
type input "Laptop Set up"
click at [820, 359] on select "Select 123 [DOMAIN_NAME] 1Password 3 4Gon [PERSON_NAME] Electric Ltd Abzorb Acc…" at bounding box center [899, 358] width 213 height 28
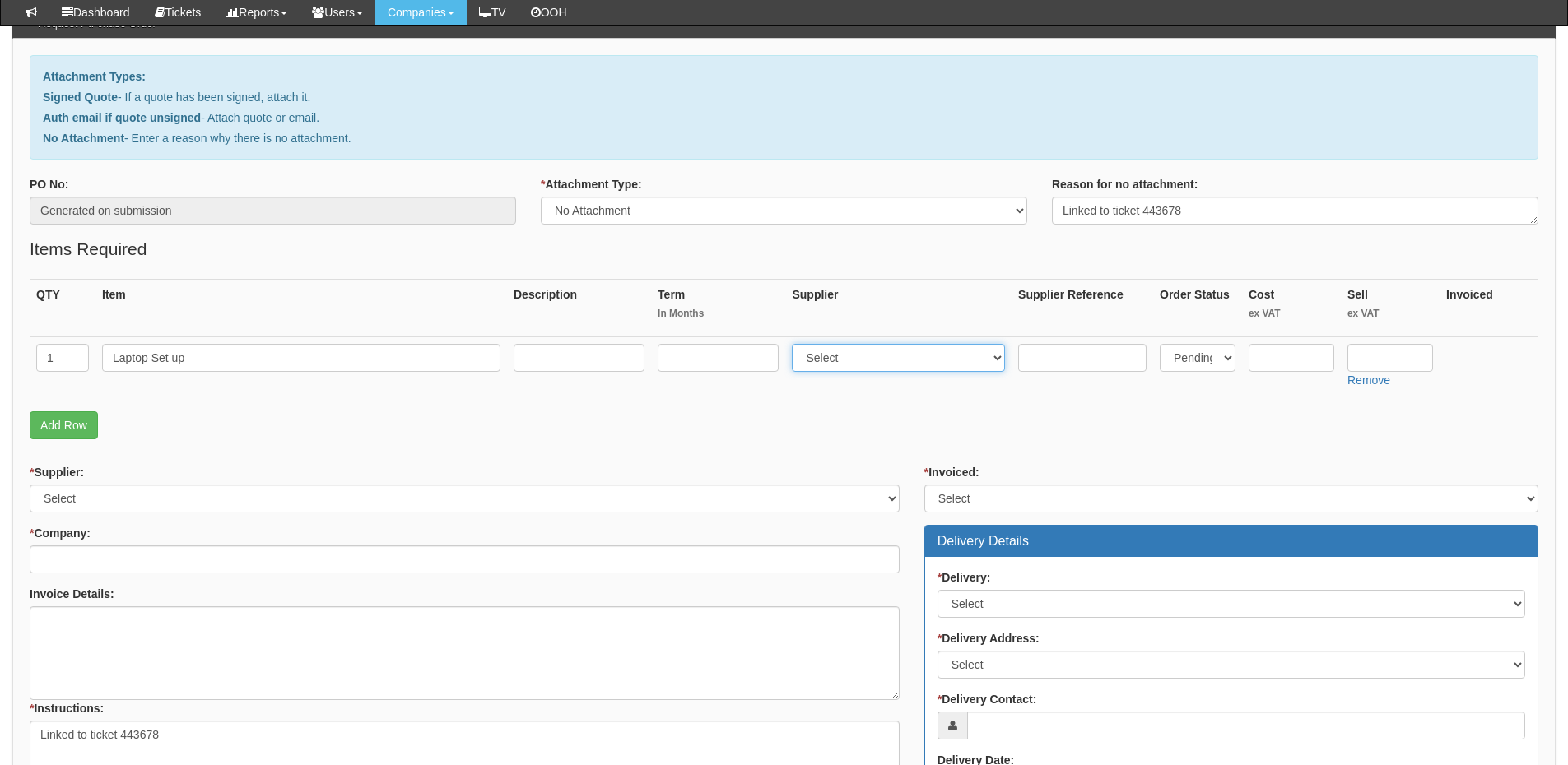
select select "81"
click at [796, 344] on select "Select 123 [DOMAIN_NAME] 1Password 3 4Gon [PERSON_NAME] Electric Ltd Abzorb Acc…" at bounding box center [899, 358] width 213 height 28
click at [1395, 356] on input "text" at bounding box center [1390, 358] width 86 height 28
type input "40"
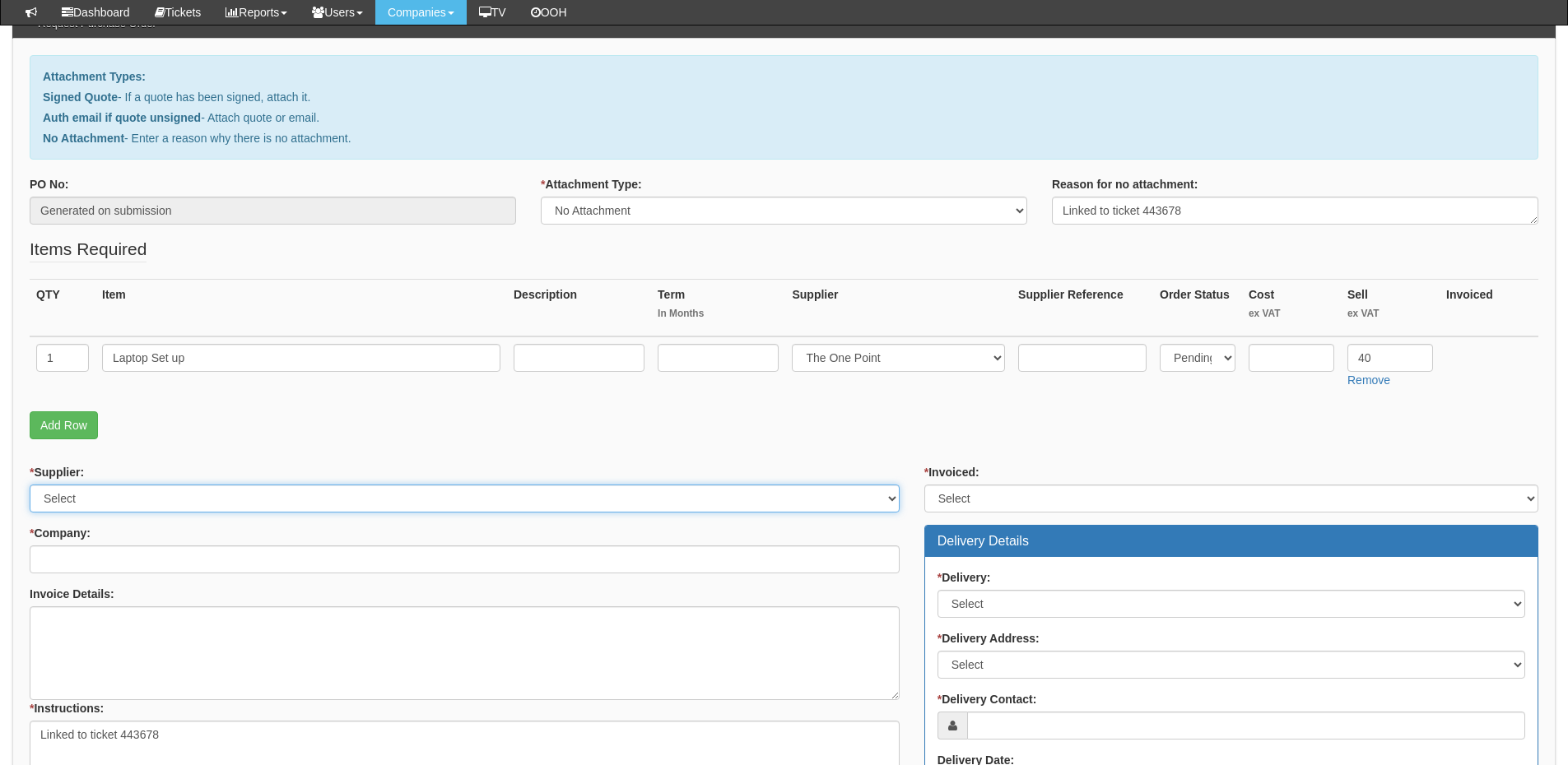
click at [157, 494] on select "Select 123 [DOMAIN_NAME] 1Password 3 4Gon [PERSON_NAME] Electric Ltd Abzorb Acc…" at bounding box center [465, 499] width 870 height 28
select select "81"
click at [30, 485] on select "Select 123 [DOMAIN_NAME] 1Password 3 4Gon [PERSON_NAME] Electric Ltd Abzorb Acc…" at bounding box center [465, 499] width 870 height 28
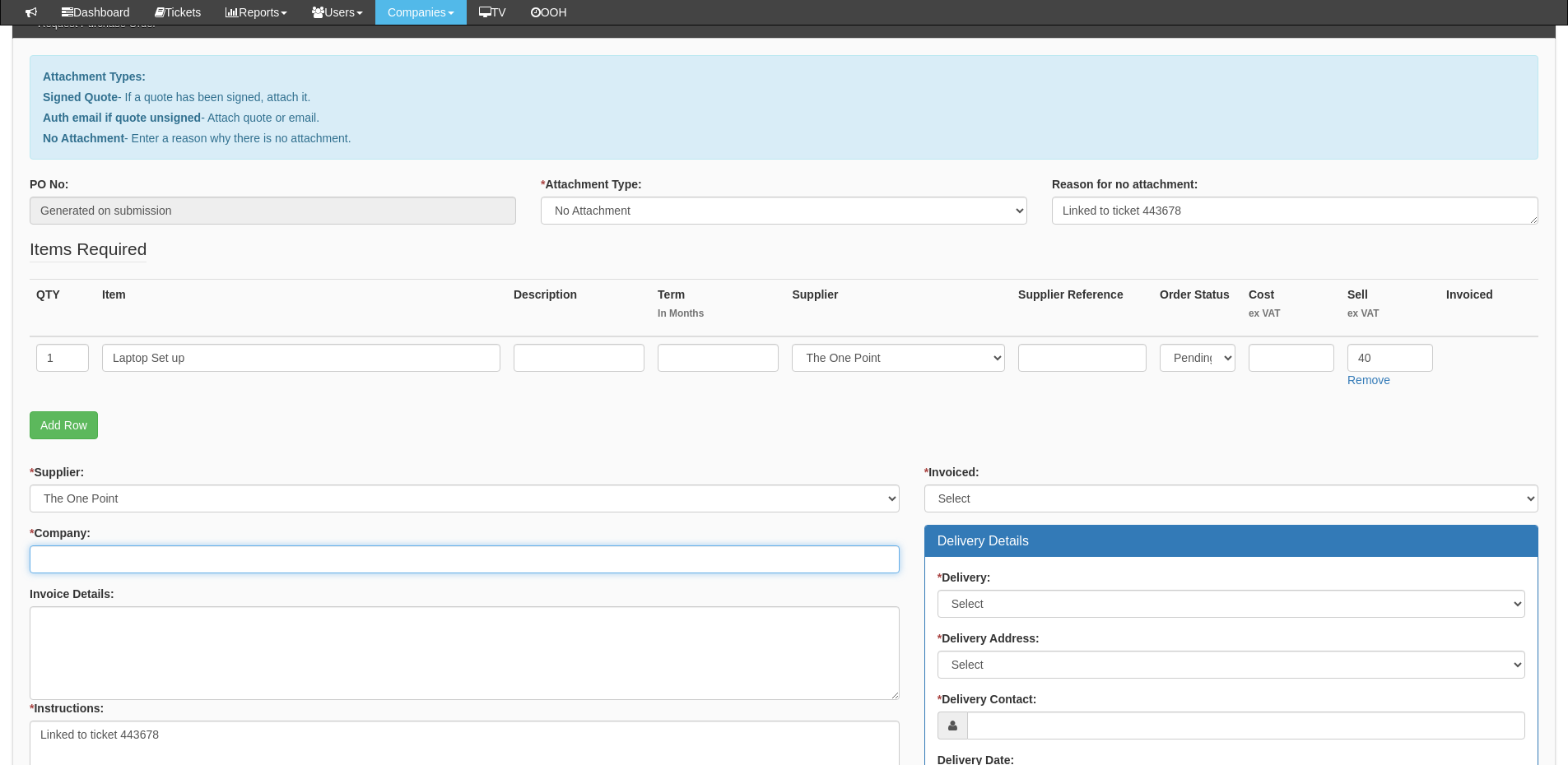
click at [141, 558] on input "* Company:" at bounding box center [465, 560] width 870 height 28
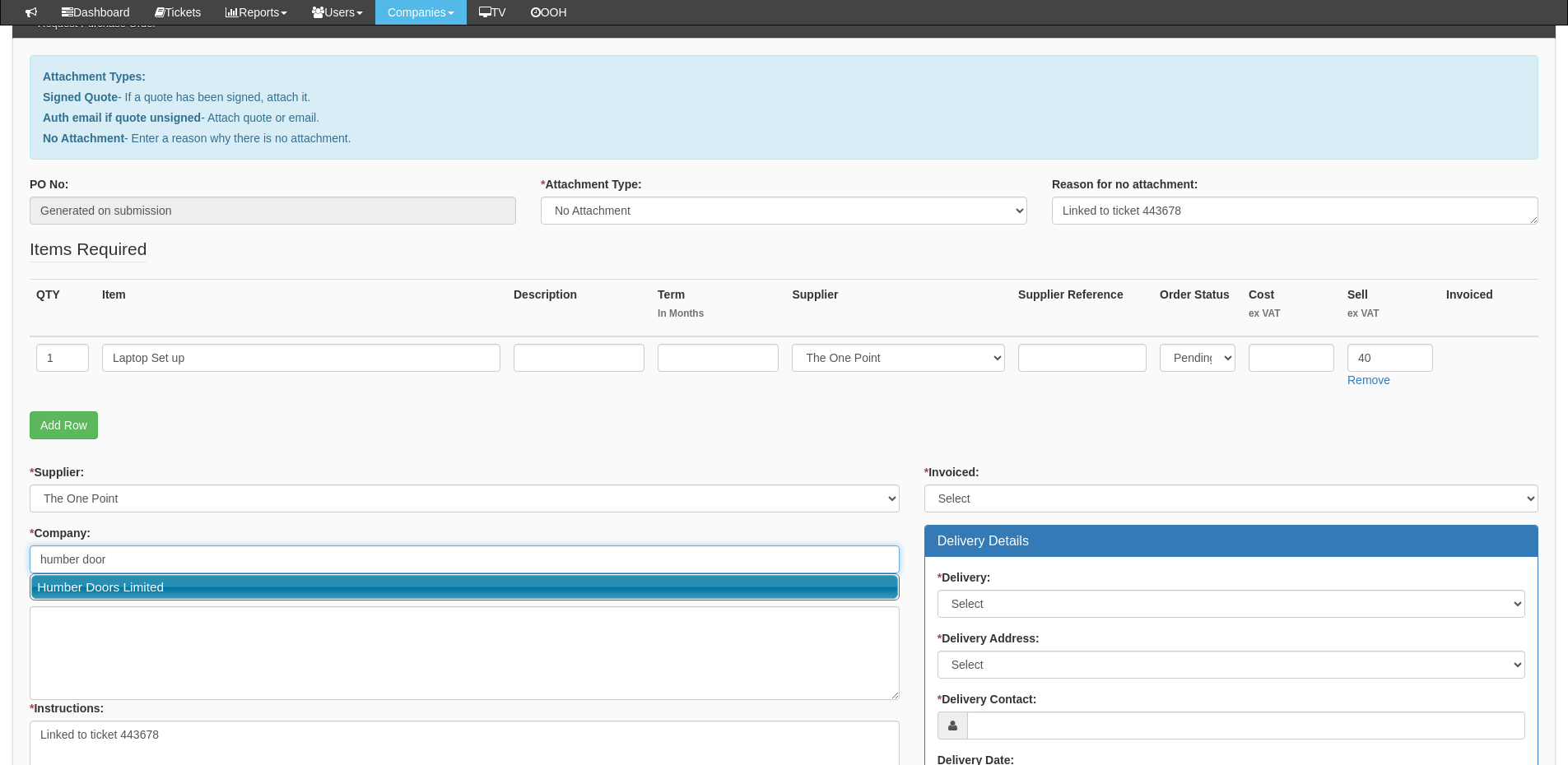
click at [142, 590] on link "Humber Doors Limited" at bounding box center [464, 586] width 867 height 24
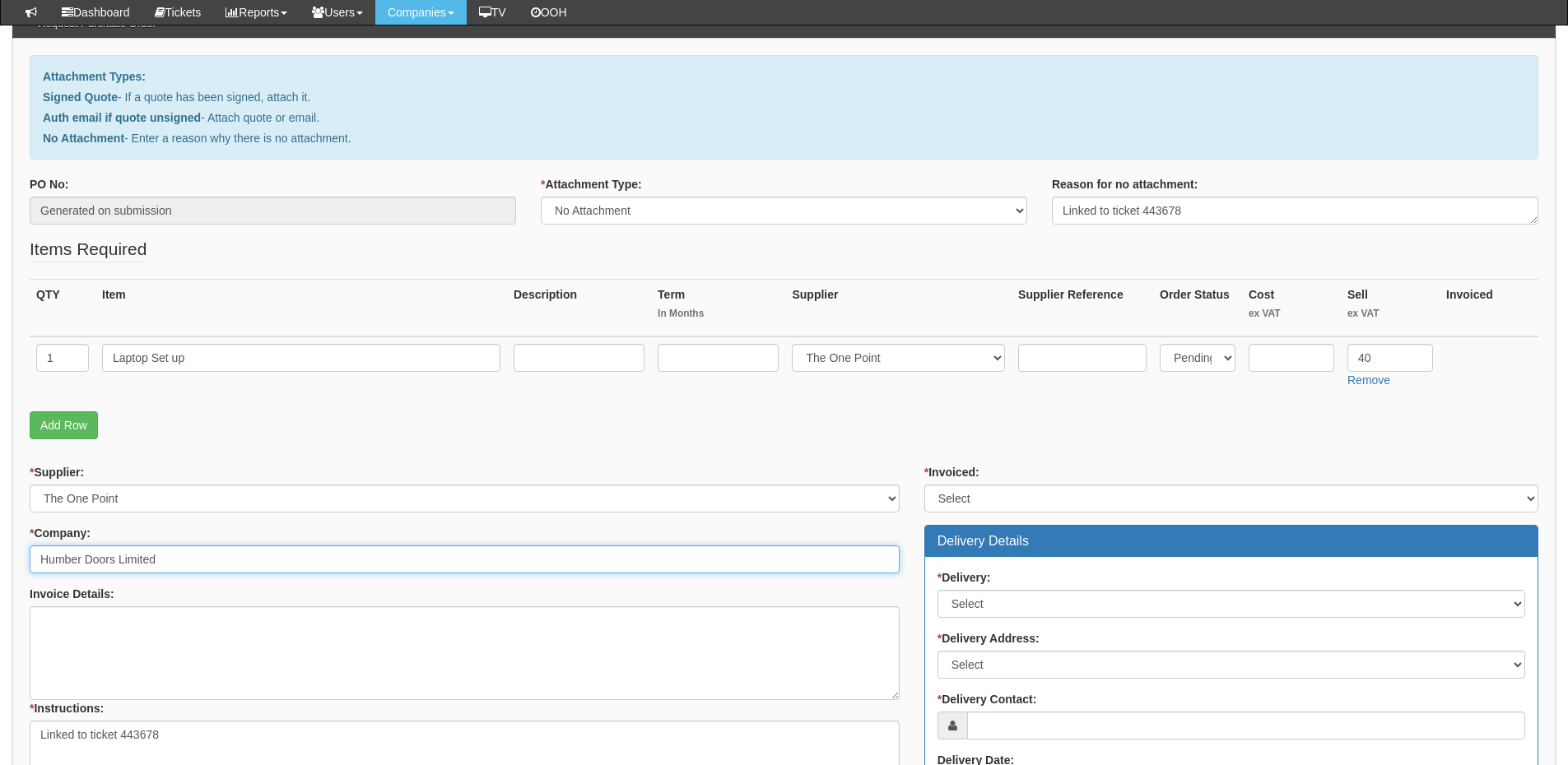
type input "Humber Doors Limited"
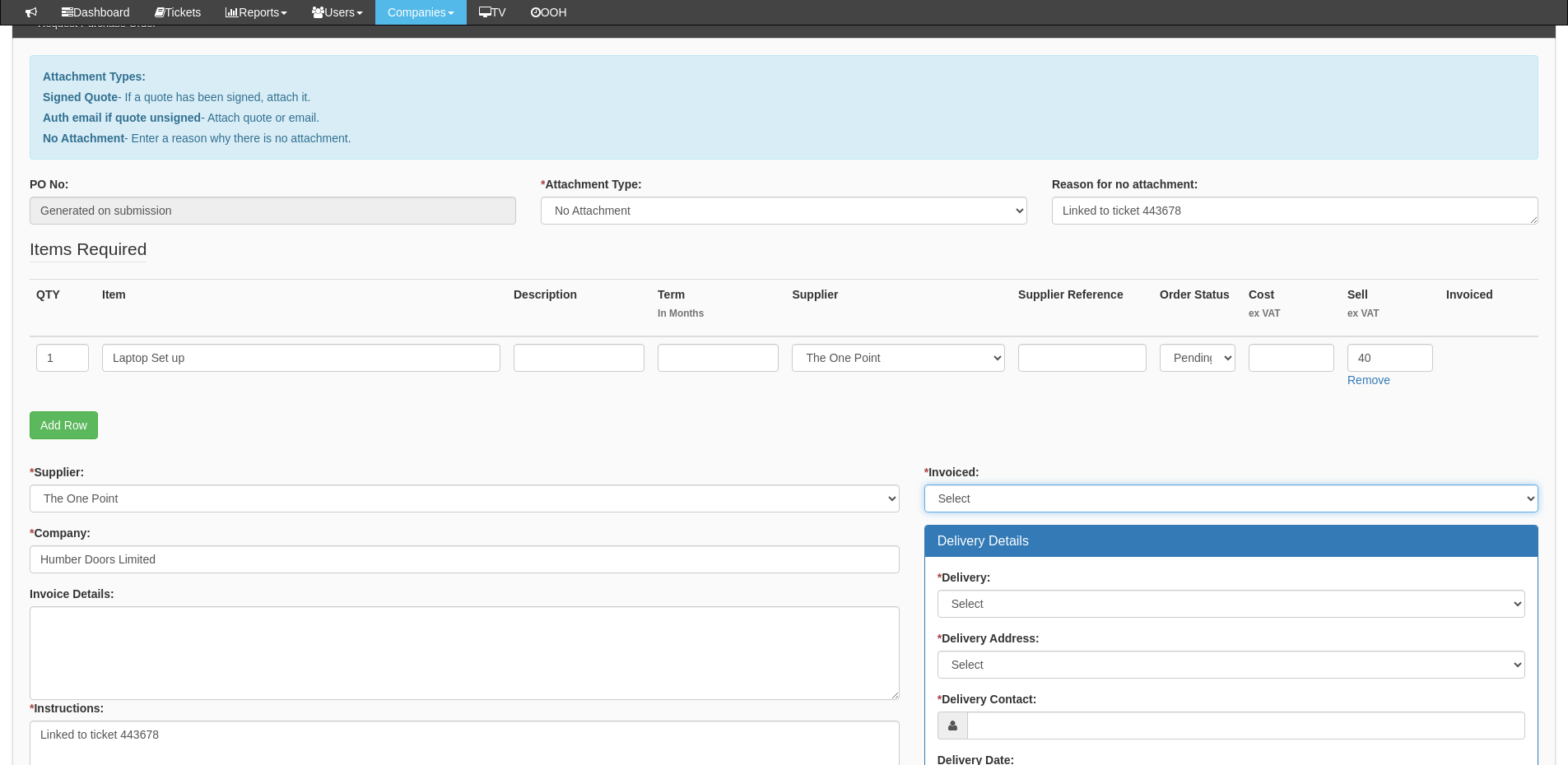
drag, startPoint x: 959, startPoint y: 498, endPoint x: 955, endPoint y: 509, distance: 11.7
click at [959, 498] on select "Select Yes No N/A STB (part of order)" at bounding box center [1231, 499] width 614 height 28
select select "2"
click at [924, 485] on select "Select Yes No N/A STB (part of order)" at bounding box center [1231, 499] width 614 height 28
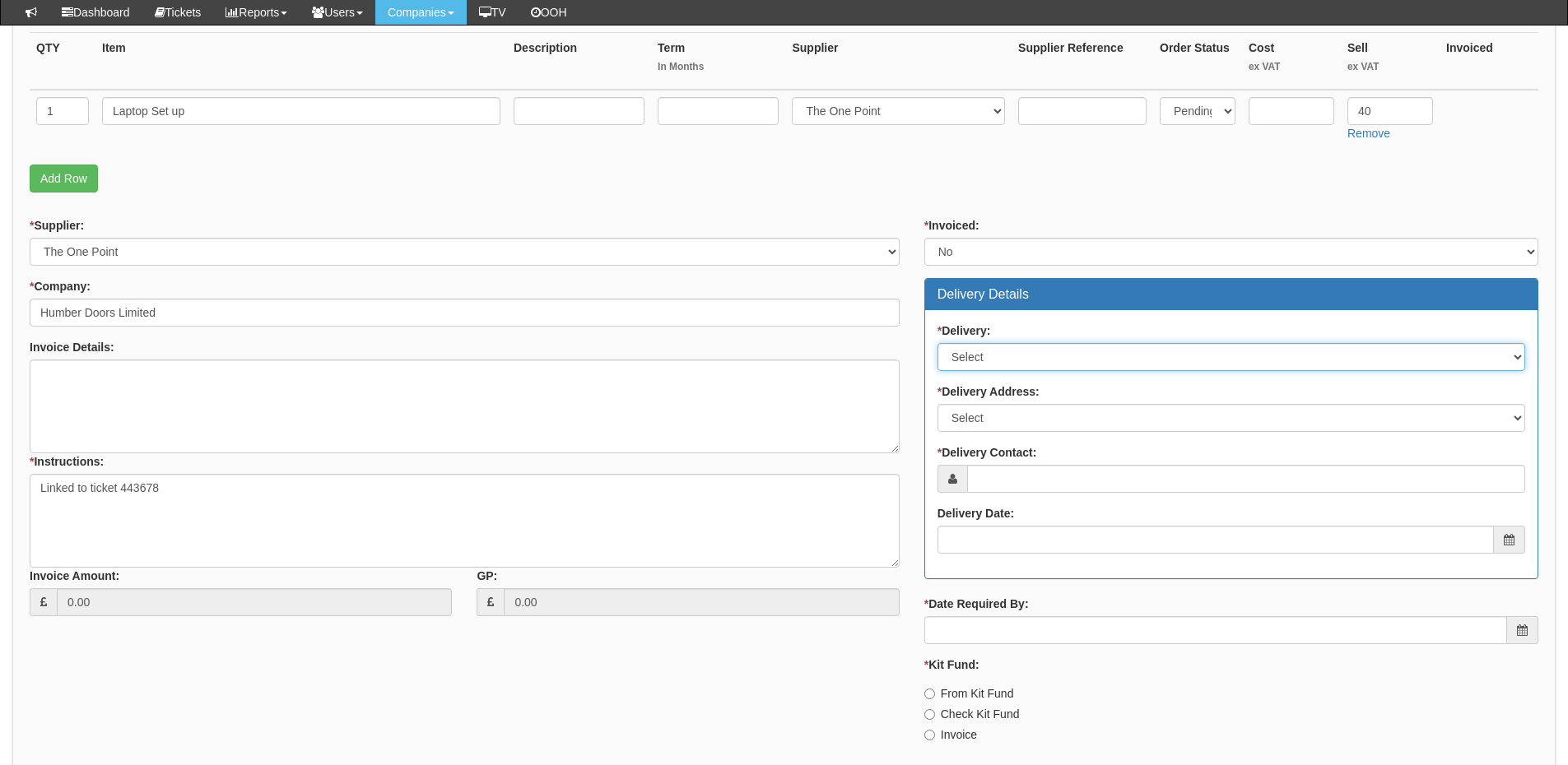
drag, startPoint x: 986, startPoint y: 361, endPoint x: 988, endPoint y: 370, distance: 9.2
click at [986, 361] on select "Select No Not Applicable Yes" at bounding box center [1231, 357] width 587 height 28
select select "3"
click at [937, 343] on select "Select No Not Applicable Yes" at bounding box center [1231, 357] width 587 height 28
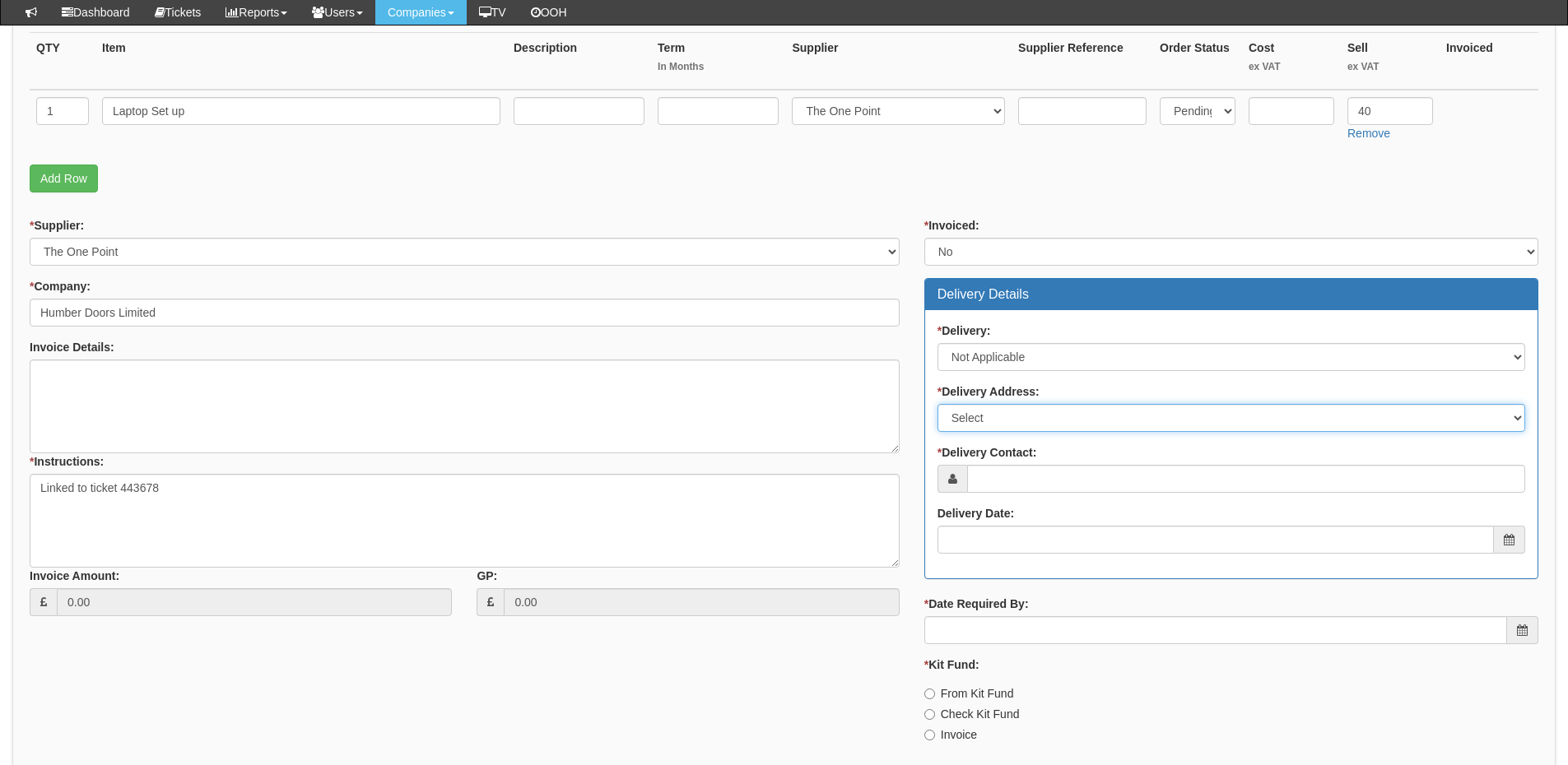
click at [994, 423] on select "Select Not Applicable Main Address - HU10 6RJ Other" at bounding box center [1231, 418] width 587 height 28
select select "N/A"
click at [937, 404] on select "Select Not Applicable Main Address - HU10 6RJ Other" at bounding box center [1231, 418] width 587 height 28
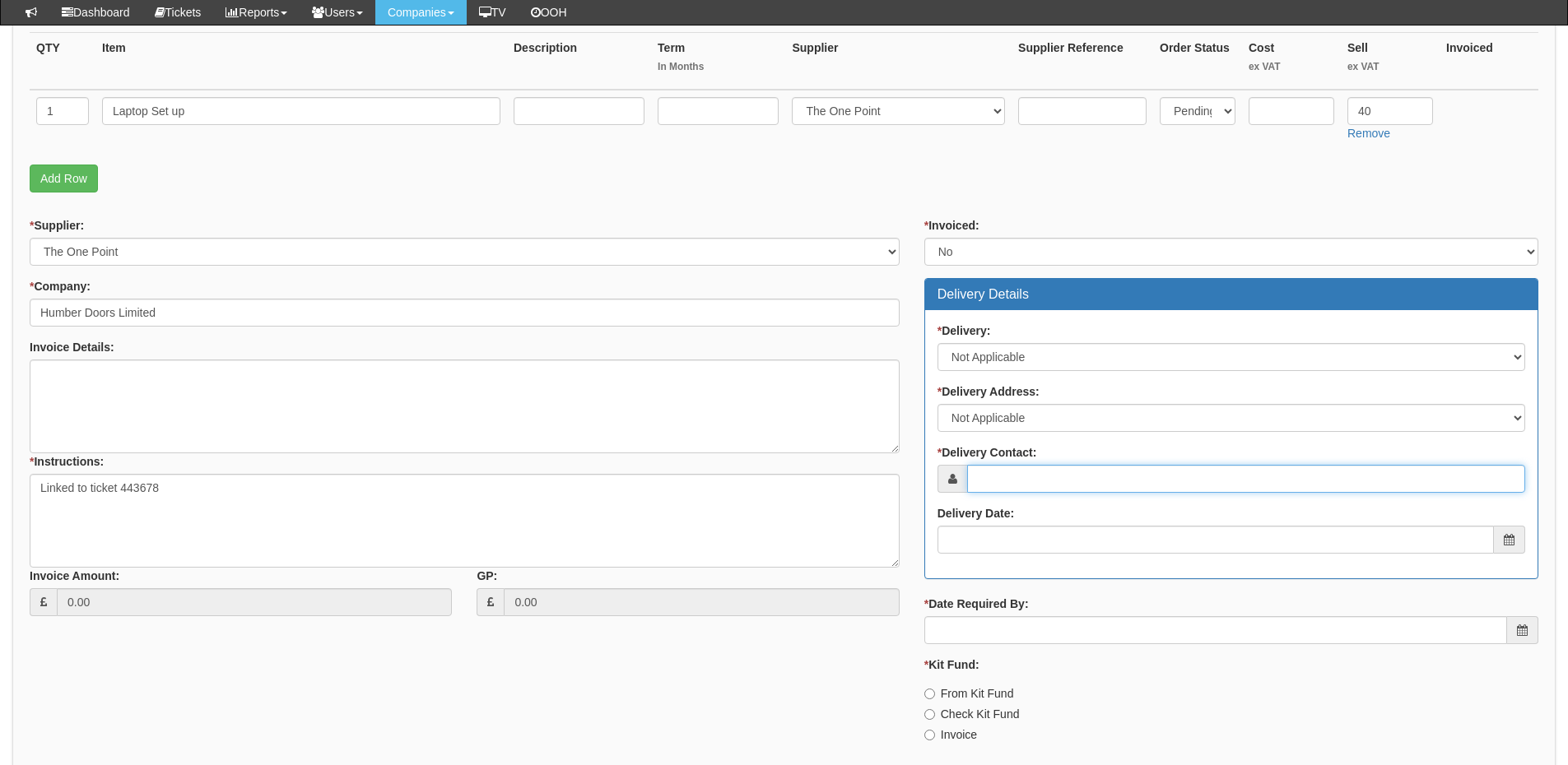
click at [996, 467] on input "* Delivery Contact:" at bounding box center [1246, 479] width 558 height 28
click at [1058, 486] on input "* Delivery Contact:" at bounding box center [1246, 479] width 558 height 28
paste input "Gift Omeimen"
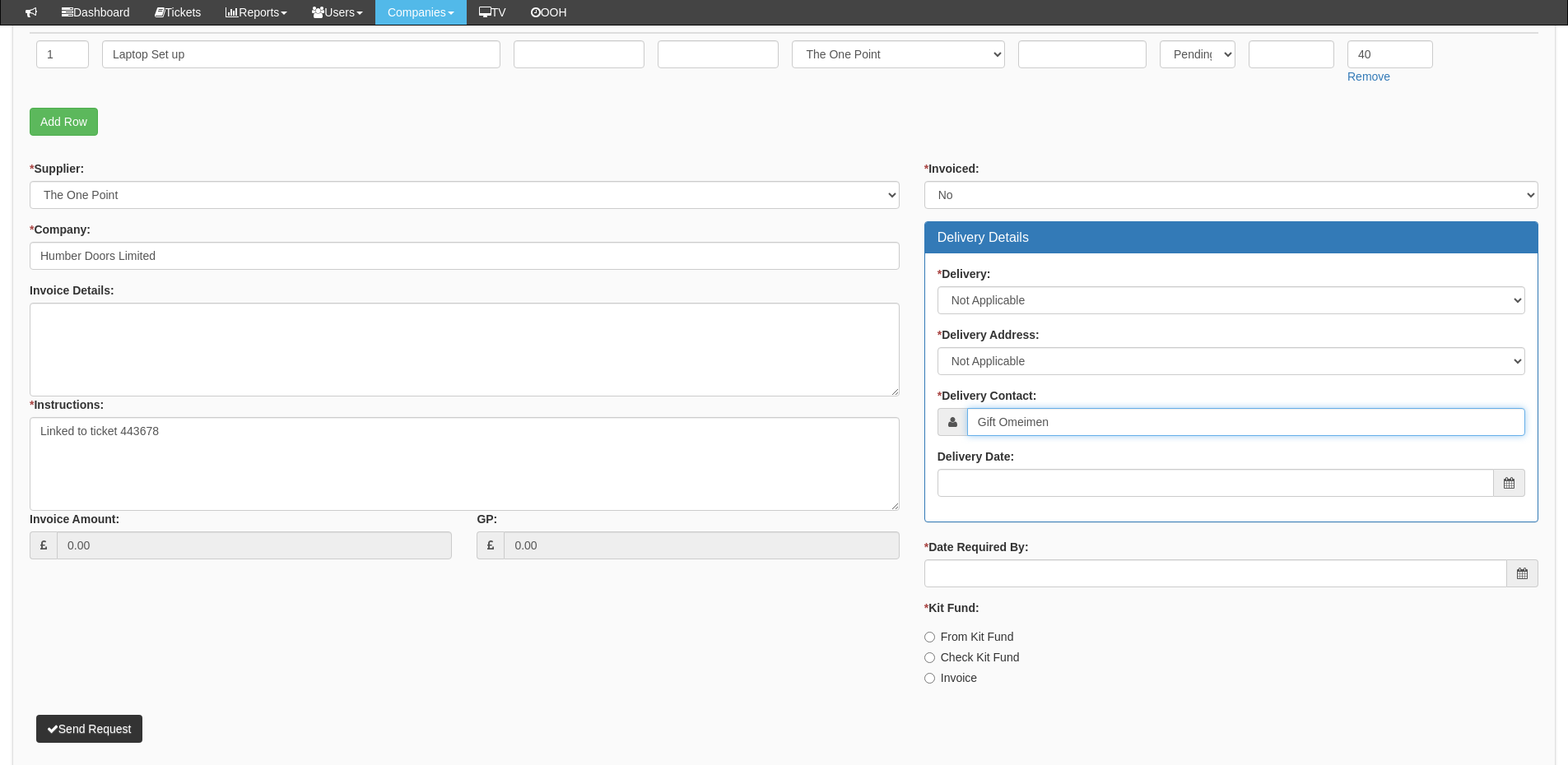
scroll to position [538, 0]
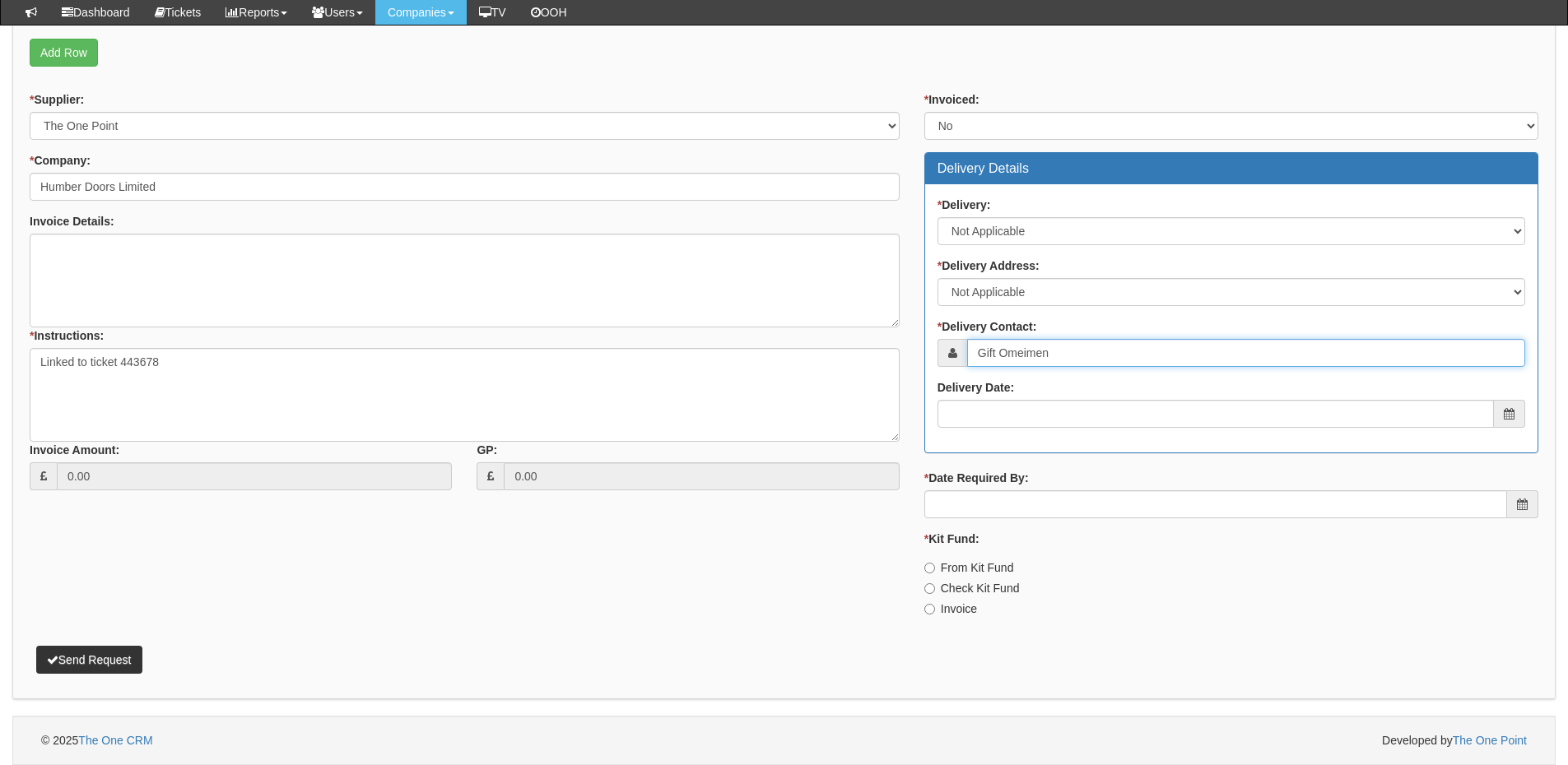
type input "Gift Omeimen"
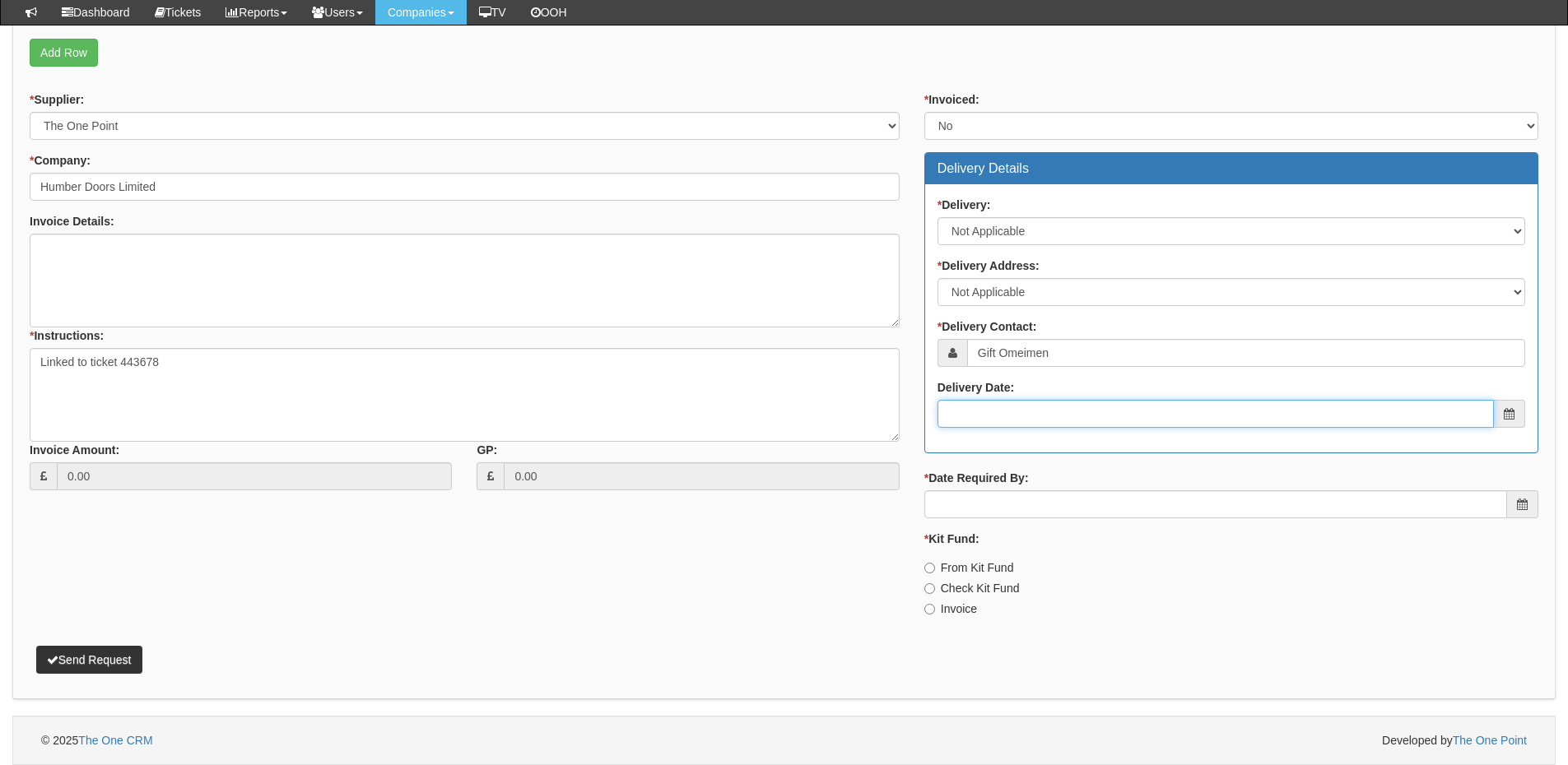
click at [1047, 414] on input "Delivery Date:" at bounding box center [1215, 414] width 556 height 28
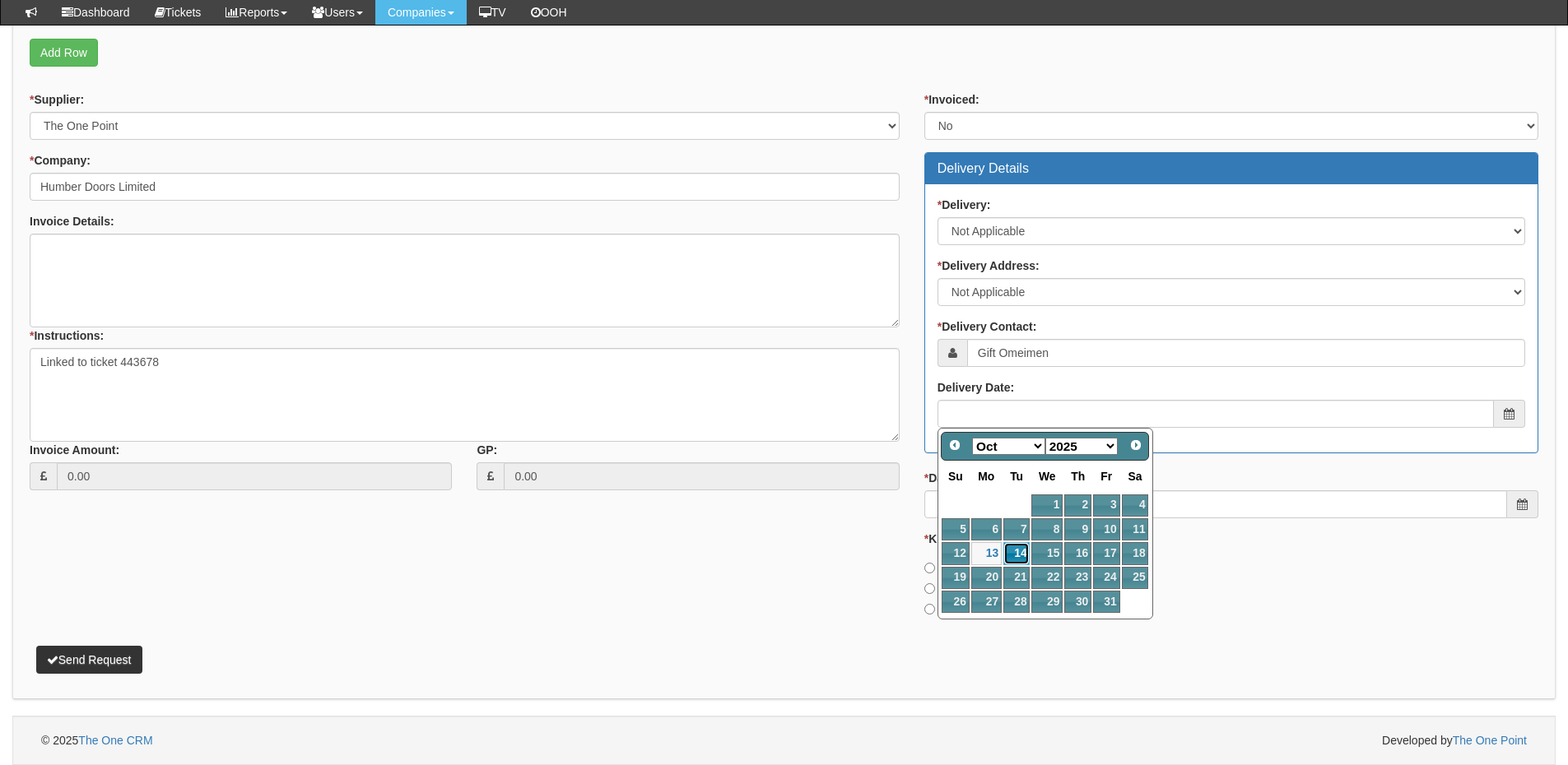
click at [1021, 551] on link "14" at bounding box center [1017, 553] width 26 height 22
type input "2025-10-14"
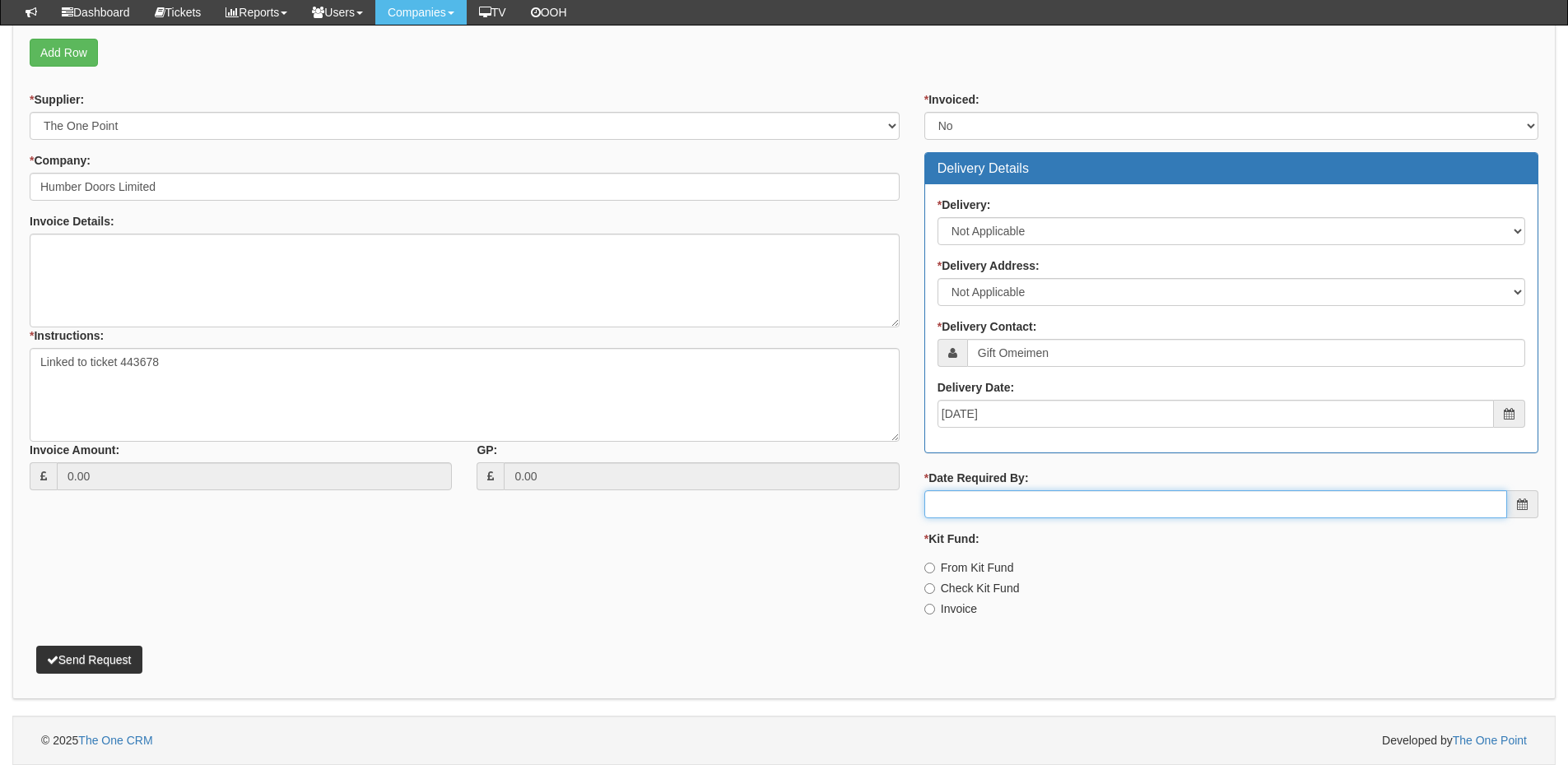
click at [1019, 511] on input "* Date Required By:" at bounding box center [1215, 504] width 583 height 28
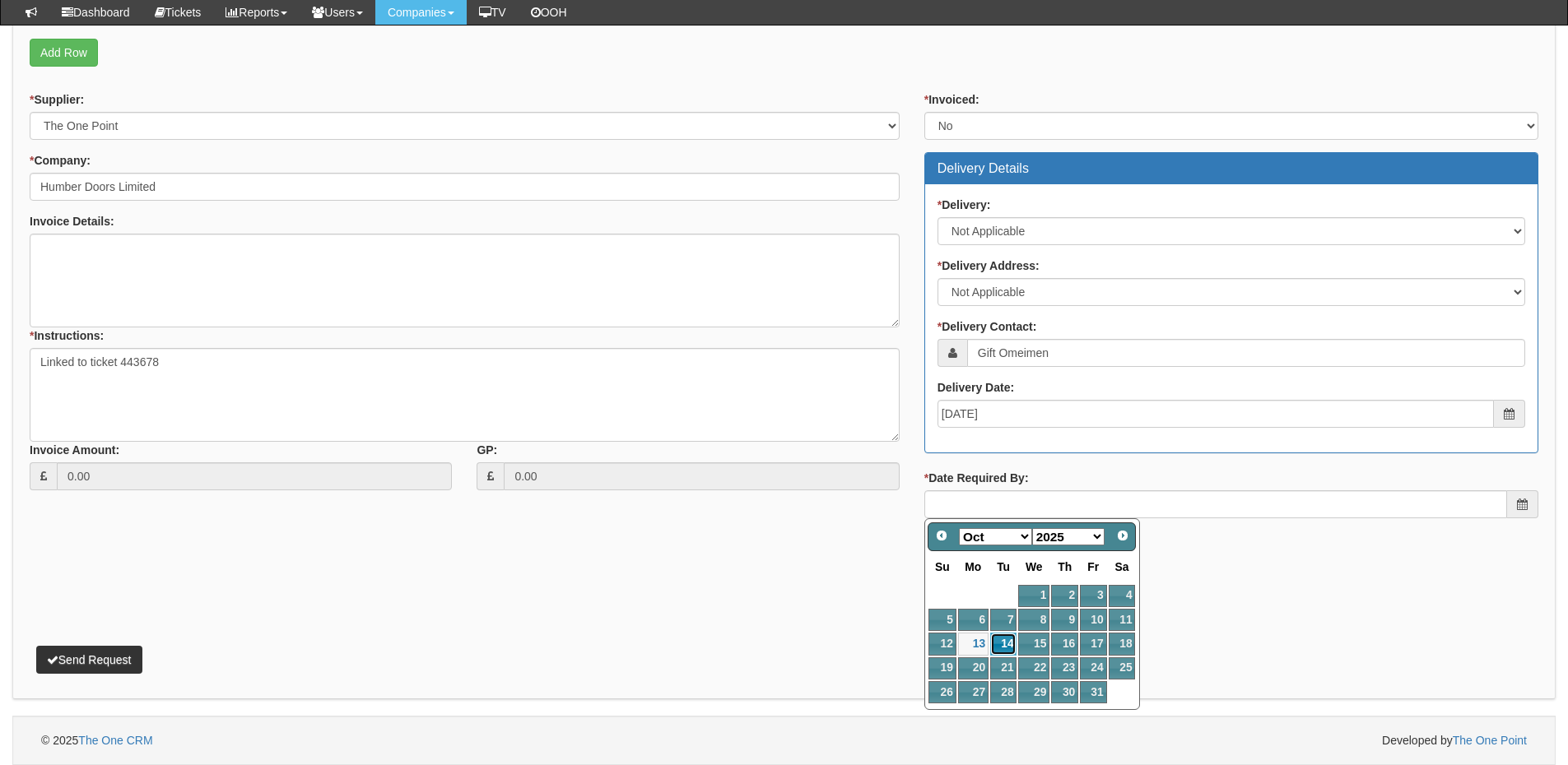
click at [1007, 637] on link "14" at bounding box center [1004, 643] width 26 height 22
type input "2025-10-14"
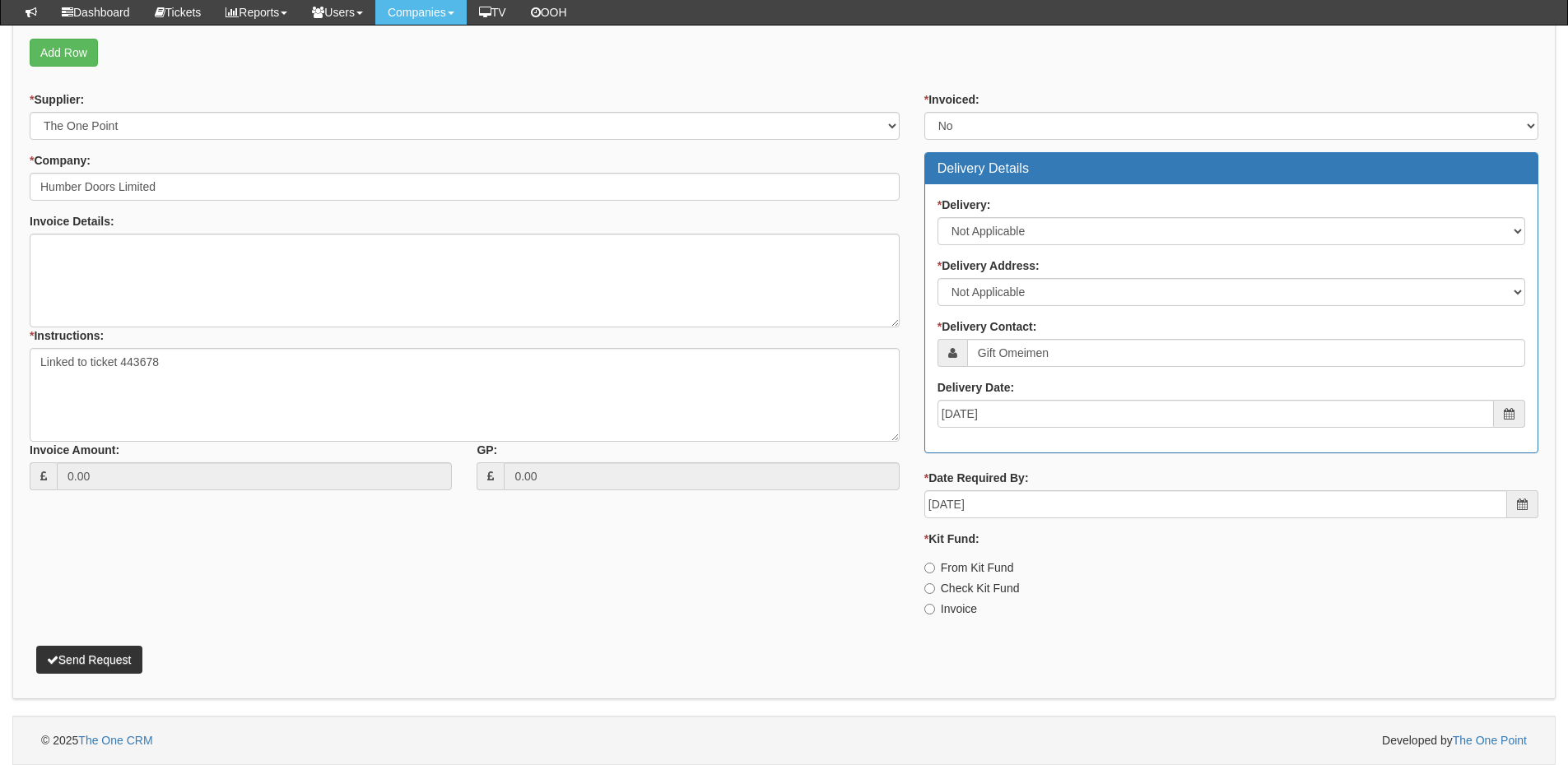
click at [961, 611] on label "Invoice" at bounding box center [951, 608] width 53 height 17
click at [935, 611] on input "Invoice" at bounding box center [930, 609] width 11 height 11
radio input "true"
click at [104, 657] on button "Send Request" at bounding box center [89, 660] width 106 height 28
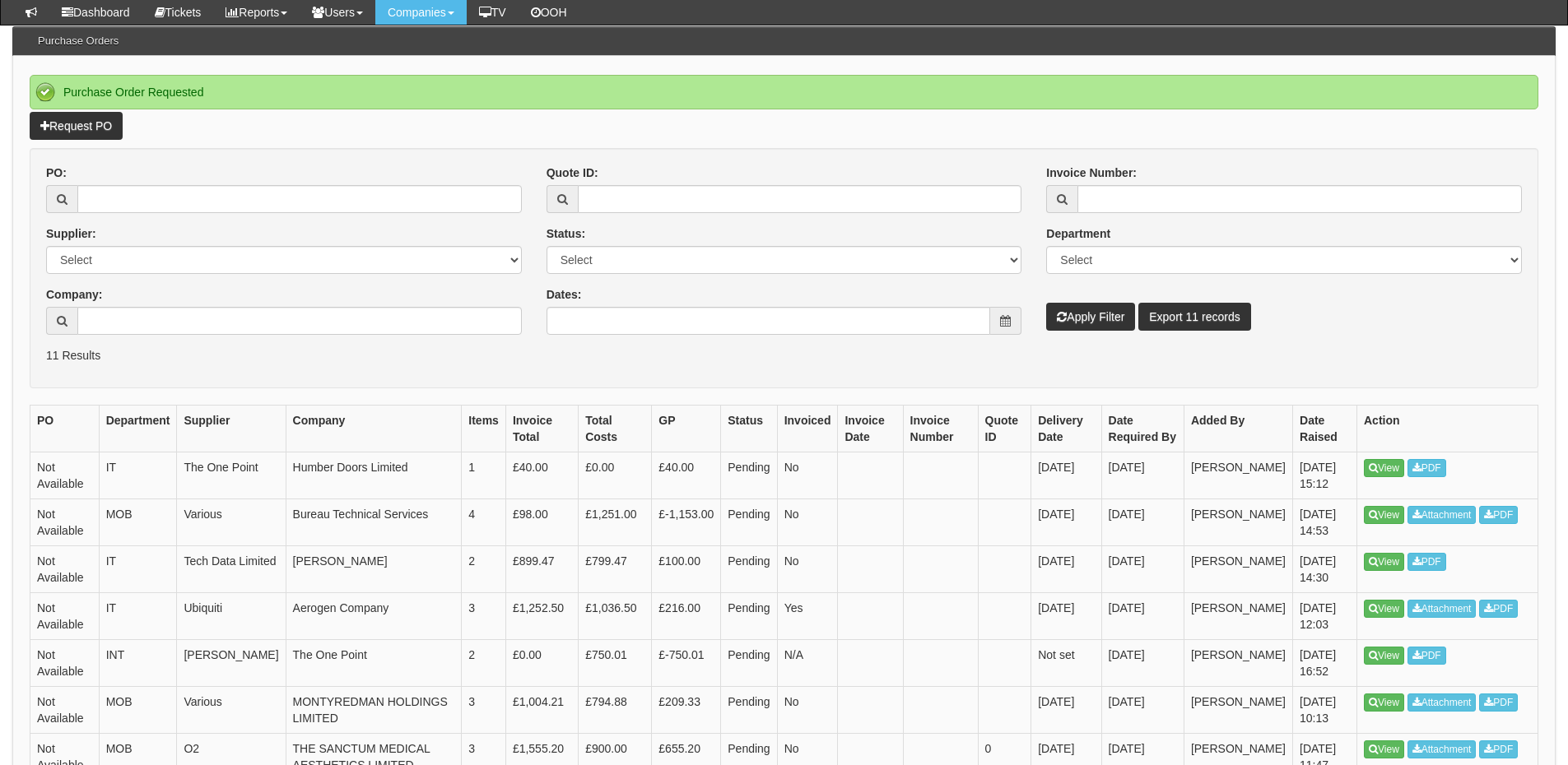
scroll to position [164, 0]
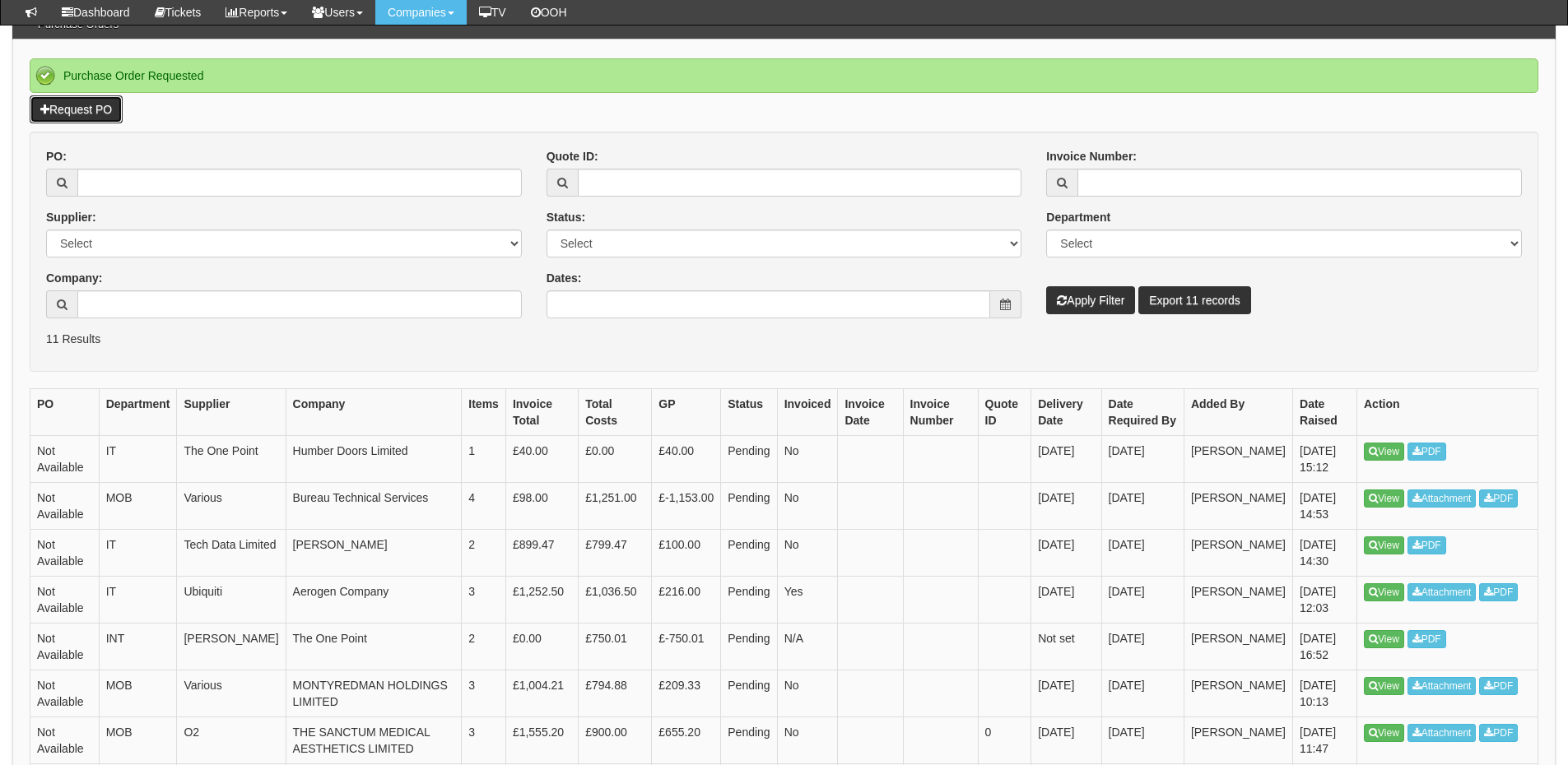
click at [108, 115] on link "Request PO" at bounding box center [76, 109] width 93 height 28
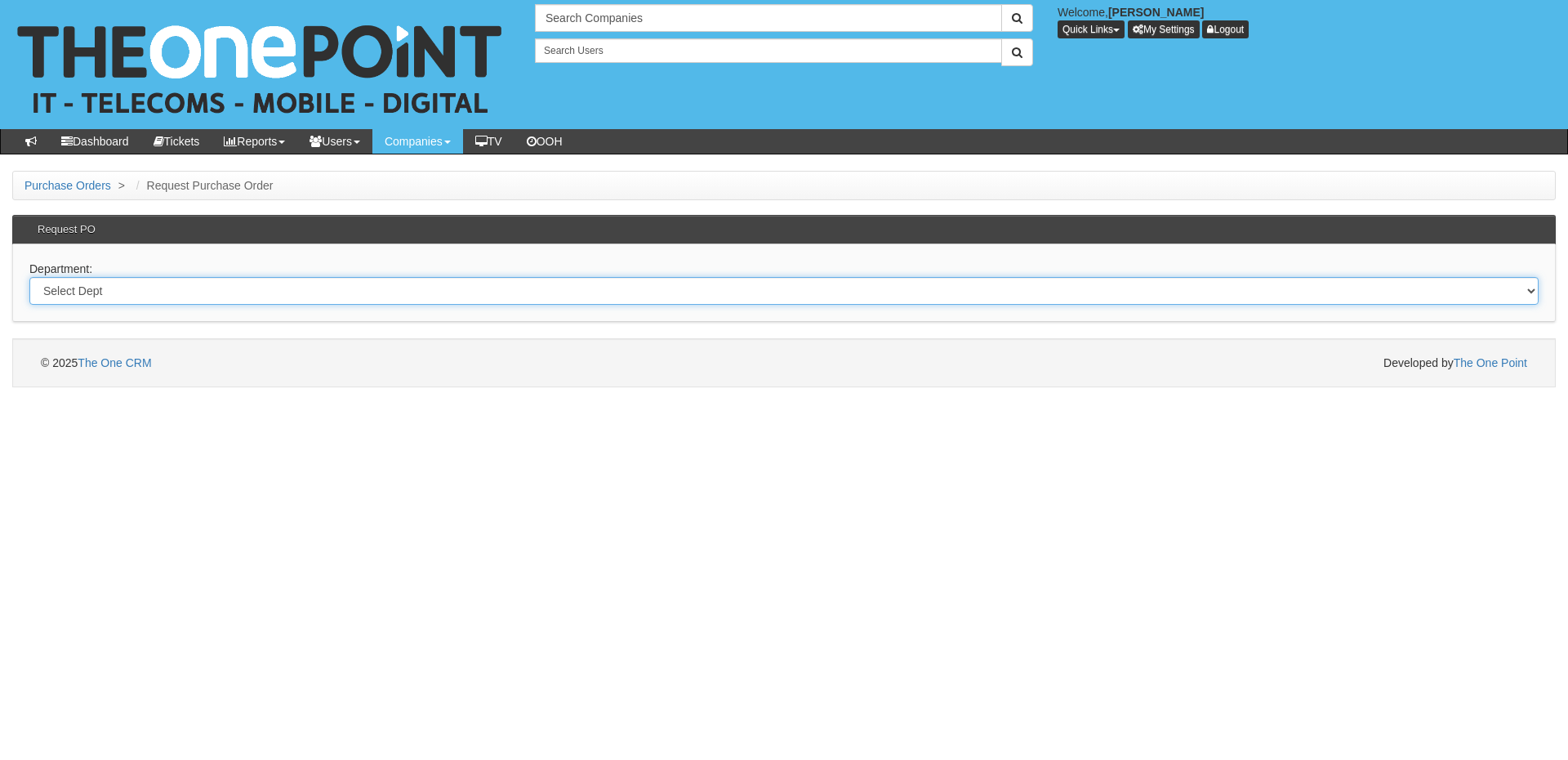
click at [321, 291] on select "Select Dept Digital Internal IT Mobiles Marketing Telecoms" at bounding box center [784, 291] width 1509 height 28
select select "?pipeID=&dept=IT"
click at [30, 277] on select "Select Dept Digital Internal IT Mobiles Marketing Telecoms" at bounding box center [784, 291] width 1509 height 28
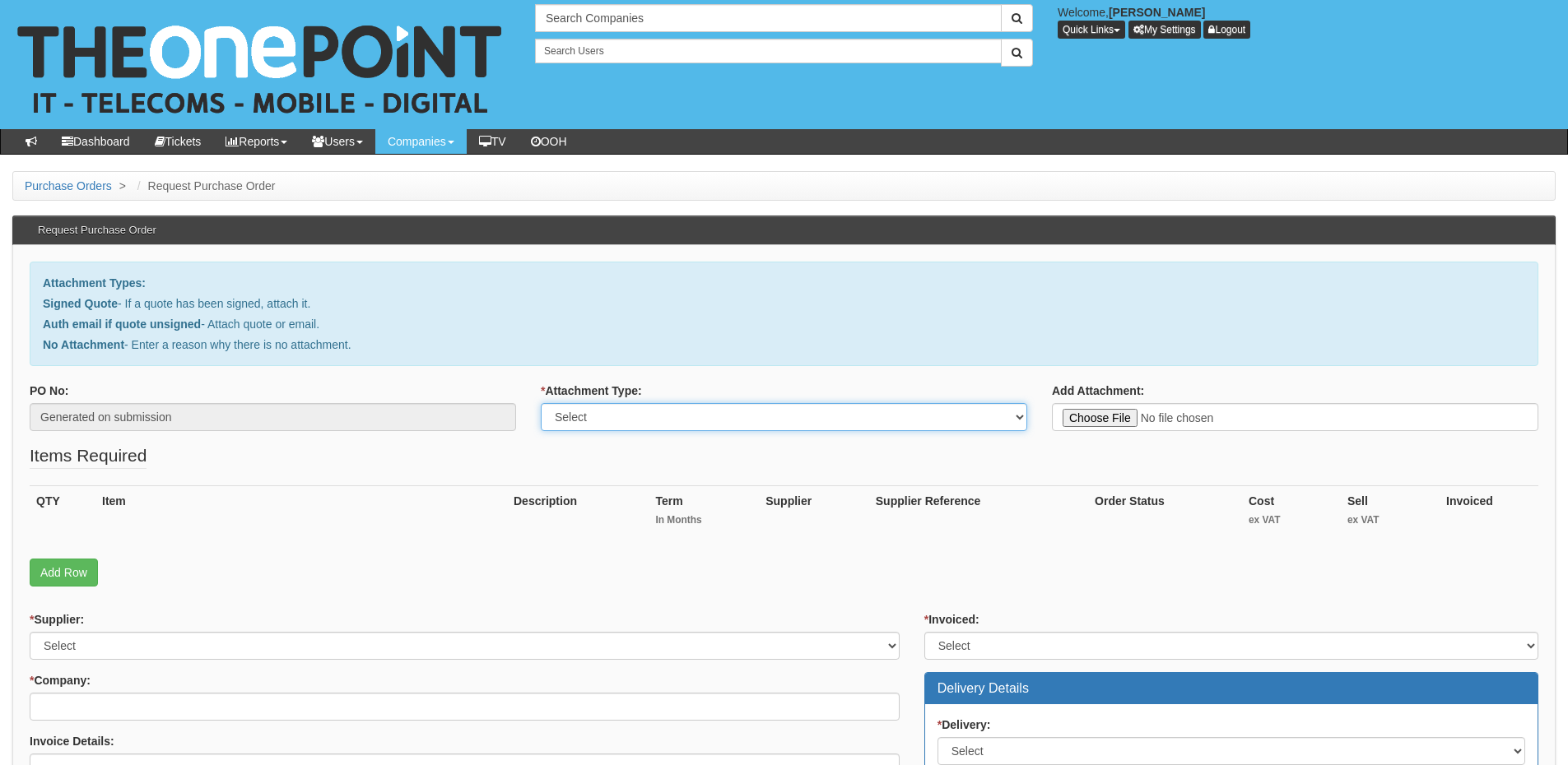
click at [624, 427] on select "Select Signed Quote Auth email with quote if unsigned No Attachment" at bounding box center [784, 417] width 487 height 28
select select "Signed Quote"
click at [541, 403] on select "Select Signed Quote Auth email with quote if unsigned No Attachment" at bounding box center [784, 417] width 487 height 28
type input "C:\fakepath\Bill Dyson Waste Management - 365 Licenses.pdf"
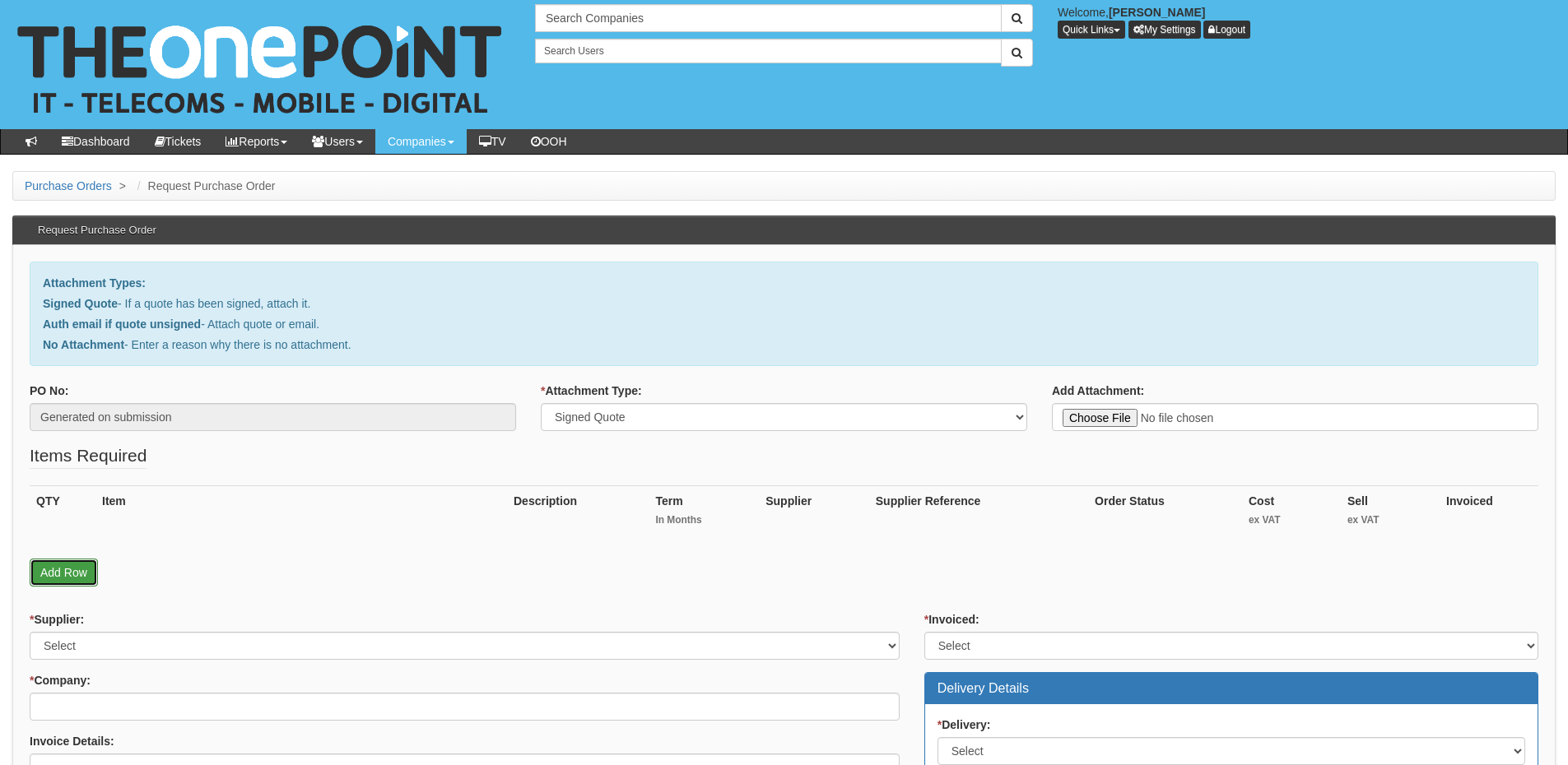
click at [91, 567] on link "Add Row" at bounding box center [63, 573] width 68 height 28
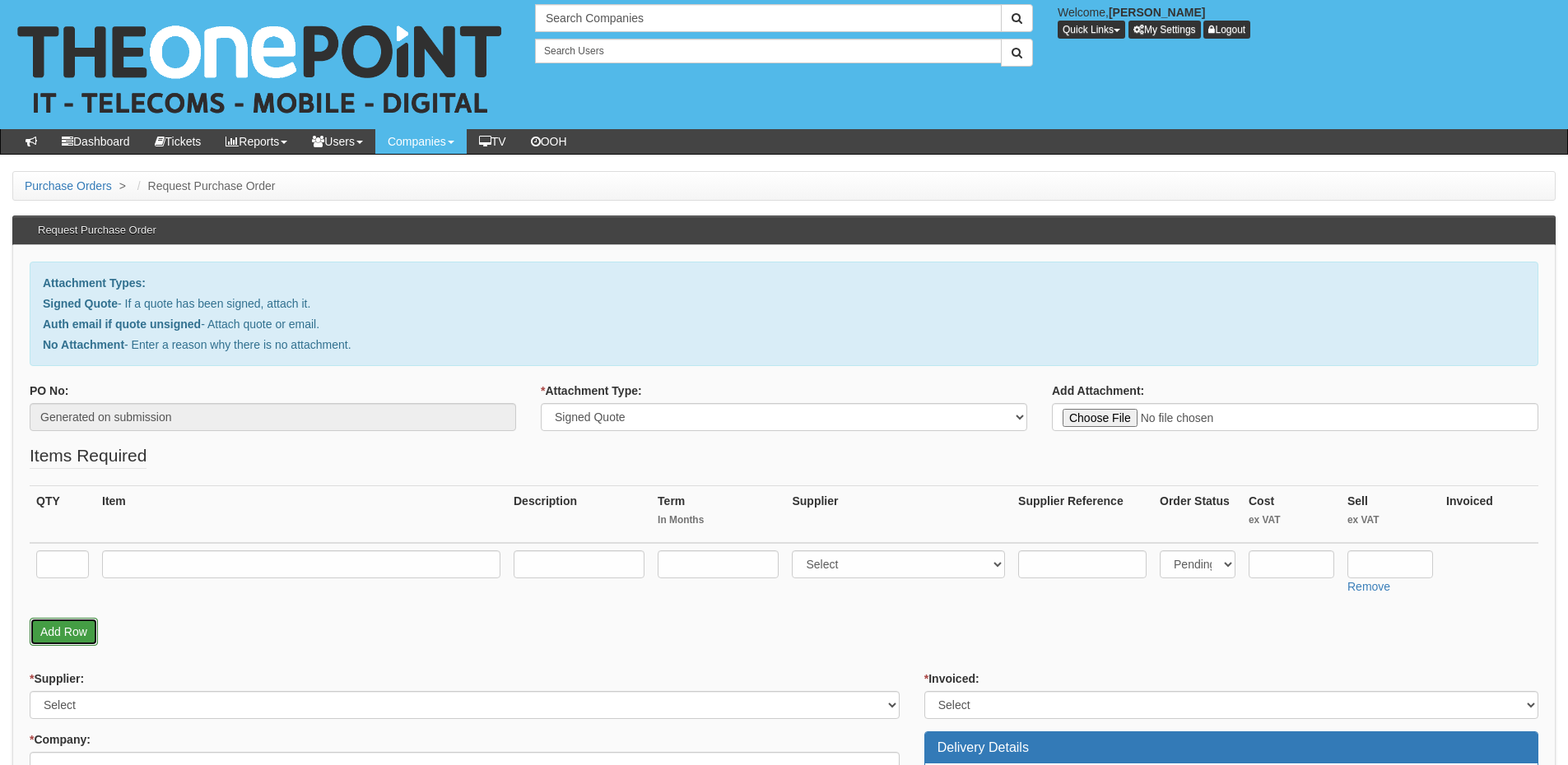
click at [79, 629] on link "Add Row" at bounding box center [63, 632] width 68 height 28
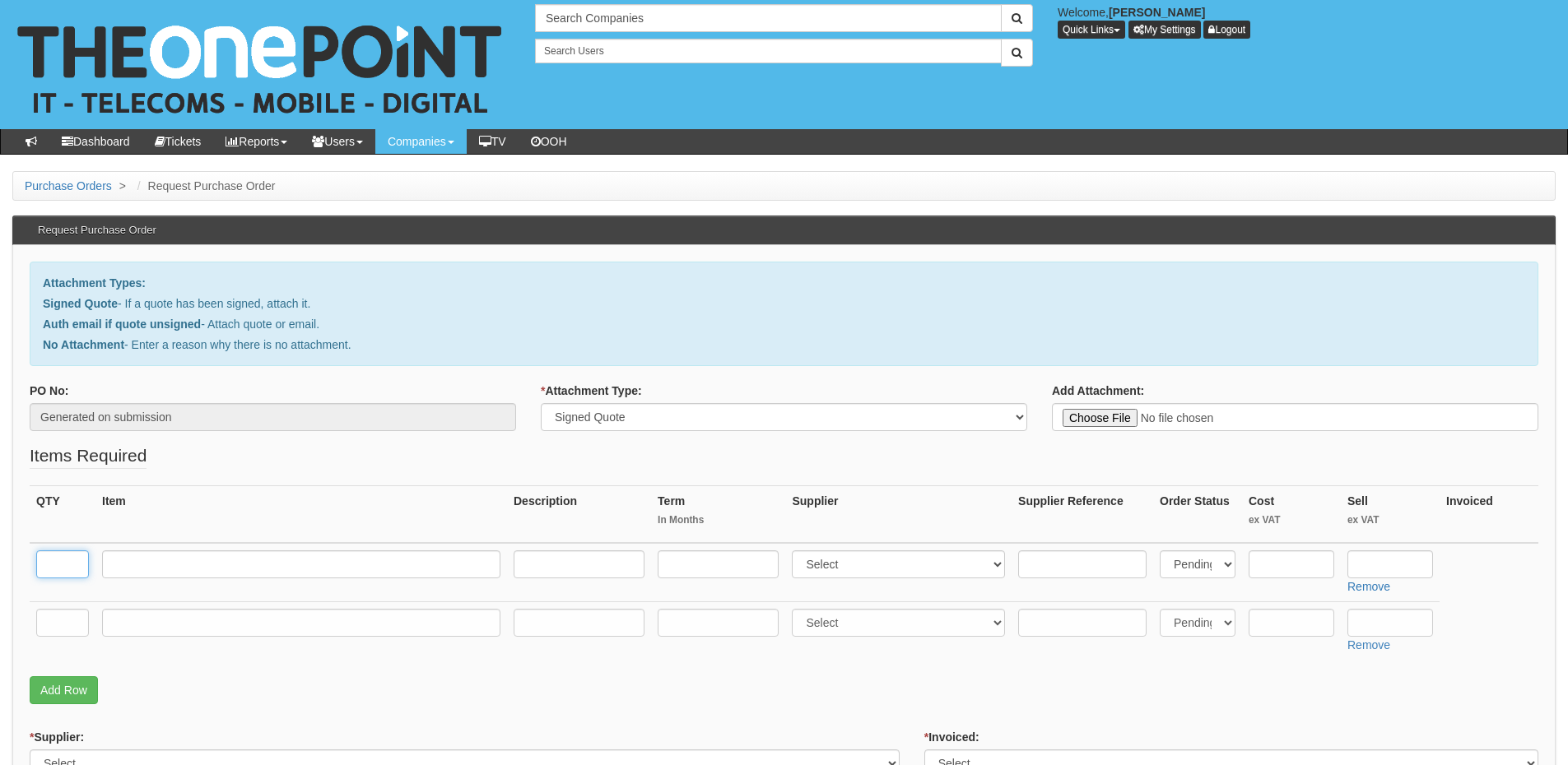
click at [67, 575] on input "text" at bounding box center [63, 564] width 53 height 28
type input "8"
click at [64, 629] on input "text" at bounding box center [63, 623] width 53 height 28
type input "4"
click at [183, 568] on input "text" at bounding box center [302, 564] width 399 height 28
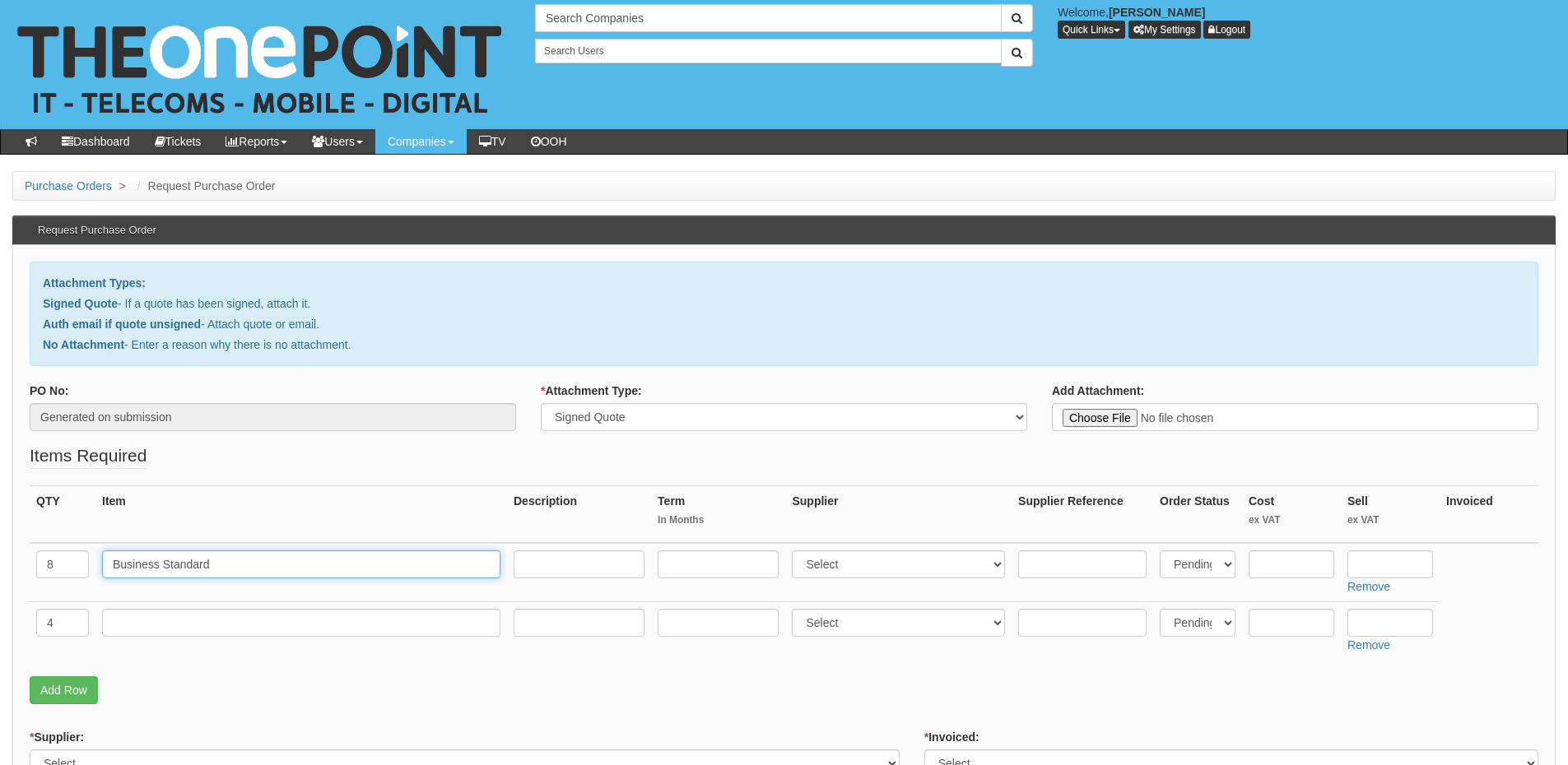
type input "Business Standard"
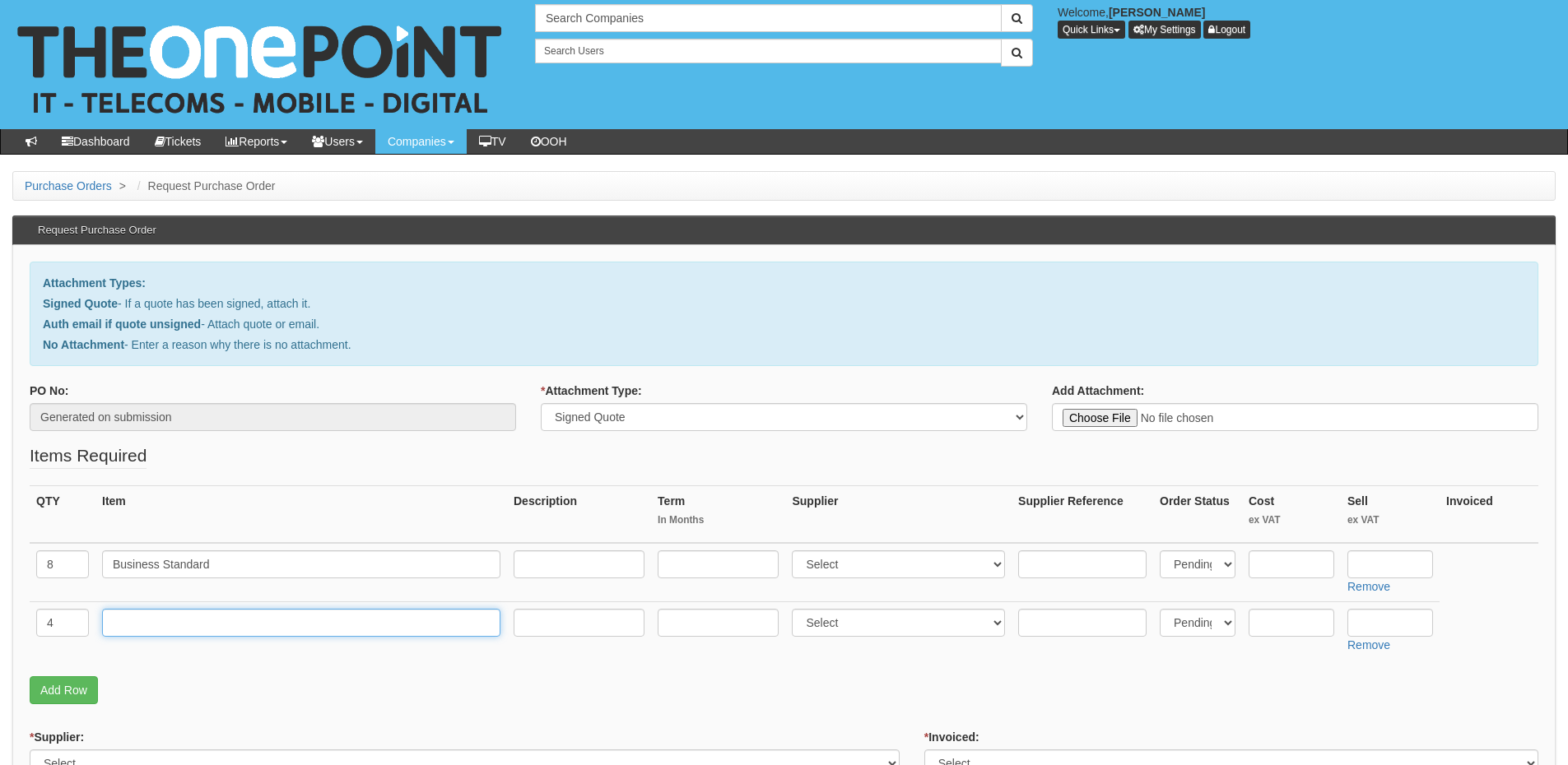
click at [170, 624] on input "text" at bounding box center [302, 623] width 399 height 28
type input "Exchange Online Plan 1"
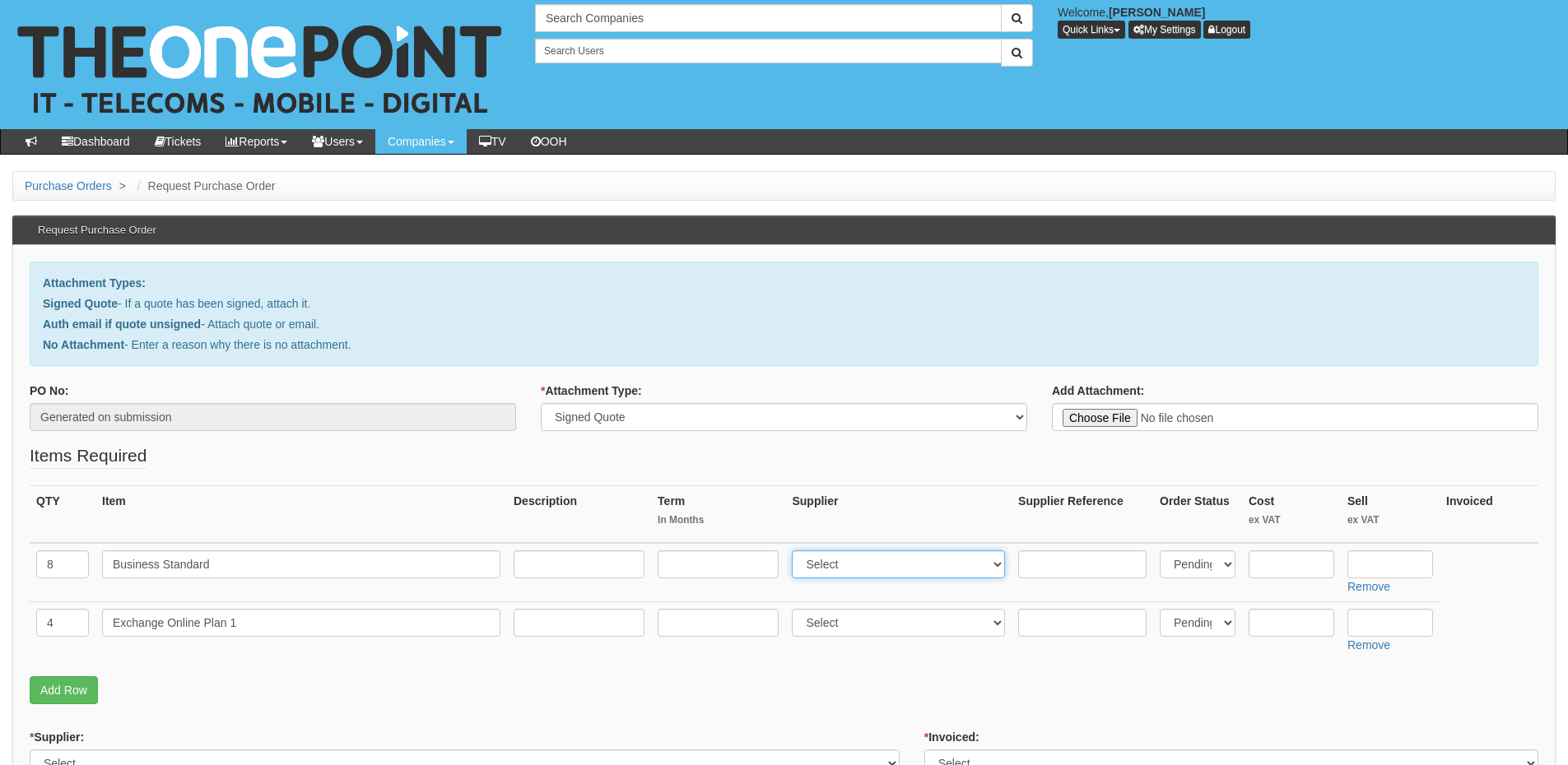
click at [863, 561] on select "Select 123 REG.co.uk 1Password 3 4Gon AA Jones Electric Ltd Abzorb Access Group…" at bounding box center [899, 564] width 213 height 28
select select "291"
click at [796, 550] on select "Select 123 REG.co.uk 1Password 3 4Gon AA Jones Electric Ltd Abzorb Access Group…" at bounding box center [899, 564] width 213 height 28
click at [840, 629] on select "Select 123 REG.co.uk 1Password 3 4Gon AA Jones Electric Ltd Abzorb Access Group…" at bounding box center [899, 623] width 213 height 28
select select "291"
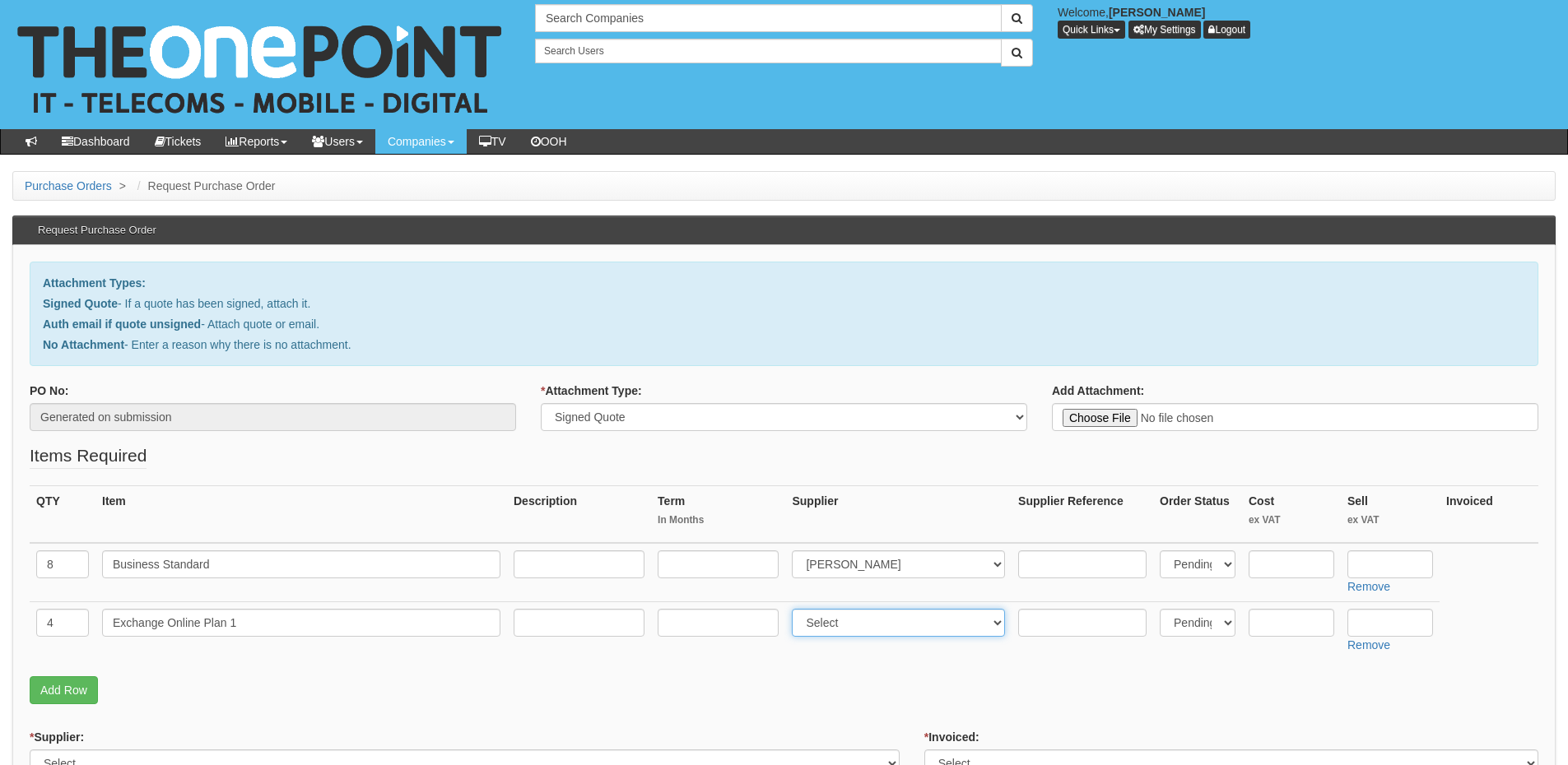
click at [796, 609] on select "Select 123 REG.co.uk 1Password 3 4Gon AA Jones Electric Ltd Abzorb Access Group…" at bounding box center [899, 623] width 213 height 28
click at [711, 561] on input "text" at bounding box center [718, 564] width 121 height 28
type input "60"
click at [694, 630] on input "text" at bounding box center [718, 623] width 121 height 28
type input "60"
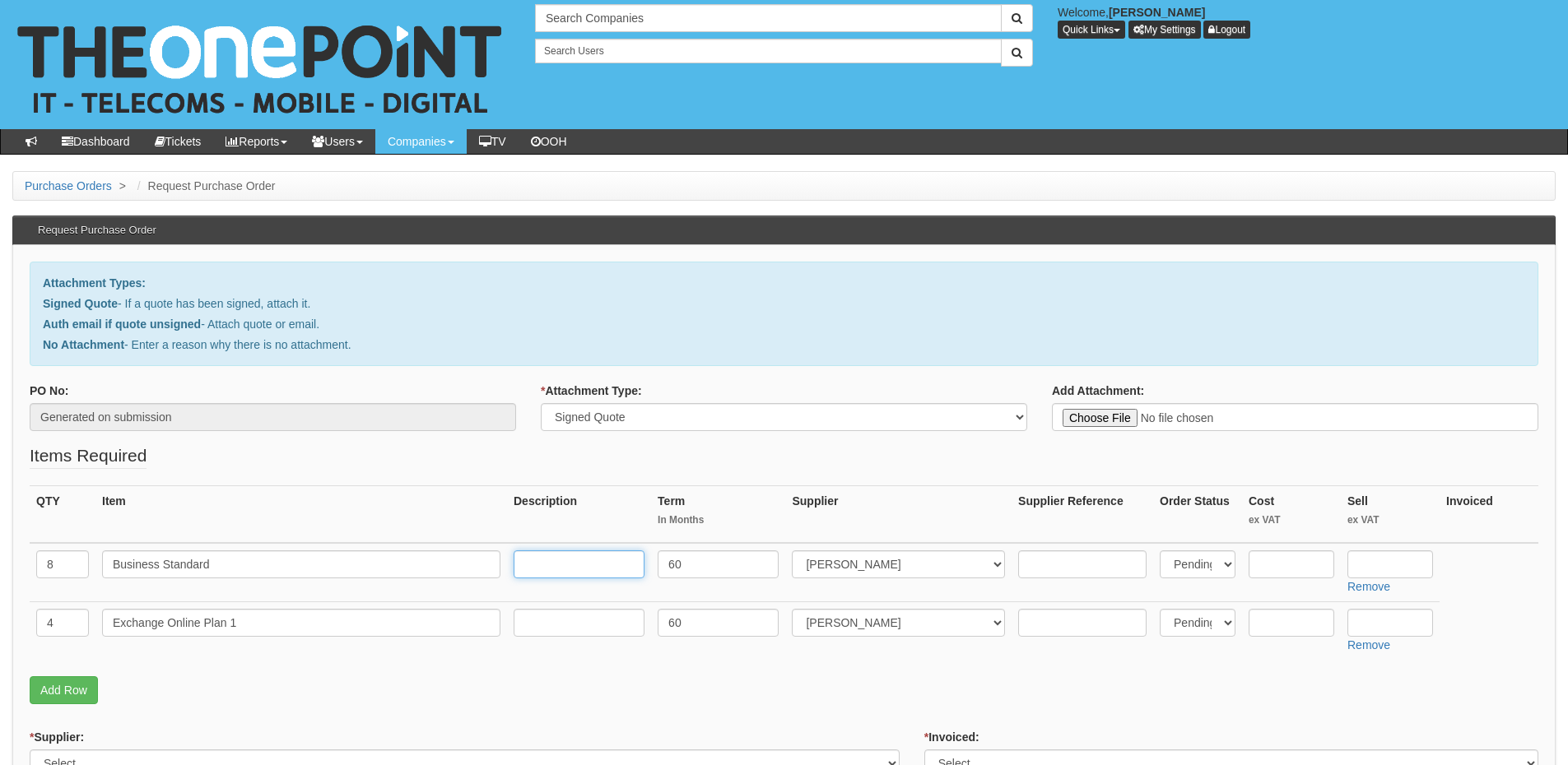
click at [557, 564] on input "text" at bounding box center [579, 564] width 131 height 28
click at [587, 565] on input "60-months" at bounding box center [579, 564] width 131 height 28
type input "60-months"
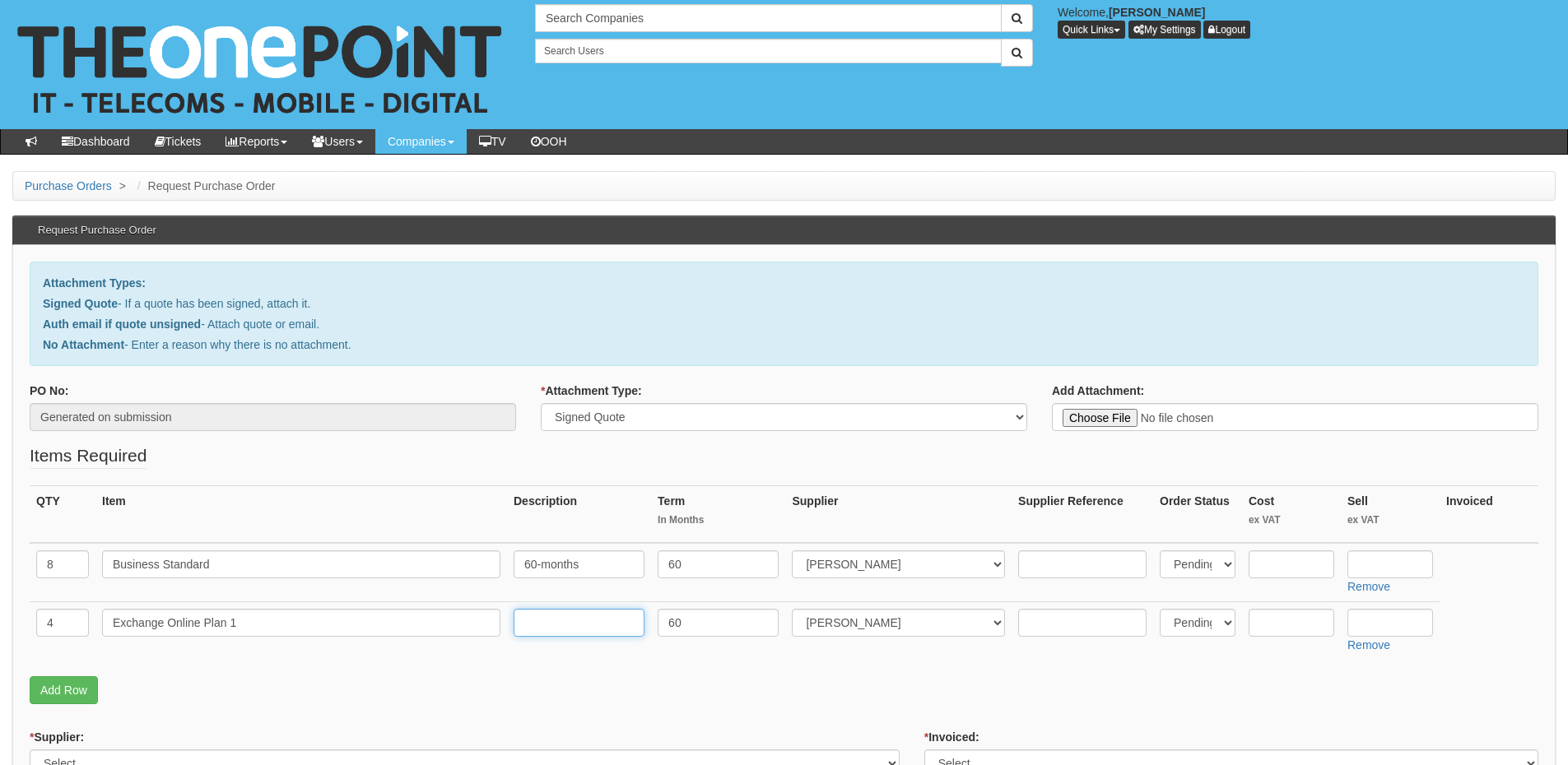
click at [562, 625] on input "text" at bounding box center [579, 623] width 131 height 28
paste input "60-months"
type input "60-months"
click at [1373, 567] on input "text" at bounding box center [1390, 564] width 86 height 28
type input "10.08"
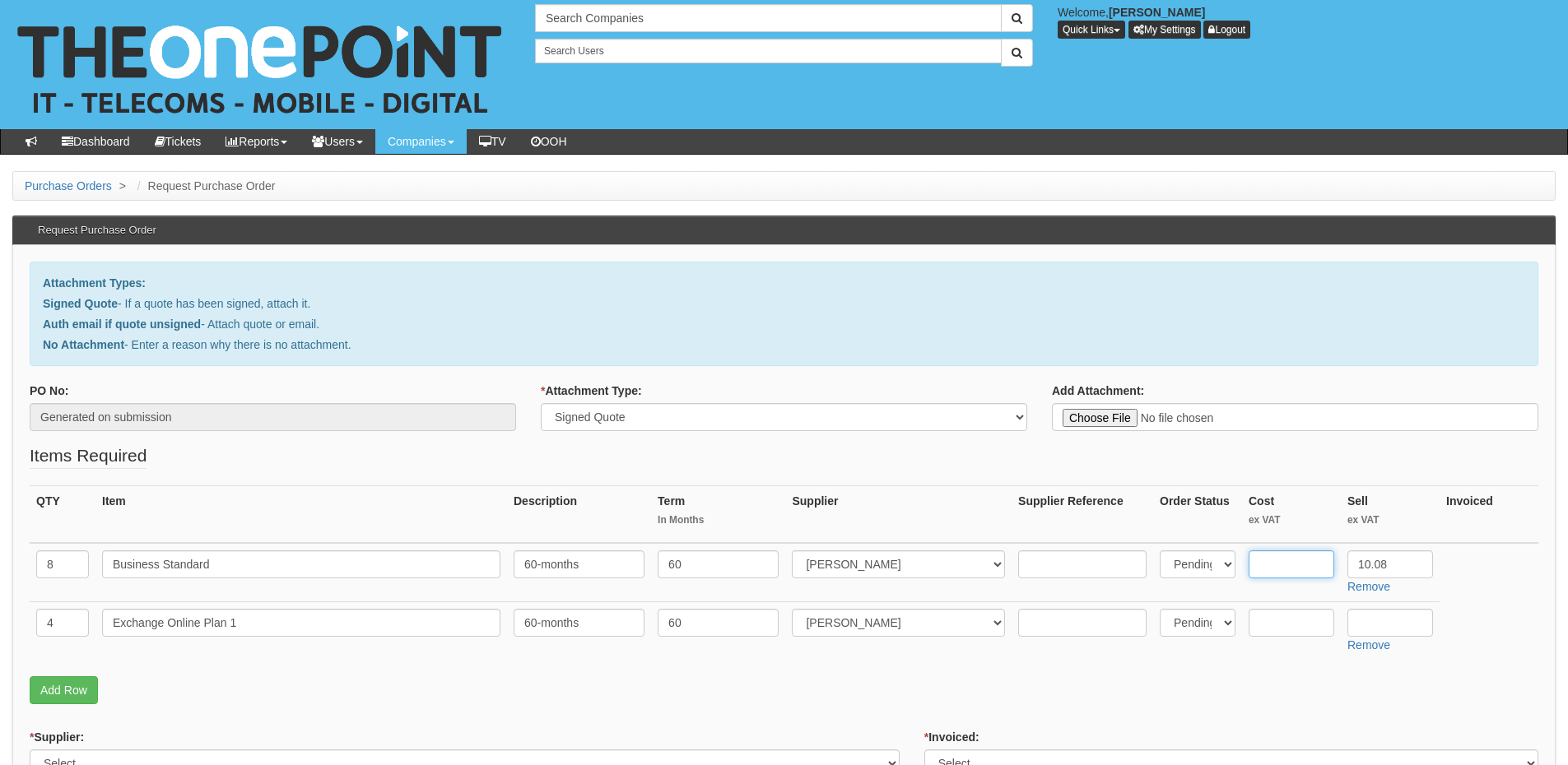
click at [1298, 557] on input "text" at bounding box center [1291, 564] width 86 height 28
type input "8.22"
click at [1282, 630] on input "text" at bounding box center [1291, 623] width 86 height 28
type input "2.66"
click at [1372, 614] on input "text" at bounding box center [1390, 623] width 86 height 28
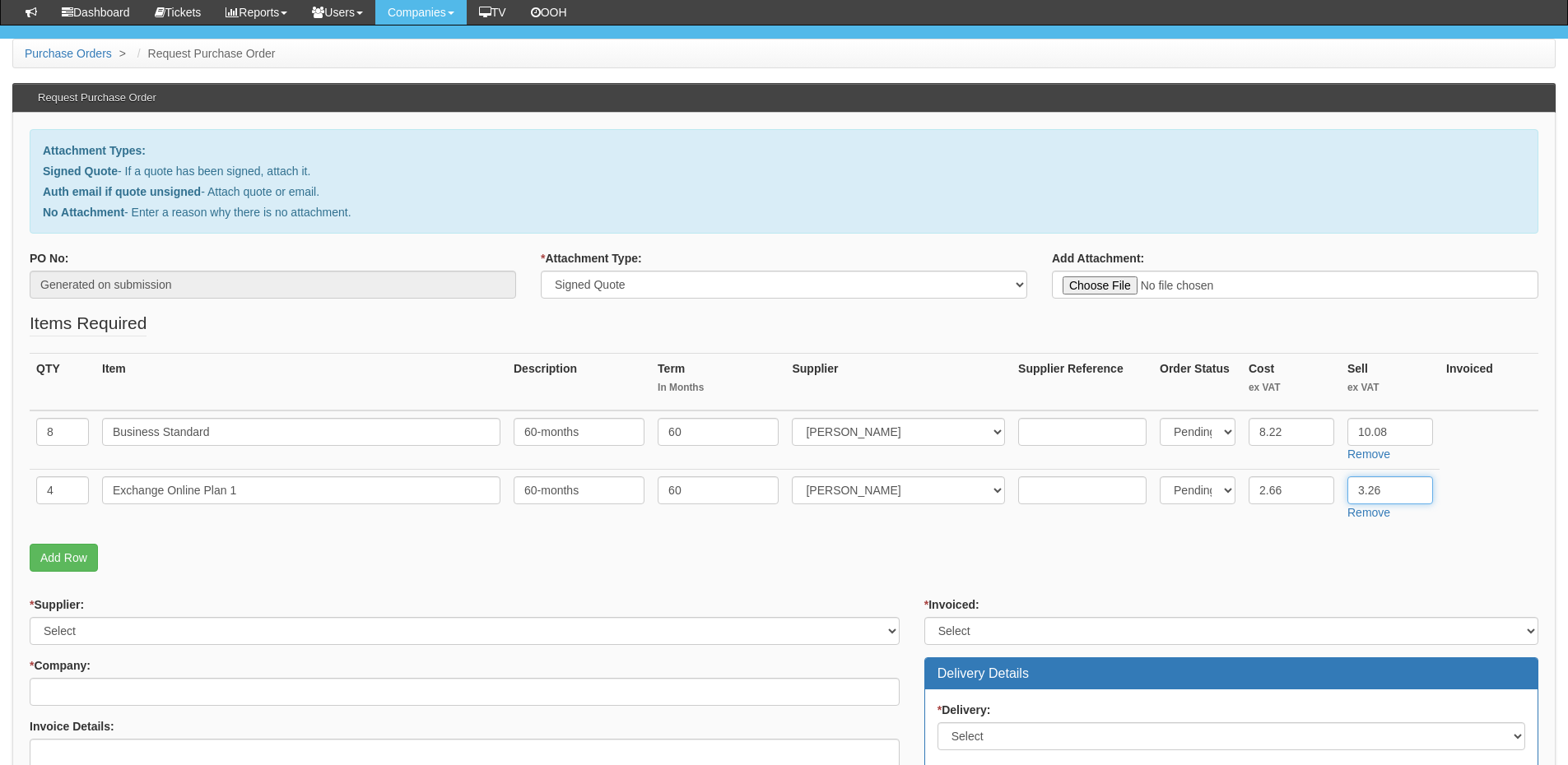
scroll to position [165, 0]
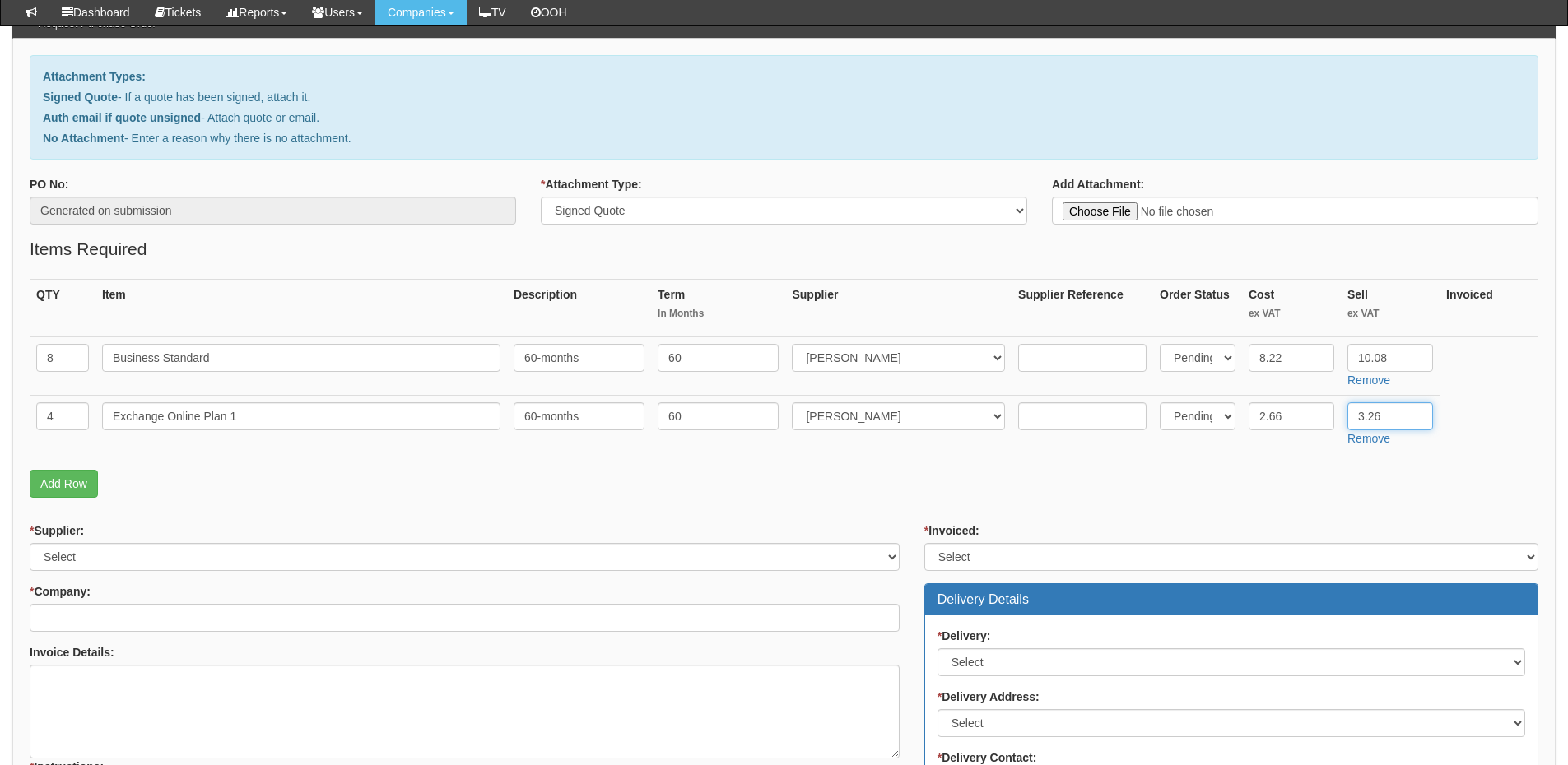
type input "3.26"
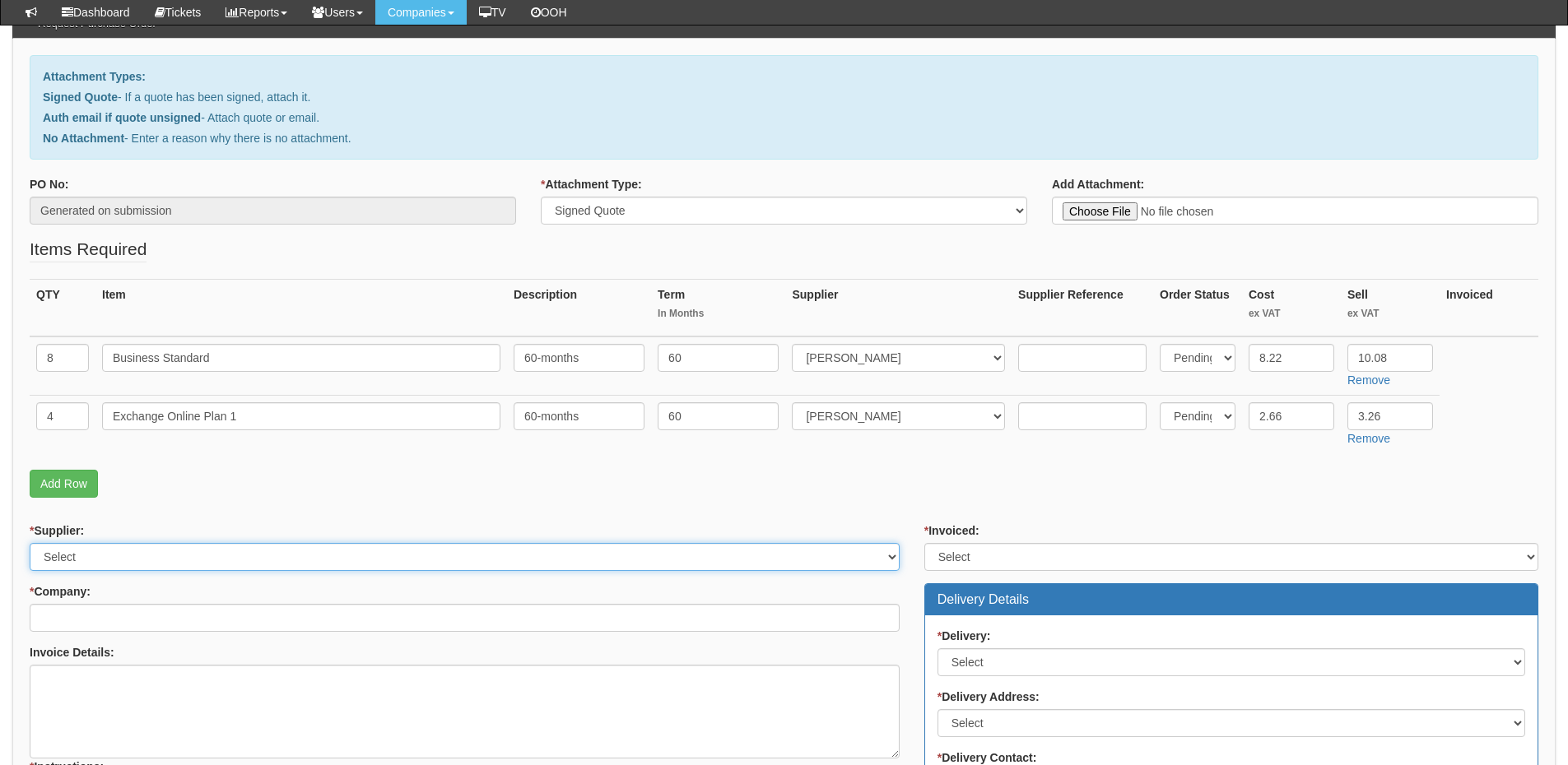
click at [204, 561] on select "Select 123 REG.co.uk 1Password 3 4Gon AA Jones Electric Ltd Abzorb Access Group…" at bounding box center [465, 557] width 870 height 28
select select "291"
click at [30, 543] on select "Select 123 REG.co.uk 1Password 3 4Gon AA Jones Electric Ltd Abzorb Access Group…" at bounding box center [465, 557] width 870 height 28
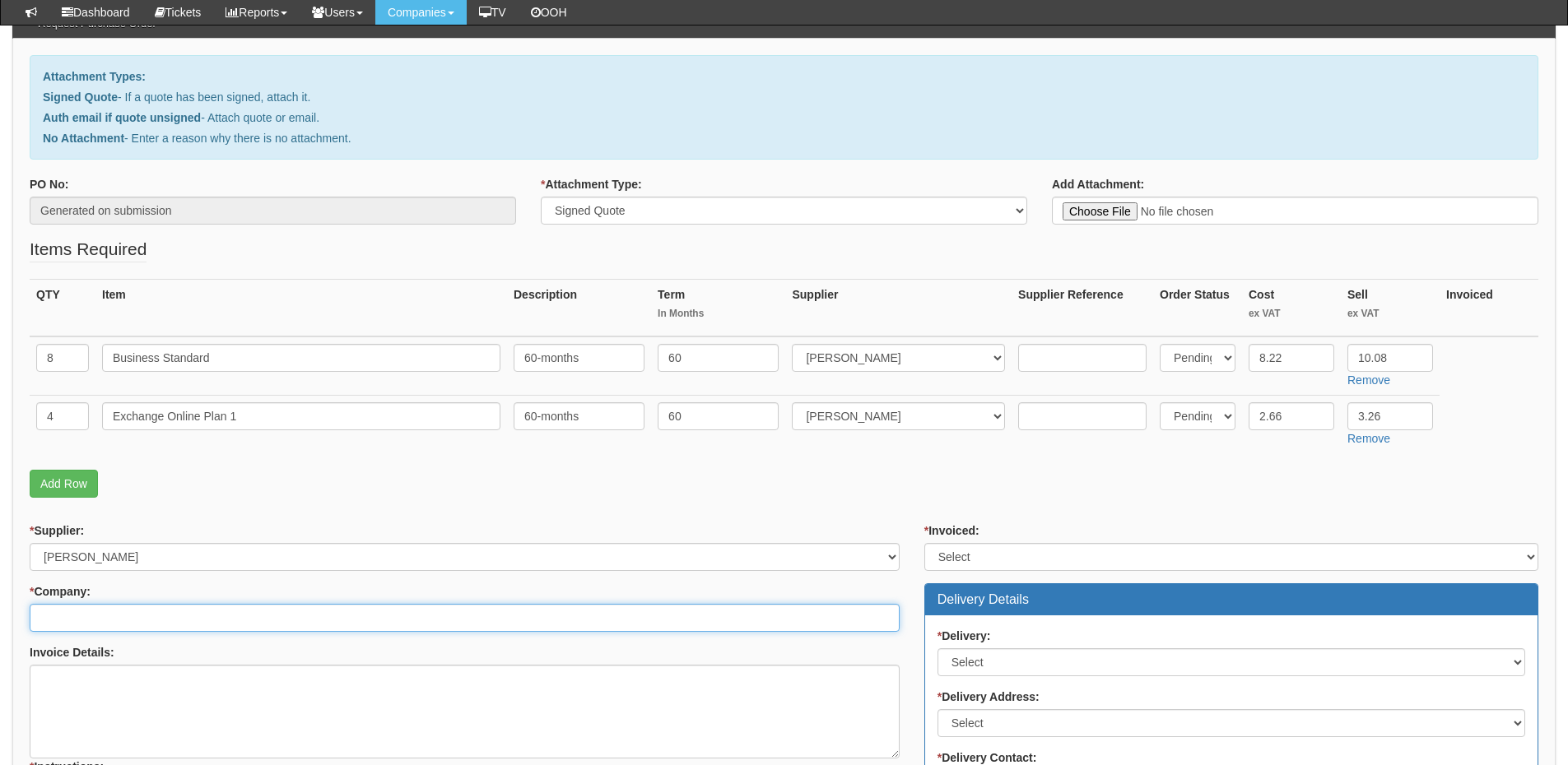
click at [183, 613] on input "* Company:" at bounding box center [465, 618] width 870 height 28
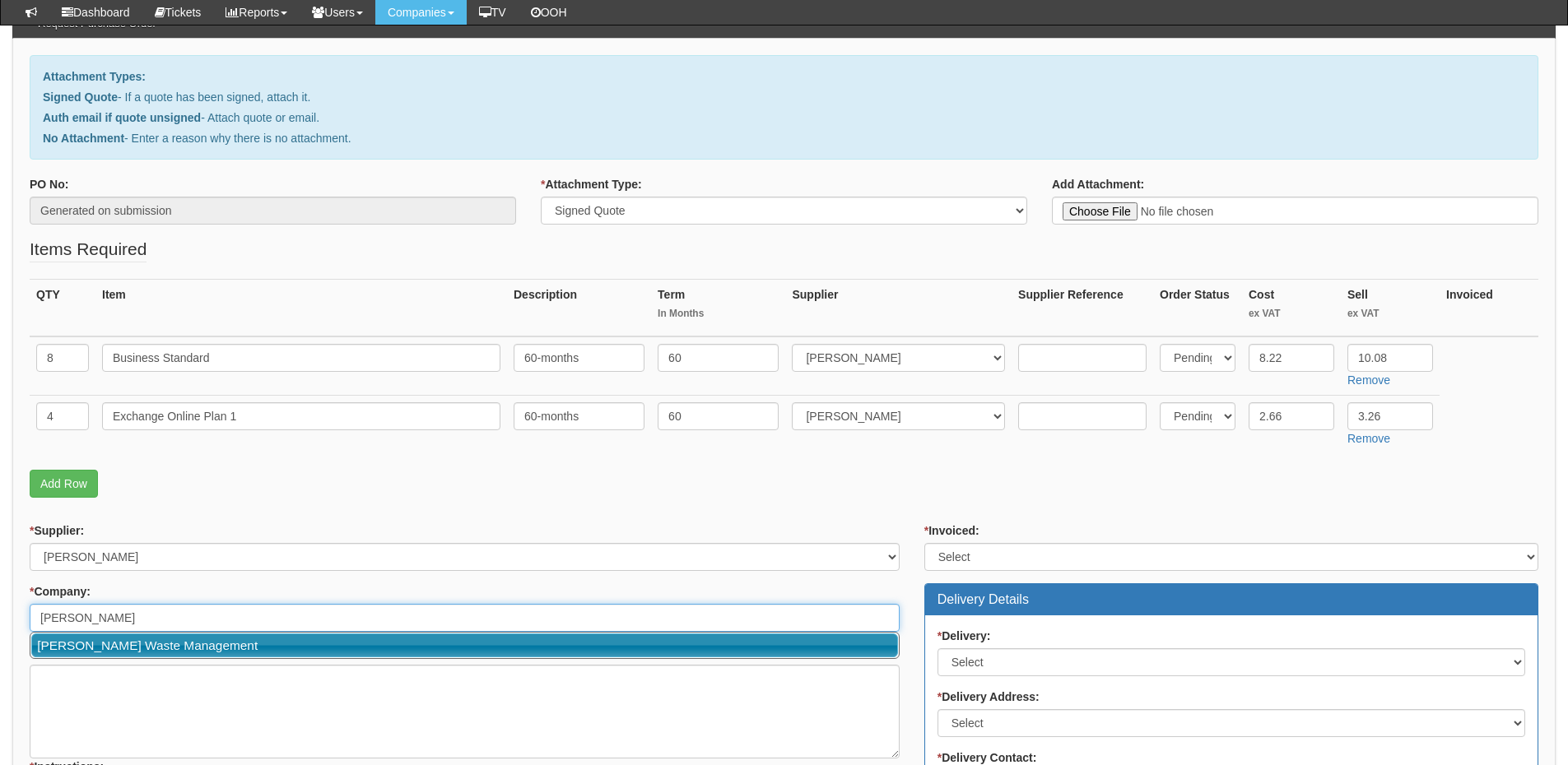
click at [130, 642] on link "Bill Dyson Waste Management" at bounding box center [464, 645] width 867 height 24
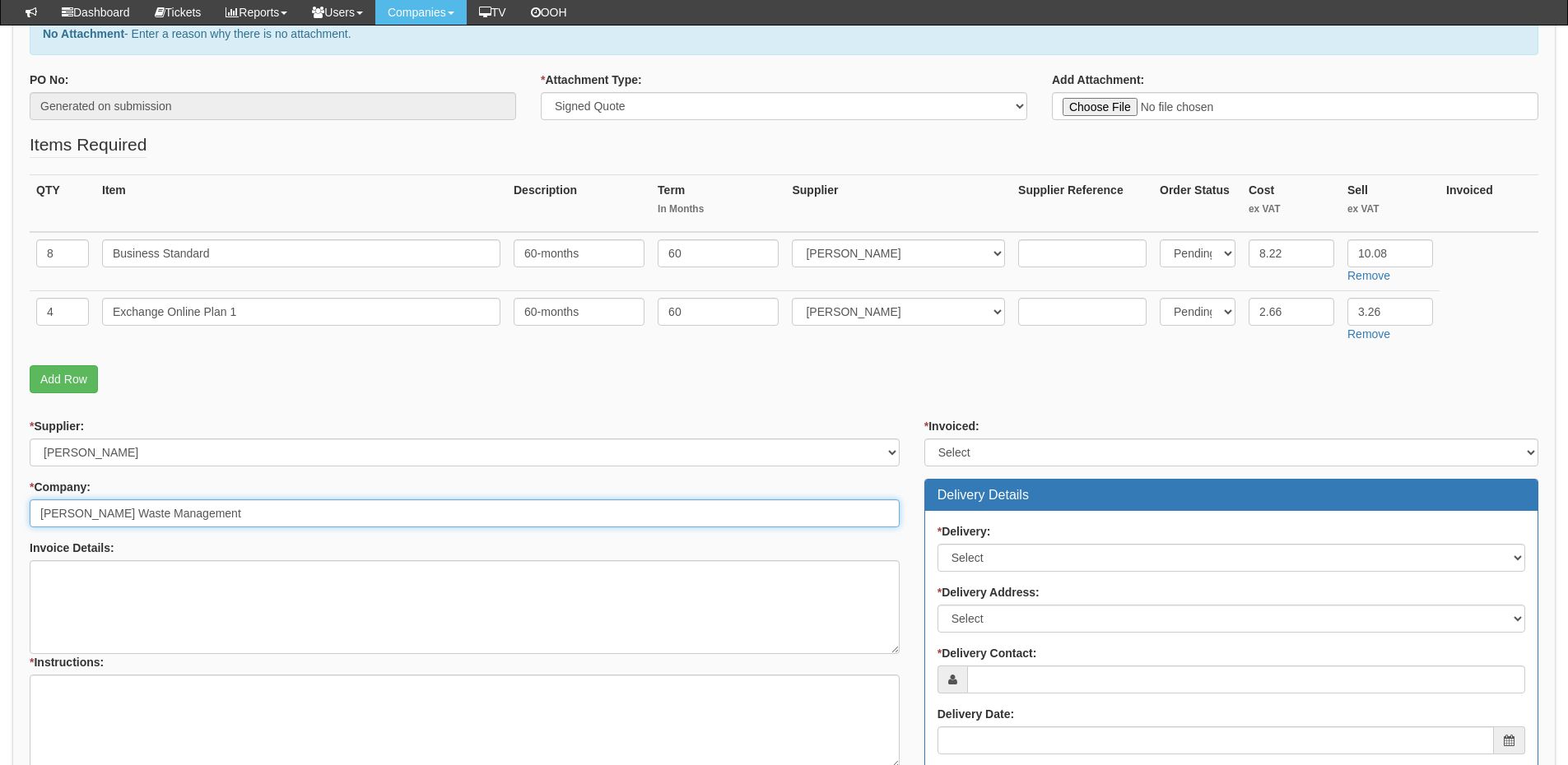
scroll to position [412, 0]
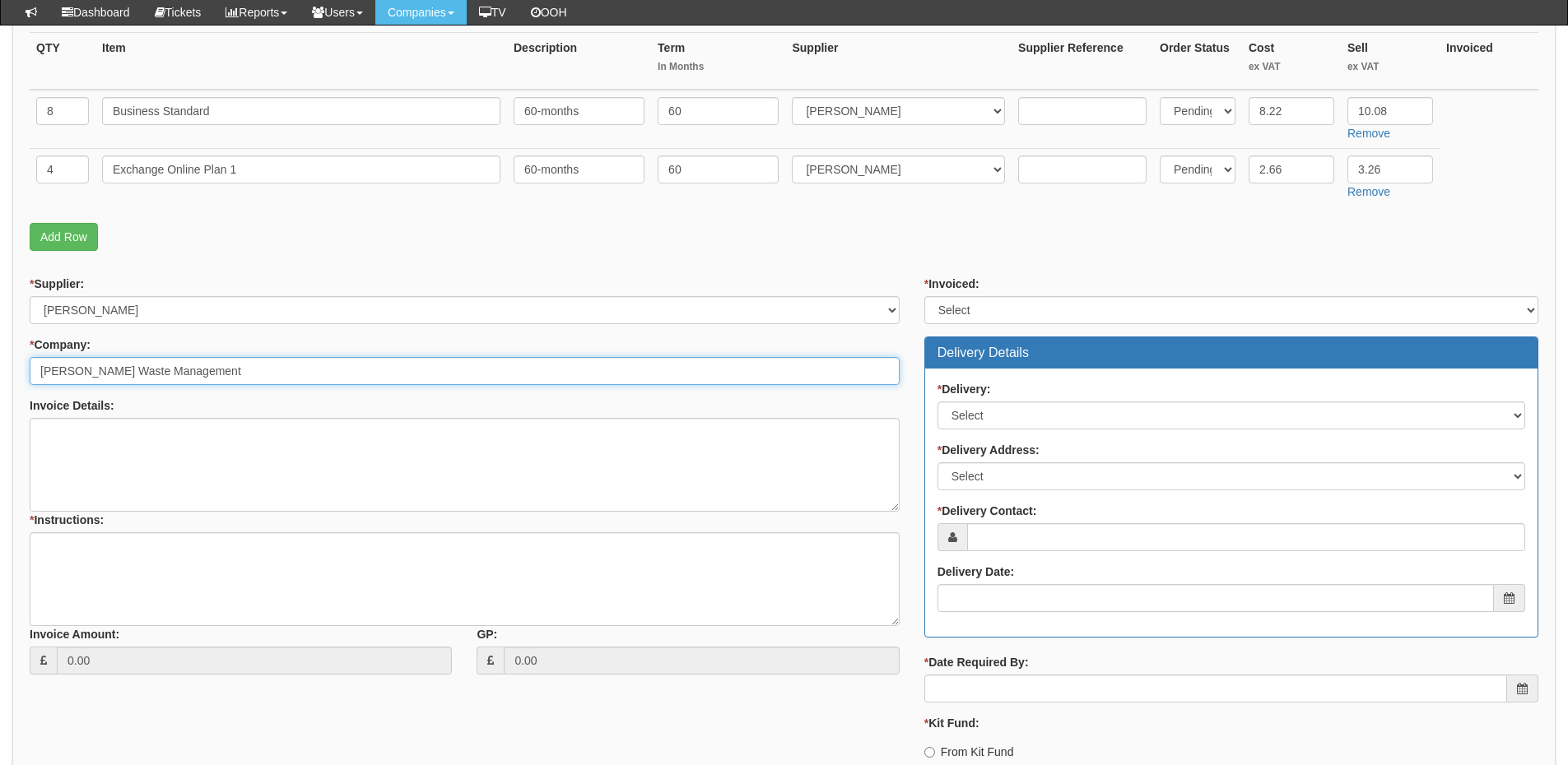
type input "Bill Dyson Waste Management"
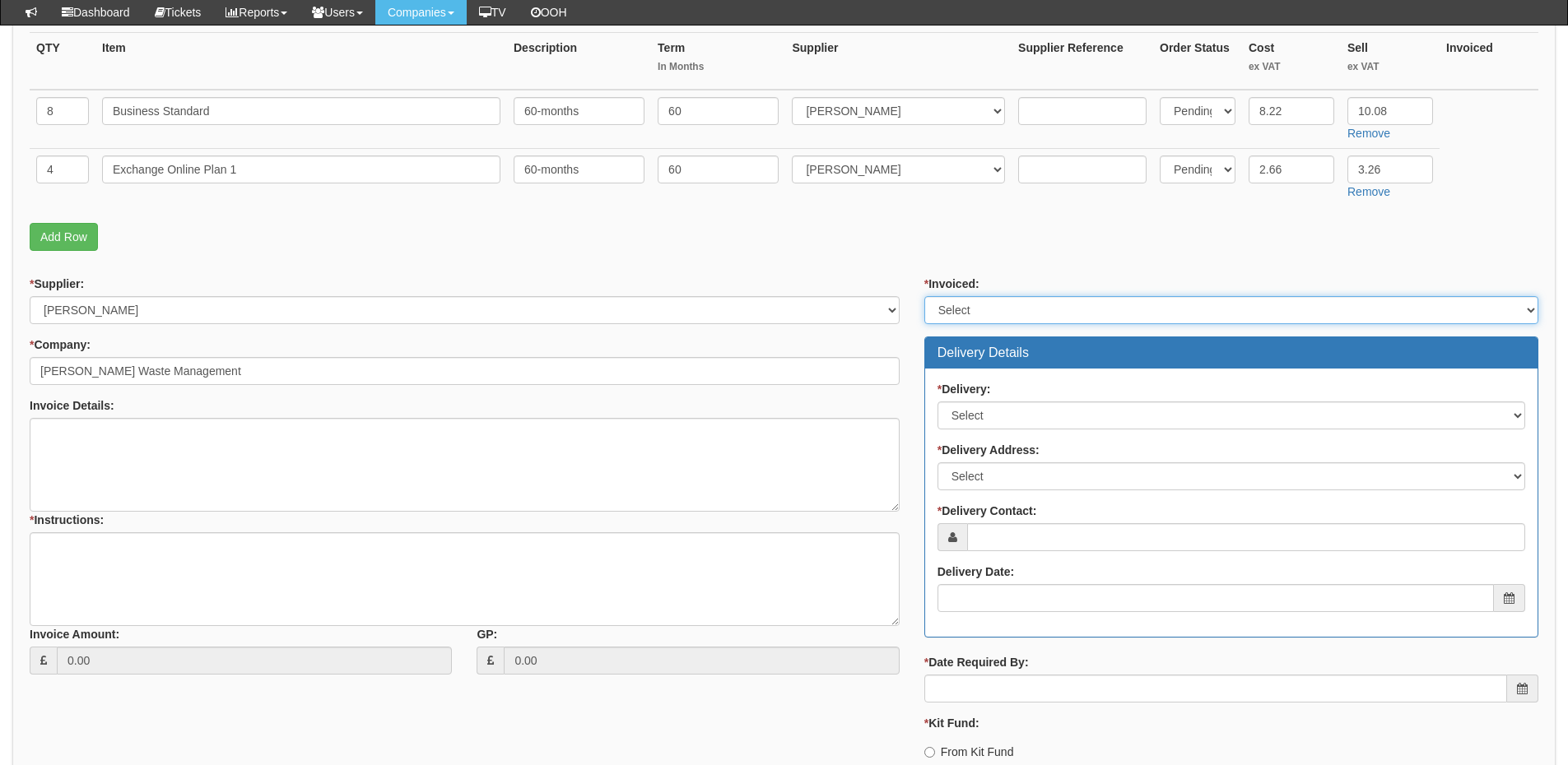
click at [961, 310] on select "Select Yes No N/A STB (part of order)" at bounding box center [1231, 310] width 614 height 28
click at [924, 296] on select "Select Yes No N/A STB (part of order)" at bounding box center [1231, 310] width 614 height 28
click at [966, 321] on select "Select Yes No N/A STB (part of order)" at bounding box center [1231, 310] width 614 height 28
click at [924, 296] on select "Select Yes No N/A STB (part of order)" at bounding box center [1231, 310] width 614 height 28
drag, startPoint x: 955, startPoint y: 310, endPoint x: 954, endPoint y: 321, distance: 11.0
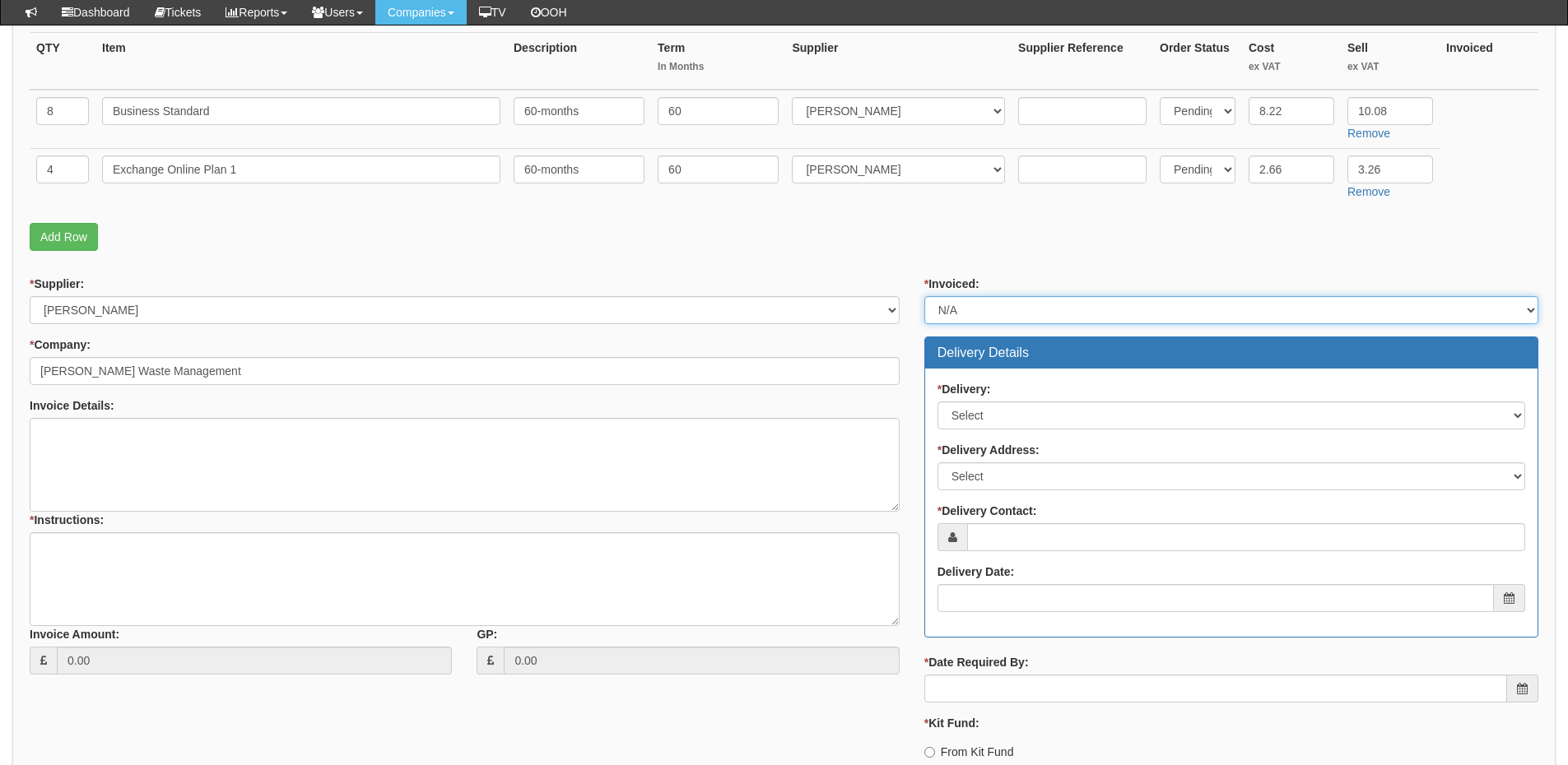
click at [955, 310] on select "Select Yes No N/A STB (part of order)" at bounding box center [1231, 310] width 614 height 28
select select "2"
click at [924, 296] on select "Select Yes No N/A STB (part of order)" at bounding box center [1231, 310] width 614 height 28
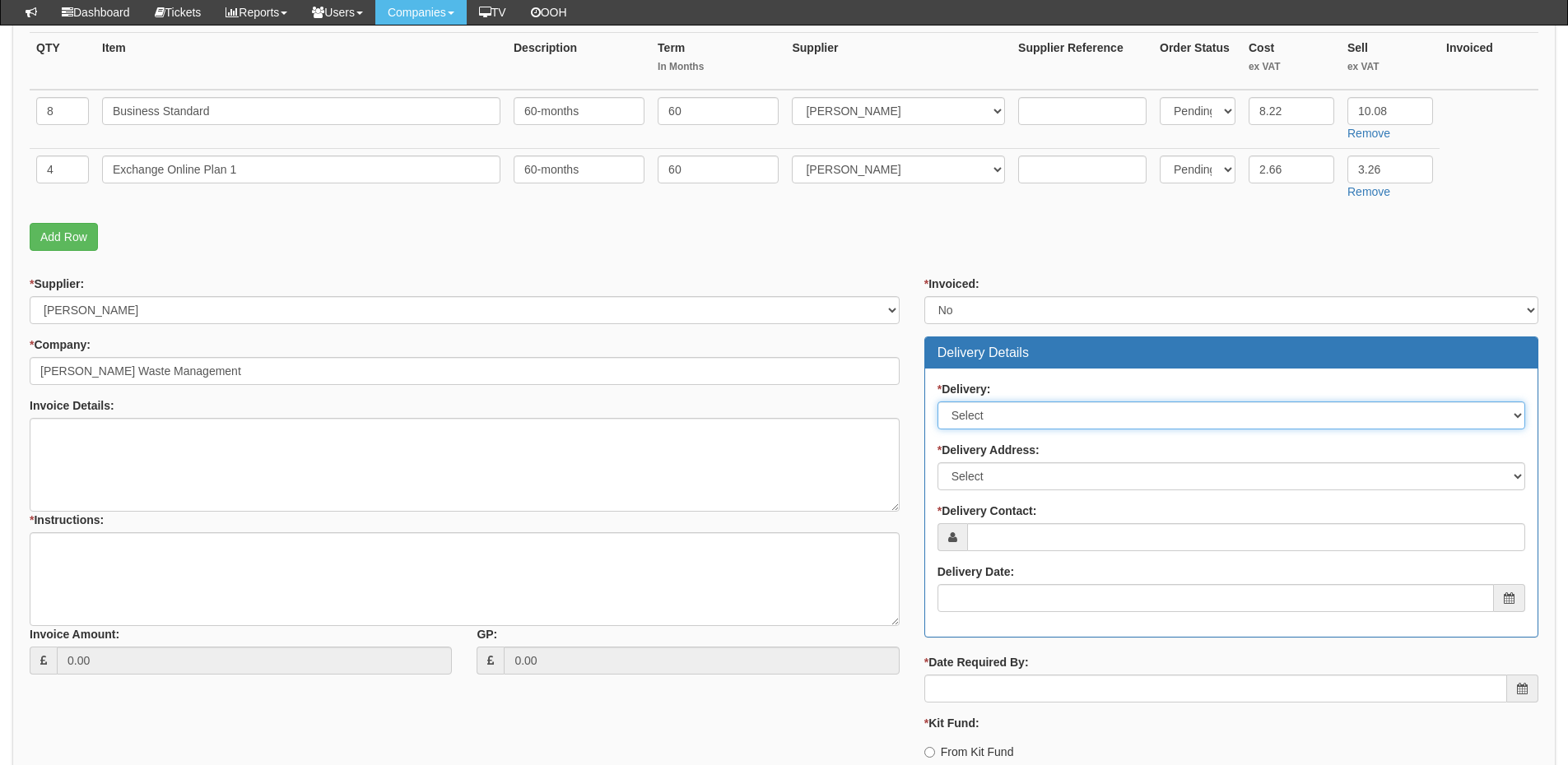
click at [966, 420] on select "Select No Not Applicable Yes" at bounding box center [1231, 416] width 587 height 28
select select "3"
click at [937, 402] on select "Select No Not Applicable Yes" at bounding box center [1231, 416] width 587 height 28
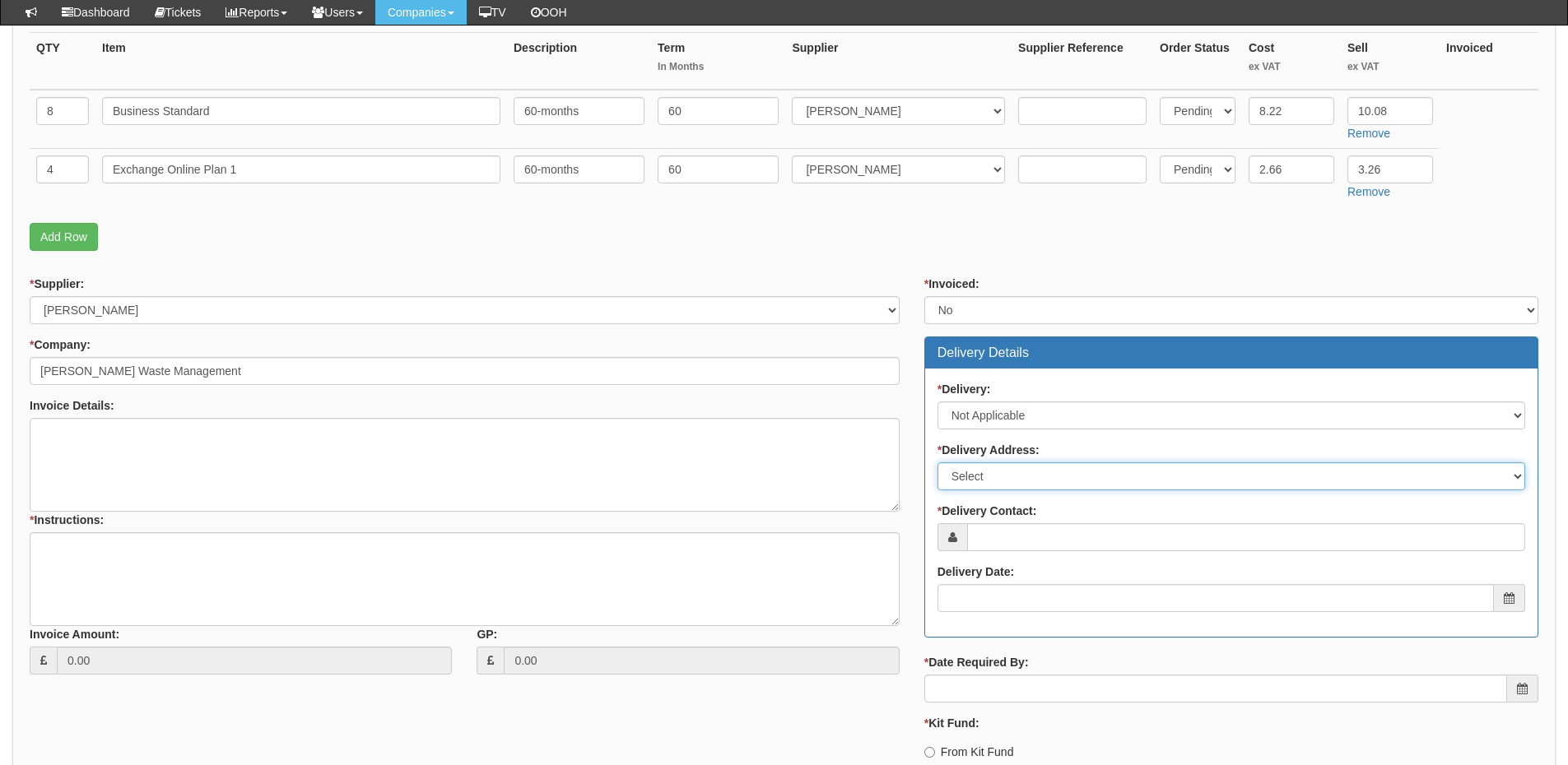
click at [980, 482] on select "Select Not Applicable Main Address - LS12 5JB Other" at bounding box center [1231, 477] width 587 height 28
select select "N/A"
click at [937, 463] on select "Select Not Applicable Main Address - LS12 5JB Other" at bounding box center [1231, 477] width 587 height 28
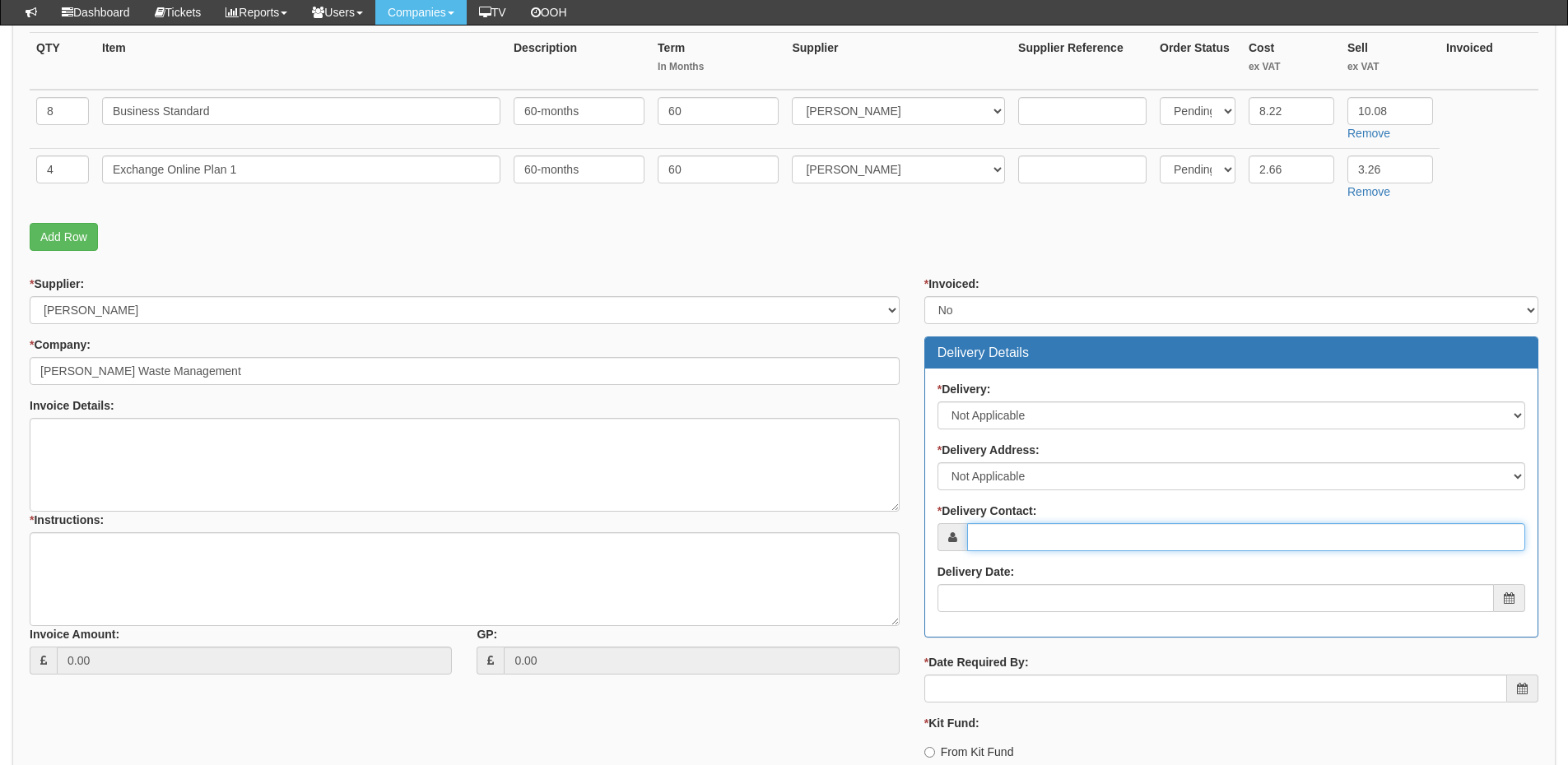
click at [987, 537] on input "* Delivery Contact:" at bounding box center [1246, 538] width 558 height 28
type input "N"
type input "Bill Dyson"
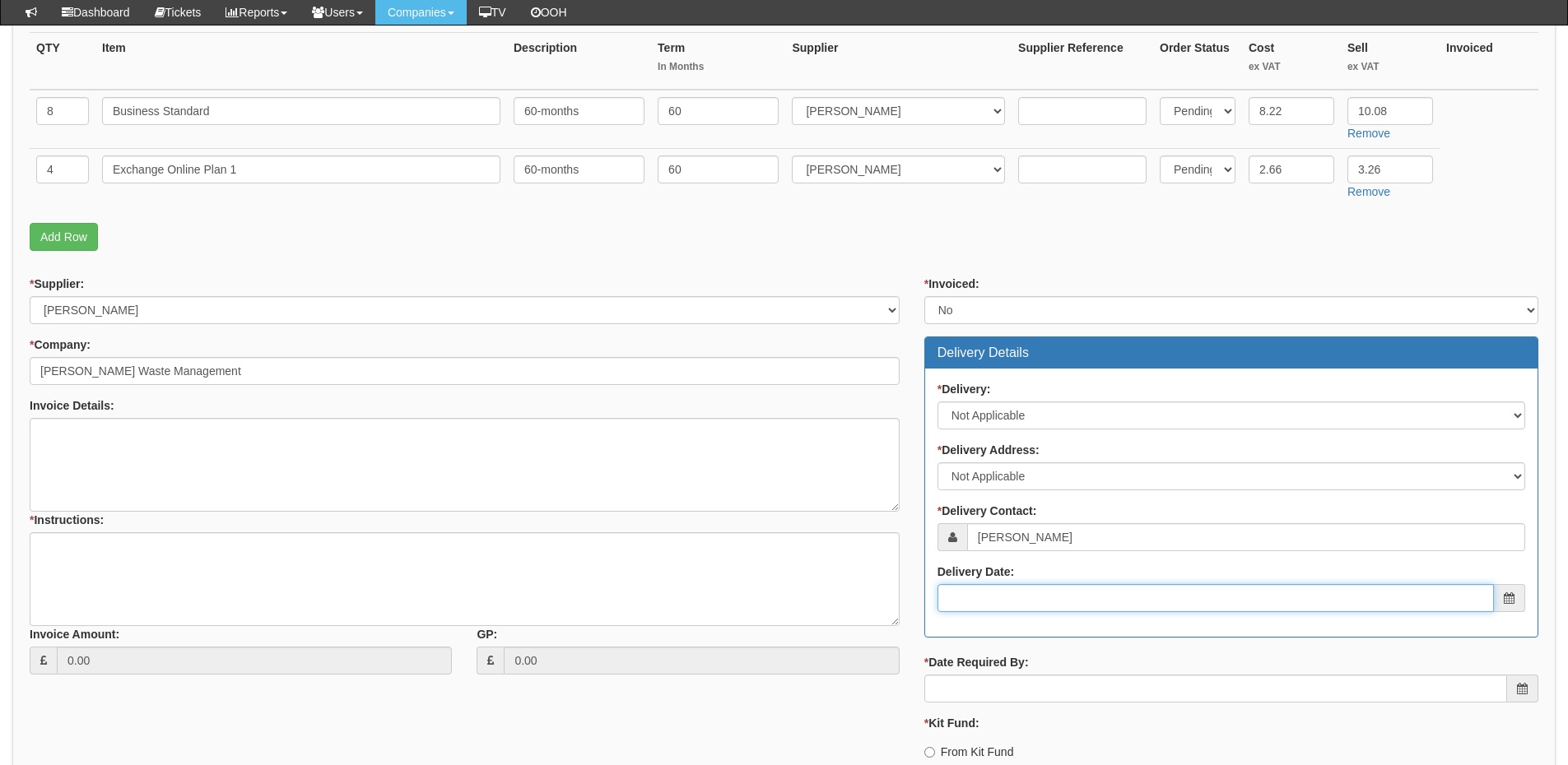
click at [1019, 587] on input "Delivery Date:" at bounding box center [1215, 598] width 556 height 28
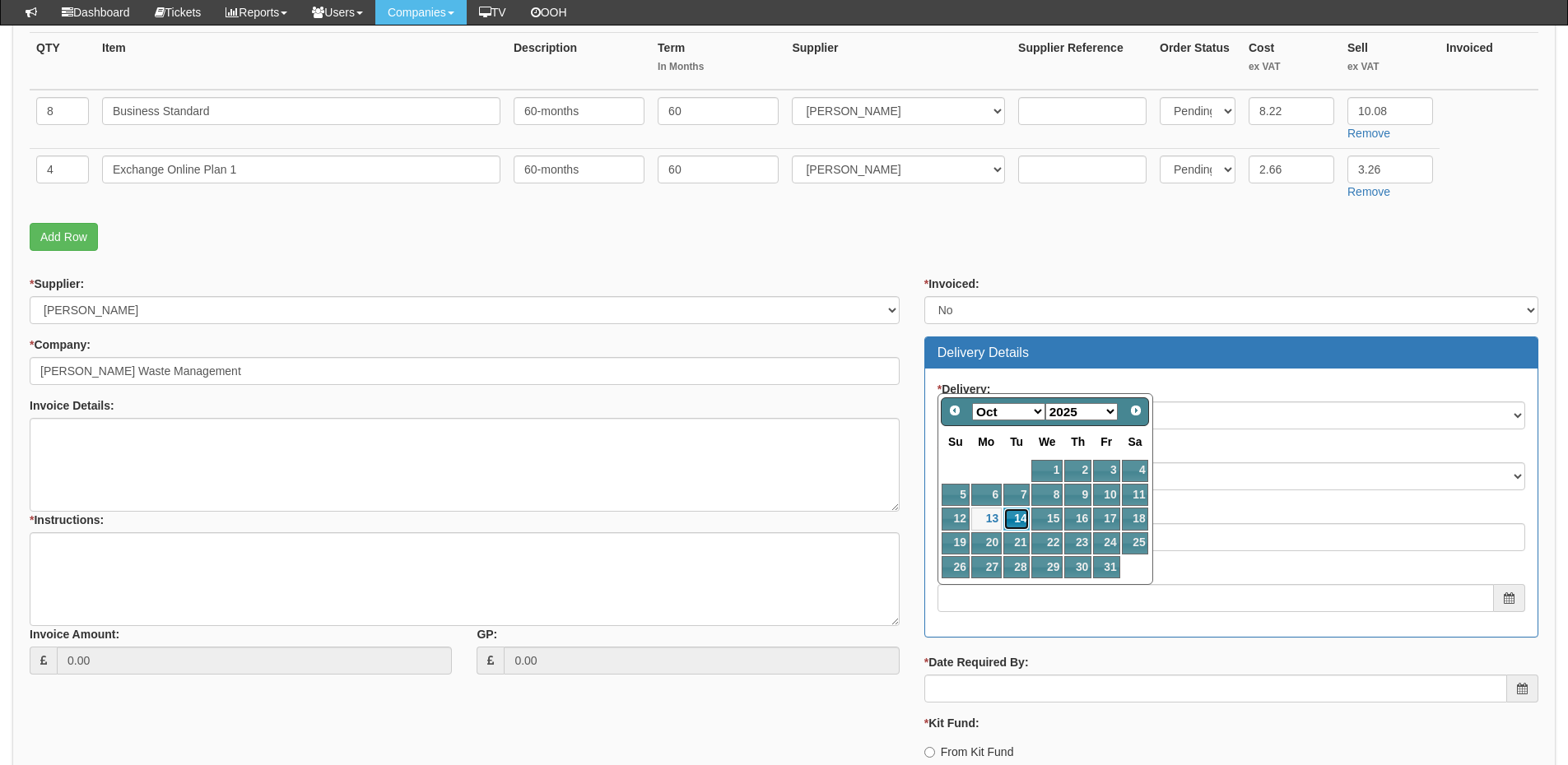
click at [1023, 516] on link "14" at bounding box center [1017, 518] width 26 height 22
type input "2025-10-14"
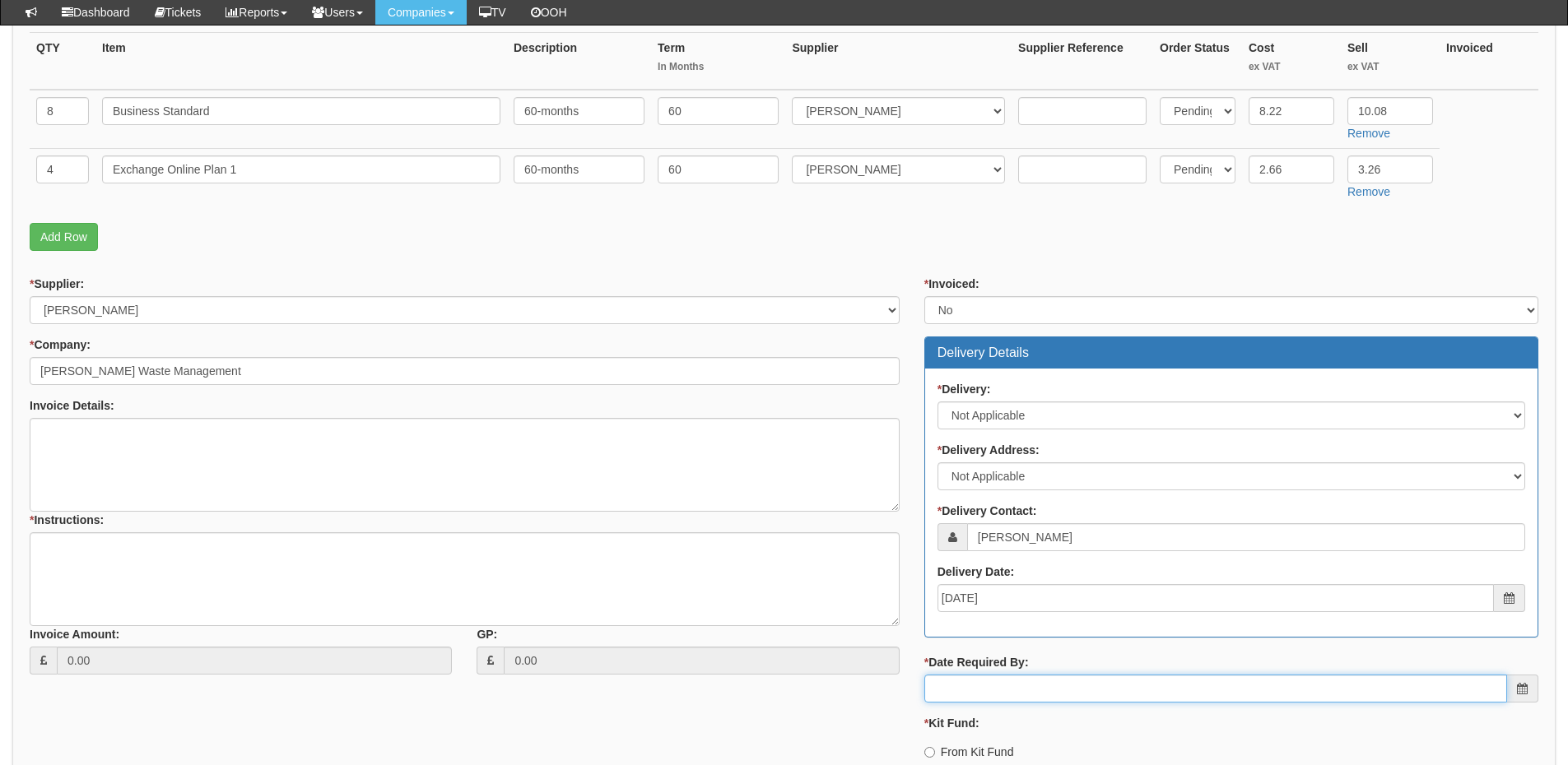
click at [1015, 699] on input "* Date Required By:" at bounding box center [1215, 688] width 583 height 28
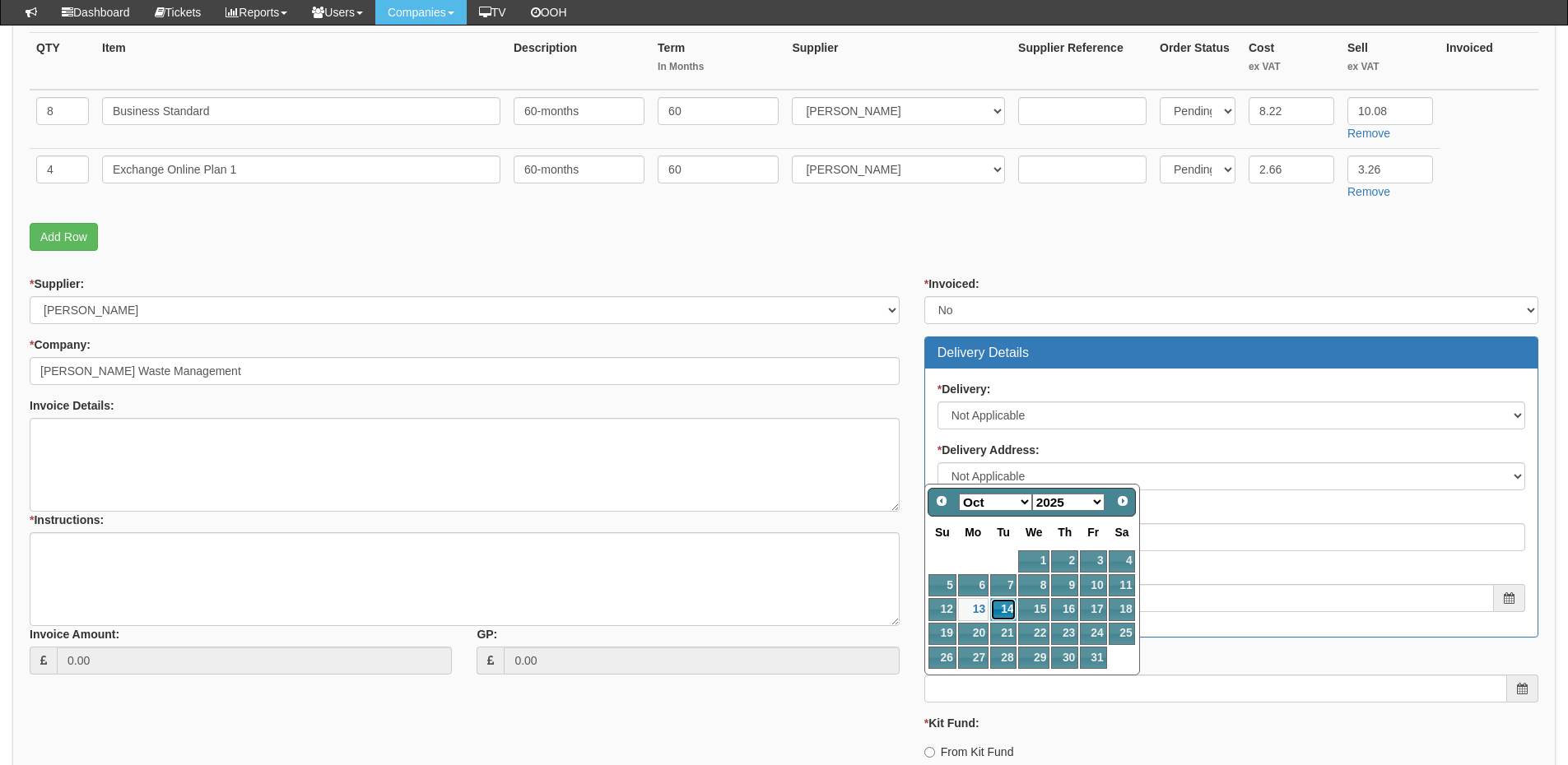
click at [1012, 614] on link "14" at bounding box center [1004, 609] width 26 height 22
type input "2025-10-14"
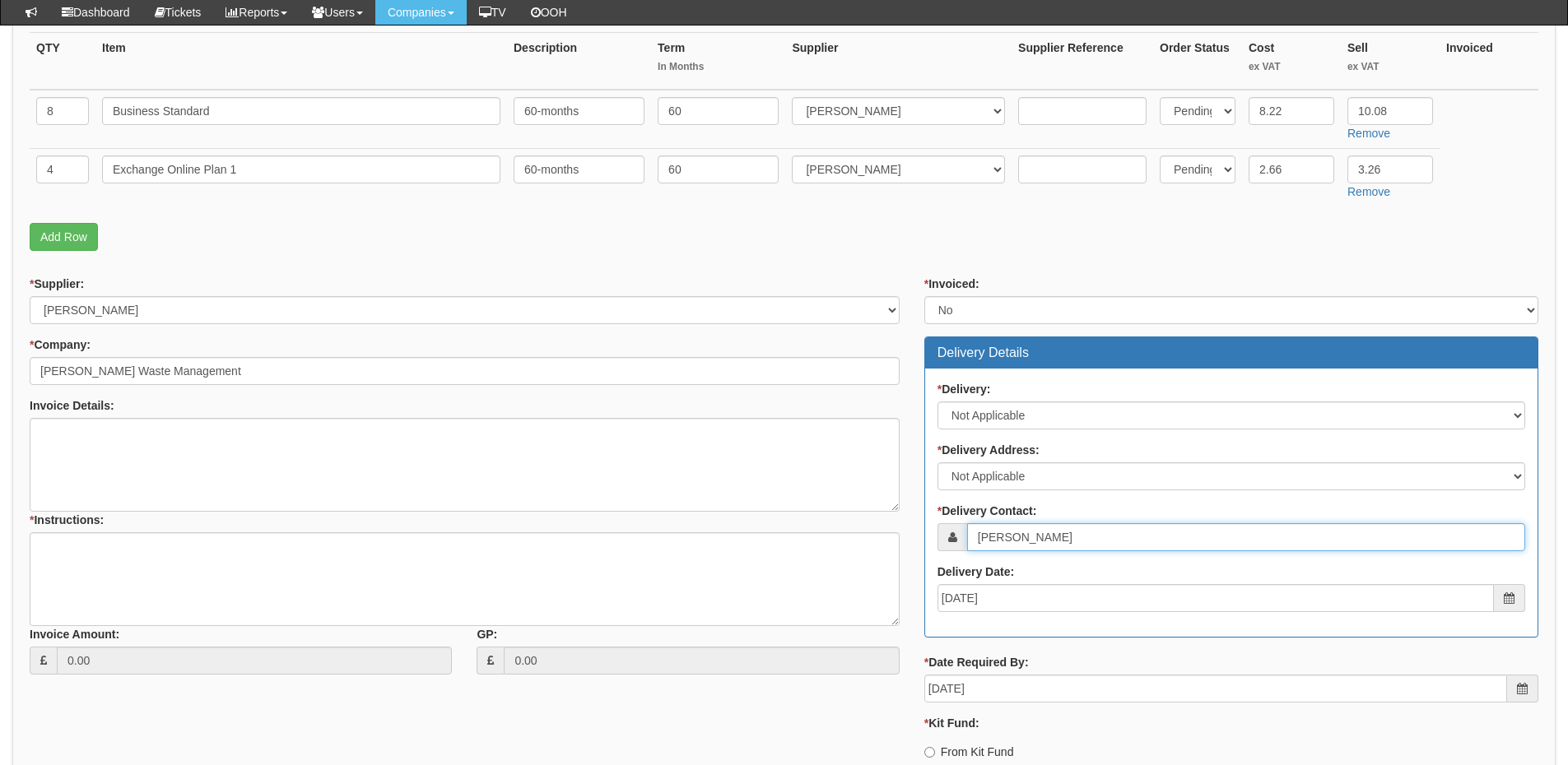
drag, startPoint x: 1050, startPoint y: 538, endPoint x: 955, endPoint y: 534, distance: 95.1
click at [955, 534] on div "Bill Dyson" at bounding box center [1231, 538] width 587 height 28
paste input "Tom Kitching"
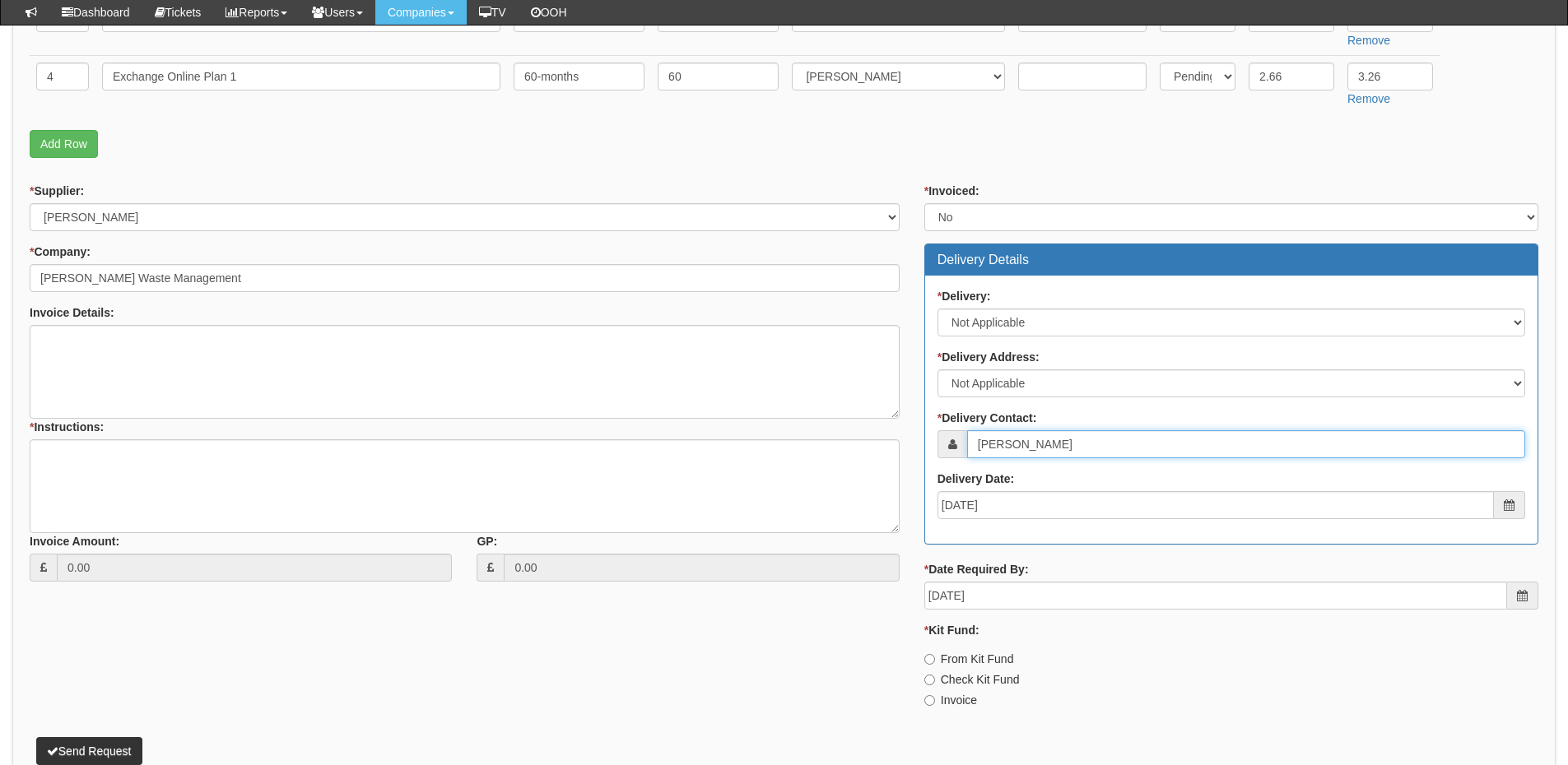
scroll to position [576, 0]
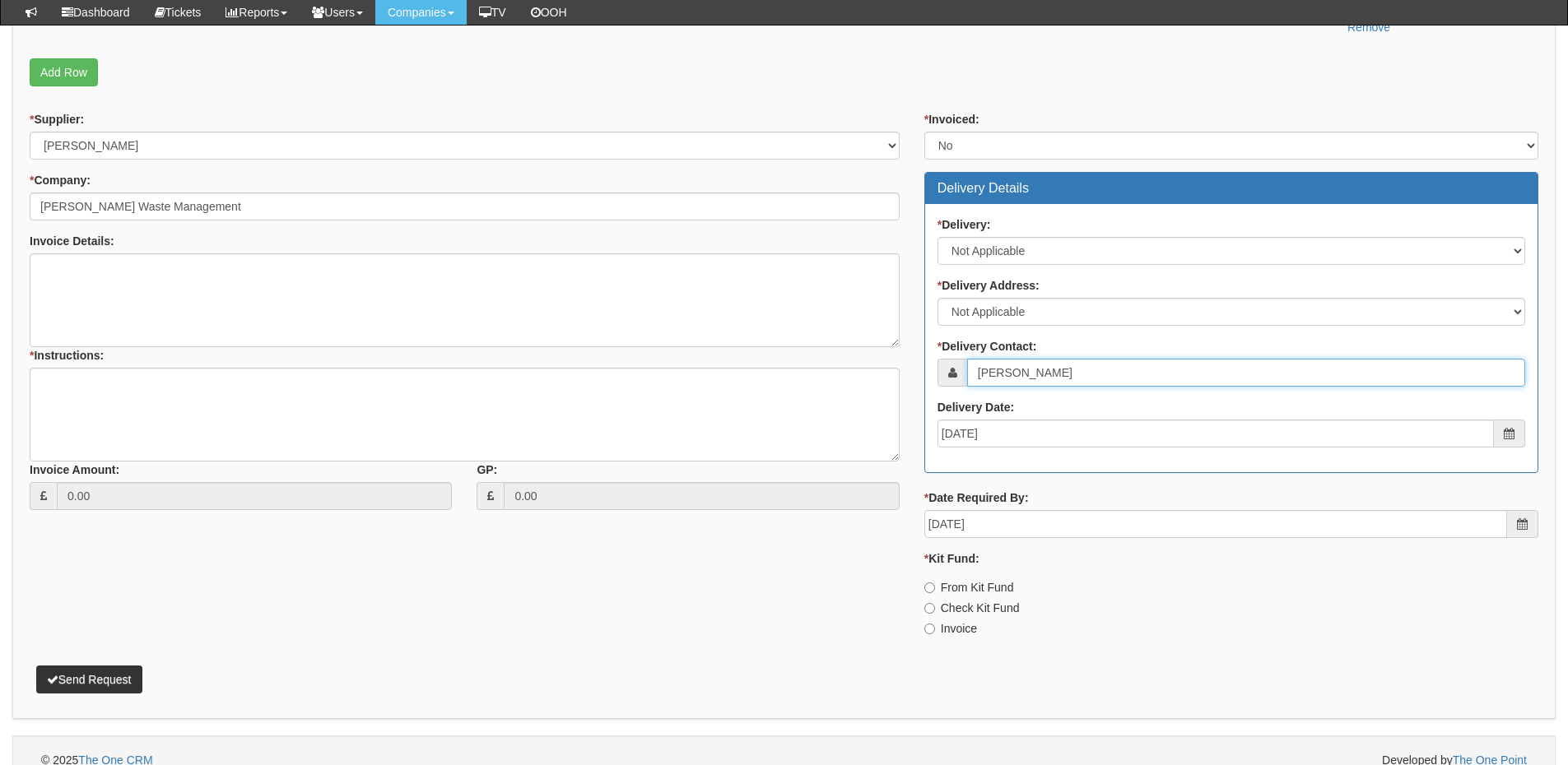
type input "Tom Kitching"
click at [945, 626] on label "Invoice" at bounding box center [951, 628] width 53 height 17
click at [935, 626] on input "Invoice" at bounding box center [930, 629] width 11 height 11
radio input "true"
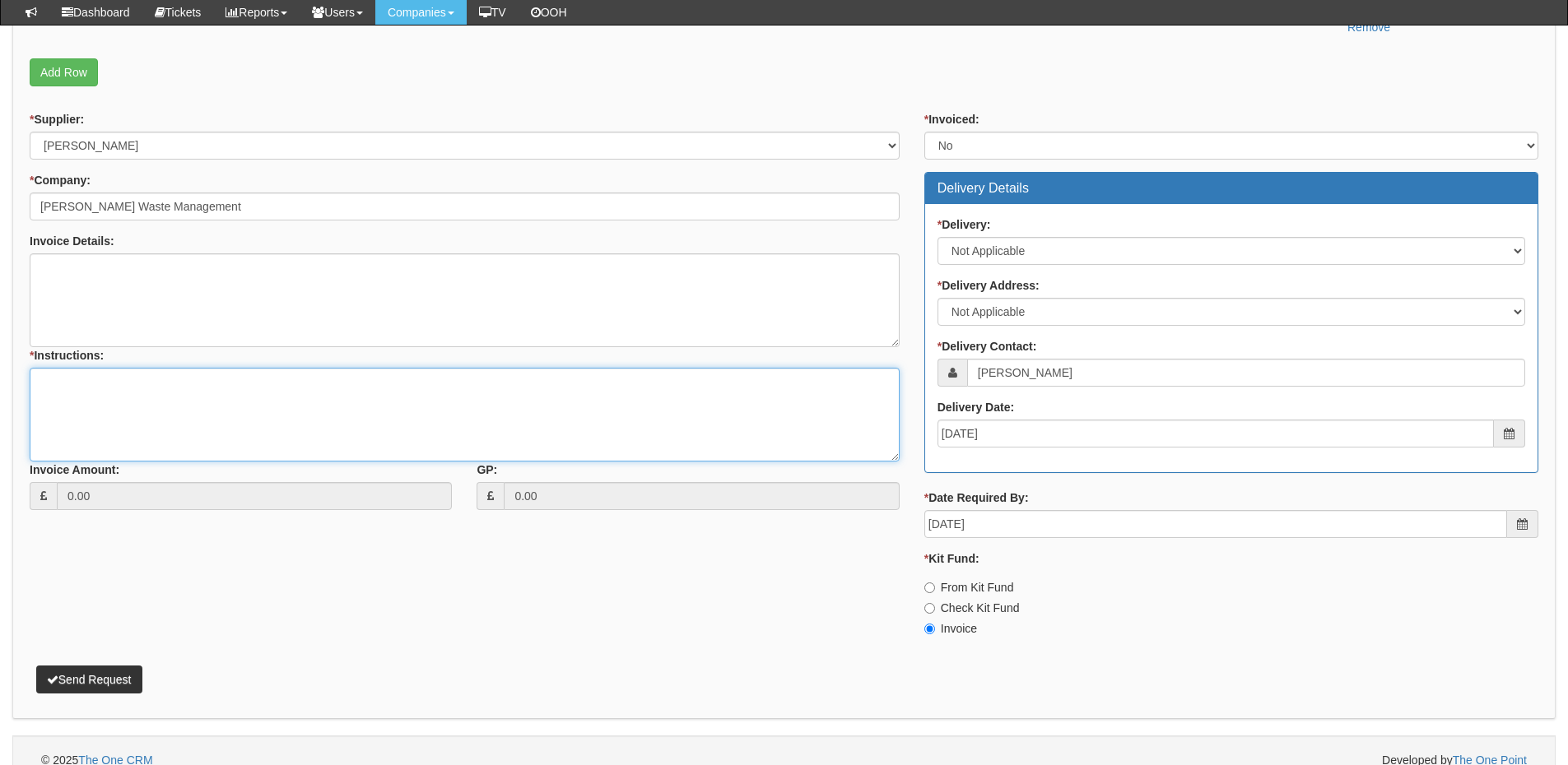
click at [202, 409] on textarea "* Instructions:" at bounding box center [465, 414] width 870 height 93
click at [63, 382] on textarea "365 igration" at bounding box center [465, 414] width 870 height 93
type textarea "365 migration"
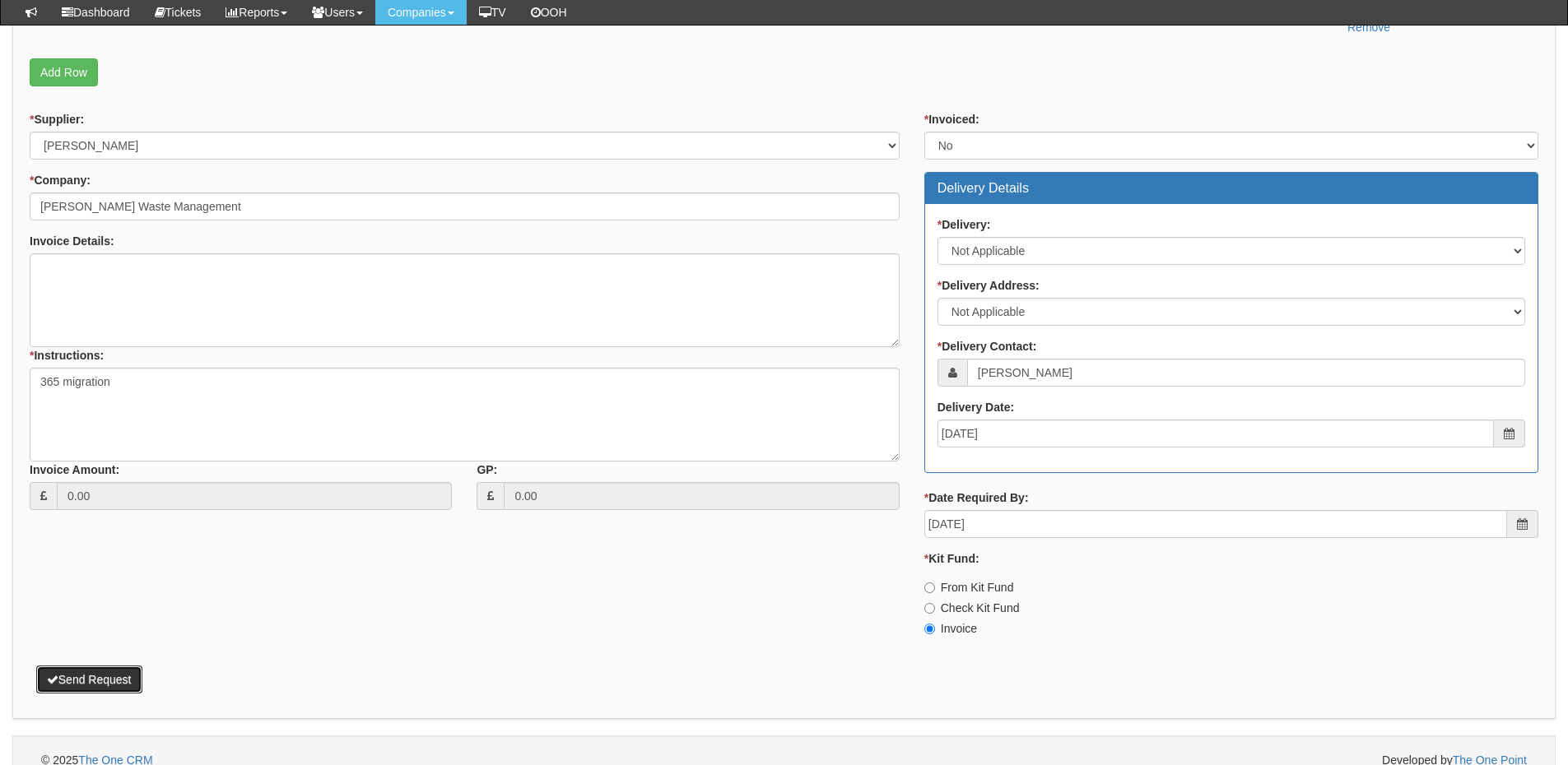
click at [116, 672] on button "Send Request" at bounding box center [89, 680] width 106 height 28
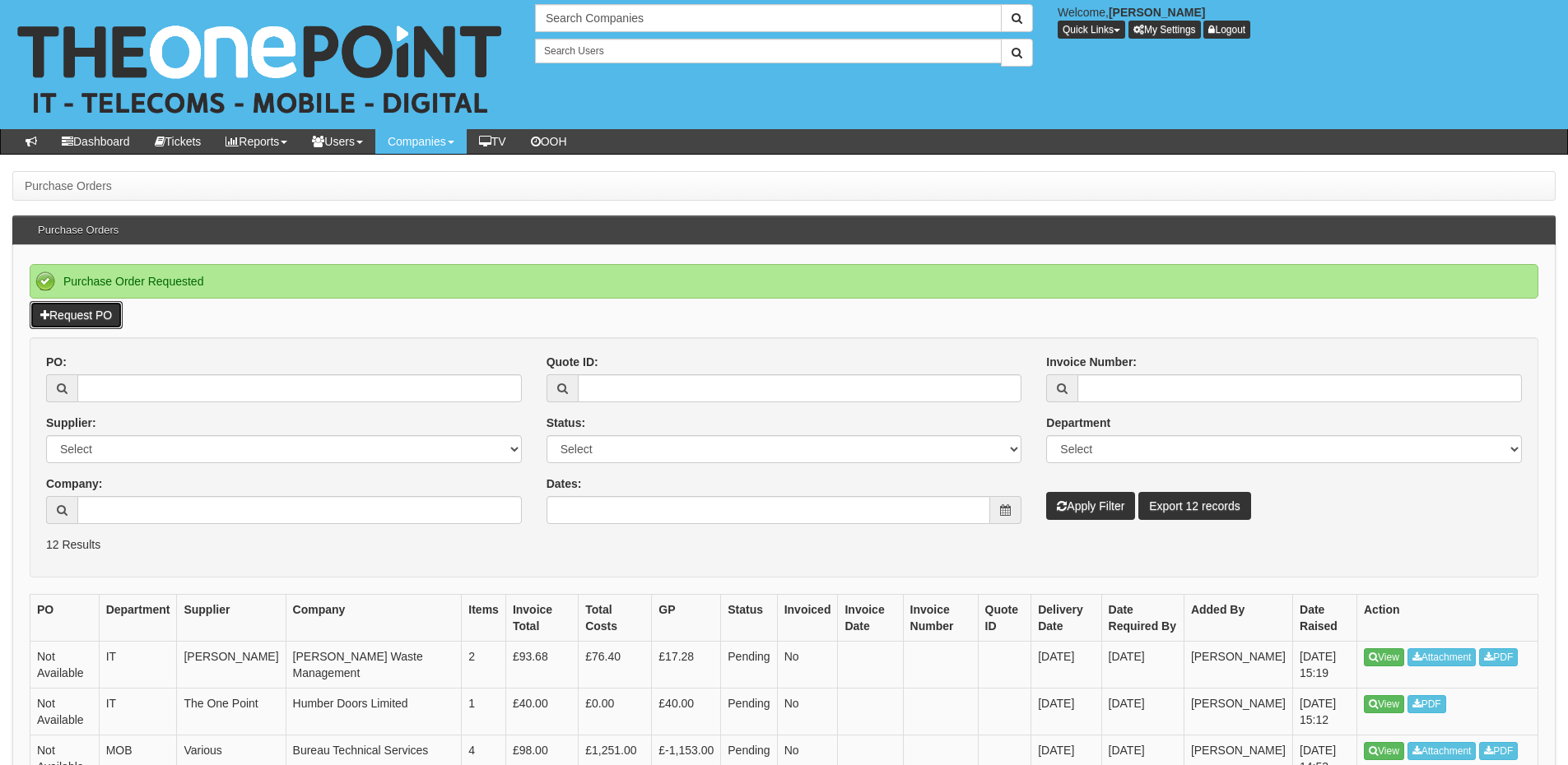
click at [56, 308] on link "Request PO" at bounding box center [76, 316] width 93 height 28
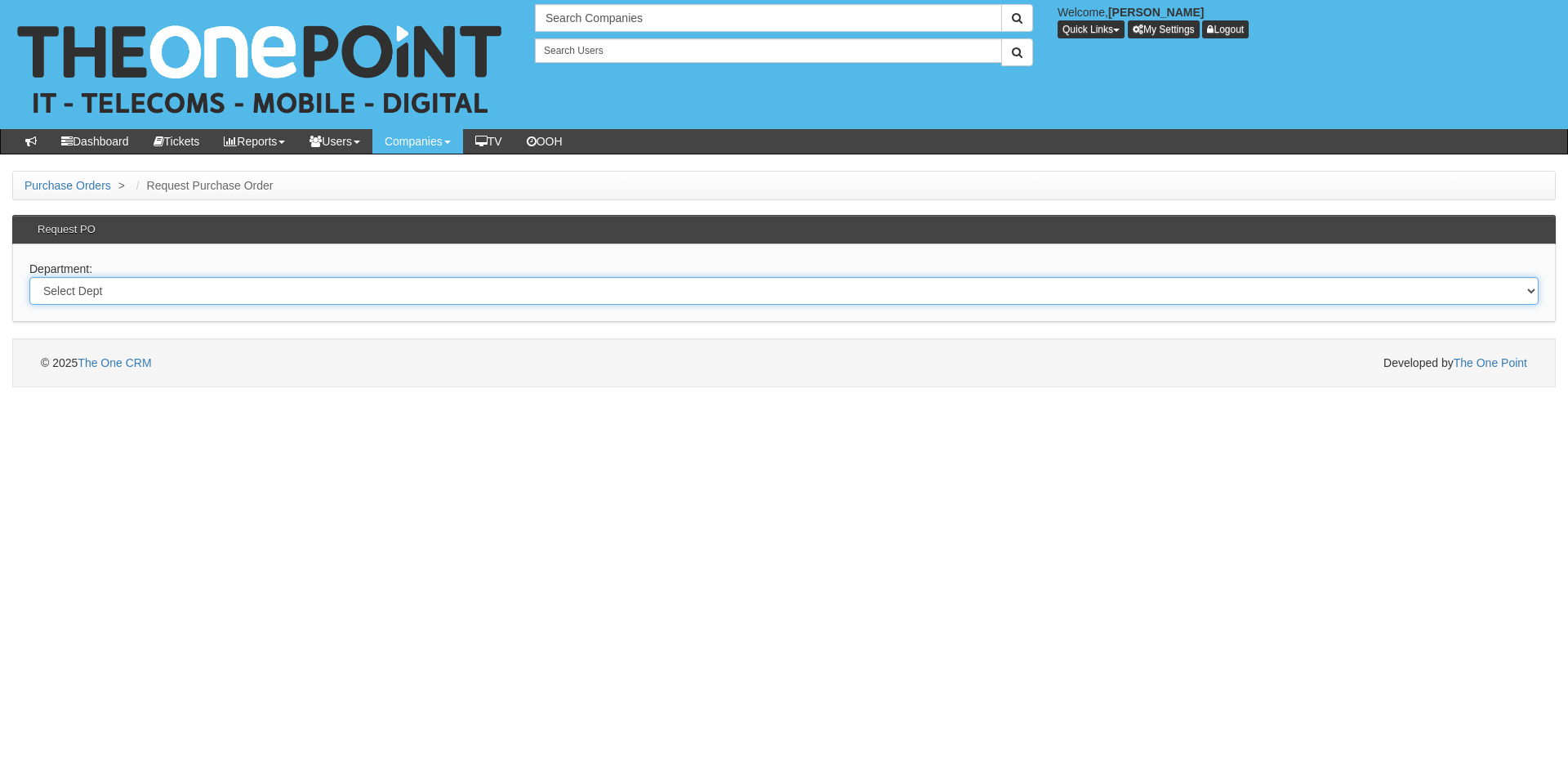
click at [195, 298] on select "Select Dept Digital Internal IT Mobiles Marketing Telecoms" at bounding box center [784, 291] width 1509 height 28
select select "?pipeID=&dept=MOB"
click at [30, 277] on select "Select Dept Digital Internal IT Mobiles Marketing Telecoms" at bounding box center [784, 291] width 1509 height 28
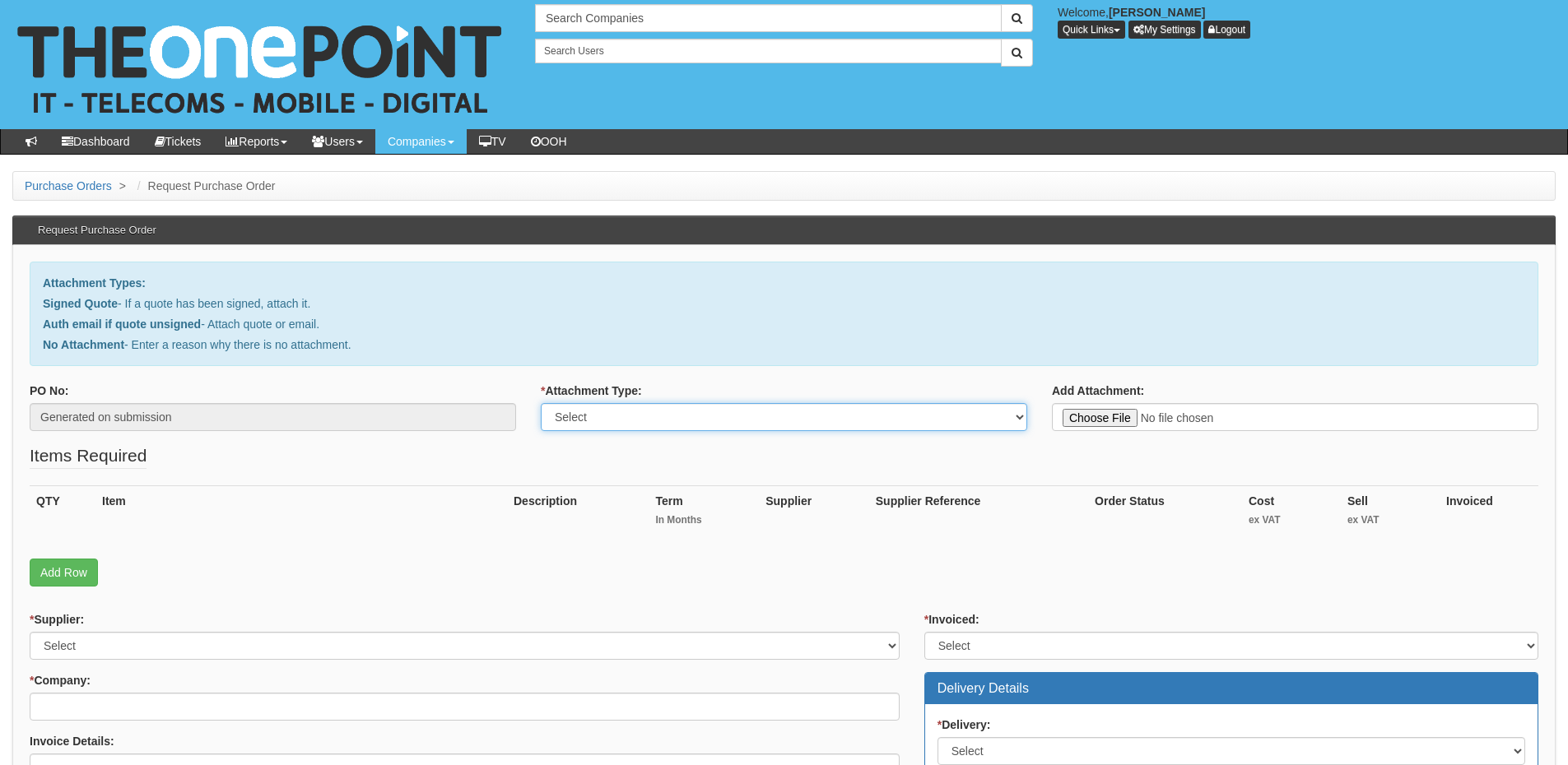
click at [617, 412] on select "Select Signed Quote Auth email with quote if unsigned No Attachment" at bounding box center [784, 417] width 487 height 28
select select "Signed Quote"
click at [541, 403] on select "Select Signed Quote Auth email with quote if unsigned No Attachment" at bounding box center [784, 417] width 487 height 28
type input "C:\fakepath\LabFX -Mobile Renewal (1).pdf"
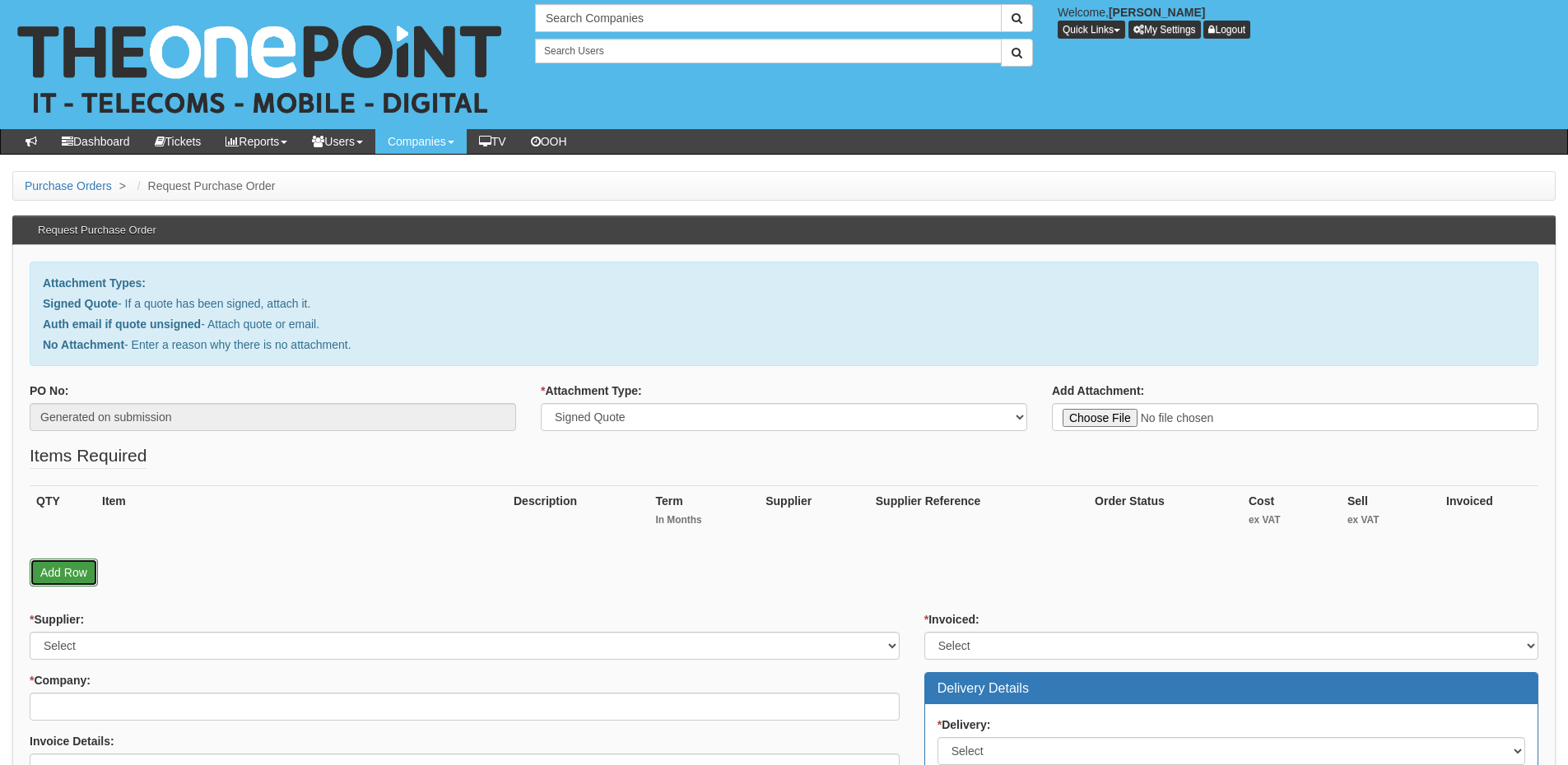
click at [56, 579] on link "Add Row" at bounding box center [63, 573] width 68 height 28
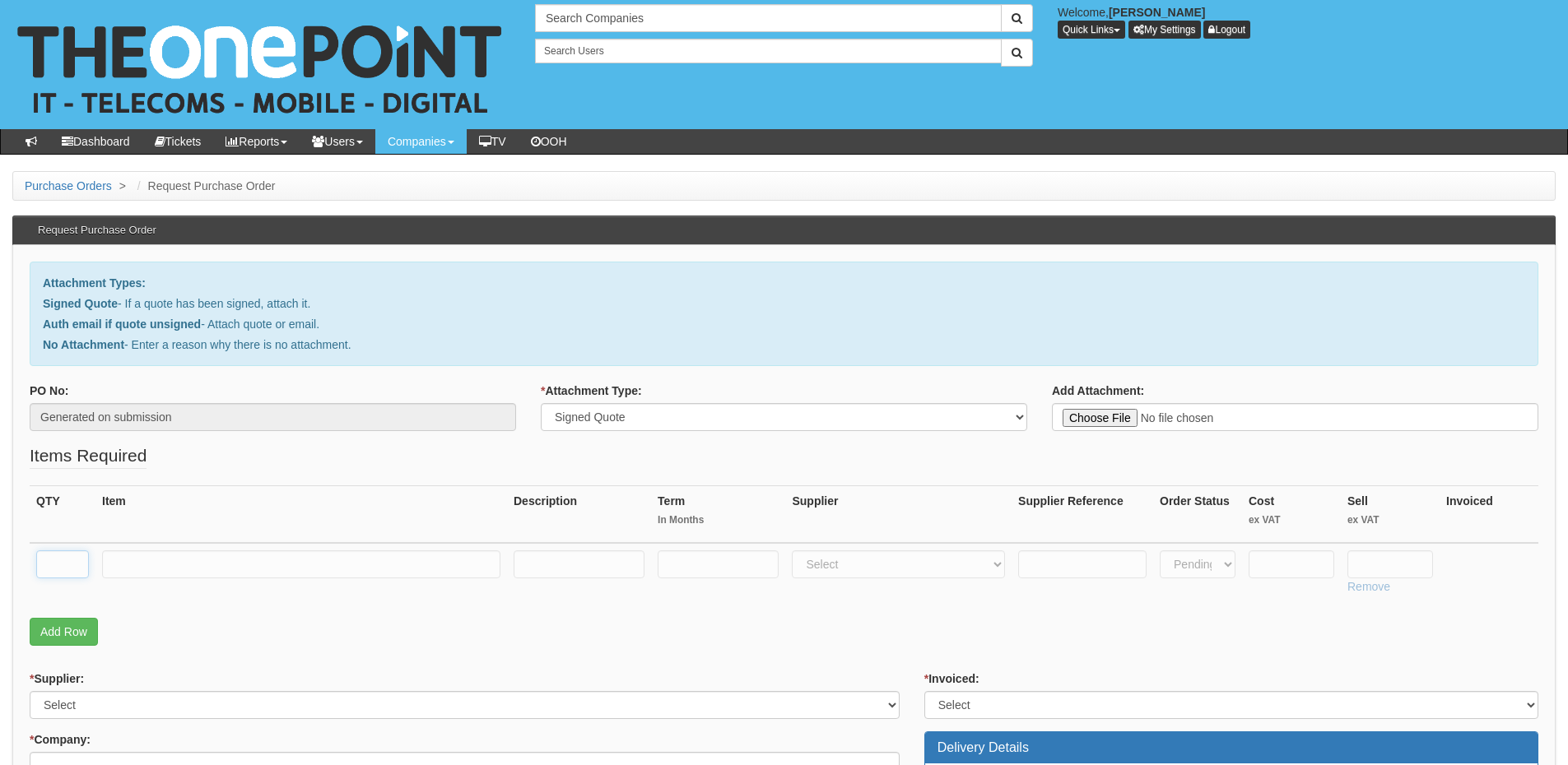
click at [55, 553] on input "text" at bounding box center [63, 564] width 53 height 28
type input "1"
click at [200, 548] on td at bounding box center [301, 572] width 412 height 58
click at [204, 568] on input "text" at bounding box center [302, 564] width 399 height 28
type input "Small Biz 20GB"
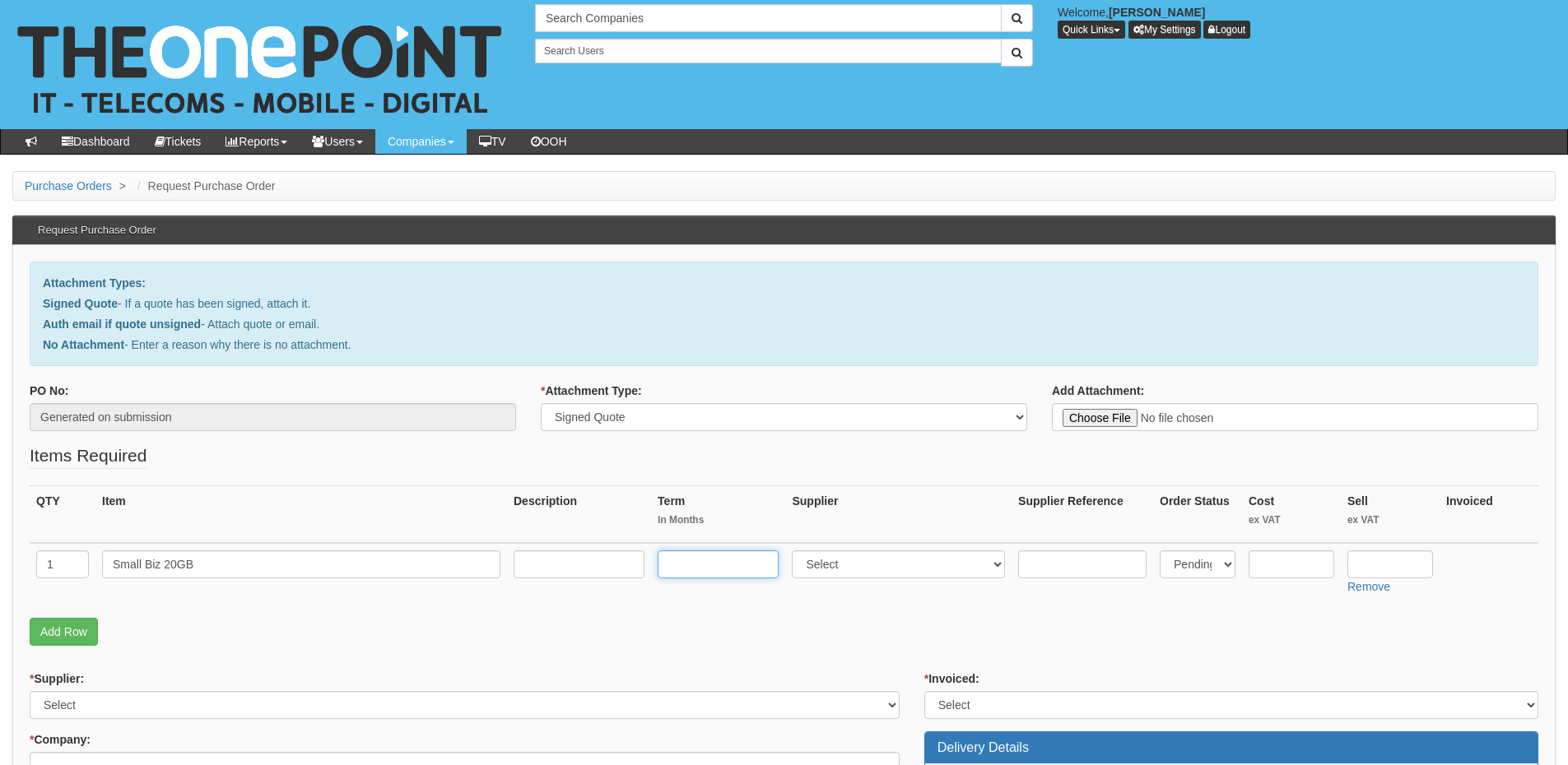
click at [726, 567] on input "text" at bounding box center [718, 564] width 121 height 28
click at [690, 567] on input "text" at bounding box center [718, 564] width 121 height 28
type input "24"
click at [586, 563] on input "text" at bounding box center [579, 564] width 131 height 28
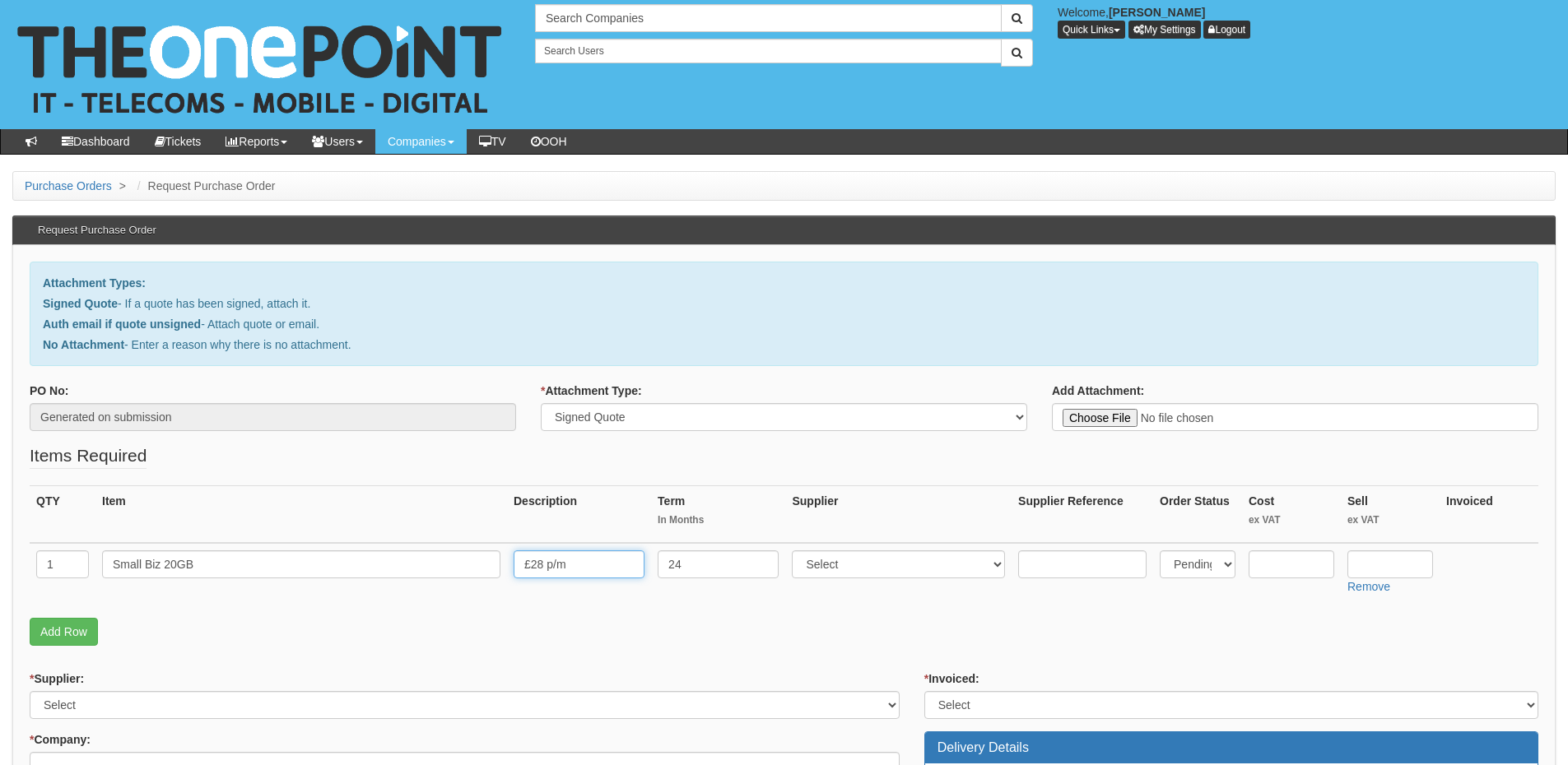
type input "£28 p/m"
click at [878, 566] on select "Select 123 REG.co.uk 1Password 3 4Gon AA Jones Electric Ltd Abzorb Access Group…" at bounding box center [899, 564] width 213 height 28
select select "54"
click at [796, 550] on select "Select 123 REG.co.uk 1Password 3 4Gon AA Jones Electric Ltd Abzorb Access Group…" at bounding box center [899, 564] width 213 height 28
click at [1378, 562] on input "text" at bounding box center [1390, 564] width 86 height 28
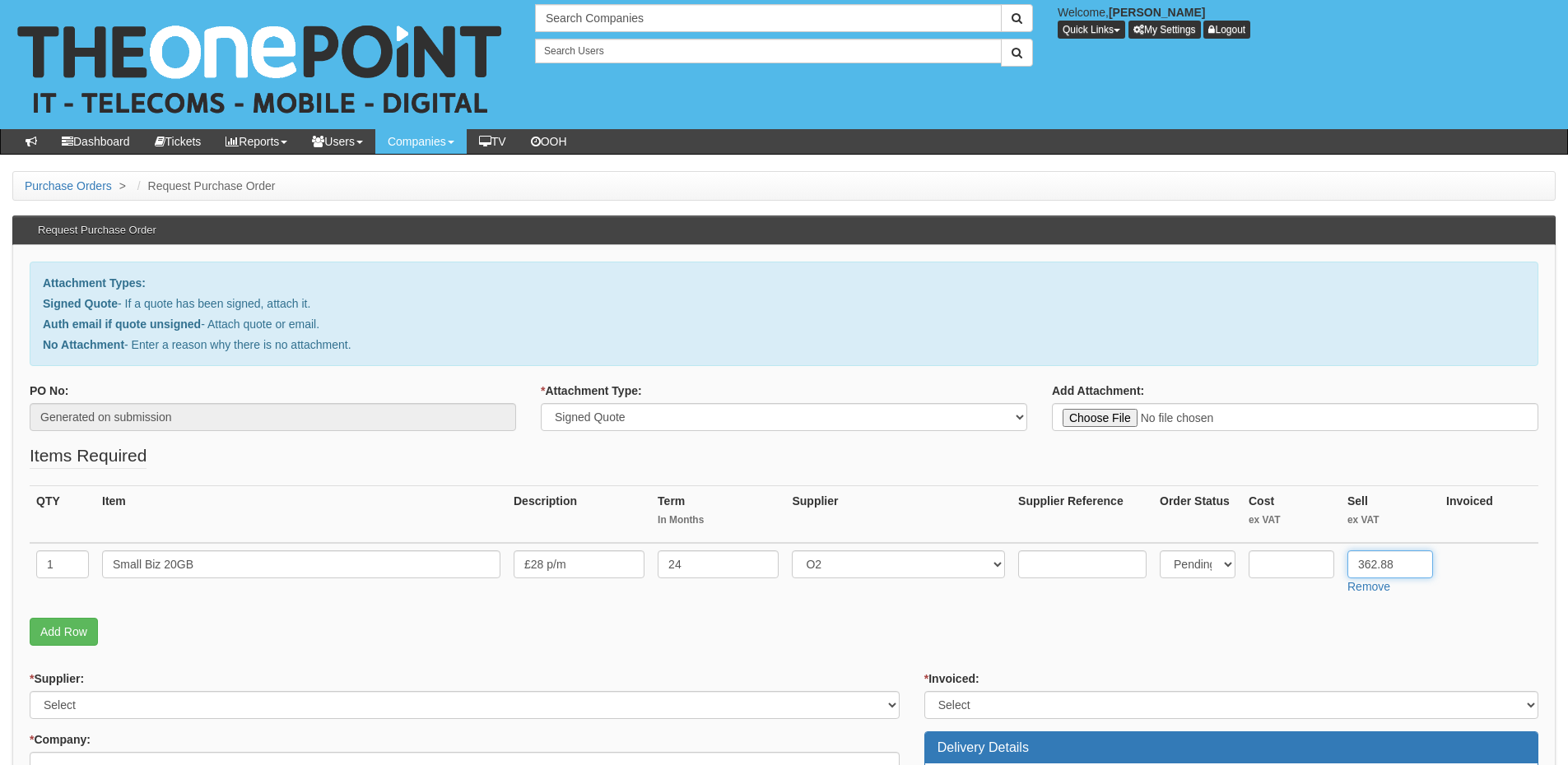
scroll to position [247, 0]
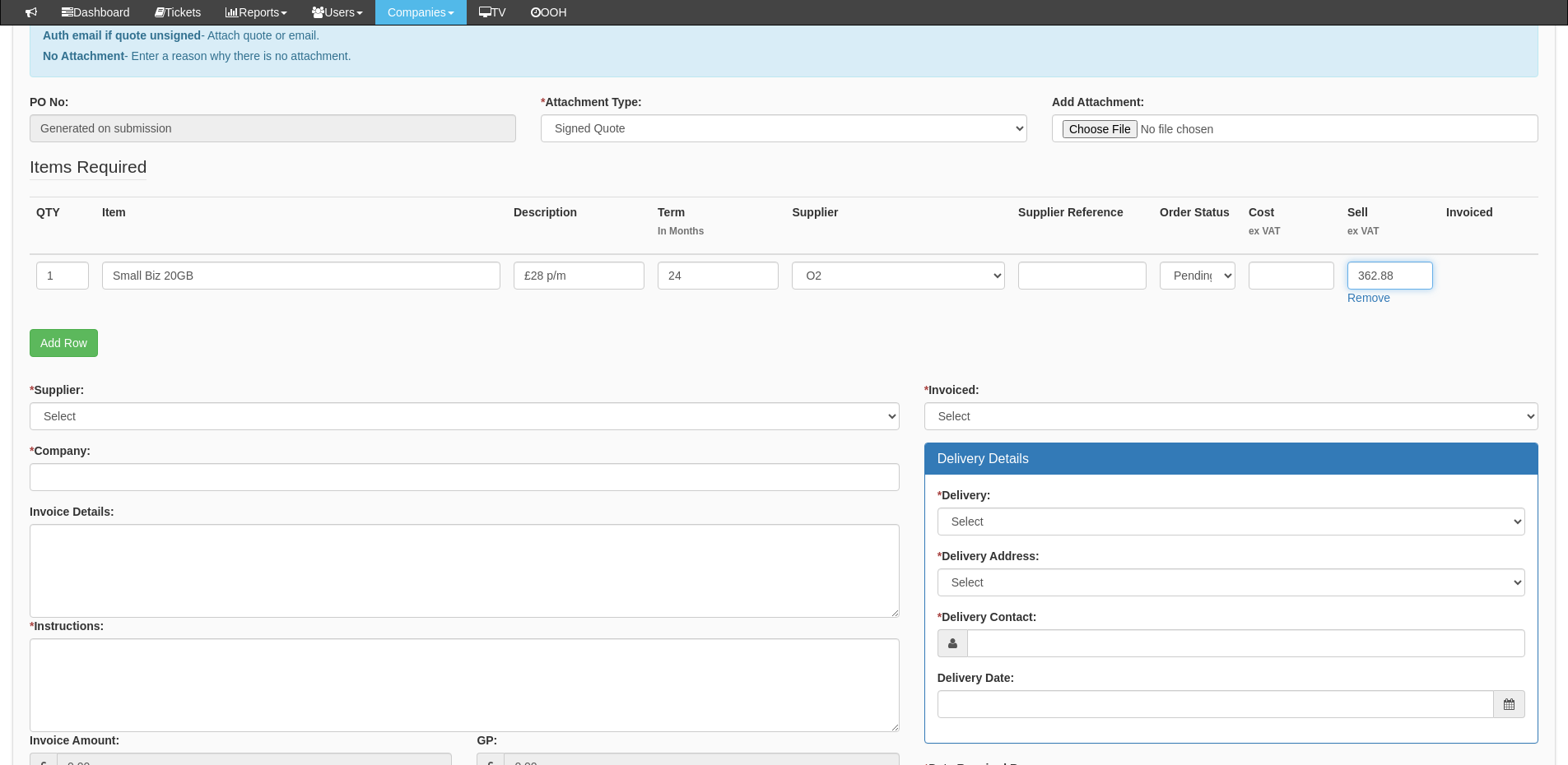
type input "362.88"
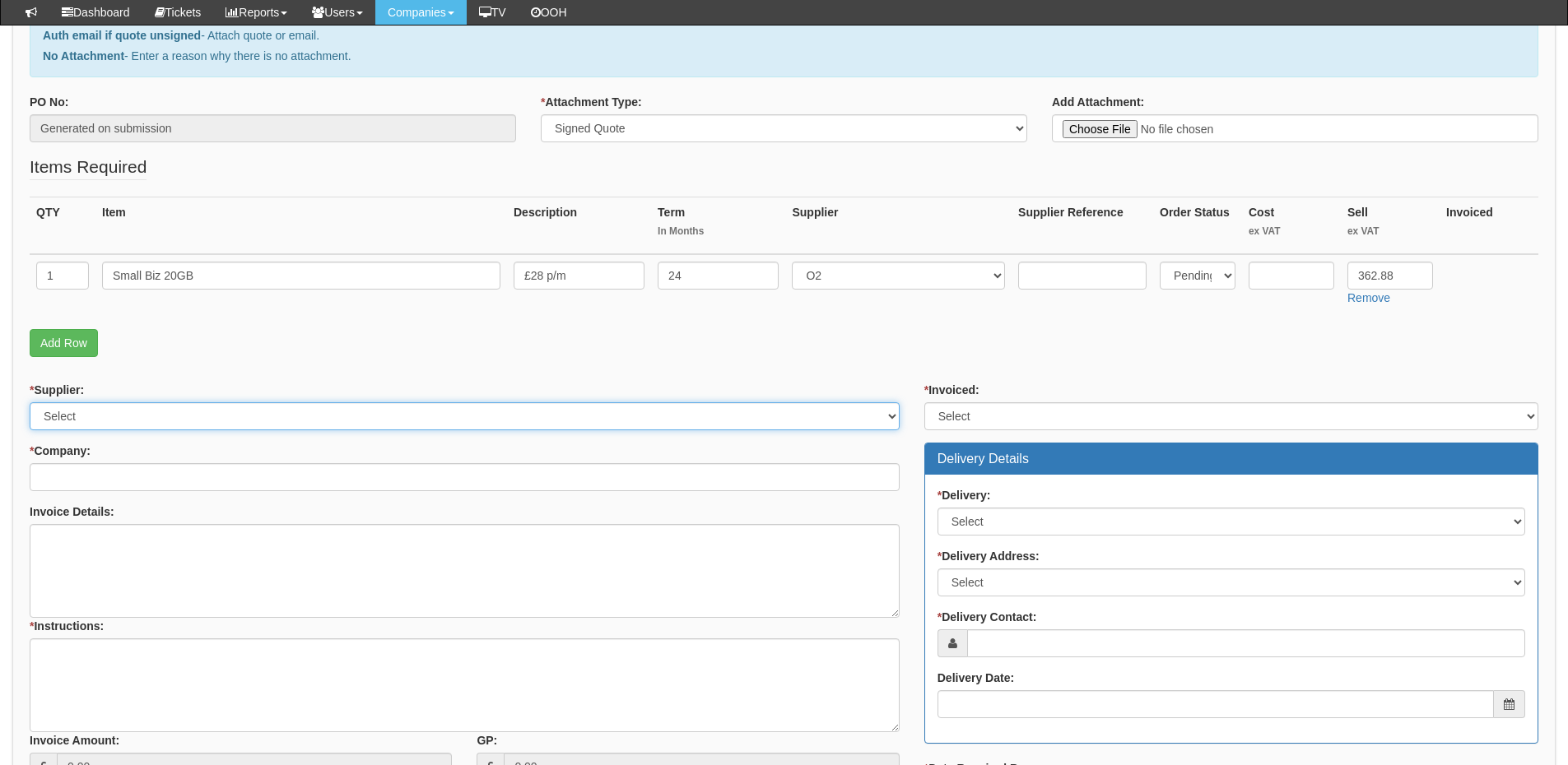
click at [102, 414] on select "Select 123 REG.co.uk 1Password 3 4Gon AA Jones Electric Ltd Abzorb Access Group…" at bounding box center [465, 416] width 870 height 28
select select "54"
click at [30, 402] on select "Select 123 REG.co.uk 1Password 3 4Gon AA Jones Electric Ltd Abzorb Access Group…" at bounding box center [465, 416] width 870 height 28
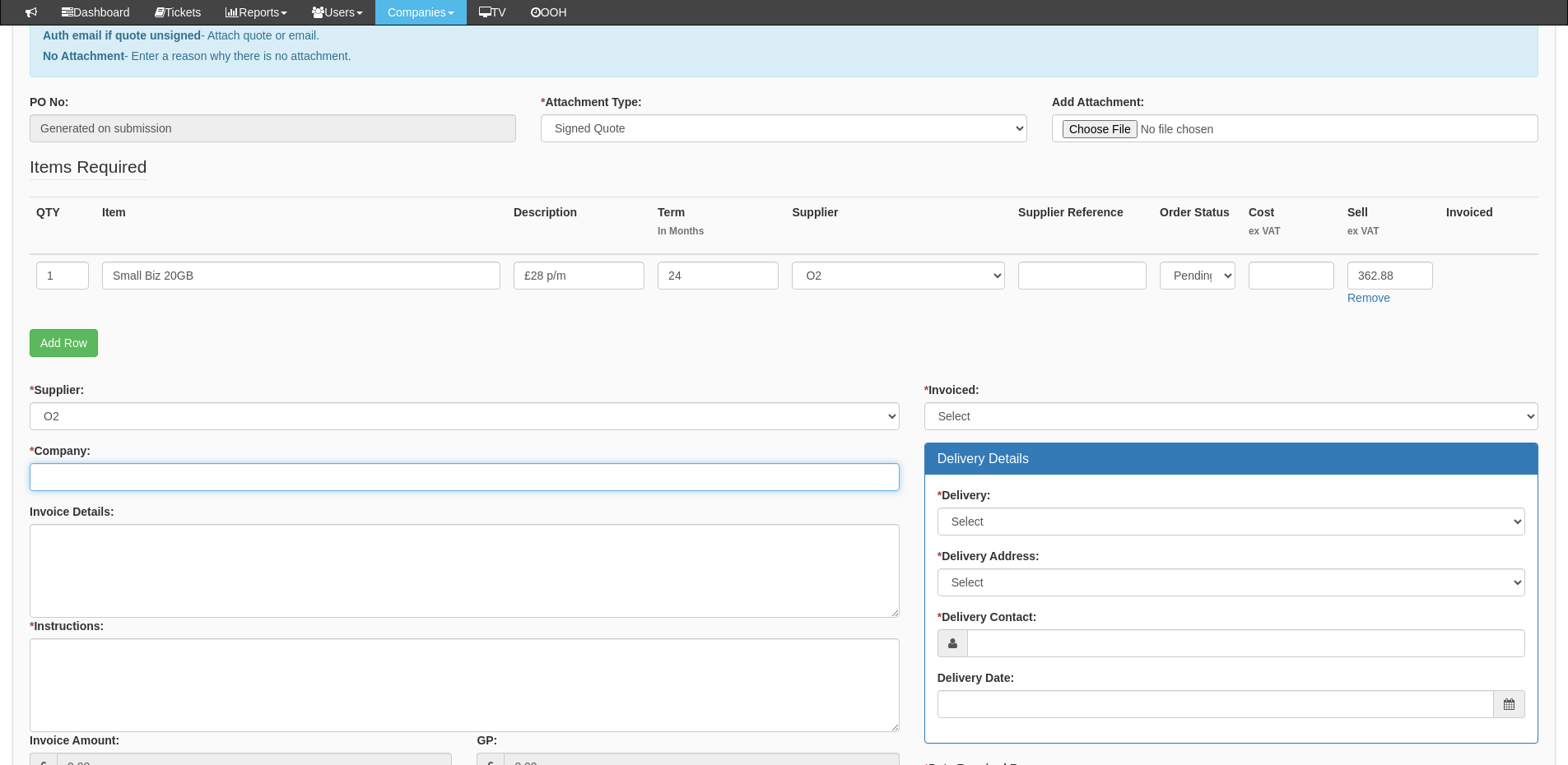
click at [97, 478] on input "* Company:" at bounding box center [465, 478] width 870 height 28
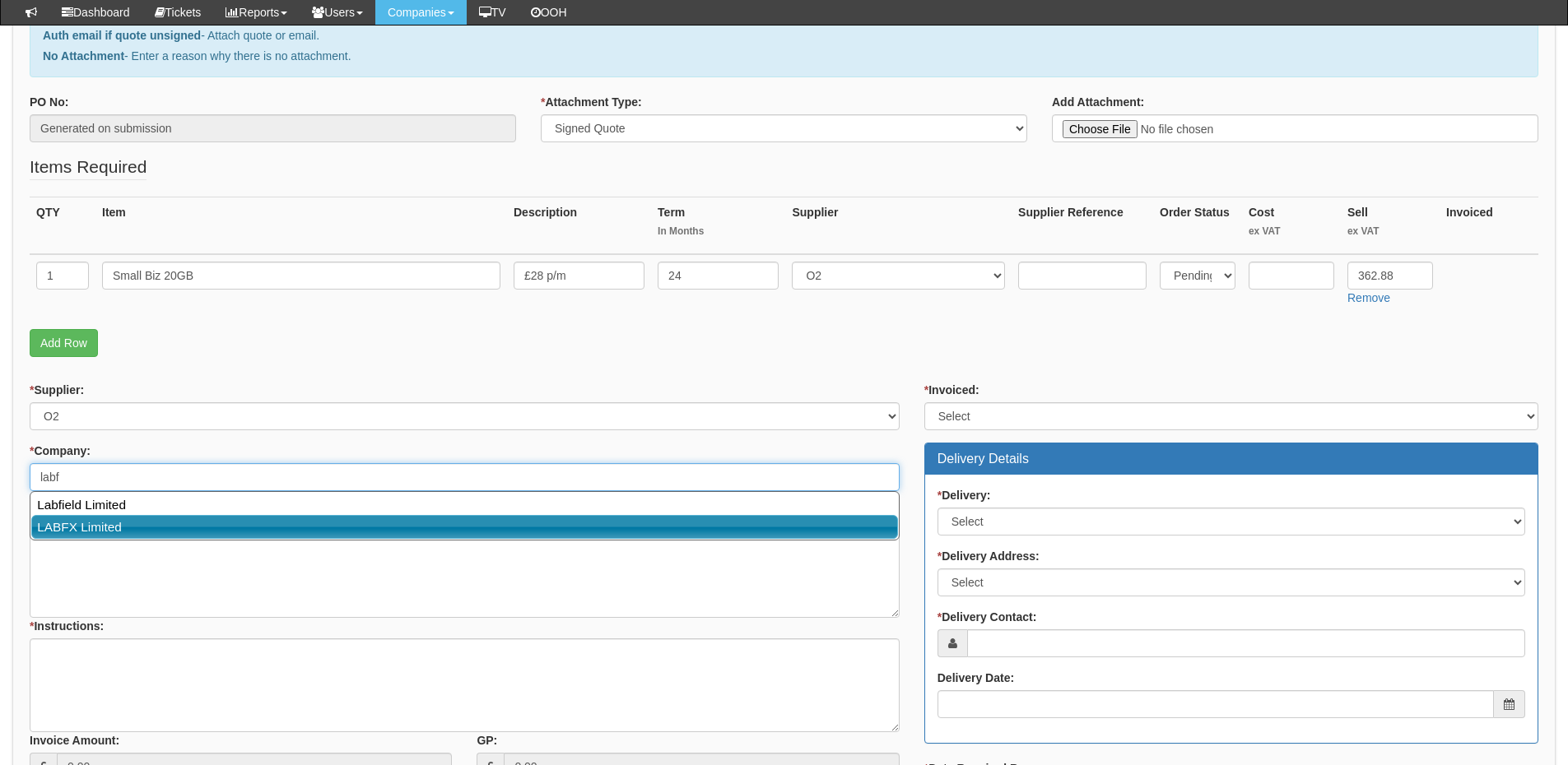
click at [88, 520] on link "LABFX Limited" at bounding box center [464, 526] width 867 height 24
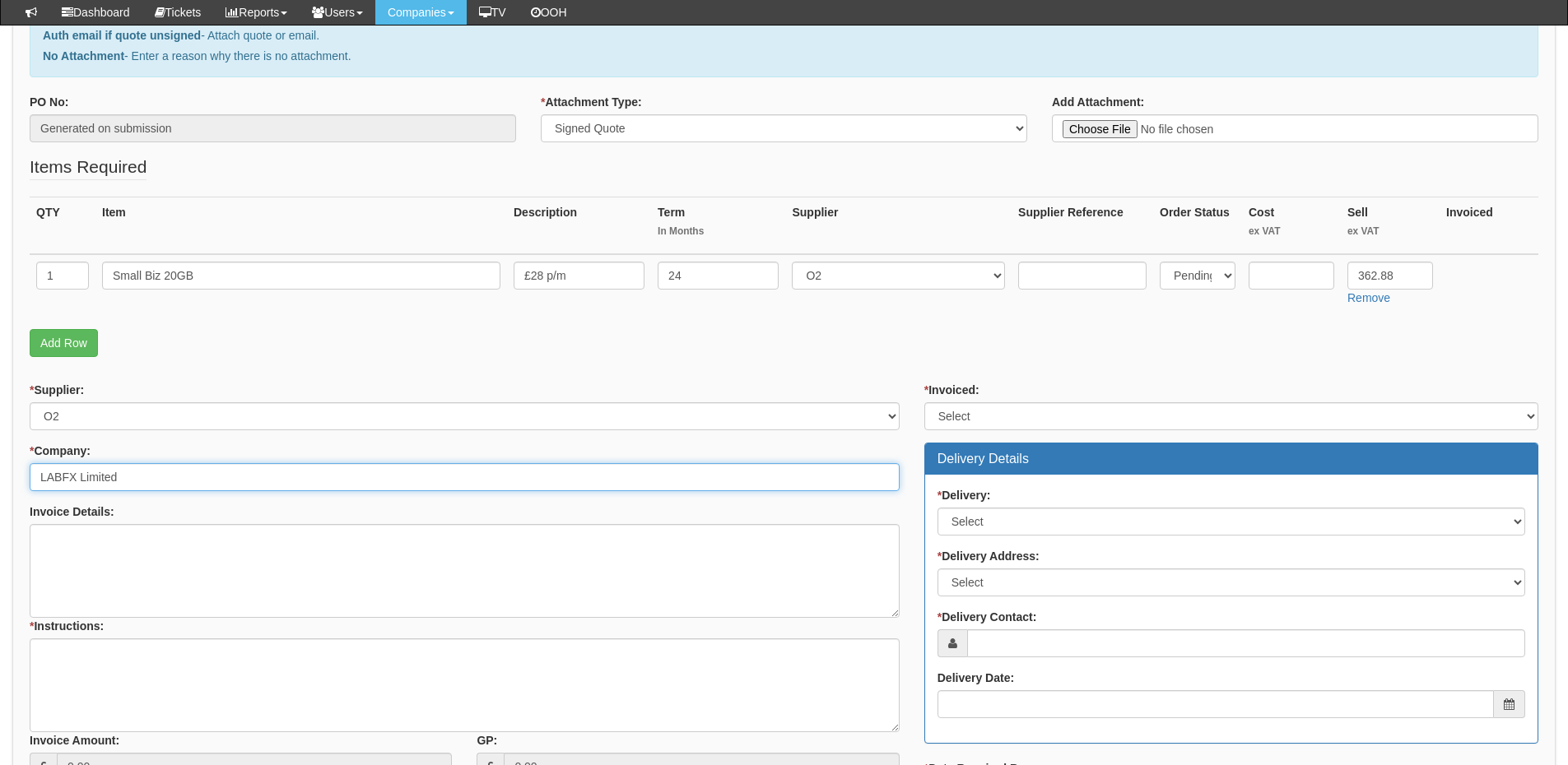
type input "LABFX Limited"
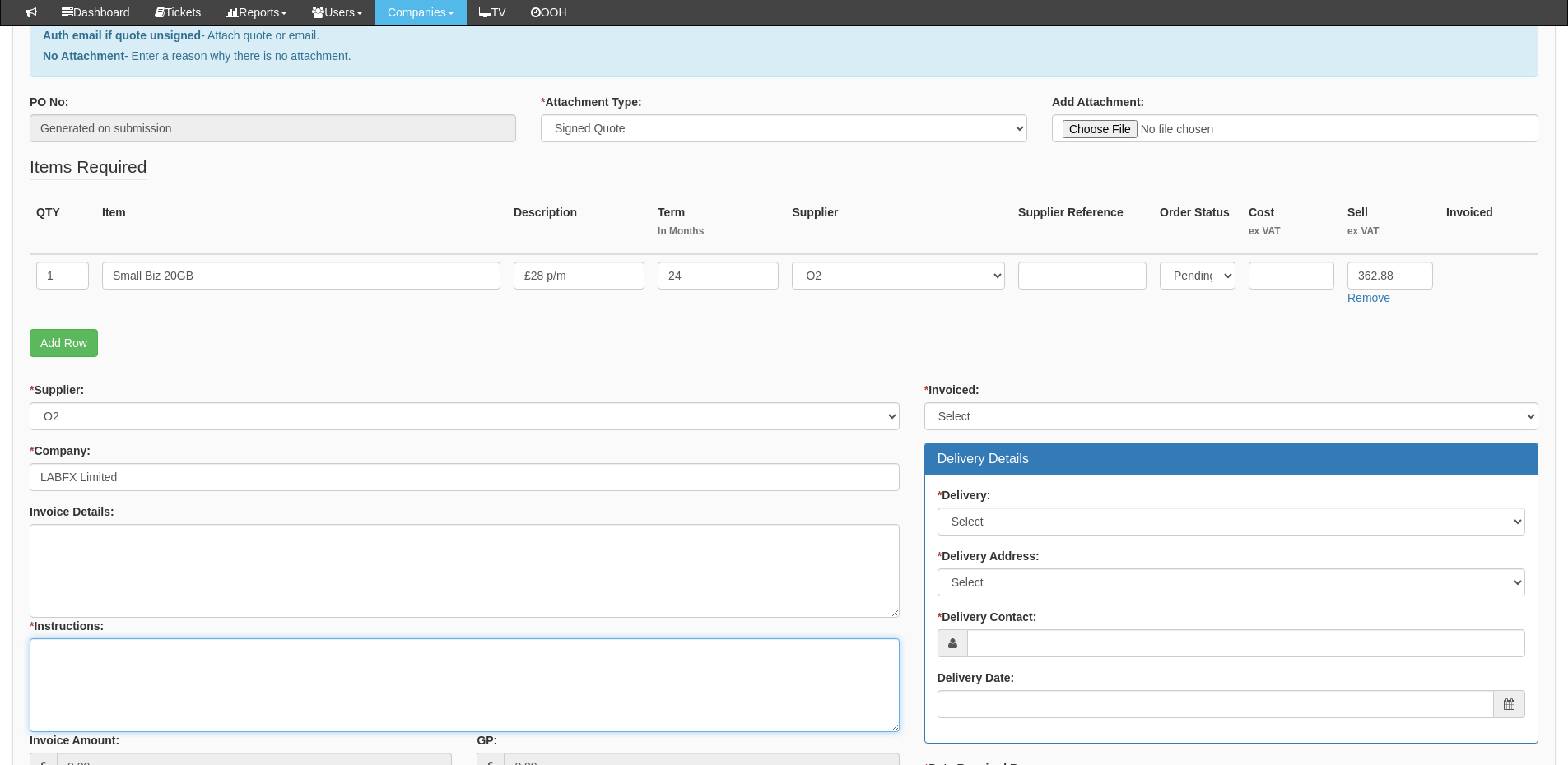
click at [88, 672] on textarea "* Instructions:" at bounding box center [465, 685] width 870 height 93
type textarea "1x resign"
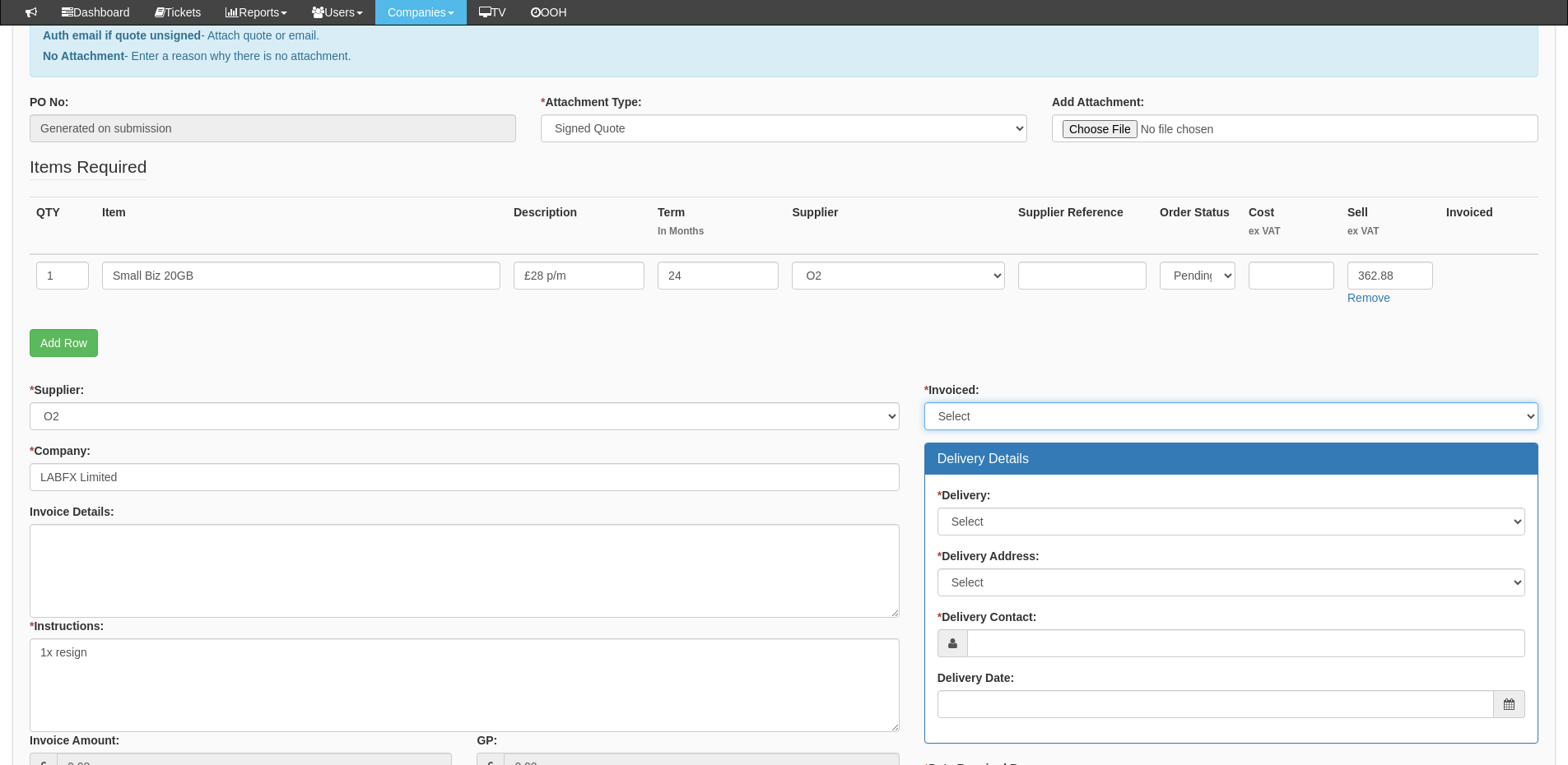
drag, startPoint x: 1001, startPoint y: 408, endPoint x: 1001, endPoint y: 427, distance: 19.0
click at [1001, 408] on select "Select Yes No N/A STB (part of order)" at bounding box center [1231, 416] width 614 height 28
select select "2"
click at [924, 402] on select "Select Yes No N/A STB (part of order)" at bounding box center [1231, 416] width 614 height 28
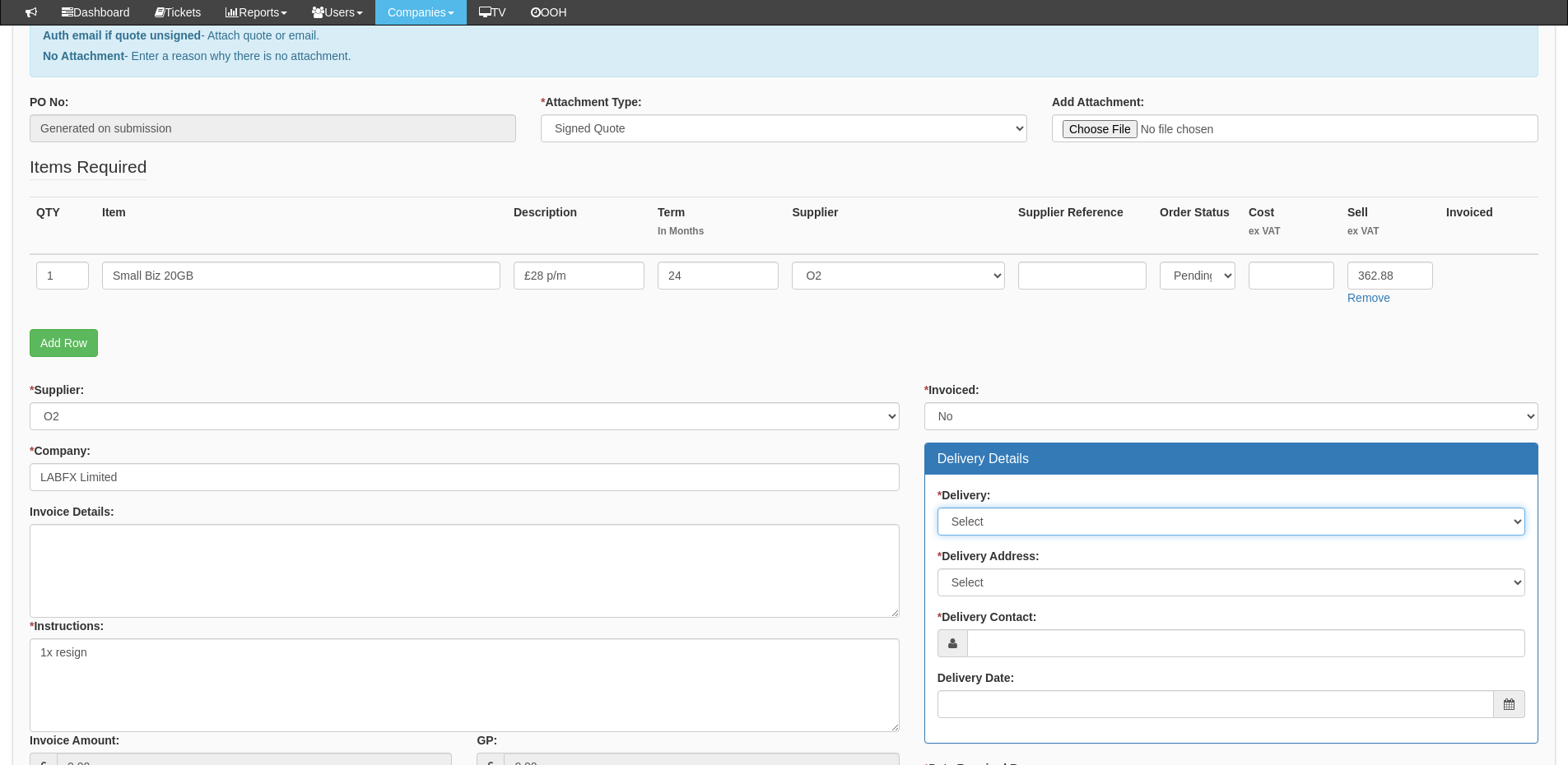
click at [984, 526] on select "Select No Not Applicable Yes" at bounding box center [1231, 522] width 587 height 28
select select "3"
click at [937, 508] on select "Select No Not Applicable Yes" at bounding box center [1231, 522] width 587 height 28
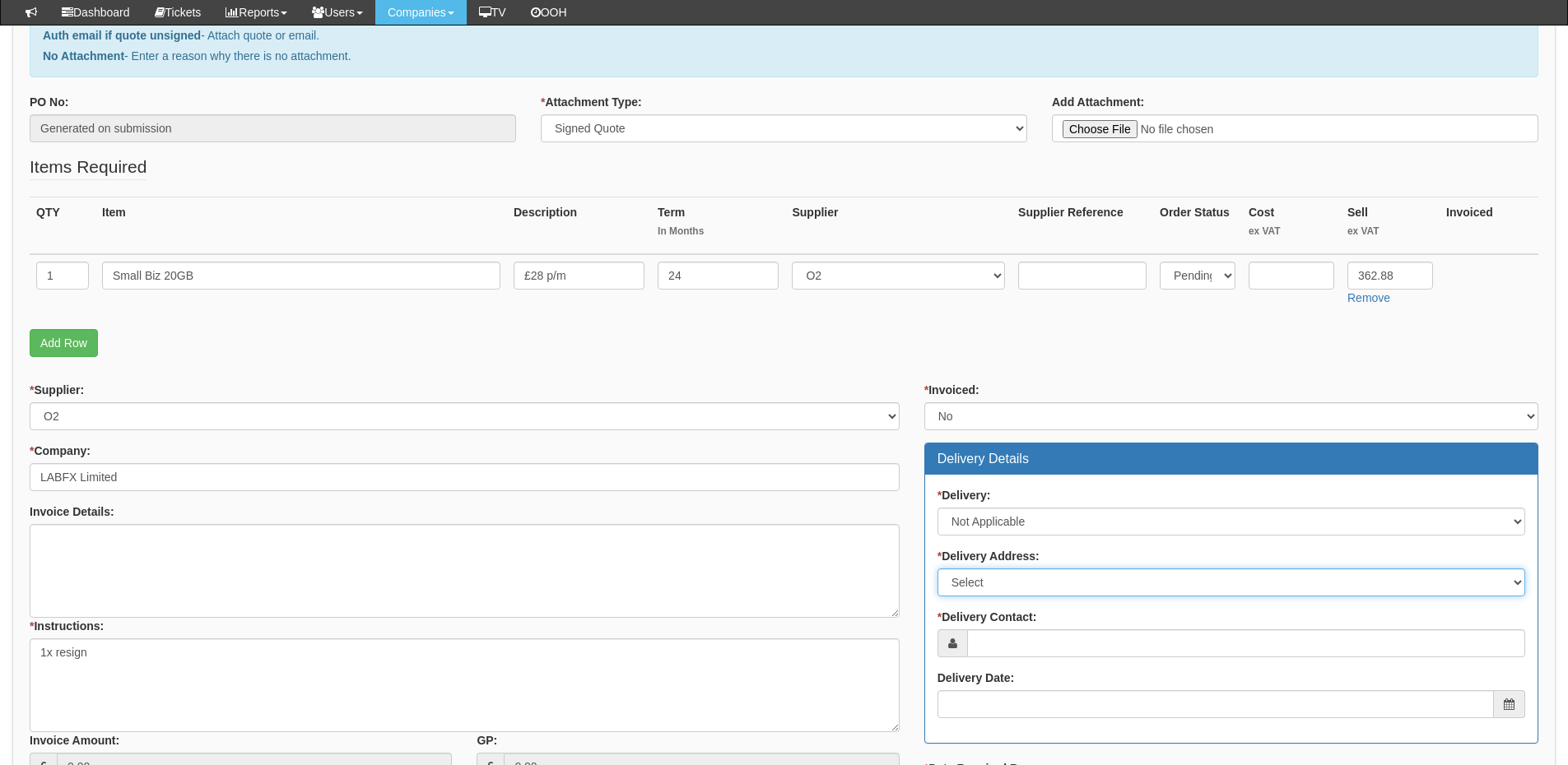
click at [982, 583] on select "Select Not Applicable Main Address - HU2 8ED Other" at bounding box center [1231, 583] width 587 height 28
select select "N/A"
click at [937, 568] on select "Select Not Applicable Main Address - HU2 8ED Other" at bounding box center [1231, 583] width 587 height 28
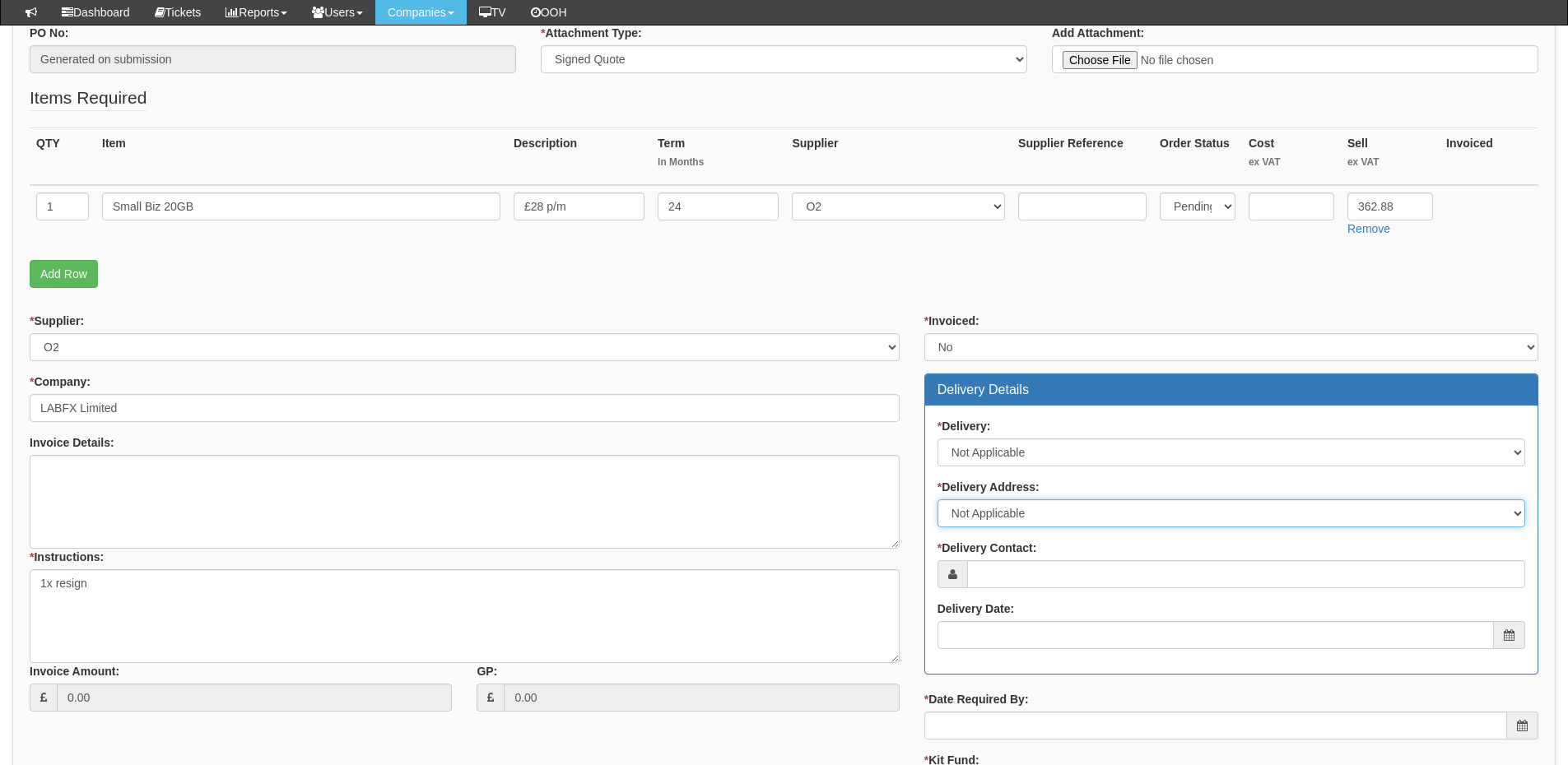
scroll to position [412, 0]
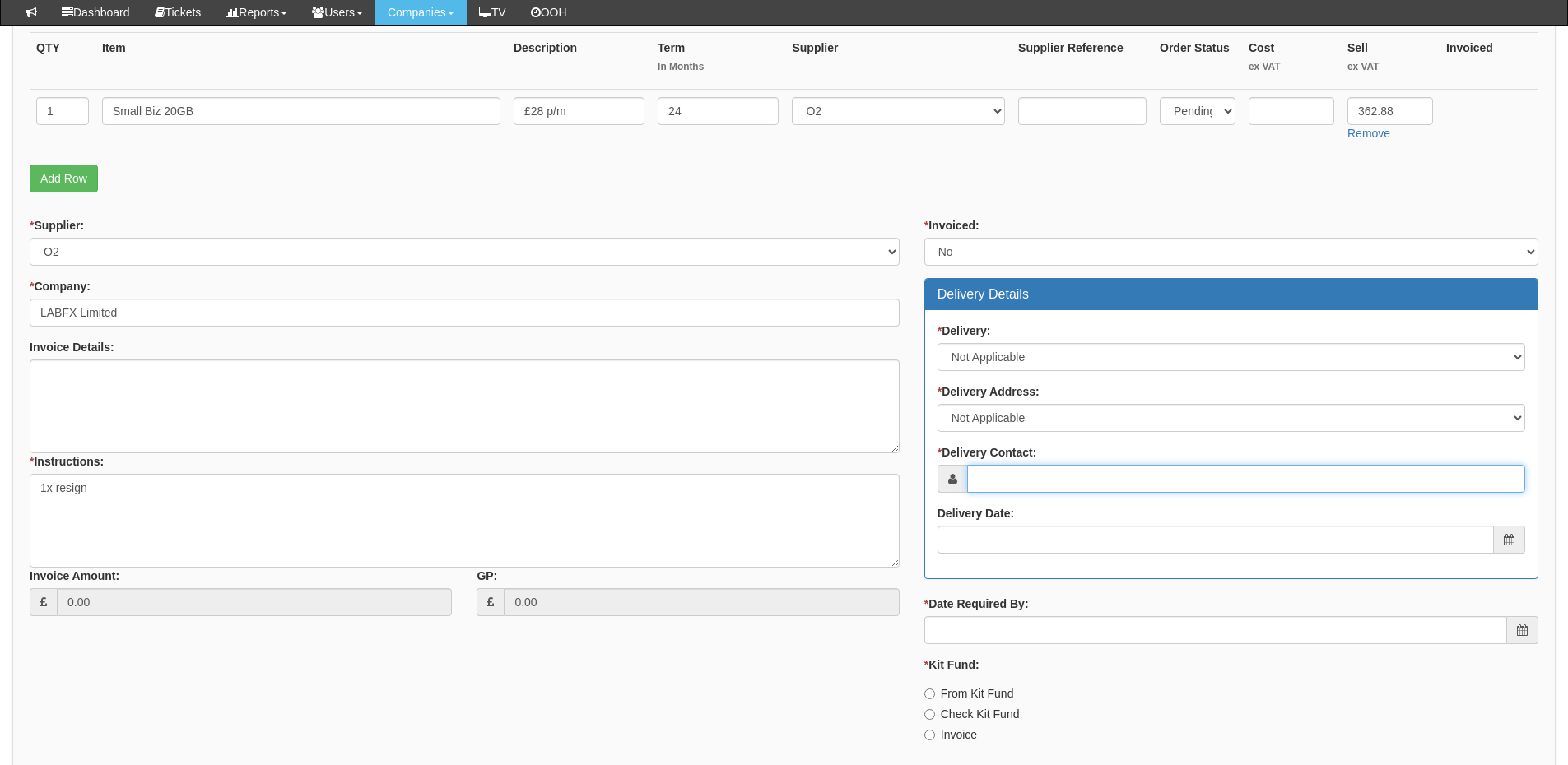
click at [980, 470] on input "* Delivery Contact:" at bounding box center [1246, 479] width 558 height 28
click at [1006, 472] on input "* Delivery Contact:" at bounding box center [1246, 479] width 558 height 28
paste input "Ian Macfarlane"
type input "Ian Macfarlane"
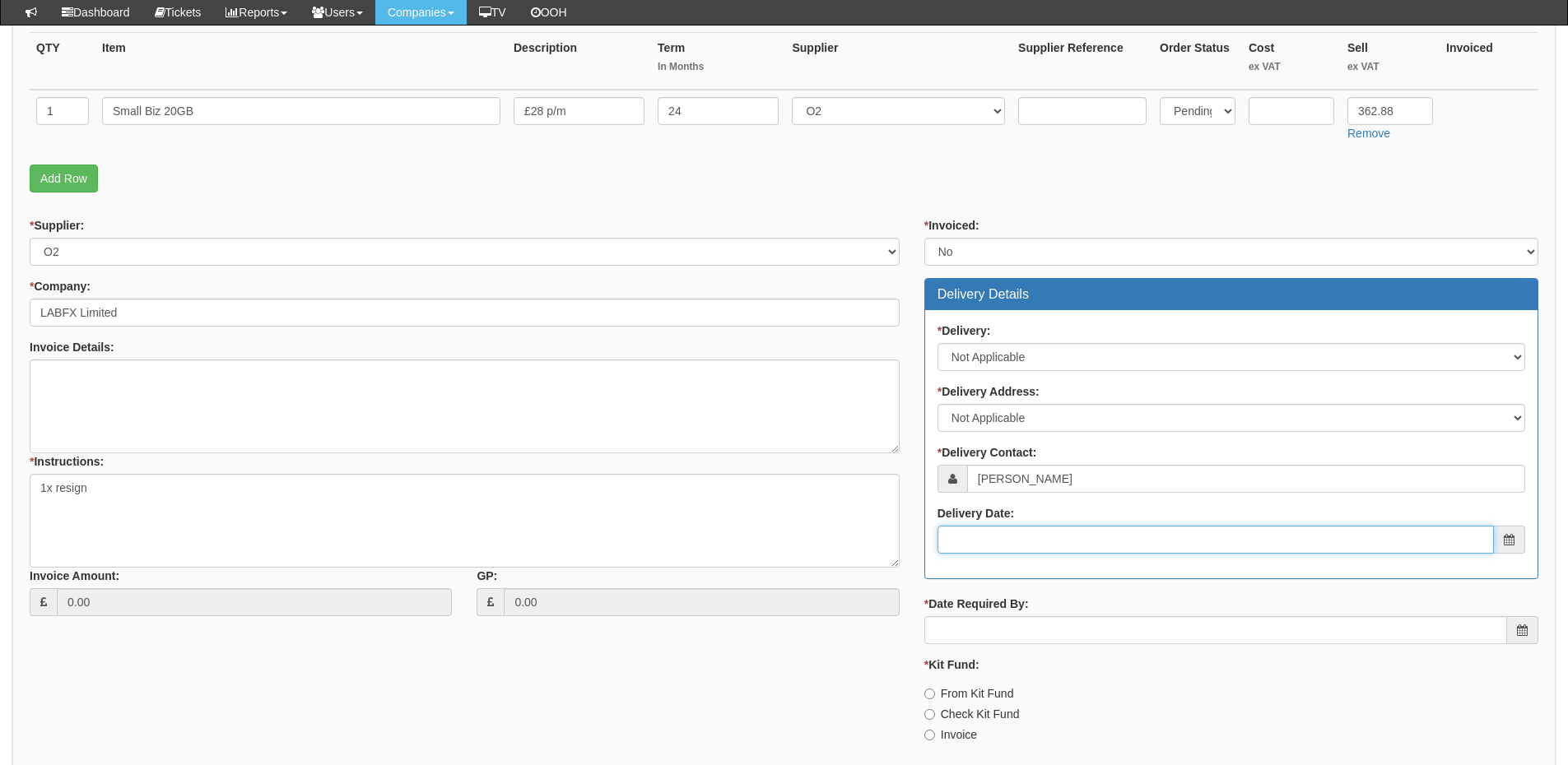
click at [1042, 536] on input "Delivery Date:" at bounding box center [1215, 539] width 556 height 28
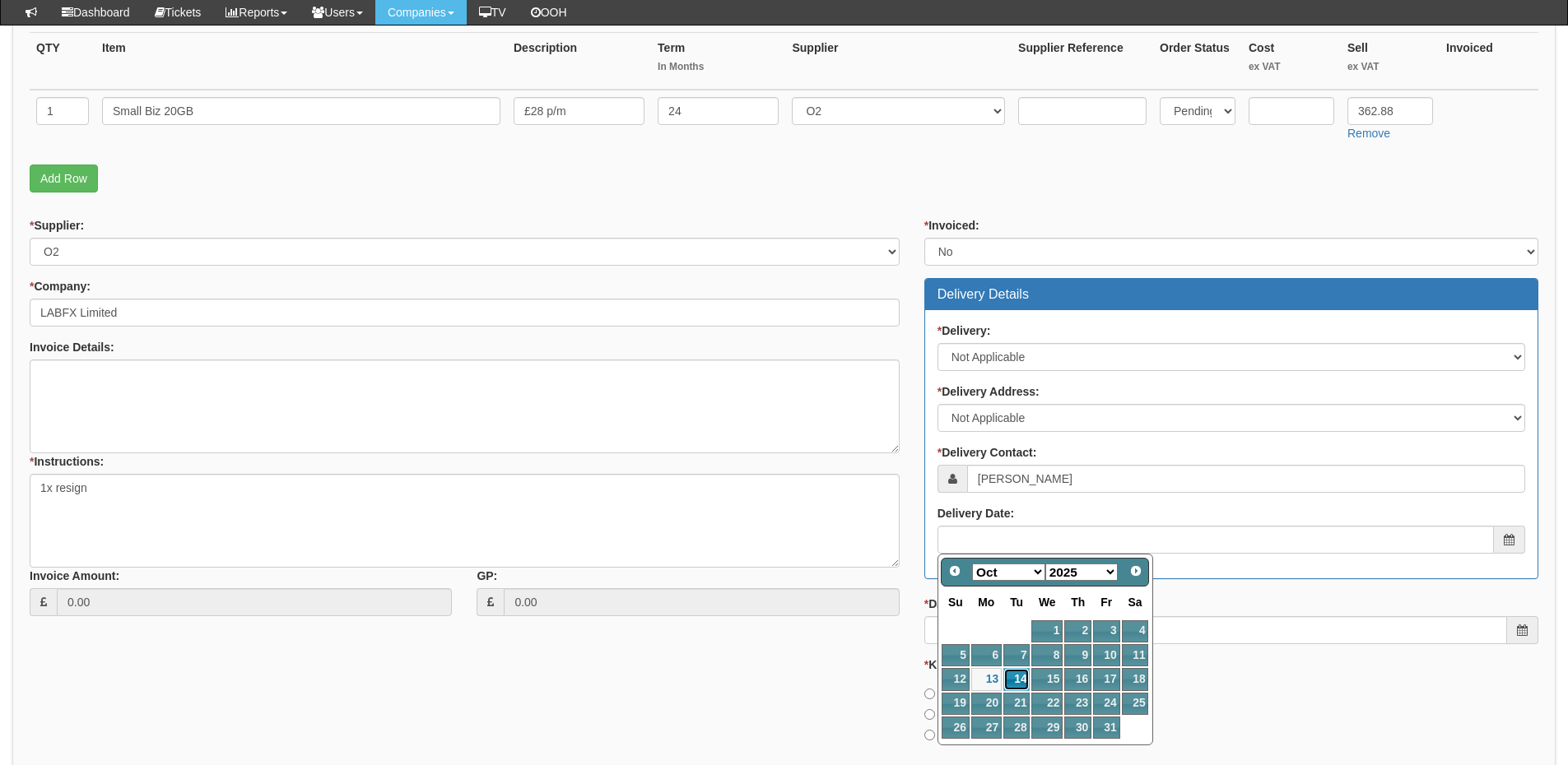
click at [1019, 678] on link "14" at bounding box center [1017, 679] width 26 height 22
type input "2025-10-14"
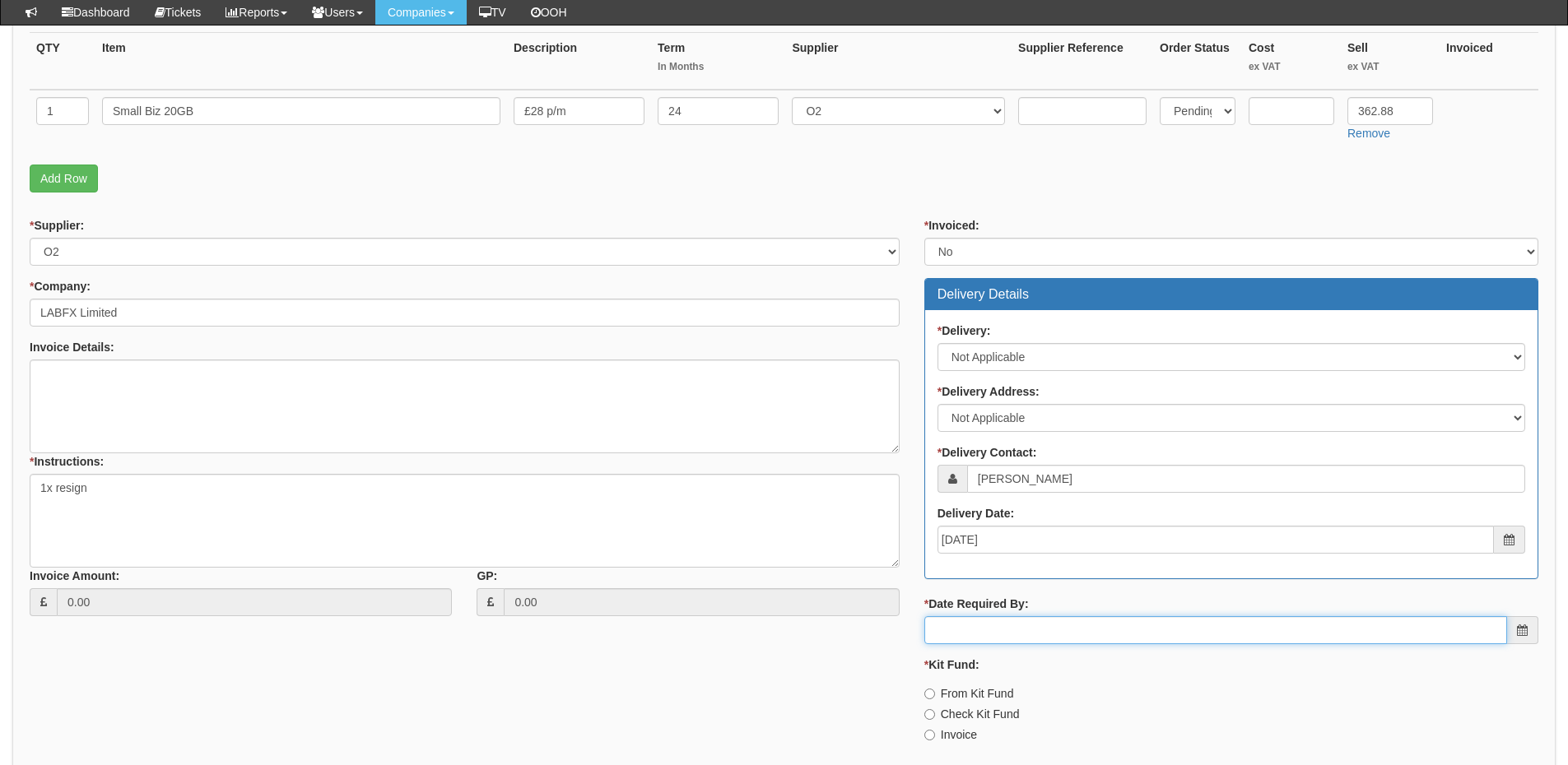
click at [1014, 626] on input "* Date Required By:" at bounding box center [1215, 630] width 583 height 28
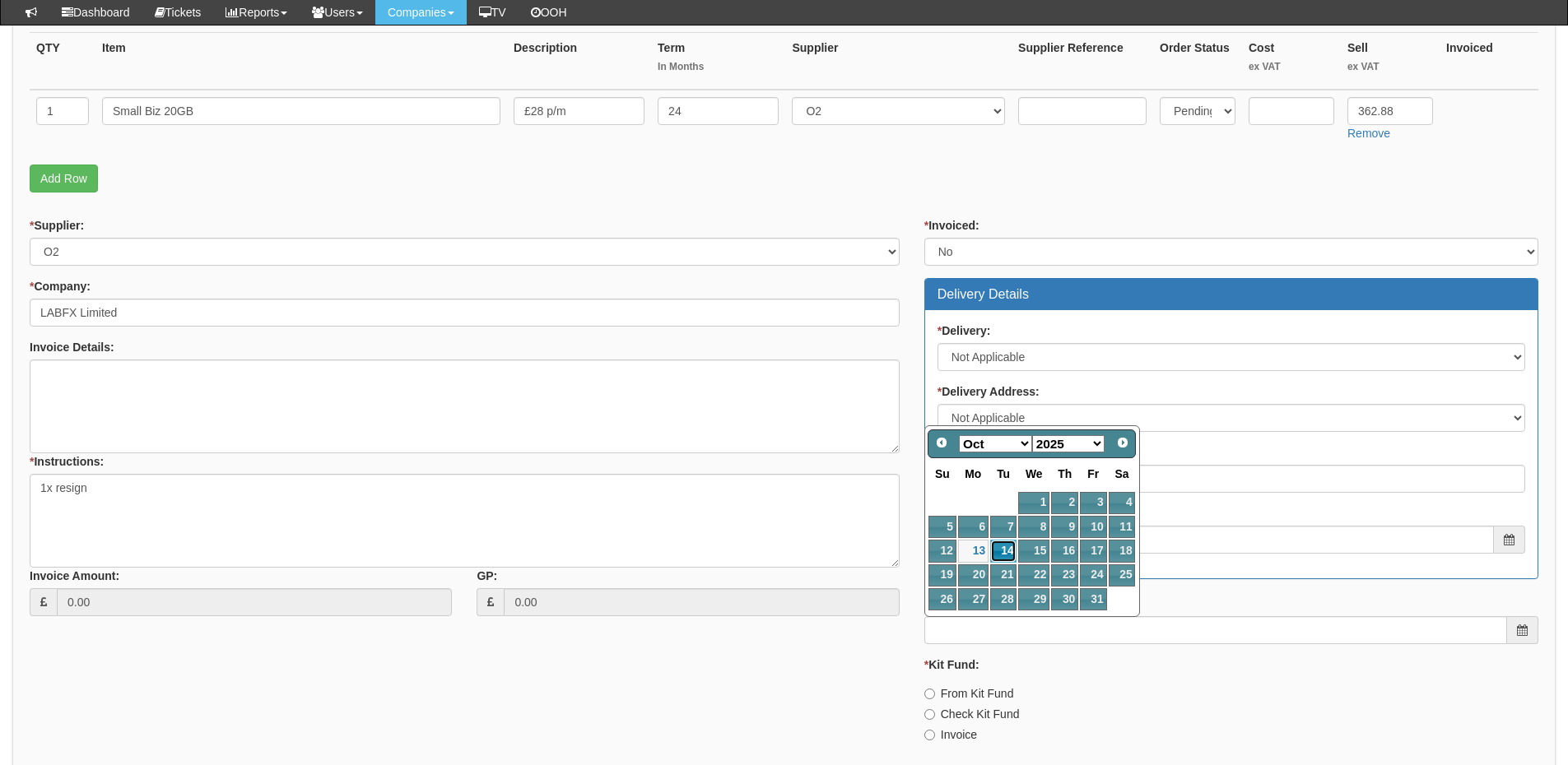
click at [1008, 551] on link "14" at bounding box center [1004, 550] width 26 height 22
type input "2025-10-14"
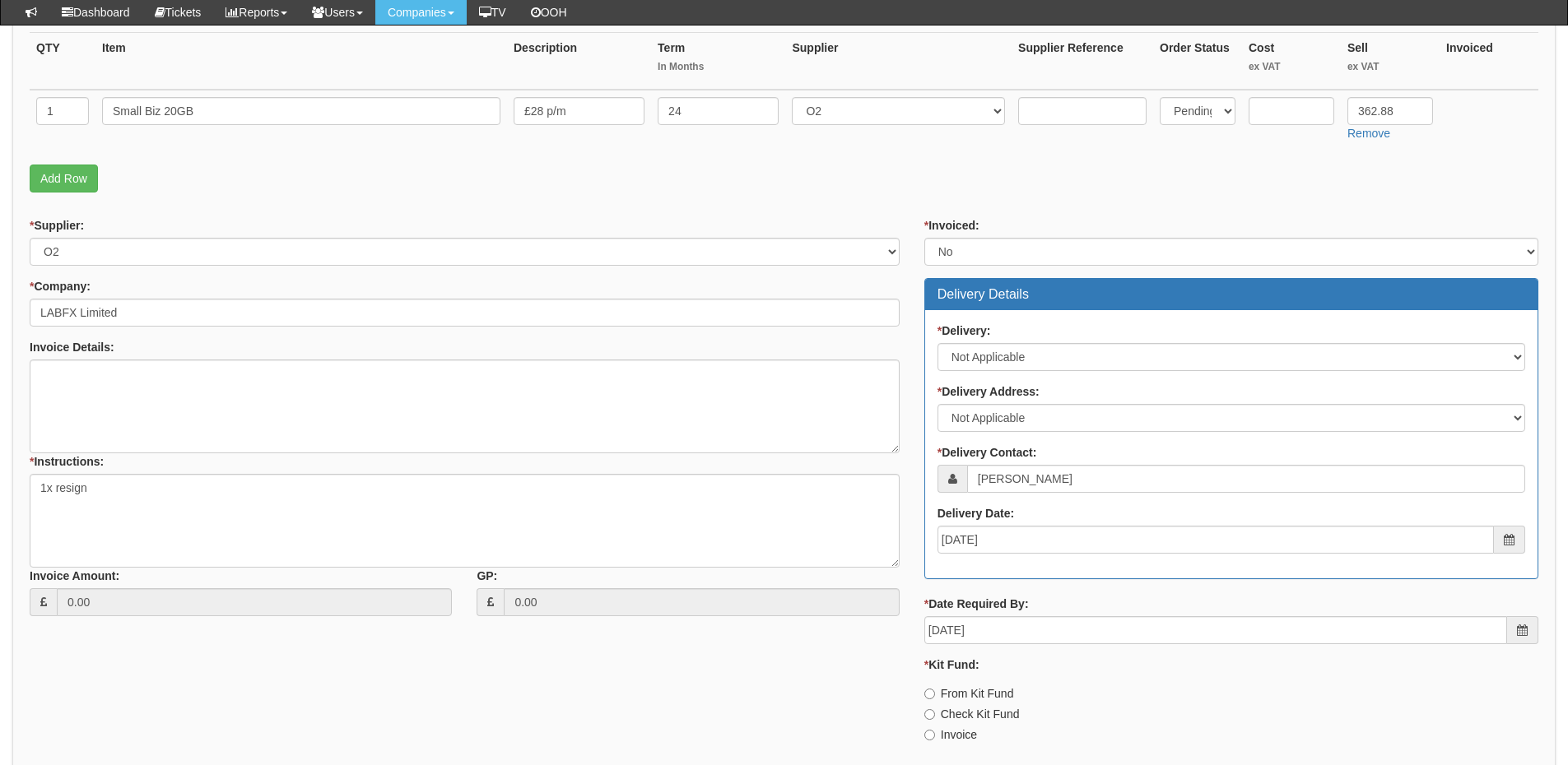
click at [955, 726] on label "Invoice" at bounding box center [951, 734] width 53 height 17
click at [935, 730] on input "Invoice" at bounding box center [930, 735] width 11 height 11
radio input "true"
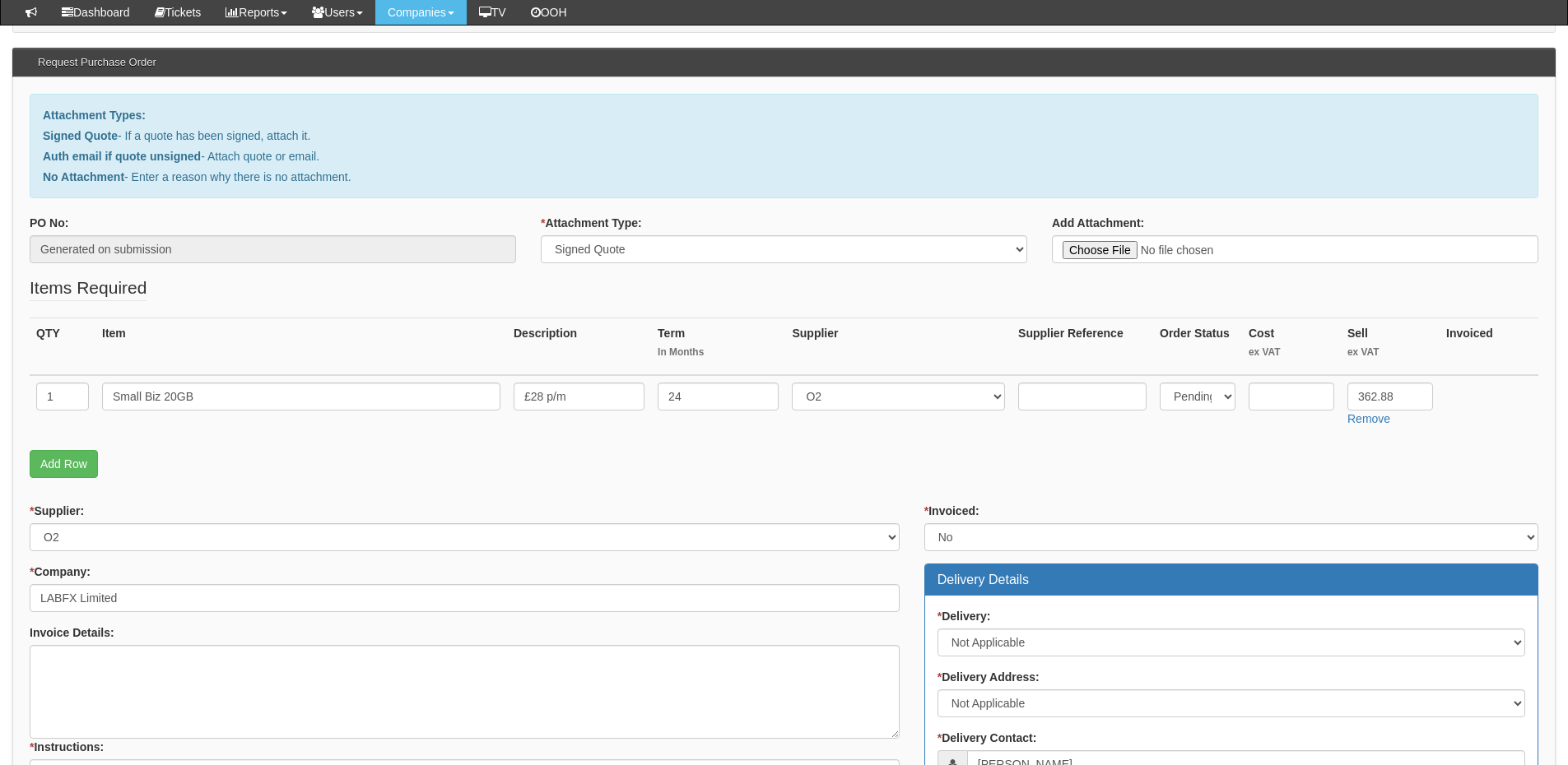
scroll to position [455, 0]
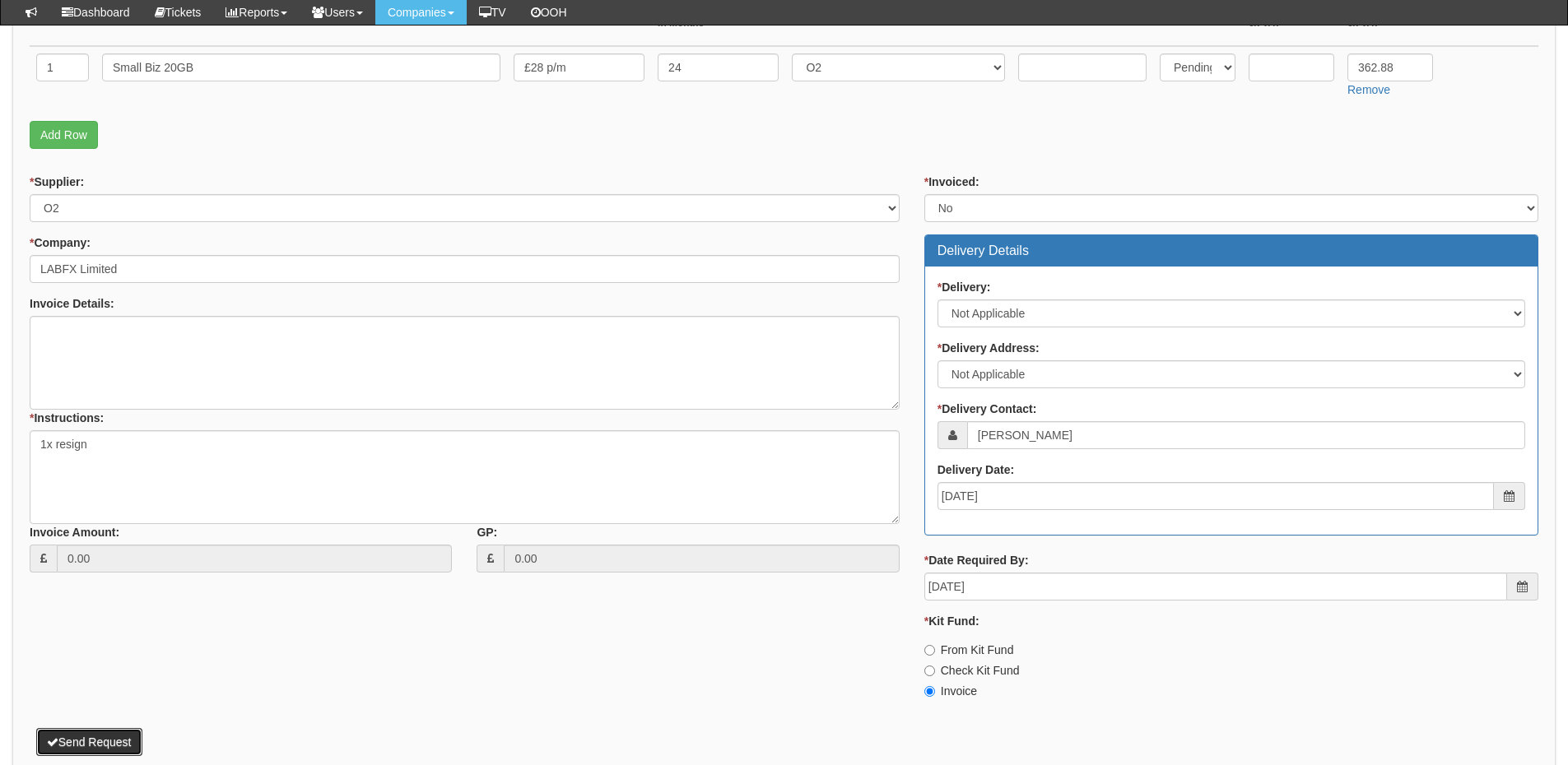
click at [78, 732] on button "Send Request" at bounding box center [89, 742] width 106 height 28
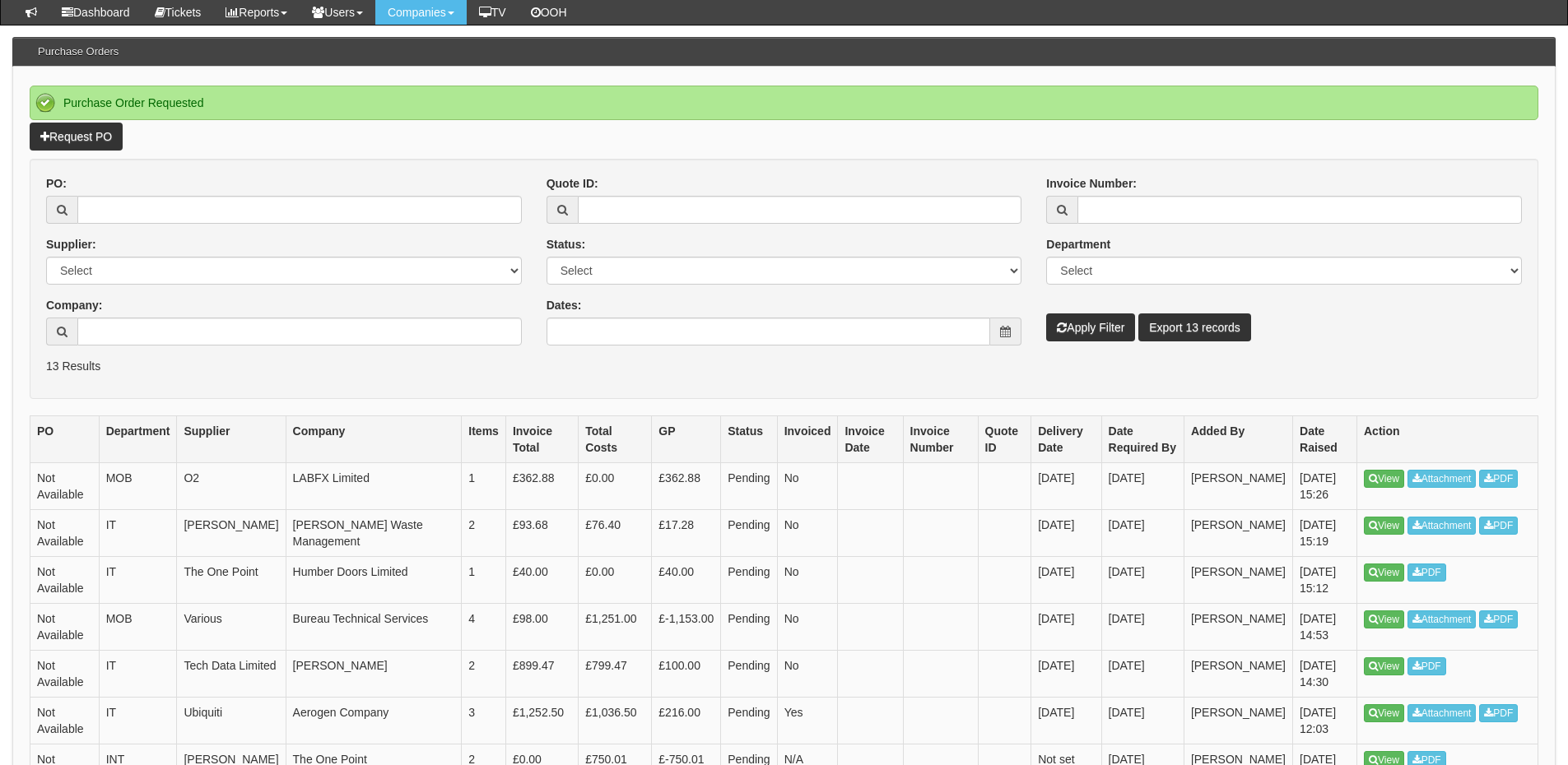
scroll to position [165, 0]
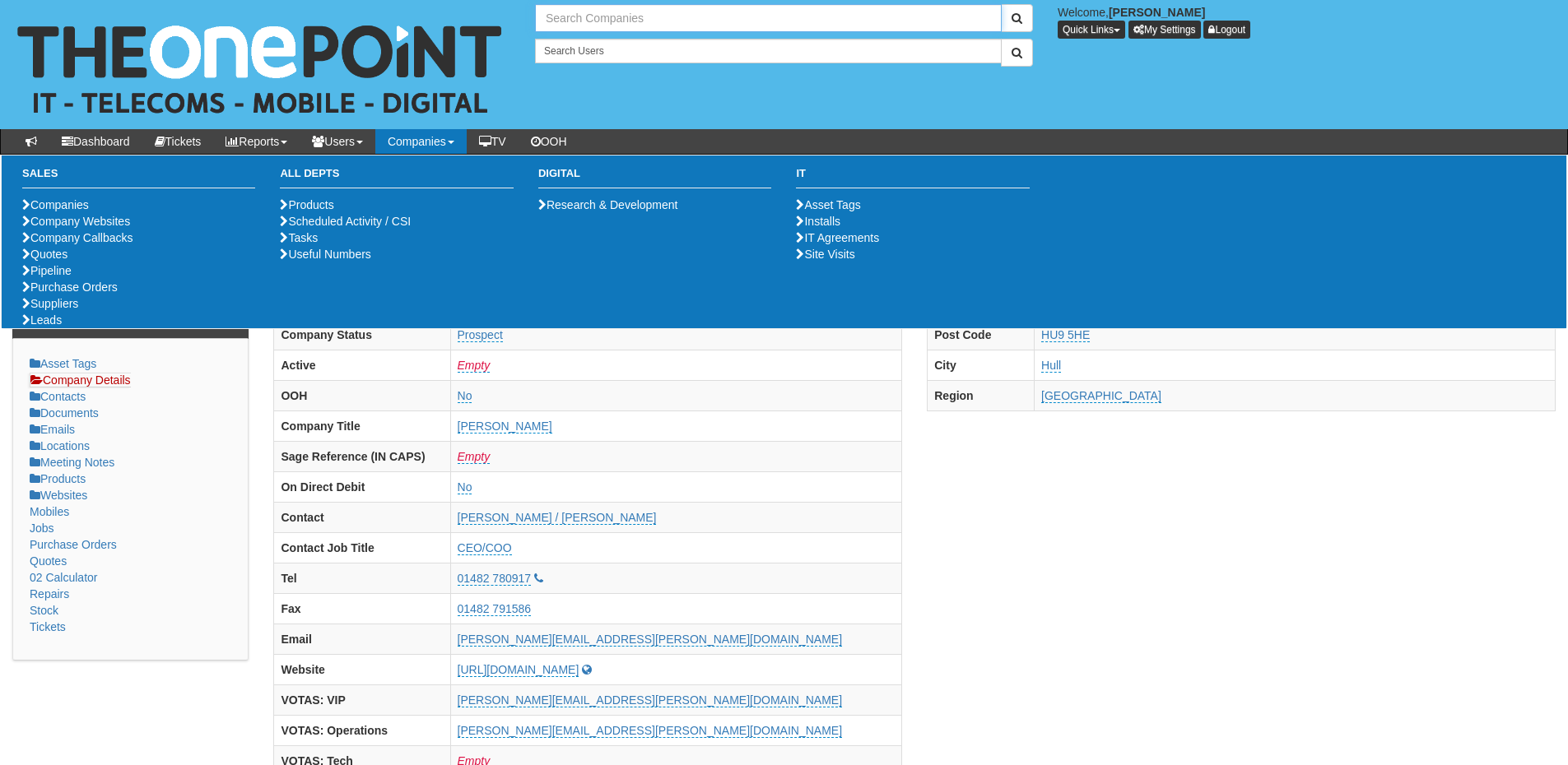
click at [579, 26] on input "text" at bounding box center [768, 19] width 467 height 28
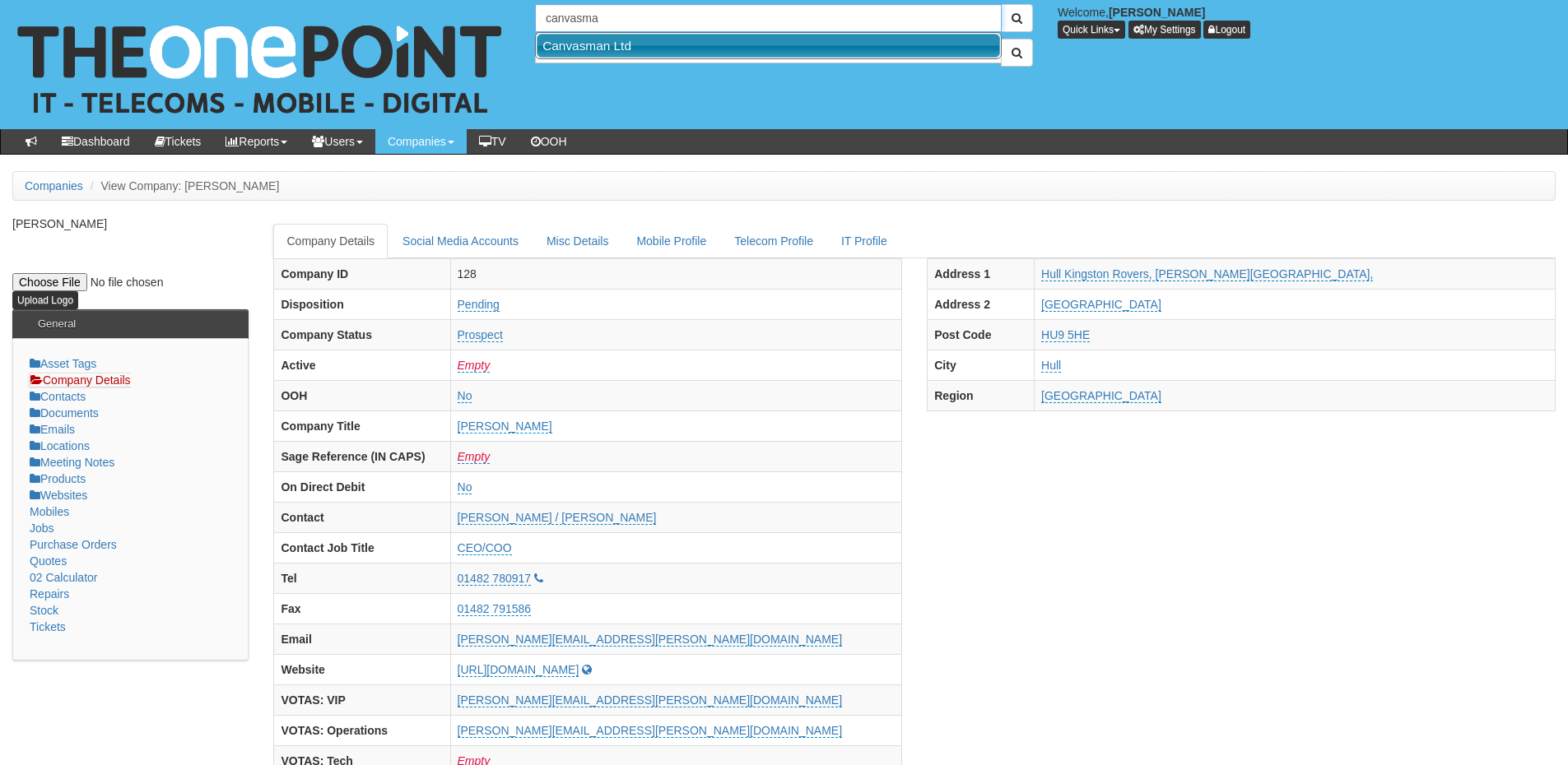
click at [594, 45] on link "Canvasman Ltd" at bounding box center [769, 45] width 464 height 24
type input "Canvasman Ltd"
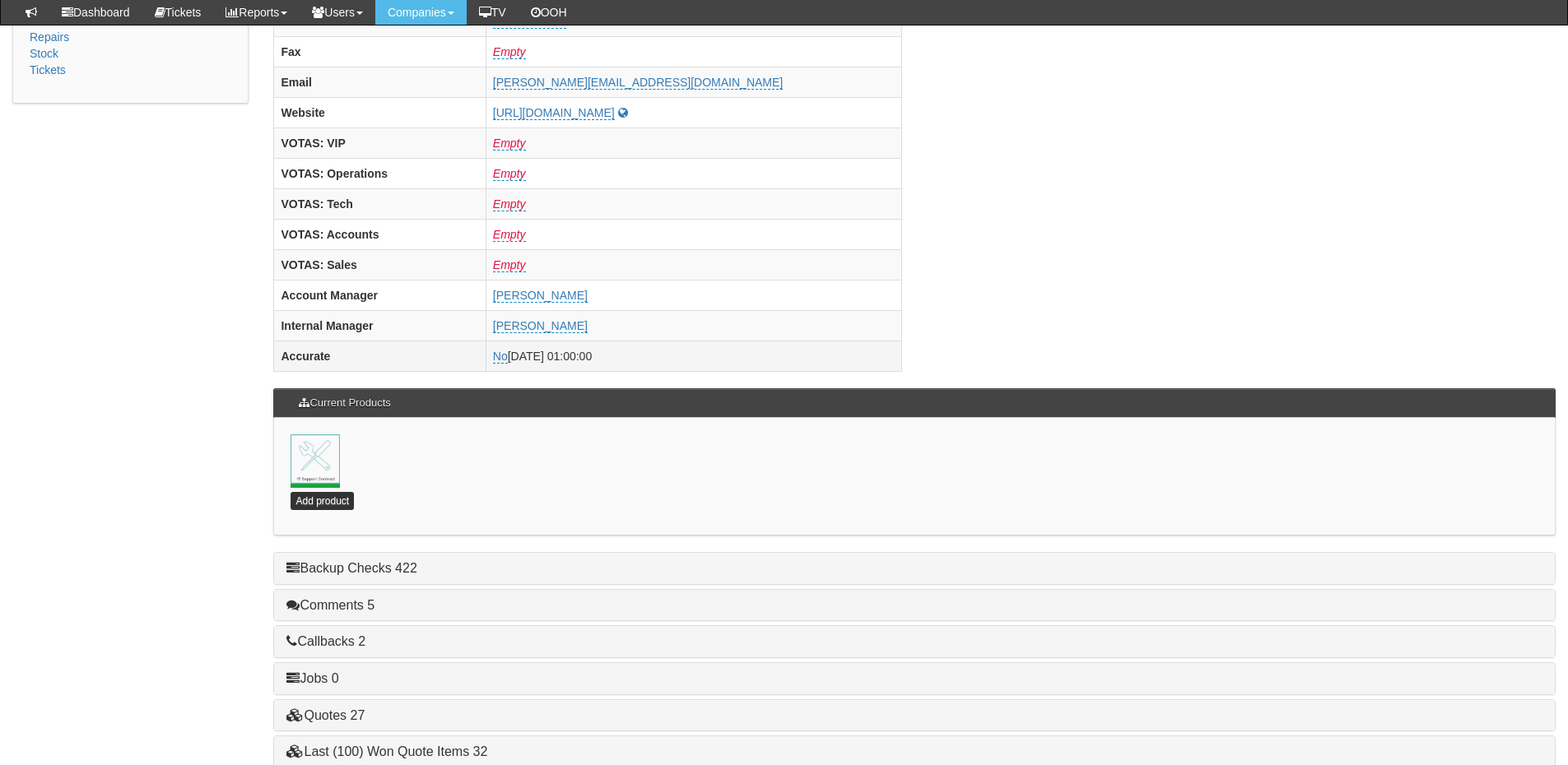
scroll to position [658, 0]
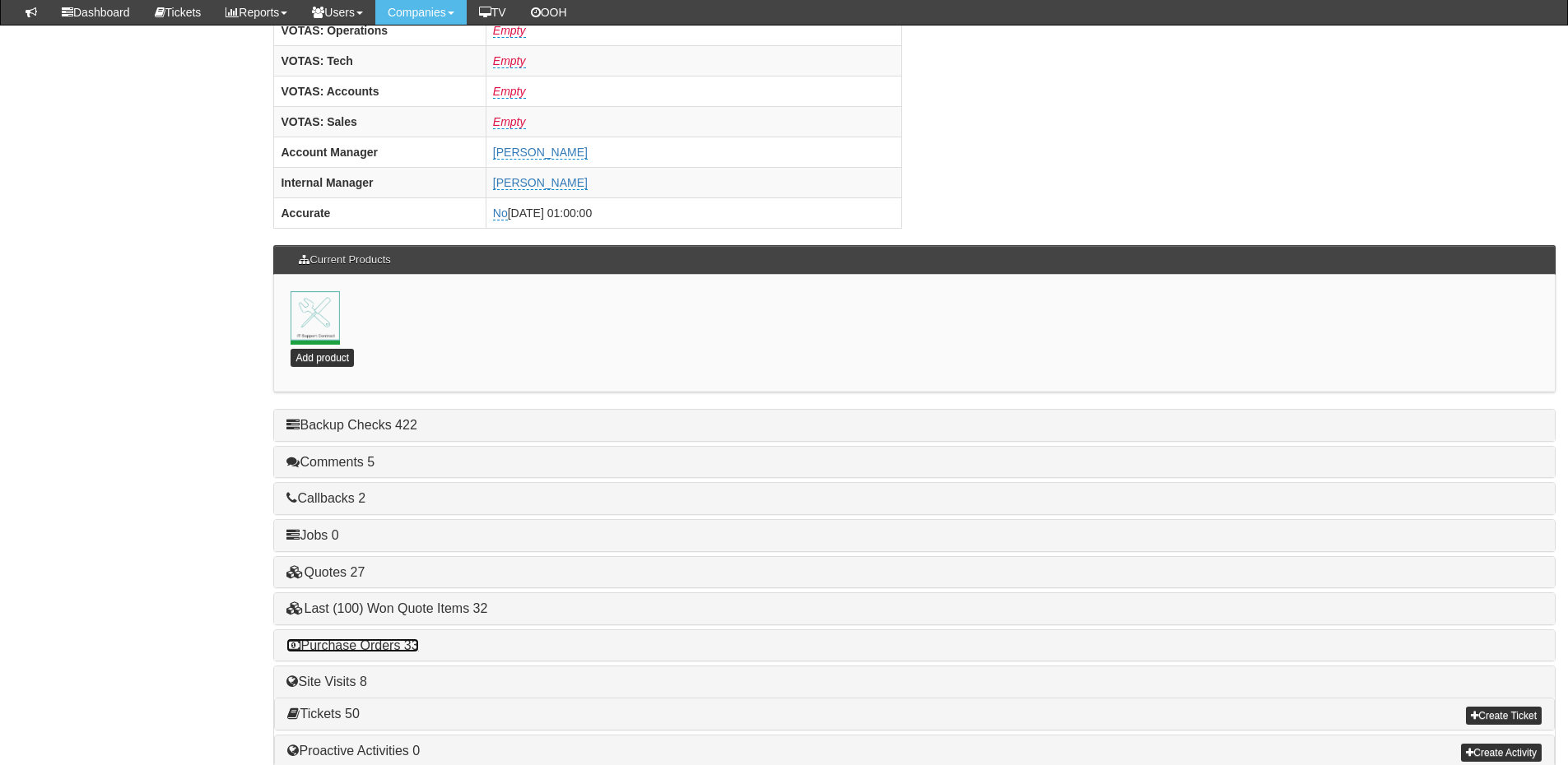
click at [381, 651] on link "Purchase Orders 33" at bounding box center [352, 645] width 131 height 14
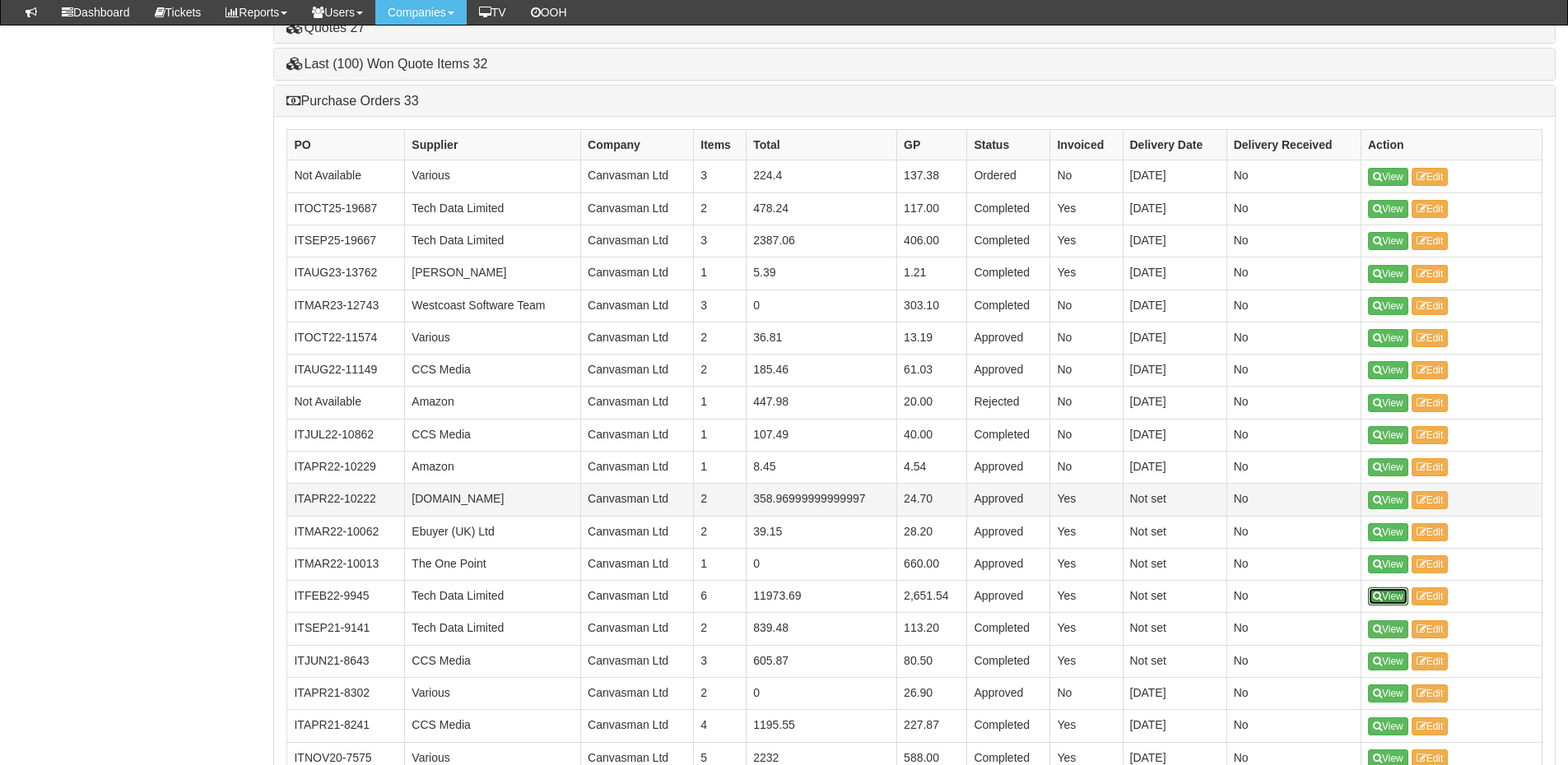
scroll to position [1151, 0]
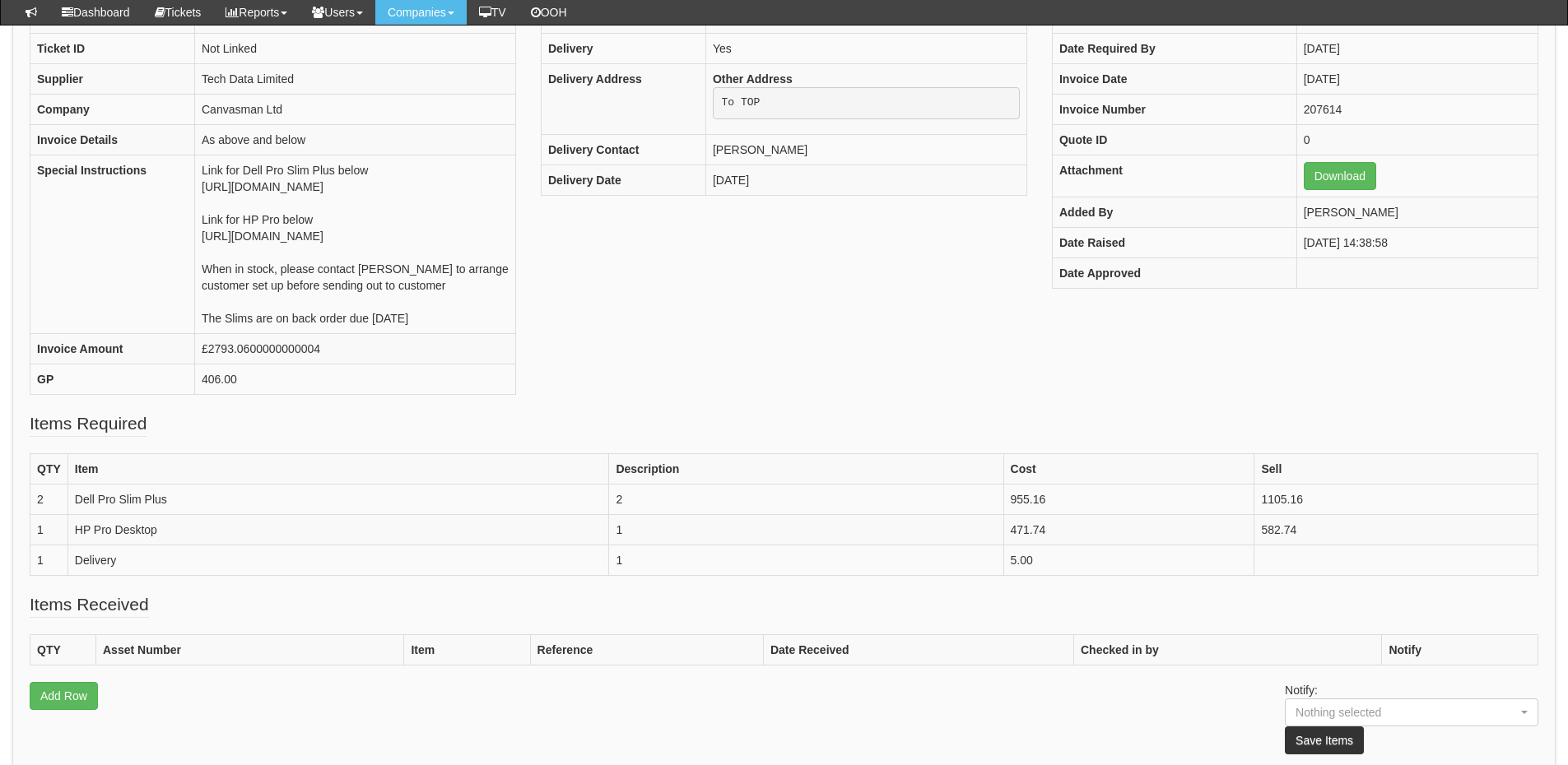
scroll to position [246, 0]
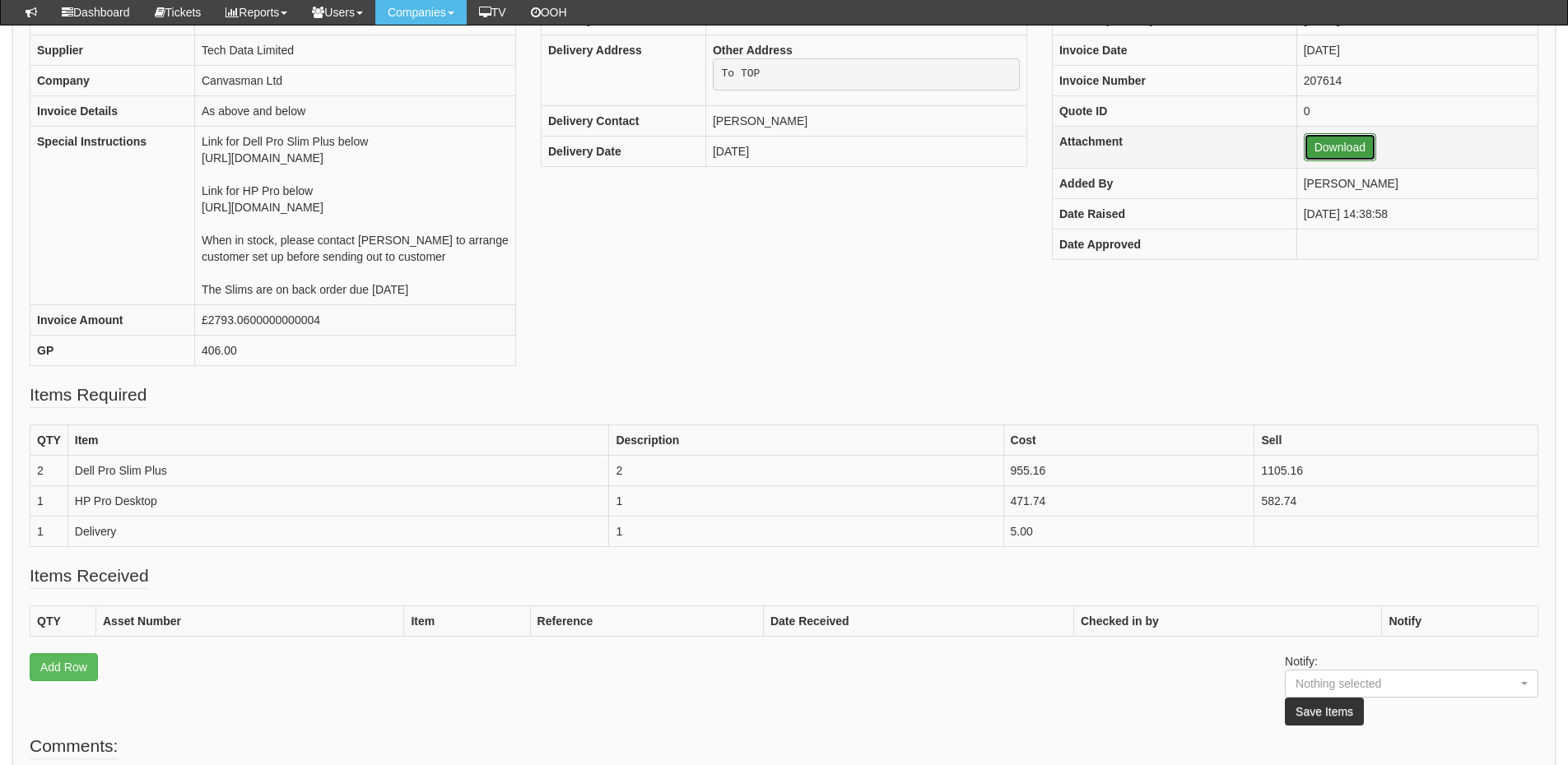
click at [1304, 145] on link "Download" at bounding box center [1340, 147] width 72 height 28
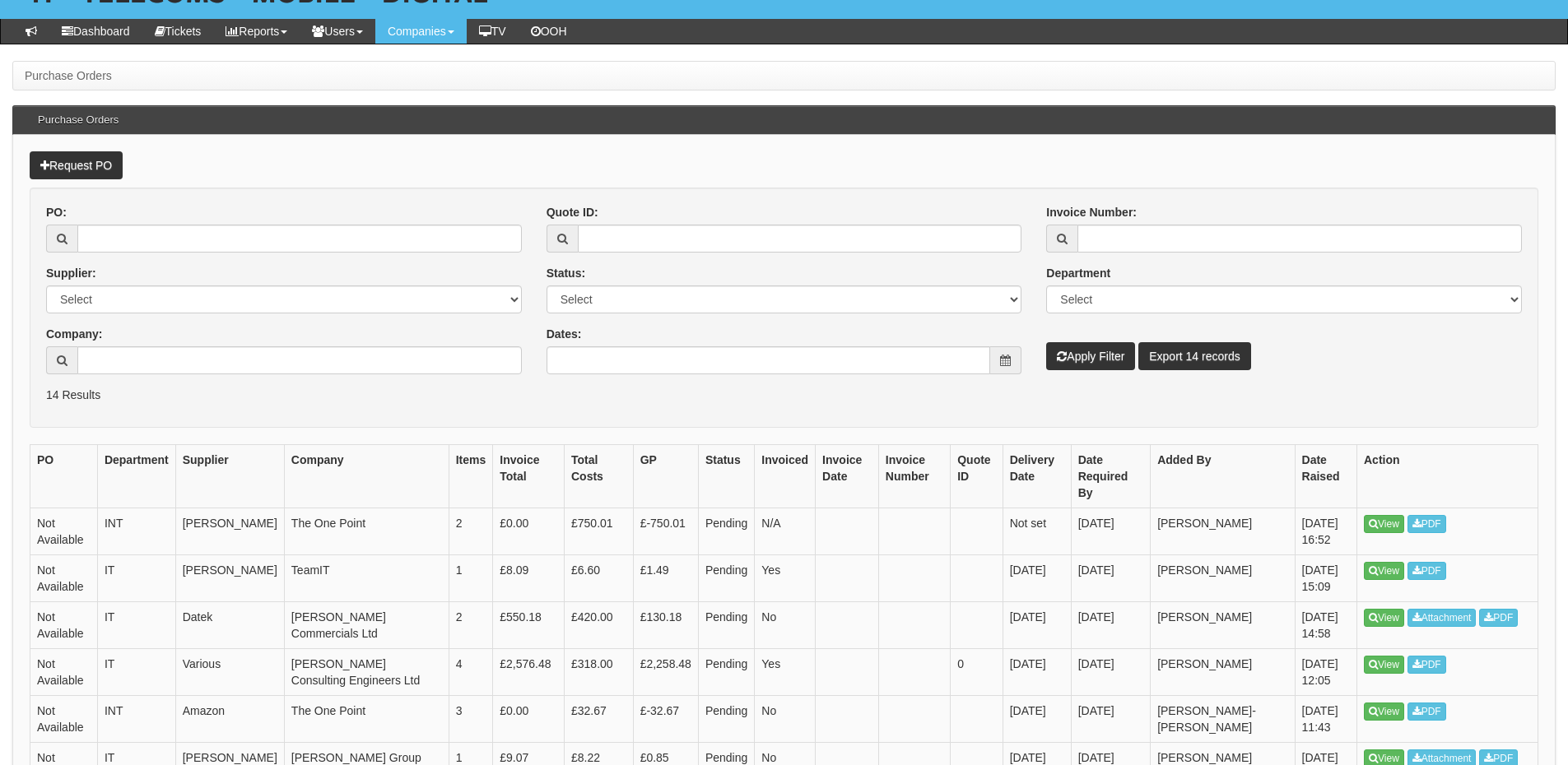
scroll to position [247, 0]
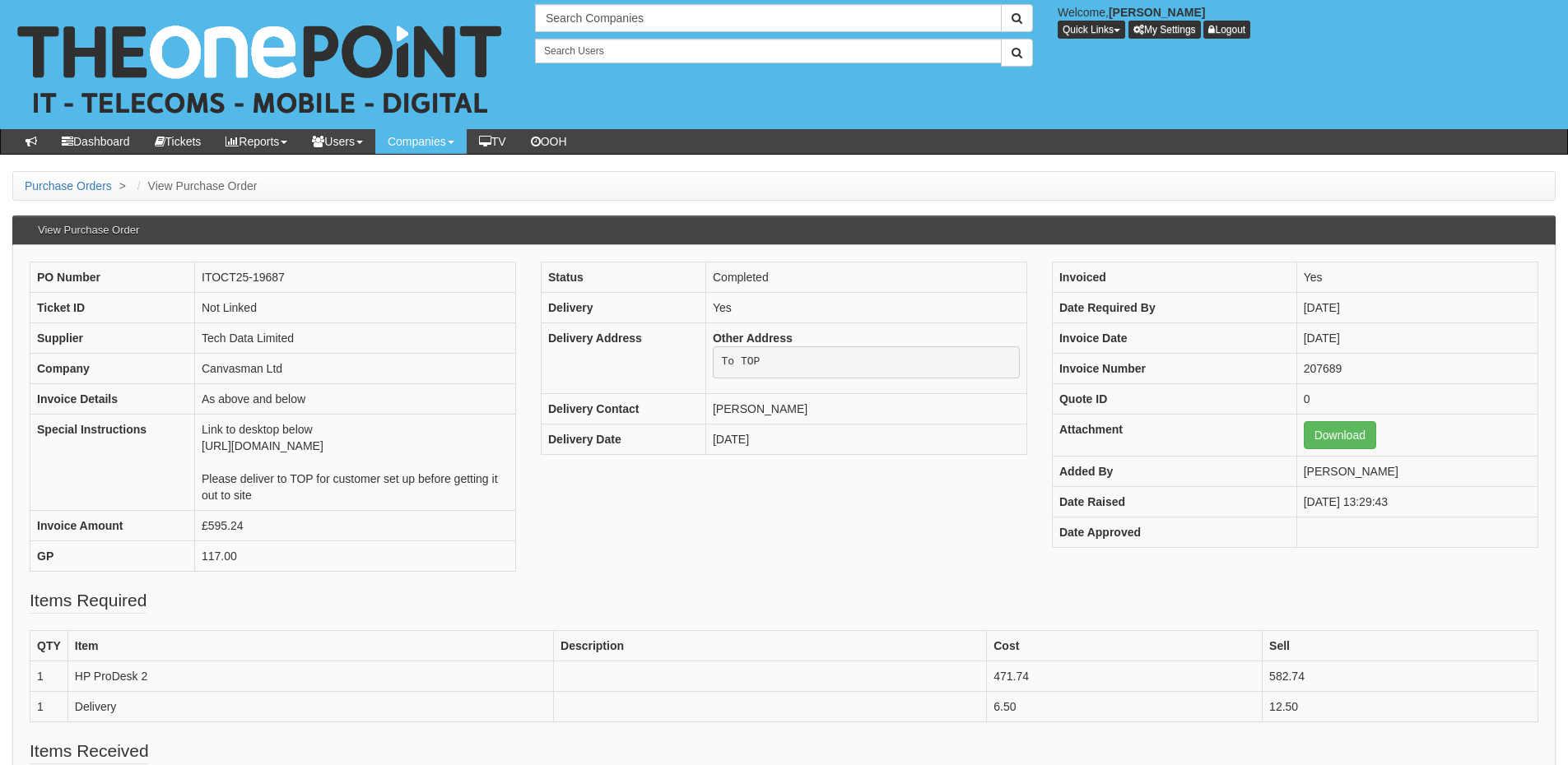
scroll to position [82, 0]
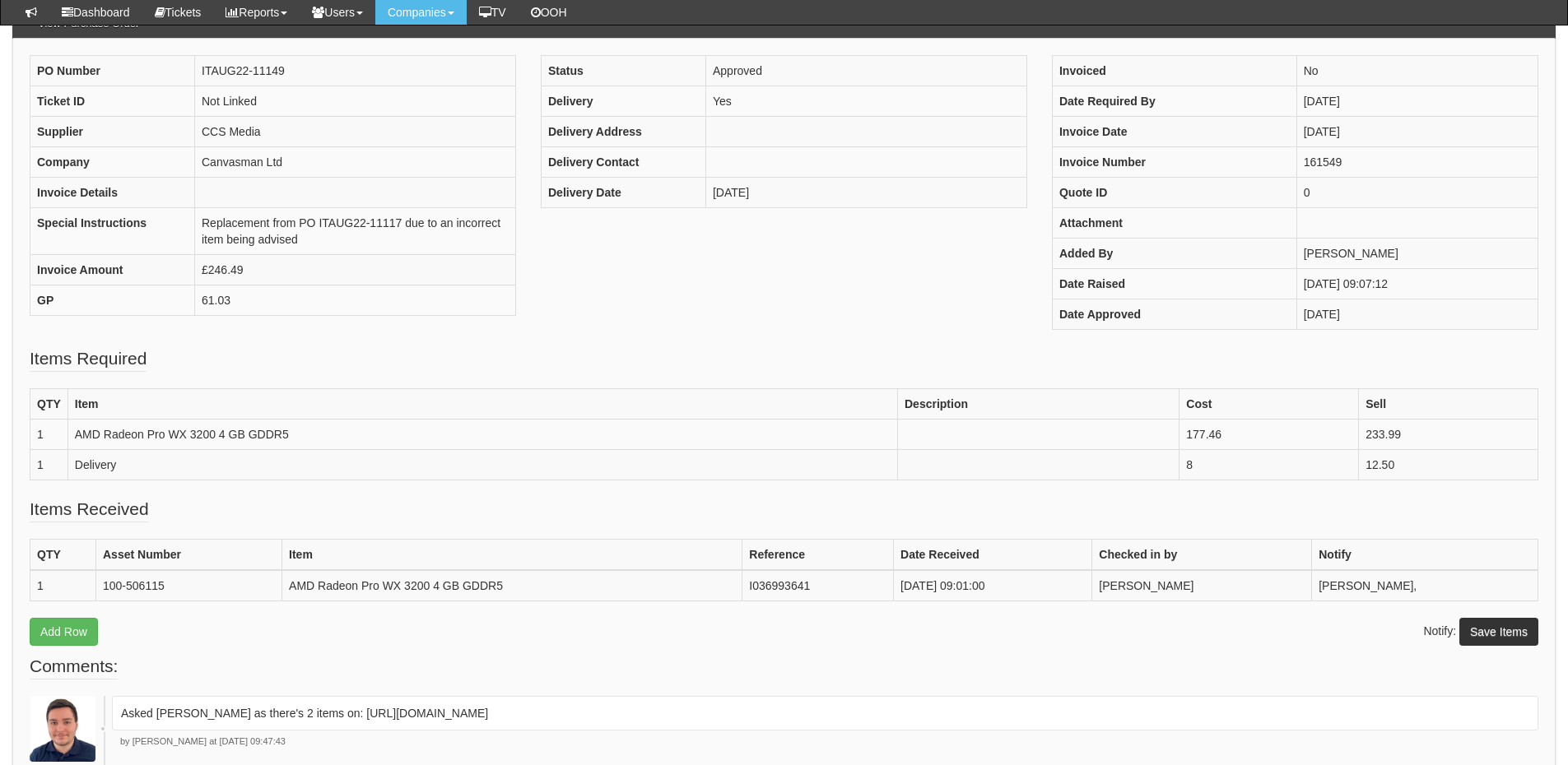
scroll to position [164, 0]
